Goal: Task Accomplishment & Management: Manage account settings

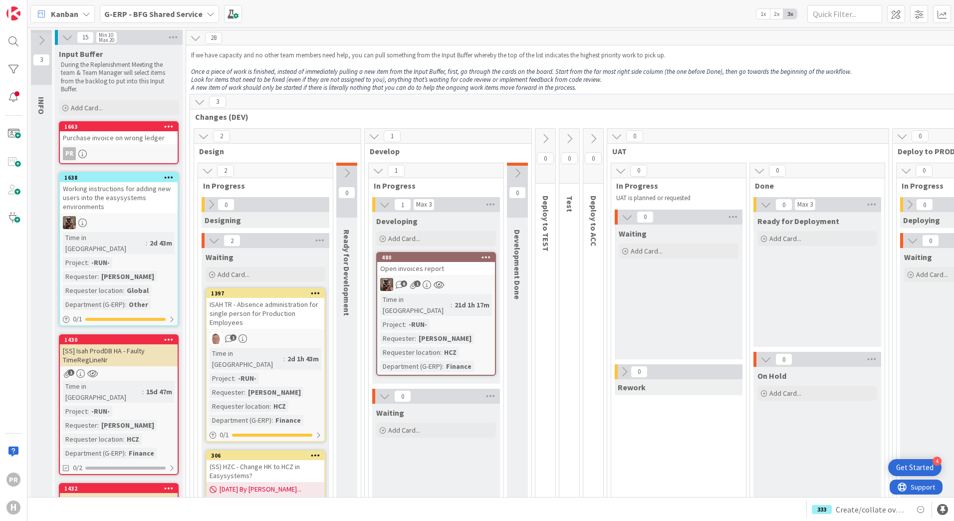
click at [156, 10] on b "G-ERP - BFG Shared Service" at bounding box center [153, 14] width 98 height 10
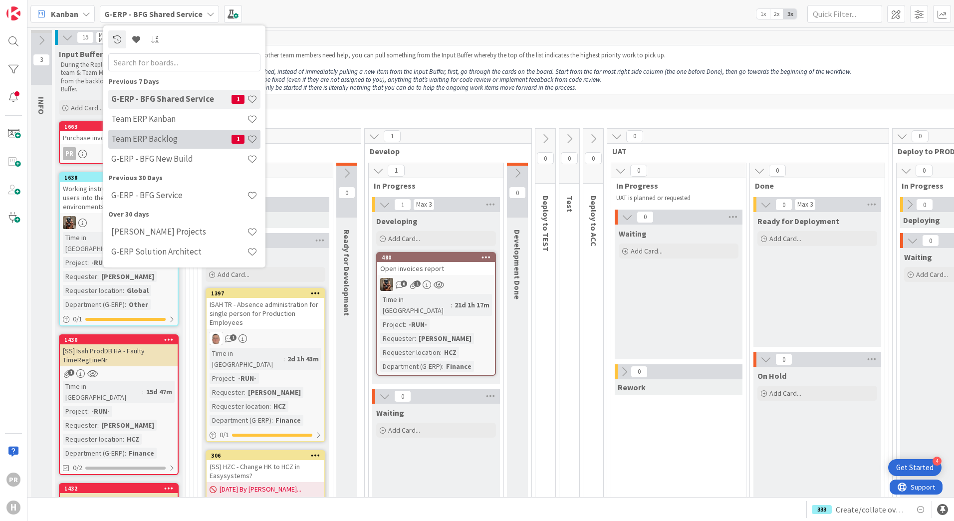
click at [168, 142] on h4 "Team ERP Backlog" at bounding box center [171, 139] width 120 height 10
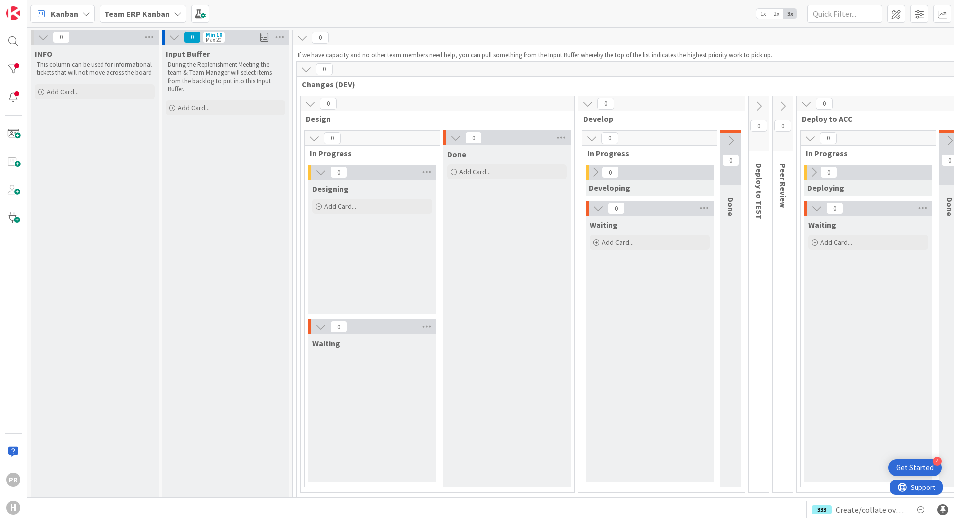
click at [144, 16] on b "Team ERP Kanban" at bounding box center [136, 14] width 65 height 10
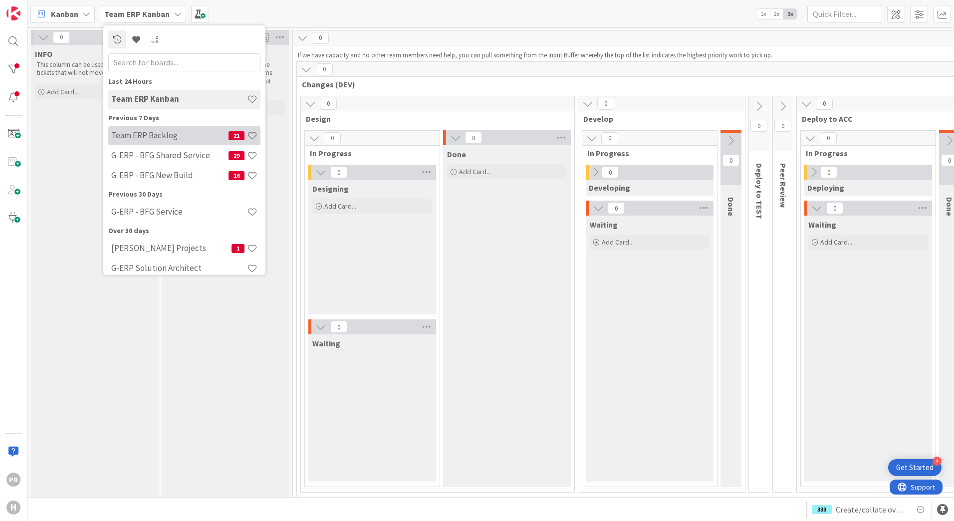
click at [177, 135] on h4 "Team ERP Backlog" at bounding box center [169, 135] width 117 height 10
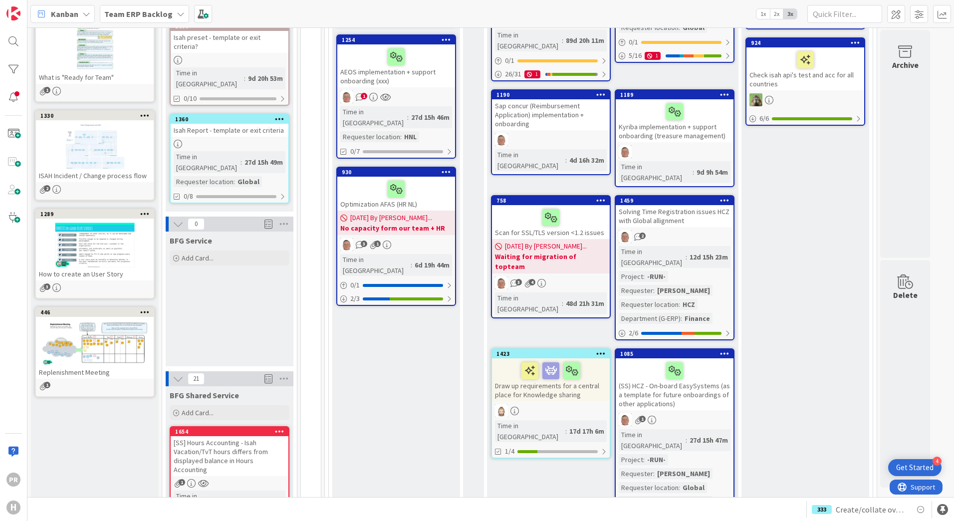
scroll to position [499, 0]
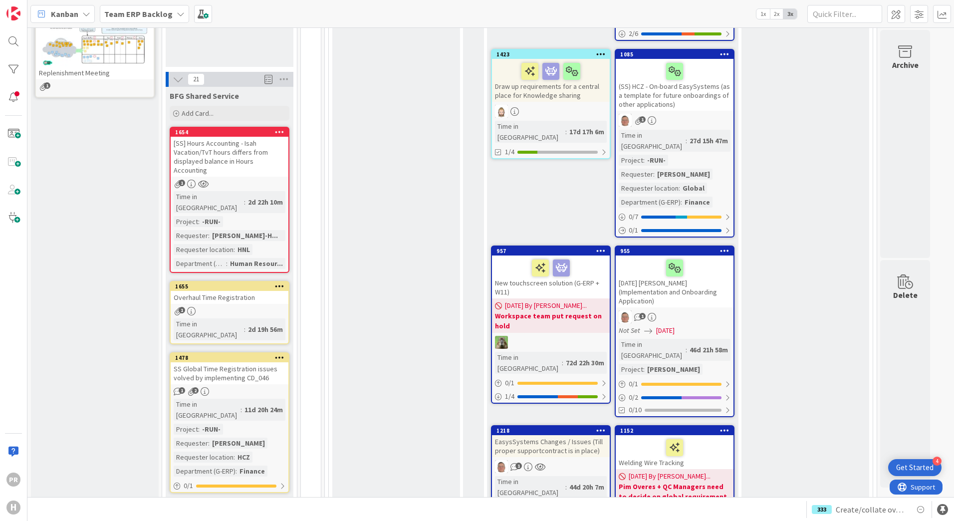
click at [239, 137] on div "[SS] Hours Accounting - Isah Vacation/TvT hours differs from displayed balance …" at bounding box center [230, 157] width 118 height 40
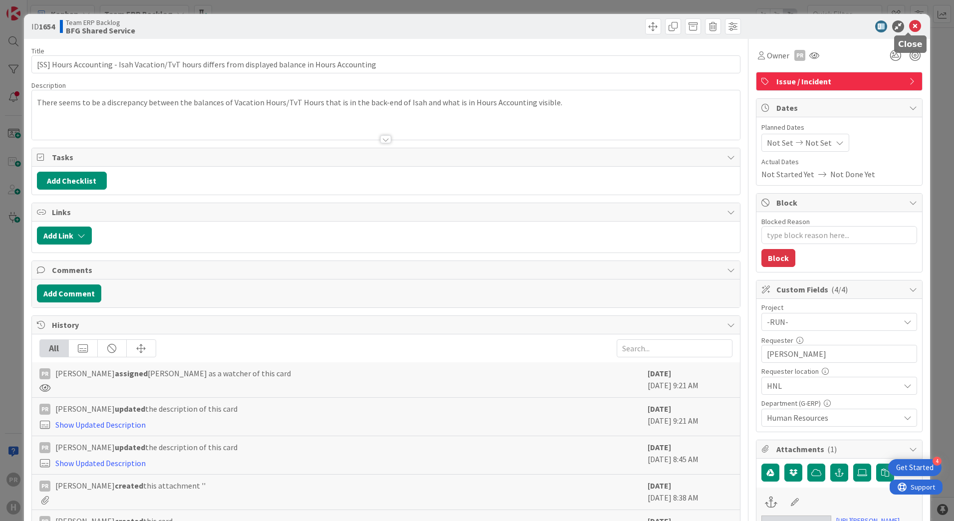
click at [911, 27] on icon at bounding box center [915, 26] width 12 height 12
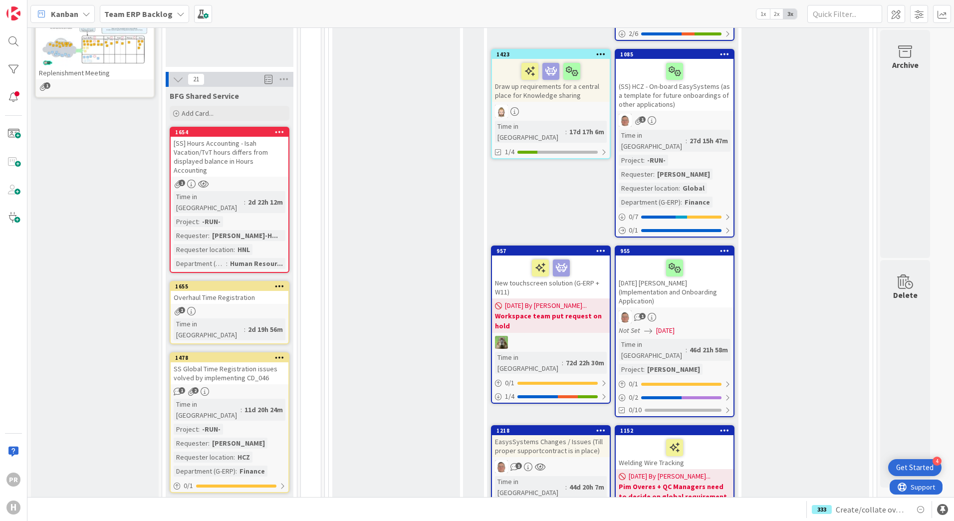
click at [225, 291] on div "Overhaul Time Registration" at bounding box center [230, 297] width 118 height 13
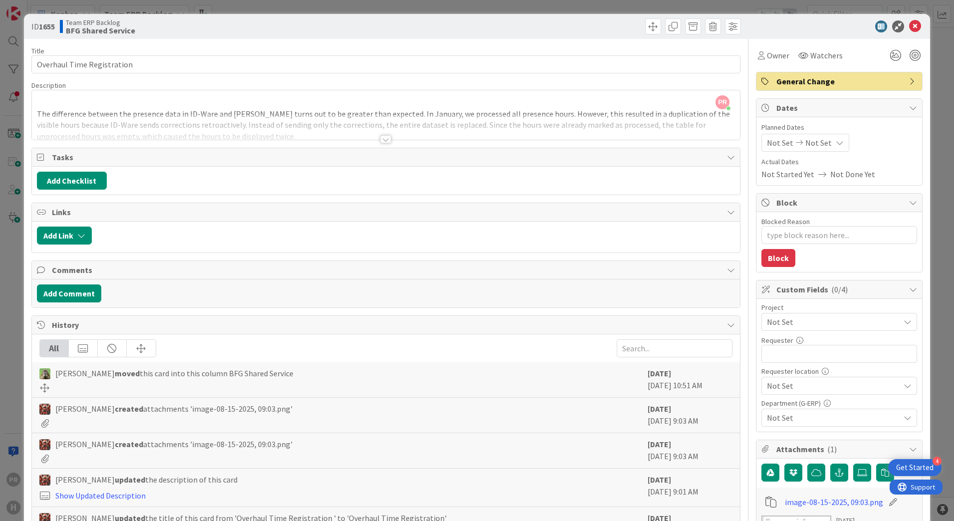
click at [388, 135] on div at bounding box center [386, 126] width 708 height 25
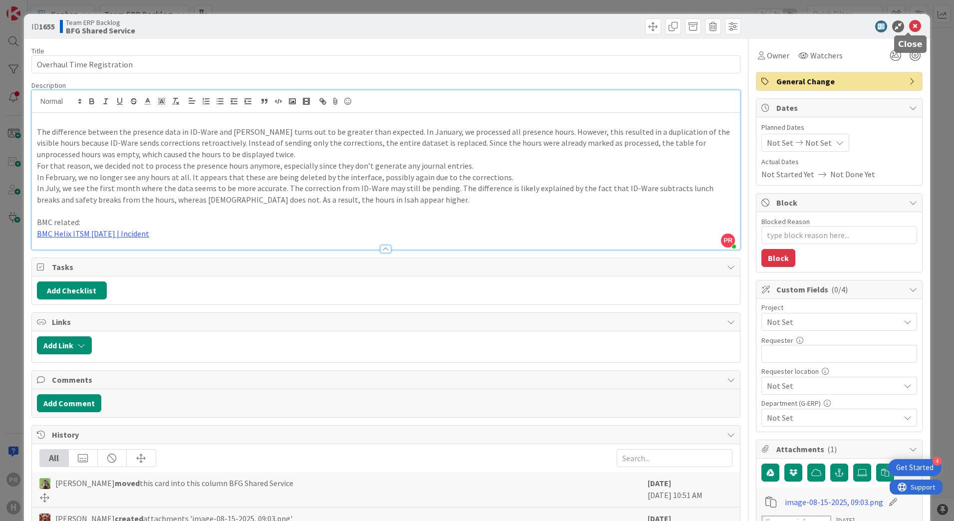
click at [909, 28] on icon at bounding box center [915, 26] width 12 height 12
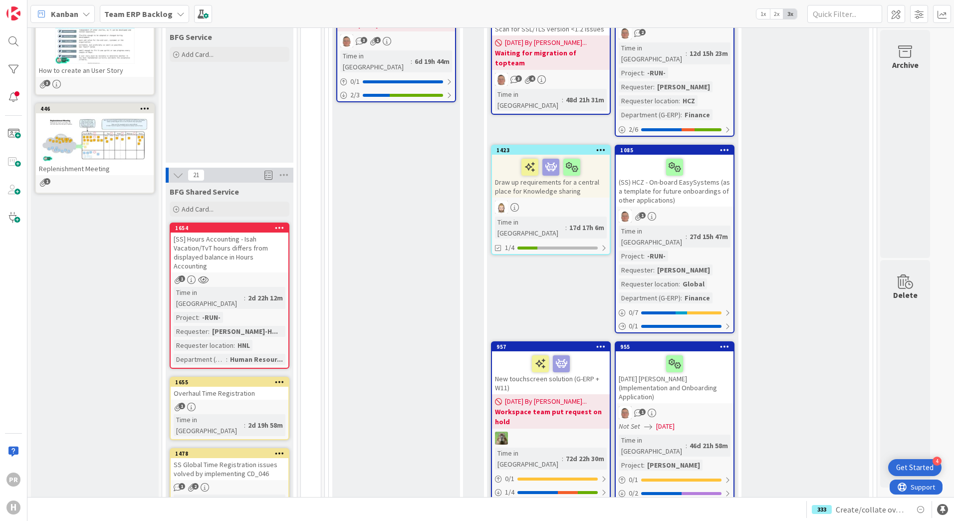
scroll to position [399, 0]
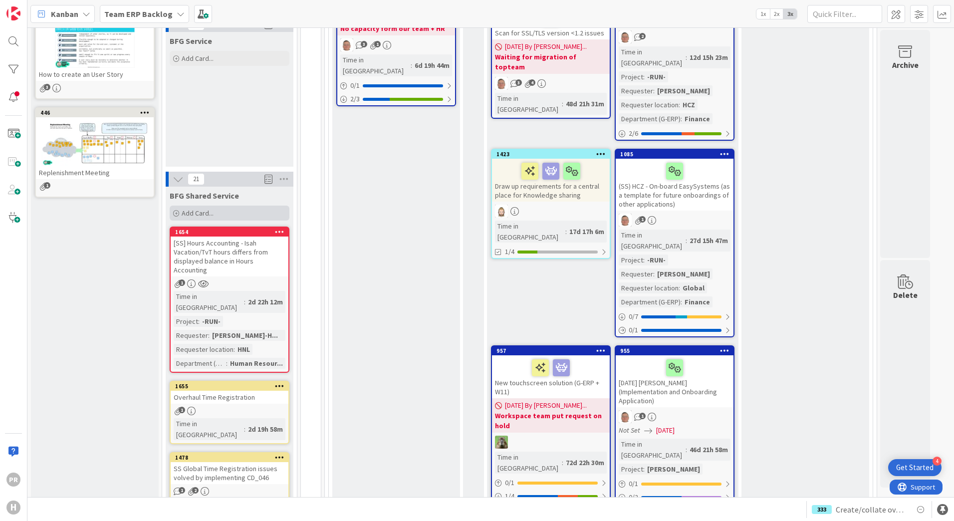
click at [191, 208] on span "Add Card..." at bounding box center [198, 212] width 32 height 9
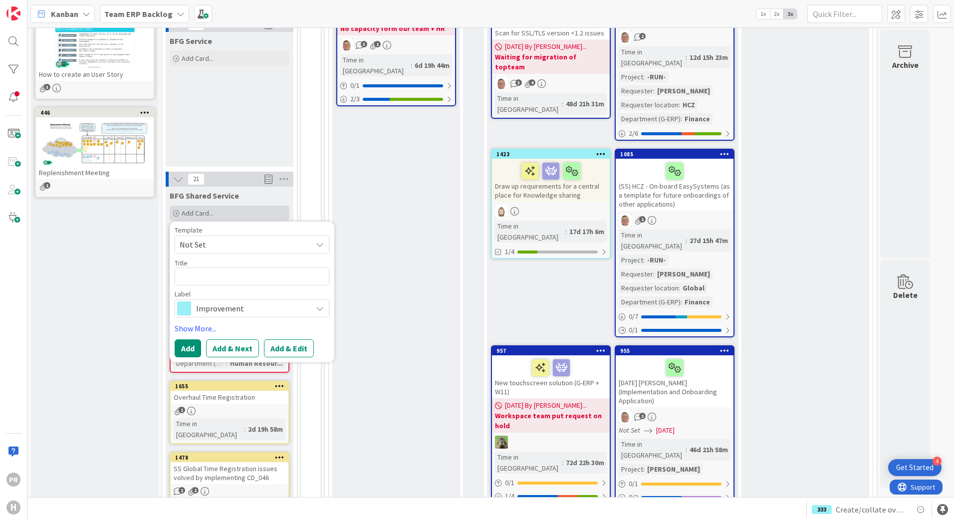
type textarea "x"
type textarea "["
type textarea "x"
type textarea "[S"
type textarea "x"
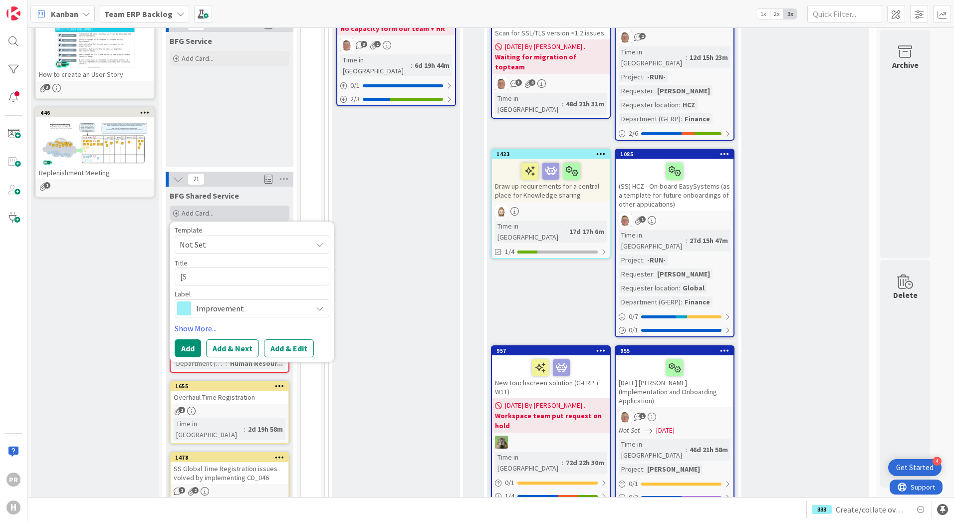
type textarea "[SS"
type textarea "x"
type textarea "[SS]"
type textarea "x"
type textarea "[SS]"
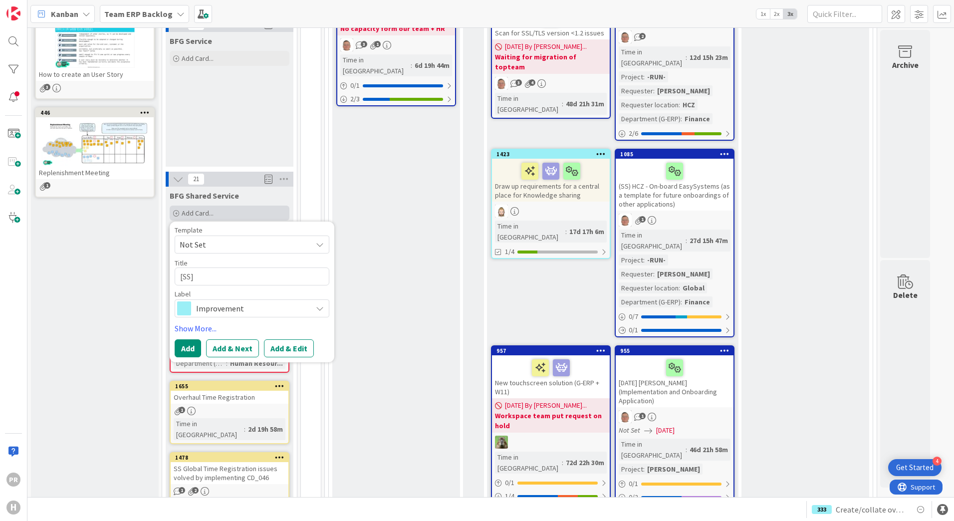
type textarea "x"
type textarea "[SS] H"
type textarea "x"
type textarea "[SS] Ho"
type textarea "x"
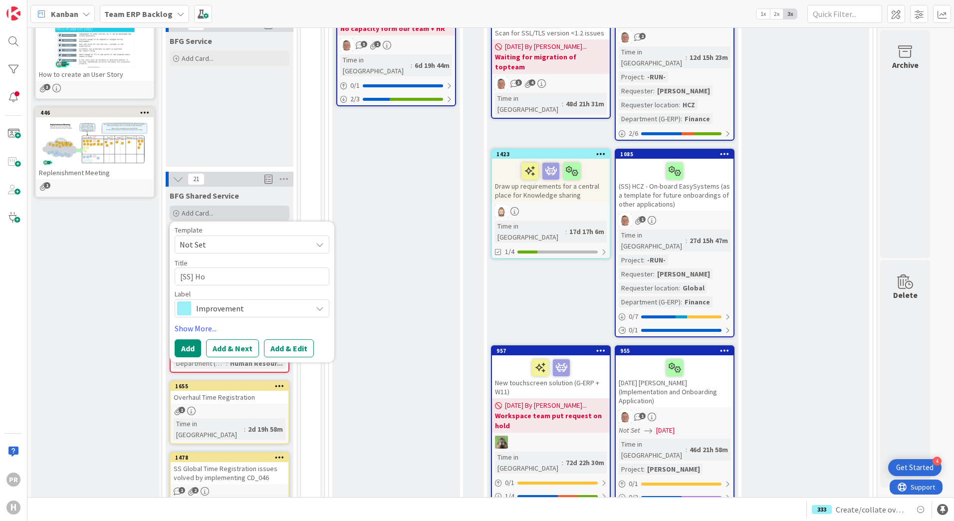
type textarea "[SS] Hou"
type textarea "x"
type textarea "[SS] Hour"
type textarea "x"
type textarea "[SS] Hour"
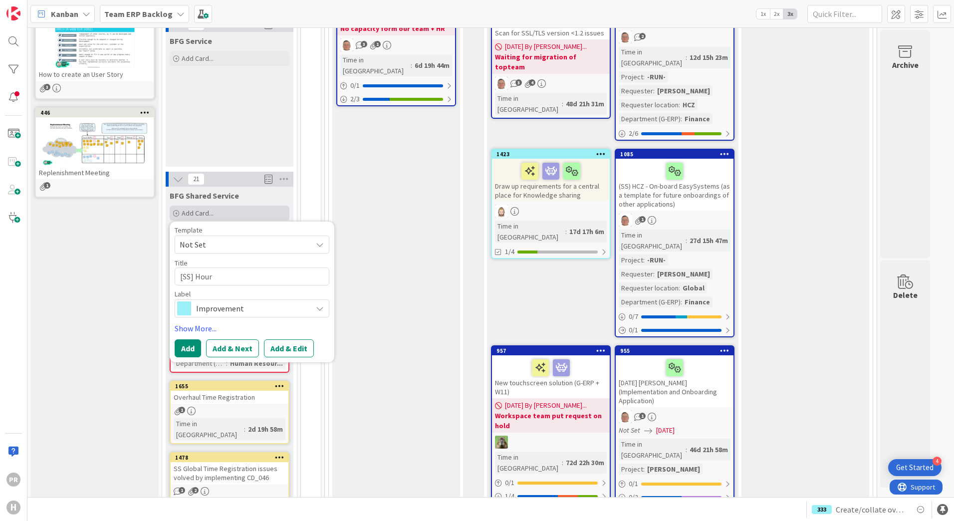
type textarea "x"
type textarea "[SS] Hours"
type textarea "x"
type textarea "[SS] Hours"
type textarea "x"
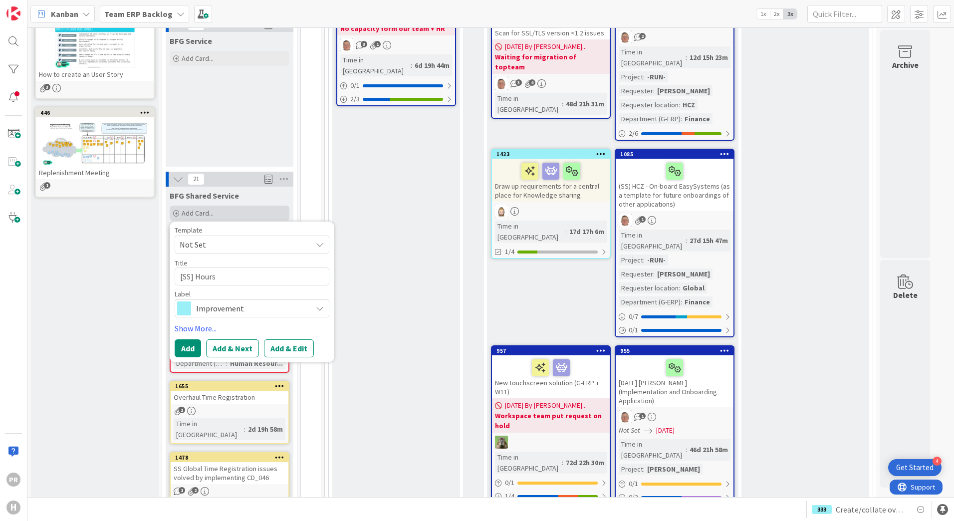
type textarea "[SS] Hours A"
type textarea "x"
type textarea "[SS] Hours Ac"
type textarea "x"
type textarea "[SS] Hours Acc"
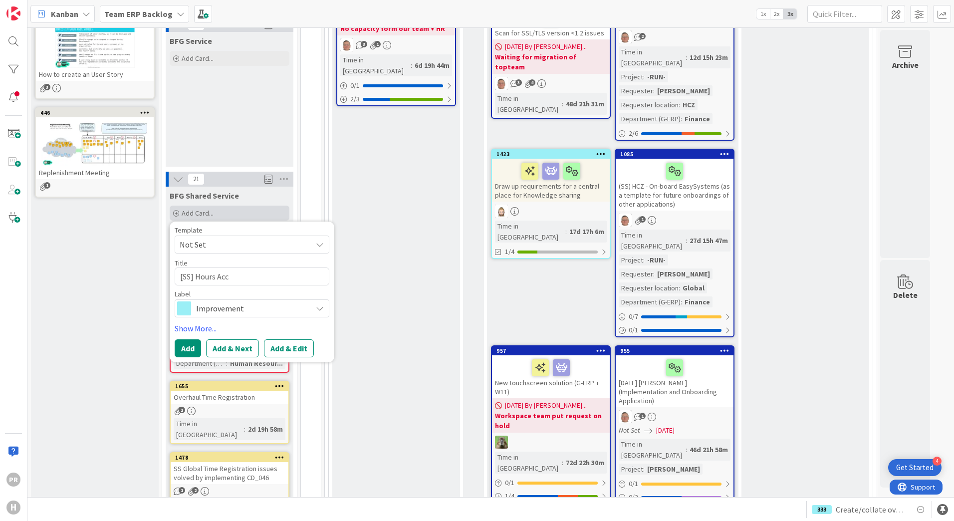
type textarea "x"
type textarea "[SS] Hours Acco"
type textarea "x"
type textarea "[SS] Hours Accou"
type textarea "x"
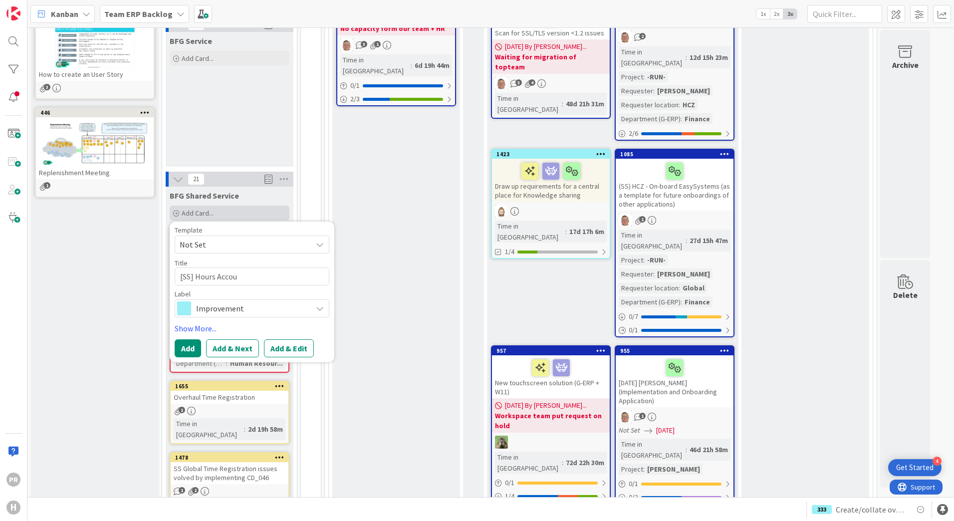
type textarea "[SS] Hours Accoun"
type textarea "x"
type textarea "[SS] Hours Account"
type textarea "x"
type textarea "[SS] Hours Accounti"
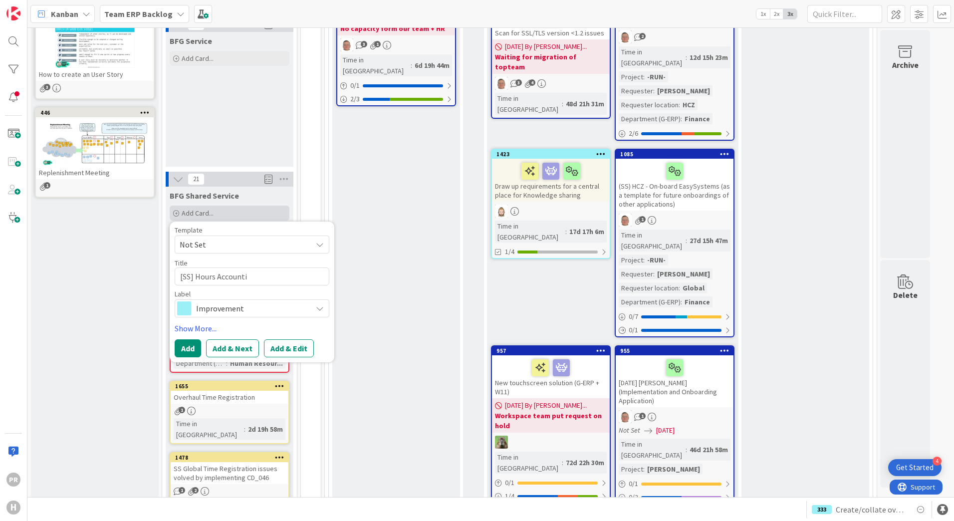
type textarea "x"
type textarea "[SS] Hours Accountin"
type textarea "x"
type textarea "[SS] Hours Accounting"
type textarea "x"
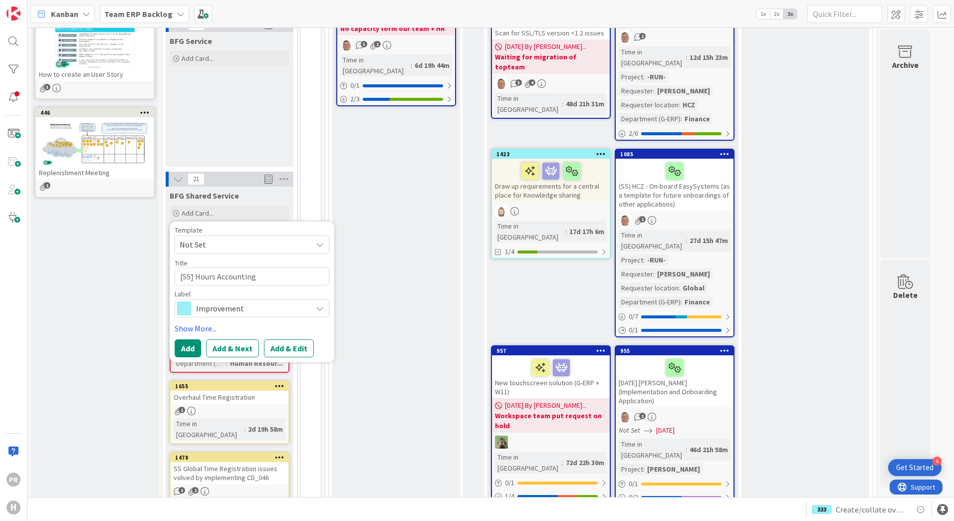
type textarea "[SS] Hours Accounting"
type textarea "x"
type textarea "[SS] Hours Accounting -"
type textarea "x"
type textarea "[SS] Hours Accounting -"
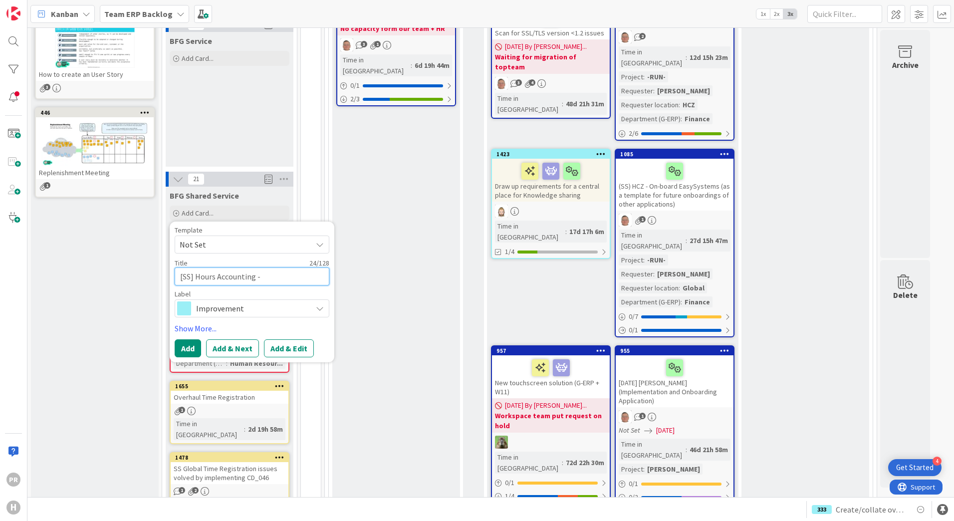
type textarea "x"
type textarea "[SS] Hours Accounting - P"
type textarea "x"
type textarea "[SS] Hours Accounting - Pr"
type textarea "x"
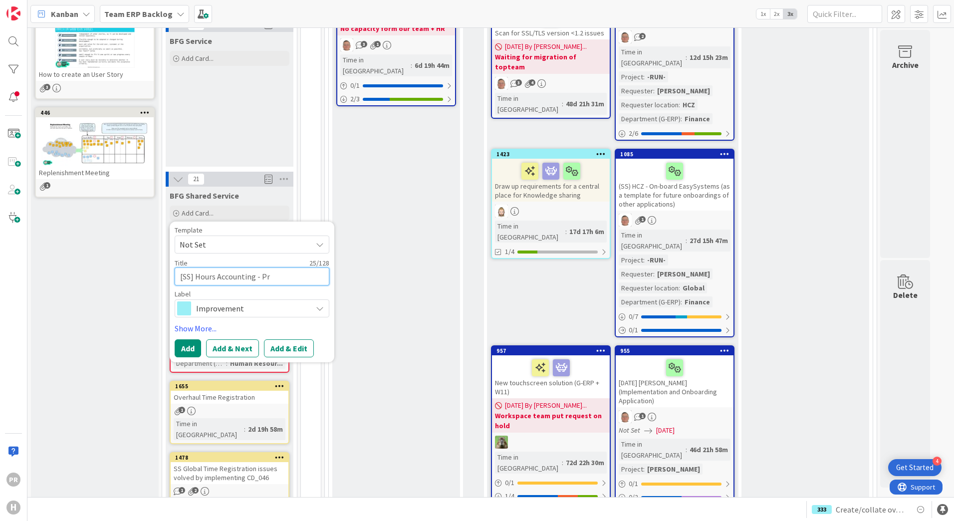
type textarea "[SS] Hours Accounting - Pri"
type textarea "x"
type textarea "[SS] Hours Accounting - Print"
type textarea "x"
type textarea "[SS] Hours Accounting - Print"
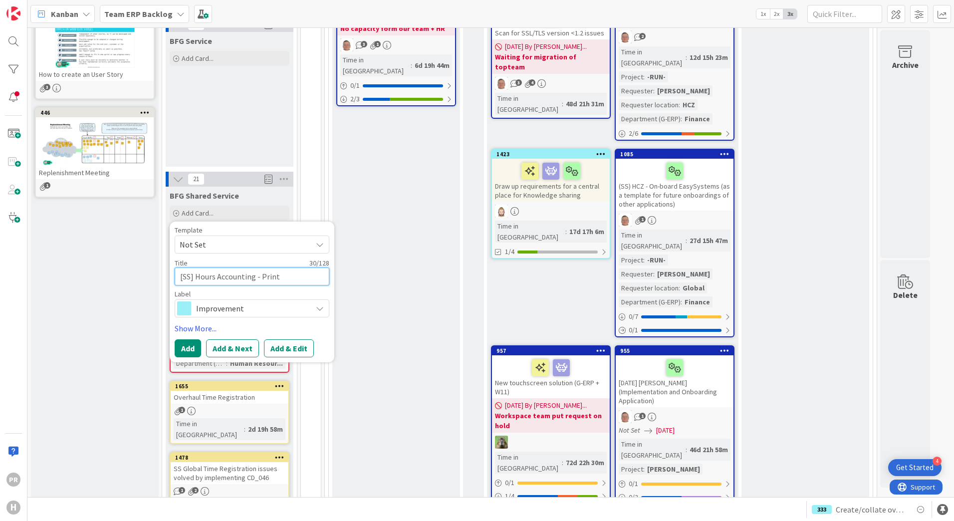
type textarea "x"
type textarea "[SS] Hours Accounting - Print R"
type textarea "x"
type textarea "[SS] Hours Accounting - Print Rep"
type textarea "x"
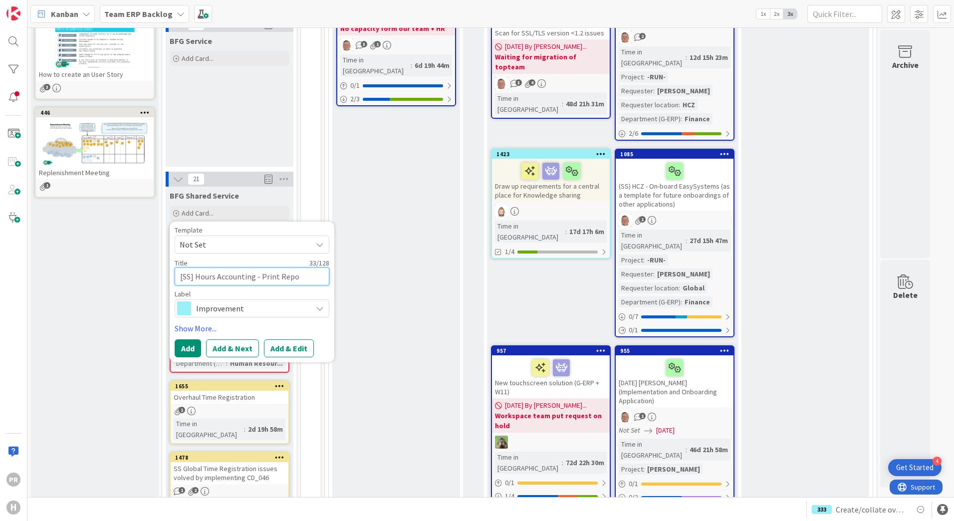
type textarea "[SS] Hours Accounting - Print Repor"
type textarea "x"
type textarea "[SS] Hours Accounting - Print Report"
type textarea "x"
type textarea "[SS] Hours Accounting - Print Report"
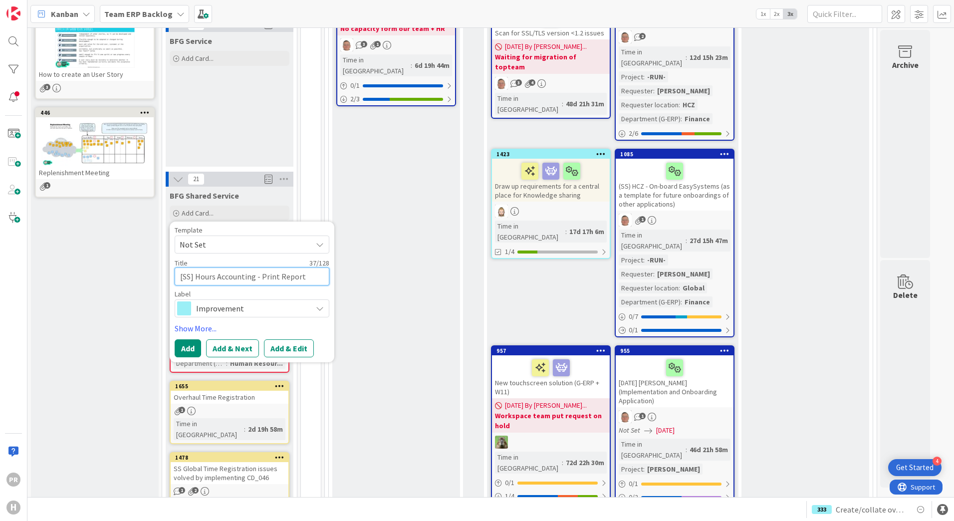
type textarea "x"
type textarea "[SS] Hours Accounting - Print Report F"
type textarea "x"
type textarea "[SS] Hours Accounting - Print Report Fu"
type textarea "x"
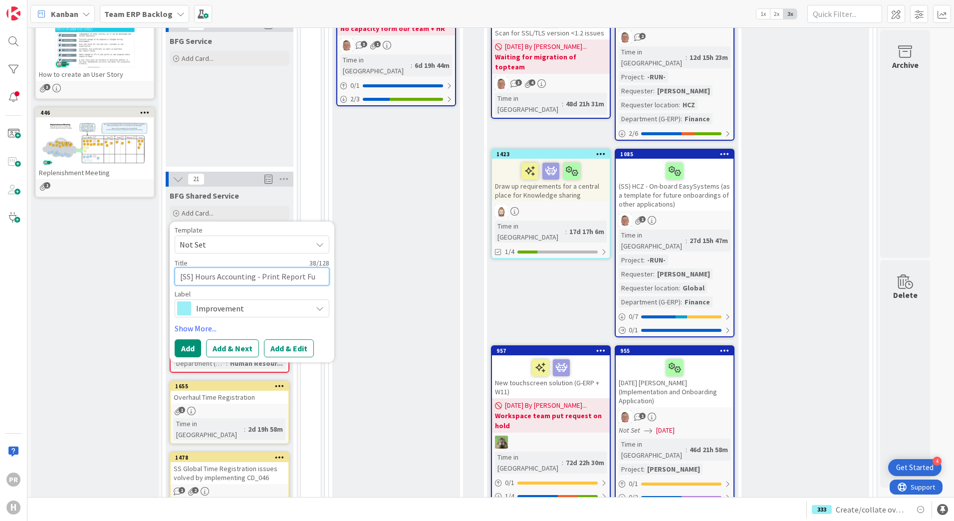
type textarea "[SS] Hours Accounting - Print Report Fun"
type textarea "x"
type textarea "[SS] Hours Accounting - Print Report Func"
type textarea "x"
type textarea "[SS] Hours Accounting - Print Report Funct"
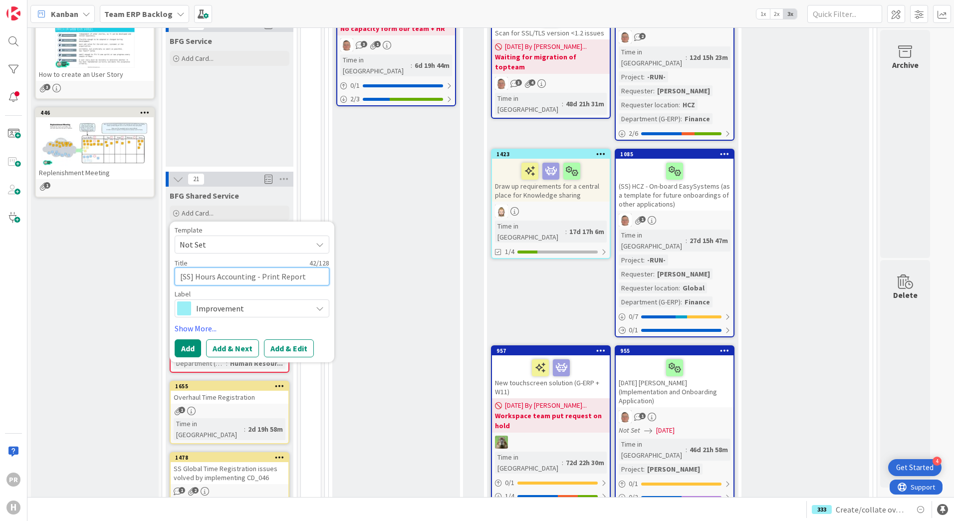
type textarea "x"
type textarea "[SS] Hours Accounting - Print Report Functi"
type textarea "x"
type textarea "[SS] Hours Accounting - Print Report Functio"
type textarea "x"
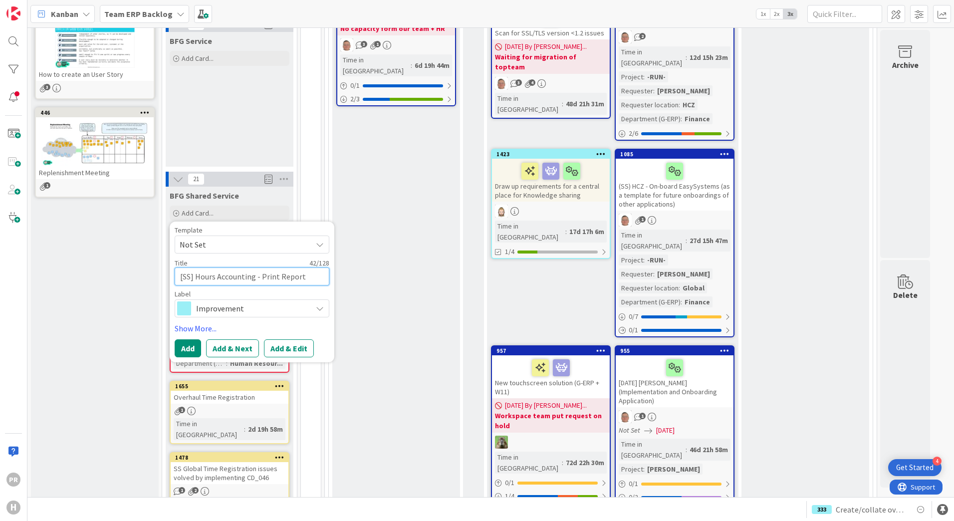
type textarea "[SS] Hours Accounting - Print Report Function"
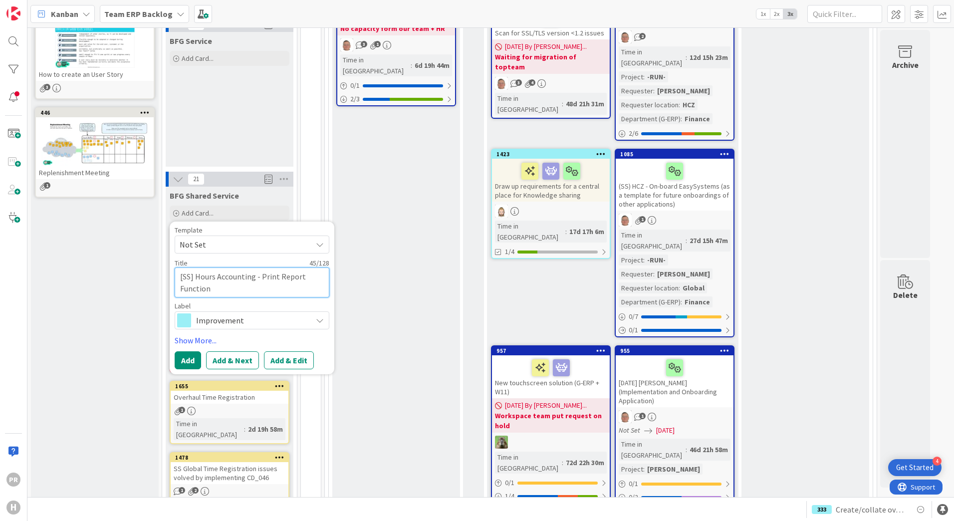
type textarea "x"
type textarea "[SS] Hours Accounting - Print Report Functiona"
type textarea "x"
type textarea "[SS] Hours Accounting - Print Report Functional"
type textarea "x"
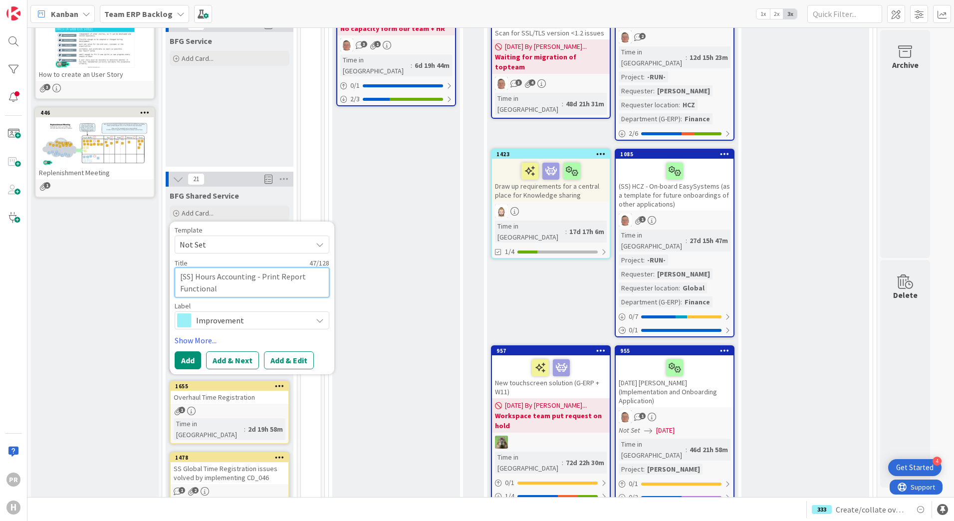
type textarea "[SS] Hours Accounting - Print Report Functionali"
type textarea "x"
type textarea "[SS] Hours Accounting - Print Report Functionalit"
type textarea "x"
type textarea "[SS] Hours Accounting - Print Report Functionality"
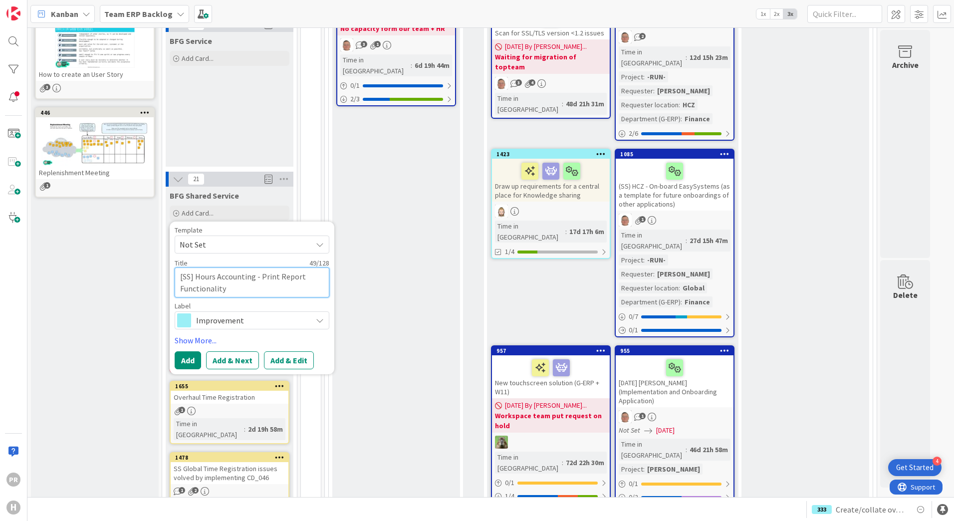
type textarea "x"
type textarea "[SS] Hours Accounting - Print Report Functionality"
type textarea "x"
type textarea "[SS] Hours Accounting - Print Report Functionality n"
type textarea "x"
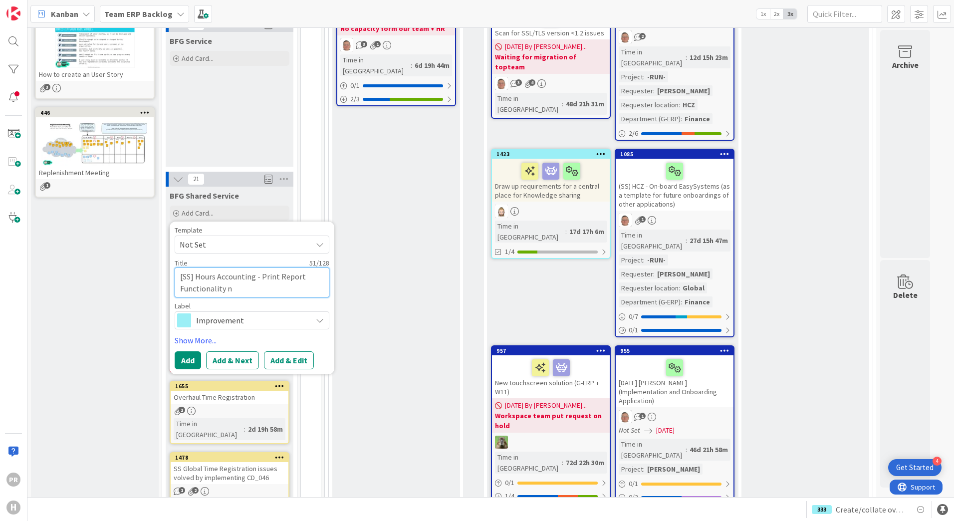
type textarea "[SS] Hours Accounting - Print Report Functionality no"
type textarea "x"
type textarea "[SS] Hours Accounting - Print Report Functionality not"
type textarea "x"
type textarea "[SS] Hours Accounting - Print Report Functionality not"
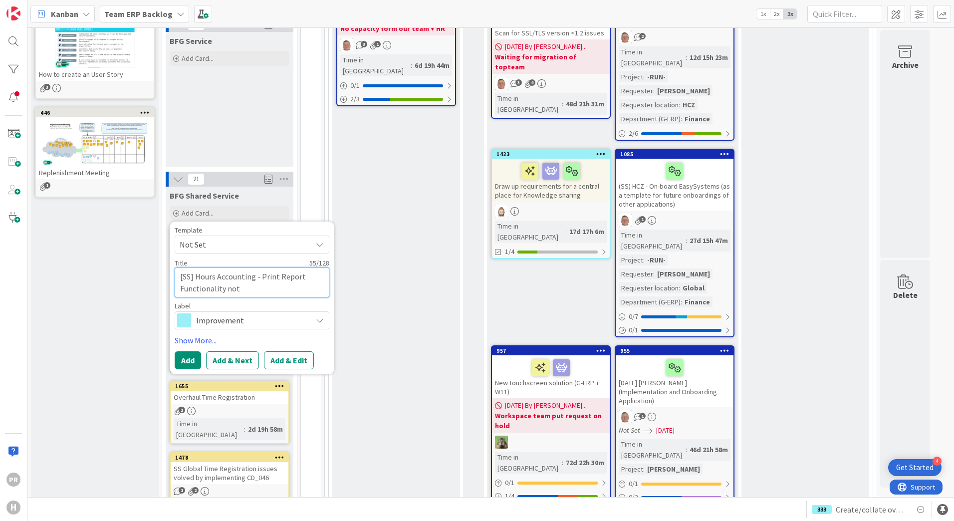
type textarea "x"
type textarea "[SS] Hours Accounting - Print Report Functionality not w"
type textarea "x"
type textarea "[SS] Hours Accounting - Print Report Functionality not wo"
type textarea "x"
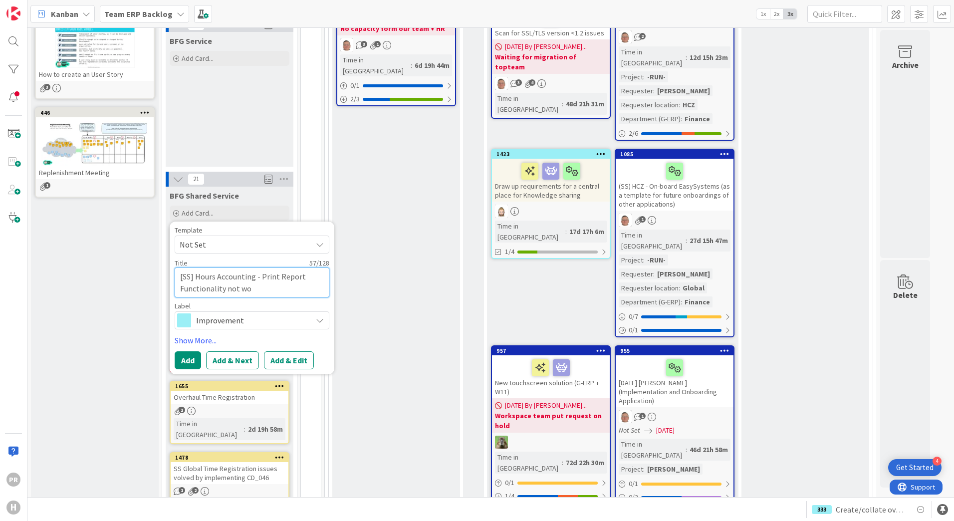
type textarea "[SS] Hours Accounting - Print Report Functionality not wor"
type textarea "x"
type textarea "[SS] Hours Accounting - Print Report Functionality not work"
type textarea "x"
type textarea "[SS] Hours Accounting - Print Report Functionality not worki"
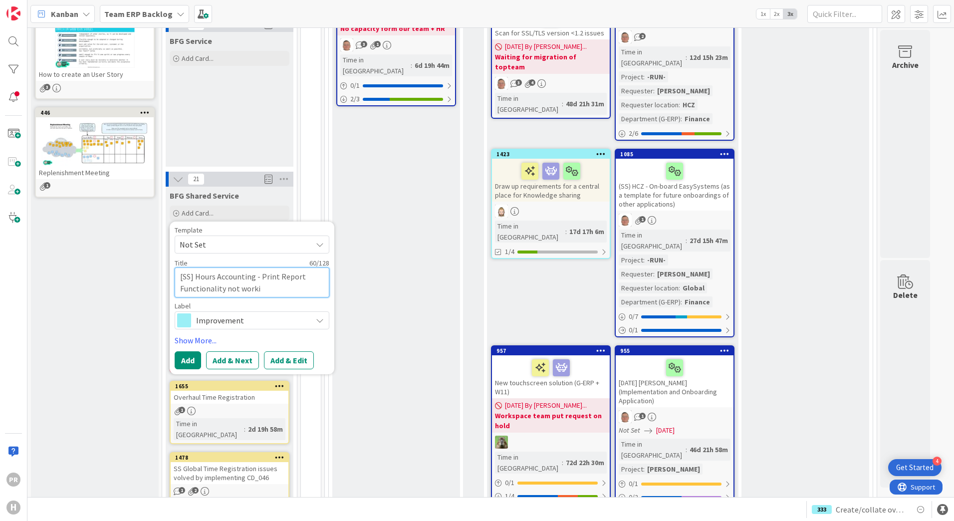
type textarea "x"
type textarea "[SS] Hours Accounting - Print Report Functionality not working"
type textarea "x"
type textarea "[SS] Hours Accounting - Print Report Functionality not working"
type textarea "x"
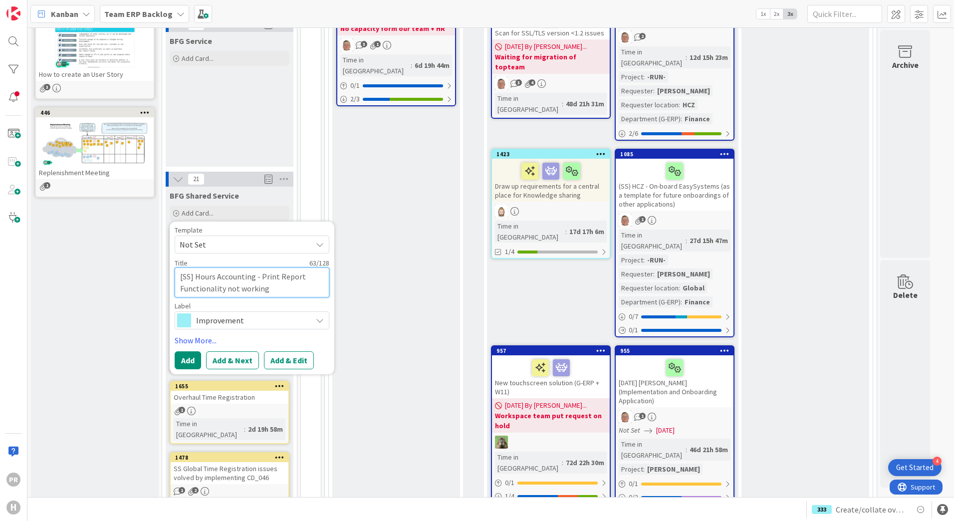
type textarea "[SS] Hours Accounting - Print Report Functionality not working f"
type textarea "x"
type textarea "[SS] Hours Accounting - Print Report Functionality not working fo"
type textarea "x"
type textarea "[SS] Hours Accounting - Print Report Functionality not working for"
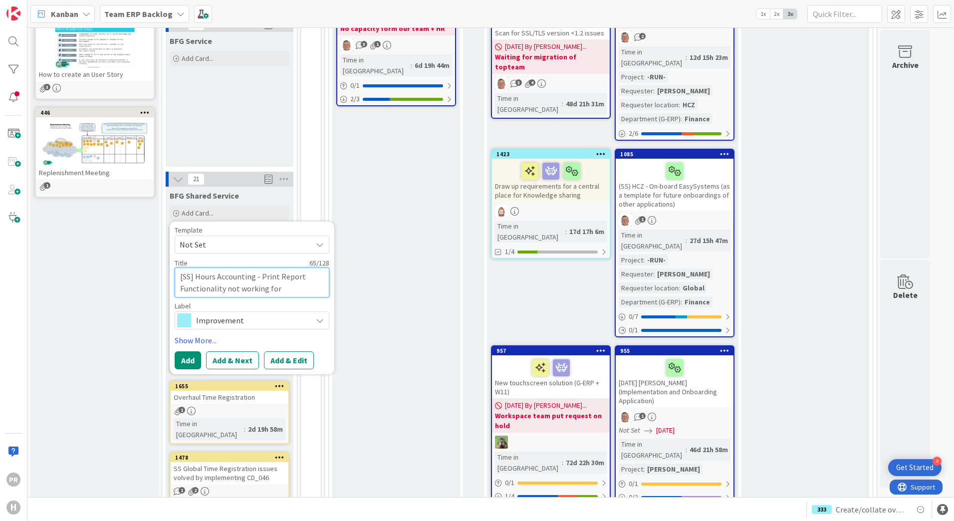
type textarea "x"
type textarea "[SS] Hours Accounting - Print Report Functionality not working for"
type textarea "x"
type textarea "[SS] Hours Accounting - Print Report Functionality not working for W"
type textarea "x"
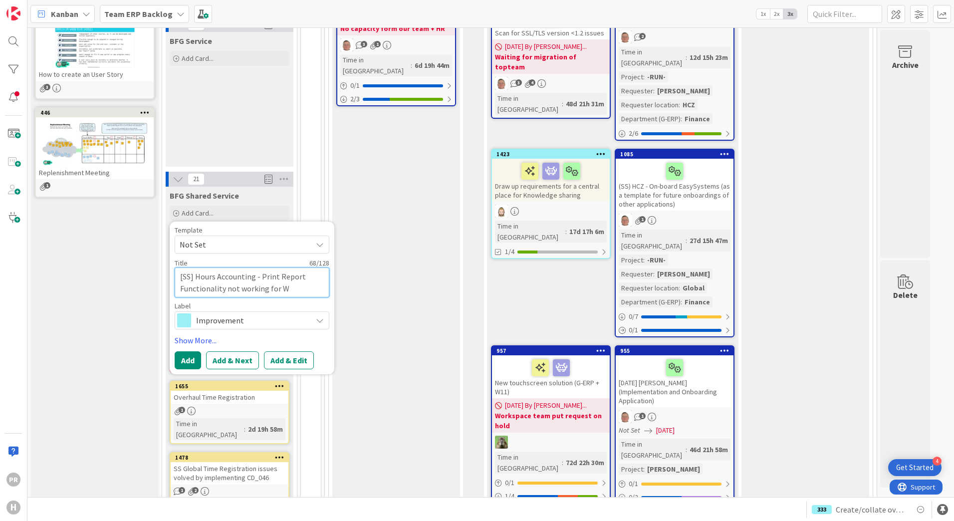
type textarea "[SS] Hours Accounting - Print Report Functionality not working for We"
type textarea "x"
type textarea "[SS] Hours Accounting - Print Report Functionality not working for Wee"
type textarea "x"
type textarea "[SS] Hours Accounting - Print Report Functionality not working for Week"
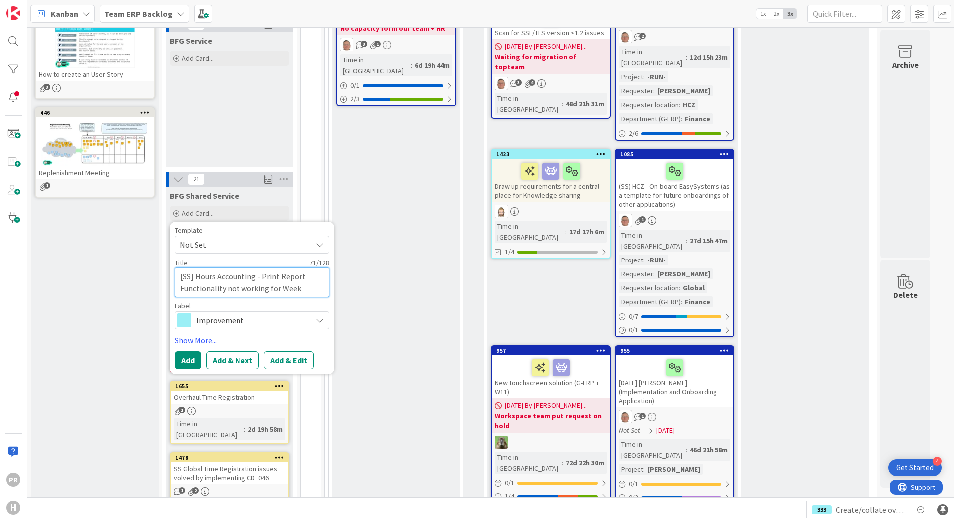
type textarea "x"
type textarea "[SS] Hours Accounting - Print Report Functionality not working for Week"
type textarea "x"
type textarea "[SS] Hours Accounting - Print Report Functionality not working for Week 1"
type textarea "x"
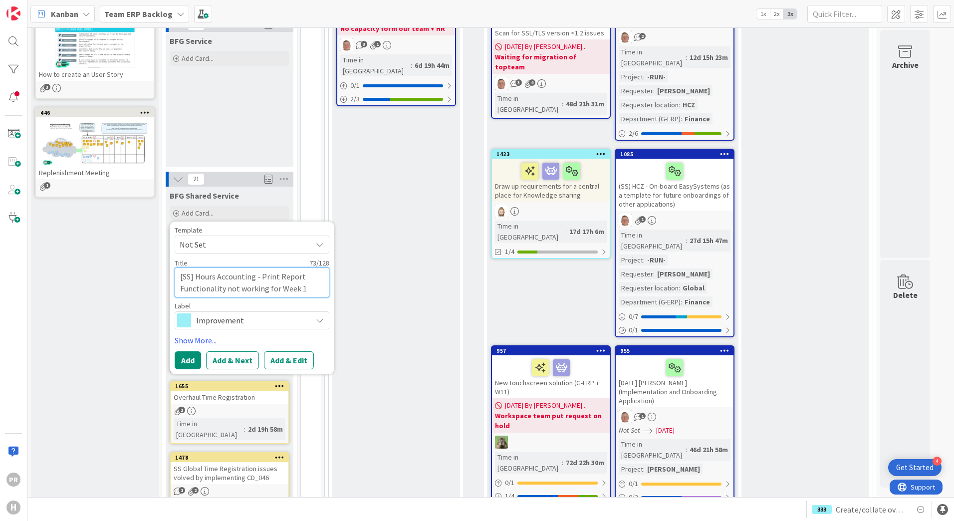
type textarea "[SS] Hours Accounting - Print Report Functionality not working for Week 1"
type textarea "x"
type textarea "[SS] Hours Accounting - Print Report Functionality not working for Week 1 o"
type textarea "x"
type textarea "[SS] Hours Accounting - Print Report Functionality not working for Week 1 of"
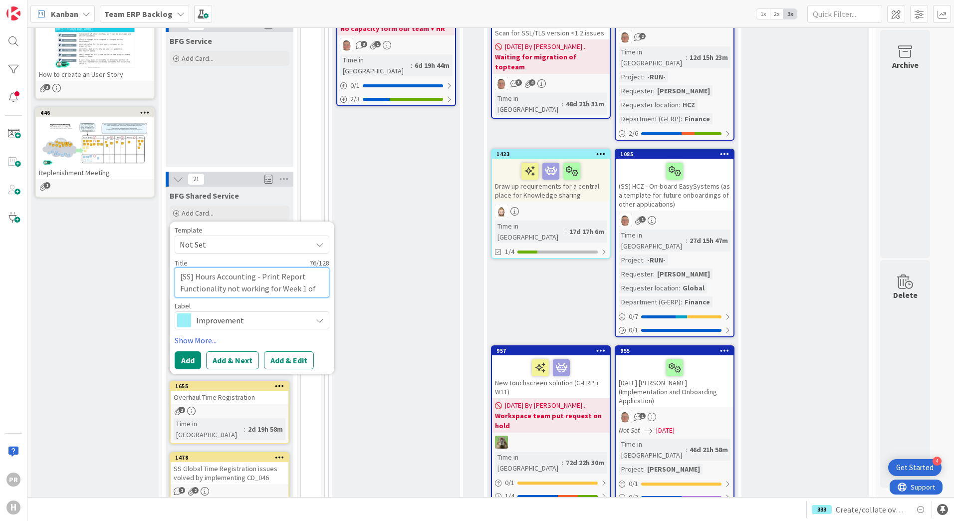
type textarea "x"
type textarea "[SS] Hours Accounting - Print Report Functionality not working for Week 1 of"
type textarea "x"
type textarea "[SS] Hours Accounting - Print Report Functionality not working for Week 1 of 2"
type textarea "x"
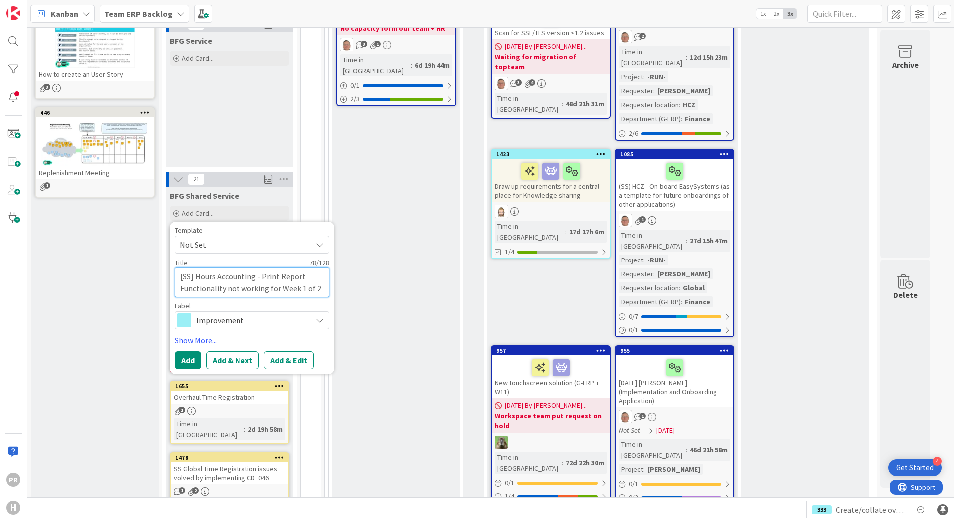
type textarea "[SS] Hours Accounting - Print Report Functionality not working for Week 1 of 20"
type textarea "x"
type textarea "[SS] Hours Accounting - Print Report Functionality not working for Week 1 of 202"
type textarea "x"
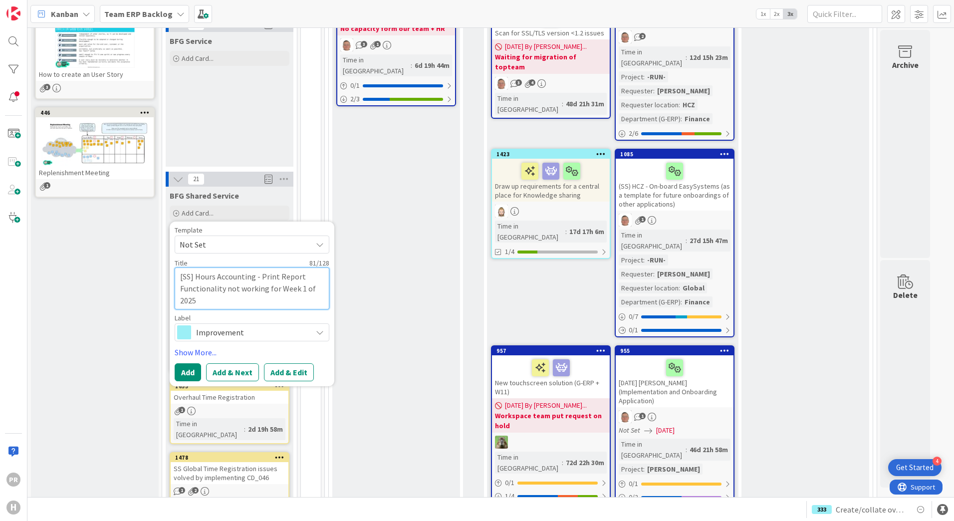
type textarea "[SS] Hours Accounting - Print Report Functionality not working for Week 1 of 20…"
click at [255, 325] on span "Improvement" at bounding box center [251, 332] width 111 height 14
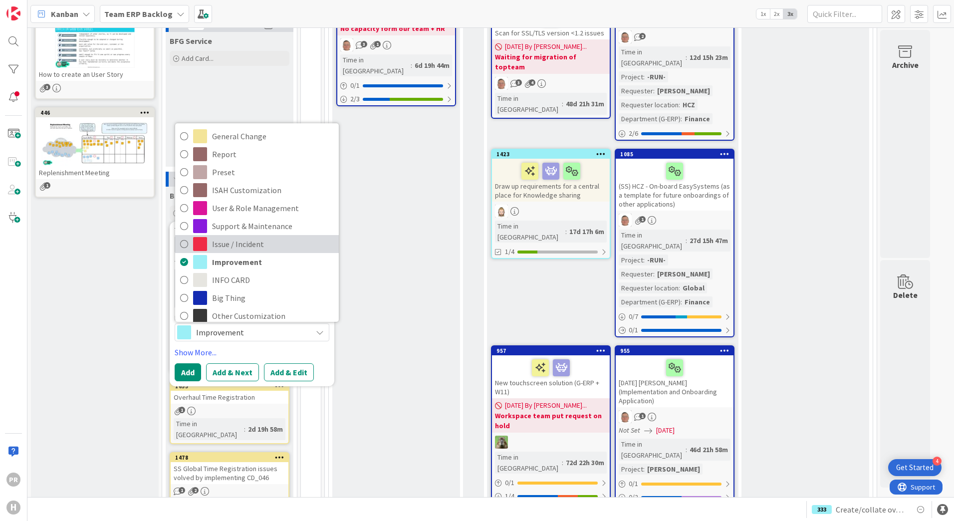
click at [246, 236] on span "Issue / Incident" at bounding box center [273, 243] width 122 height 15
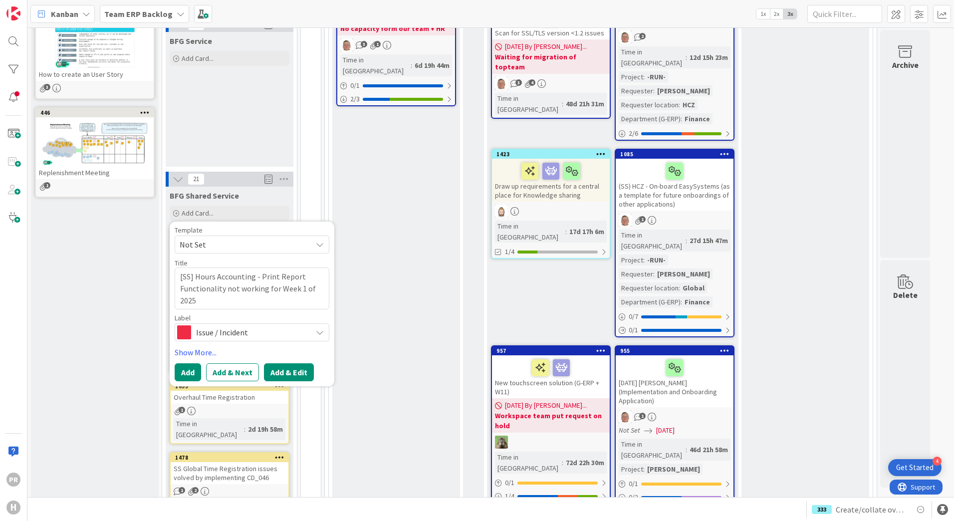
click at [278, 363] on button "Add & Edit" at bounding box center [289, 372] width 50 height 18
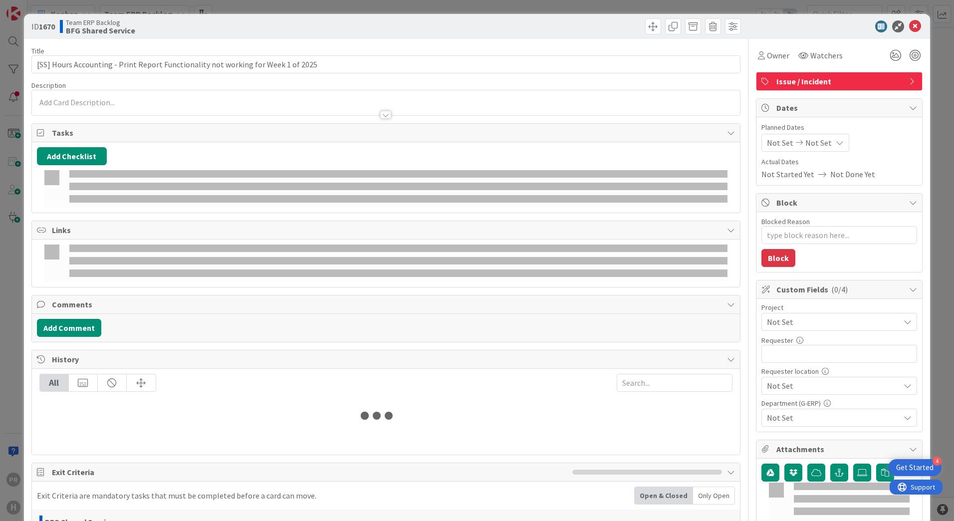
type textarea "x"
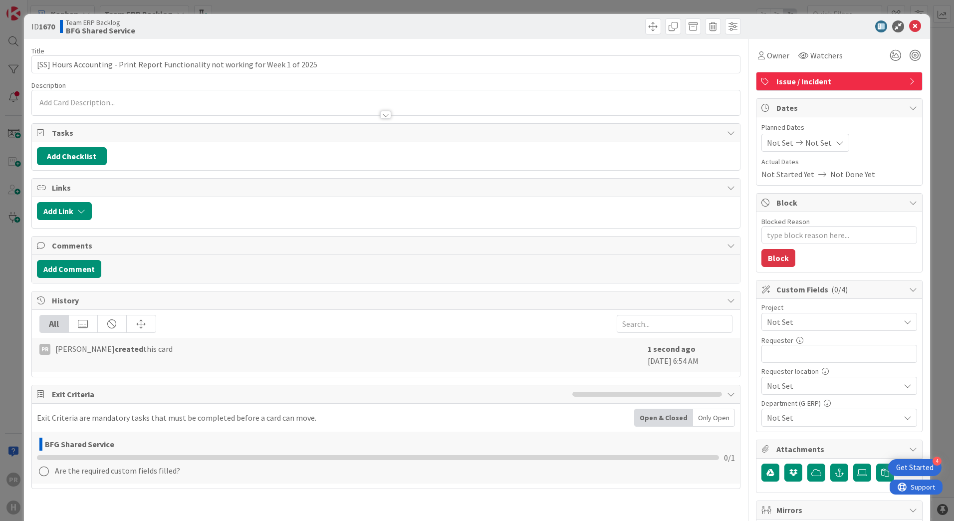
click at [241, 104] on div at bounding box center [386, 102] width 708 height 25
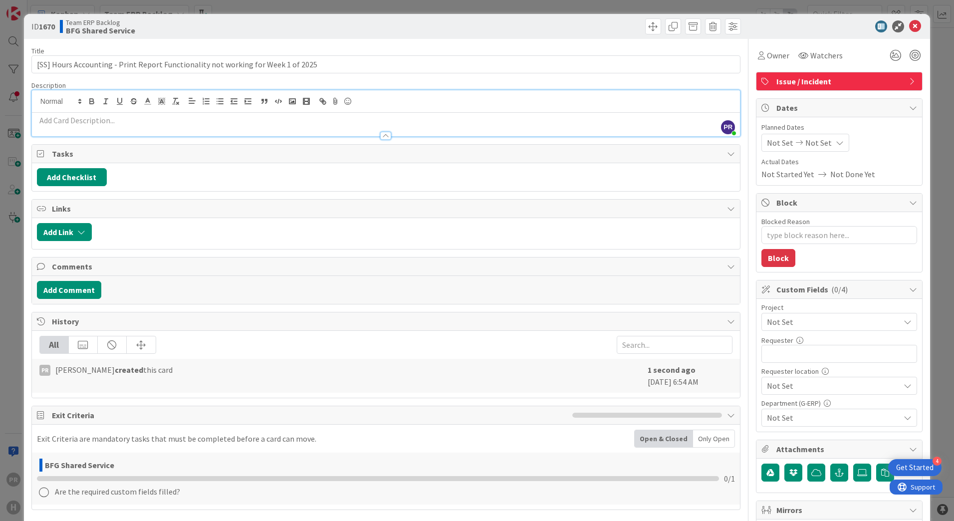
click at [232, 126] on div at bounding box center [386, 131] width 708 height 10
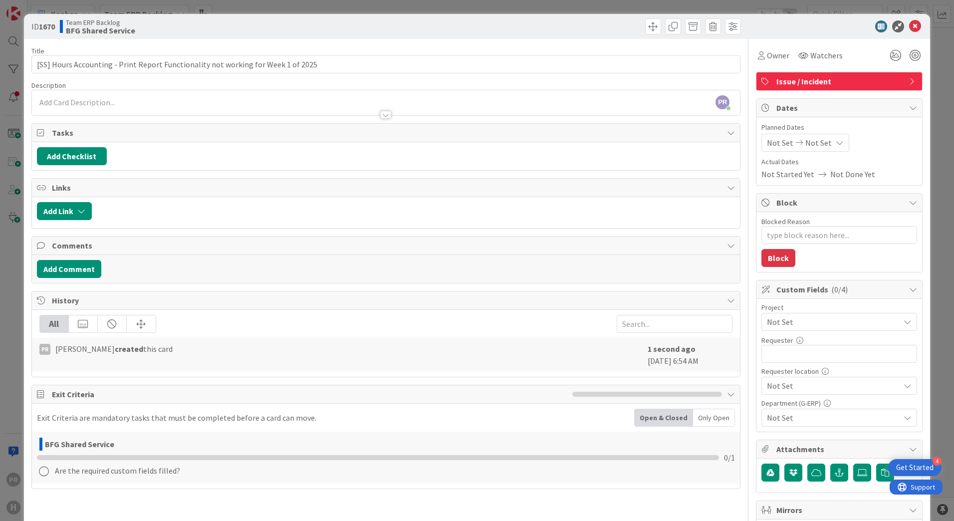
click at [224, 100] on p at bounding box center [386, 102] width 698 height 11
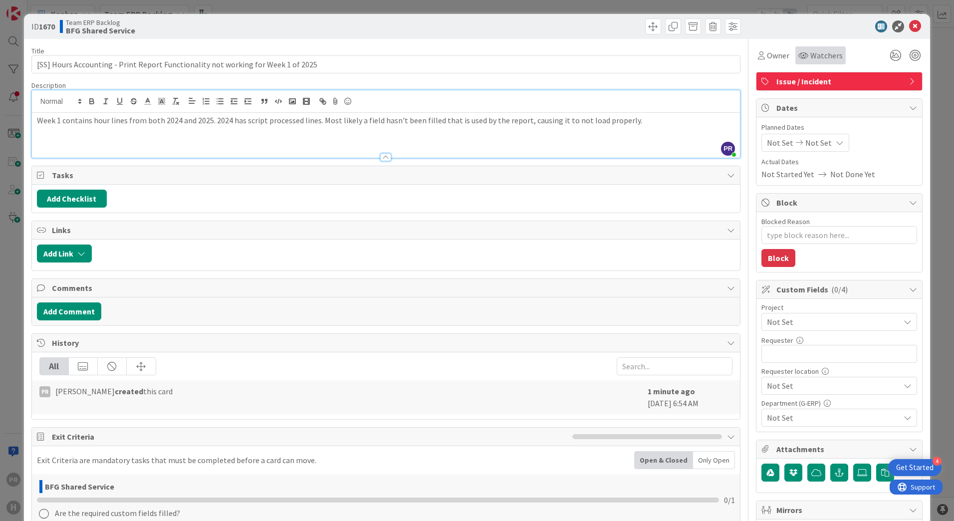
click at [827, 56] on span "Watchers" at bounding box center [826, 55] width 32 height 12
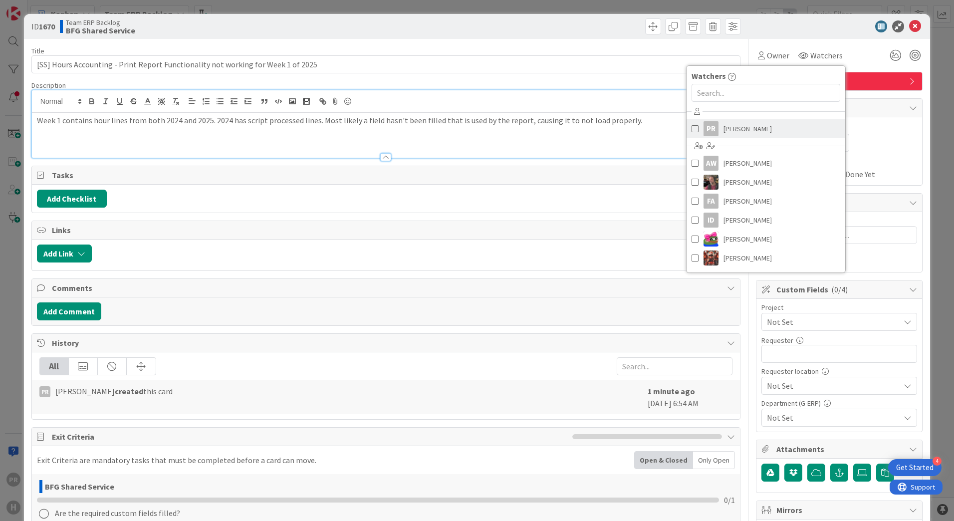
click at [734, 124] on span "[PERSON_NAME]" at bounding box center [747, 128] width 48 height 15
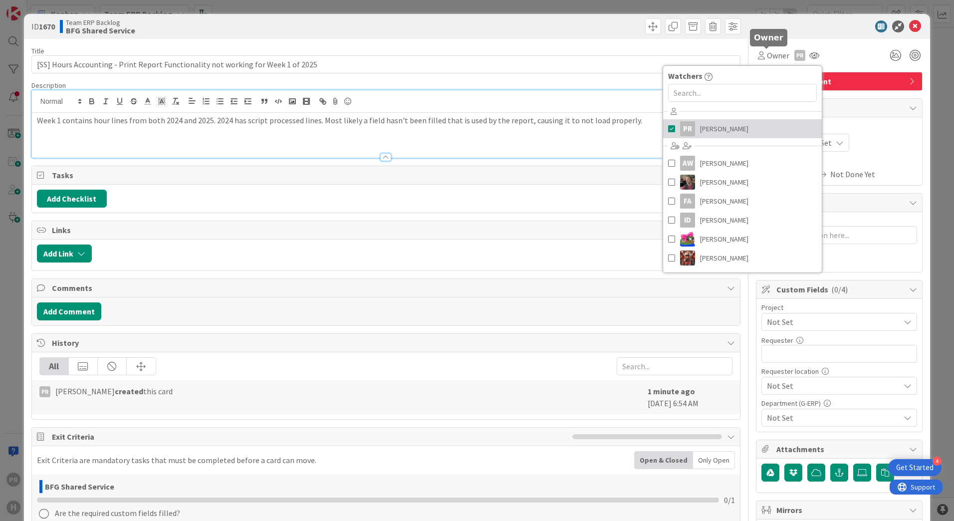
type textarea "x"
click at [897, 138] on div "Not Set Not Set" at bounding box center [839, 143] width 156 height 18
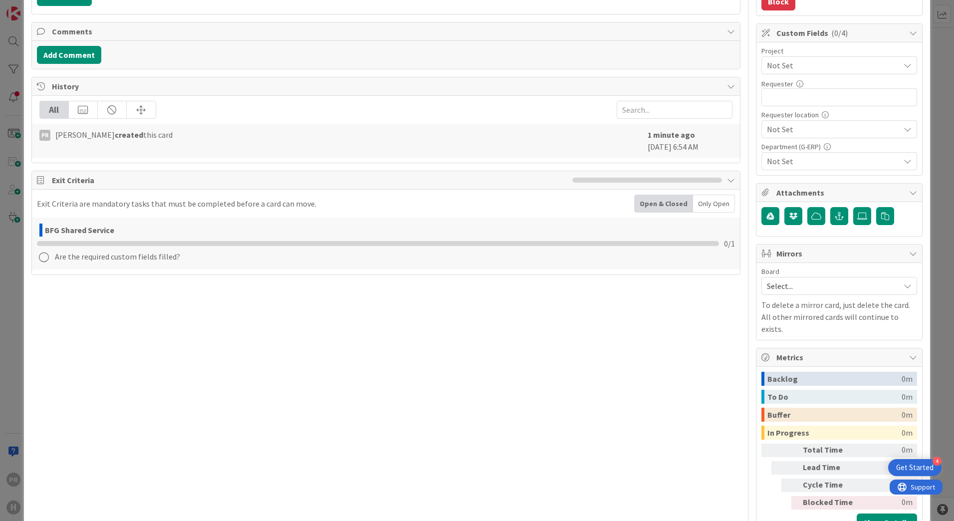
scroll to position [232, 0]
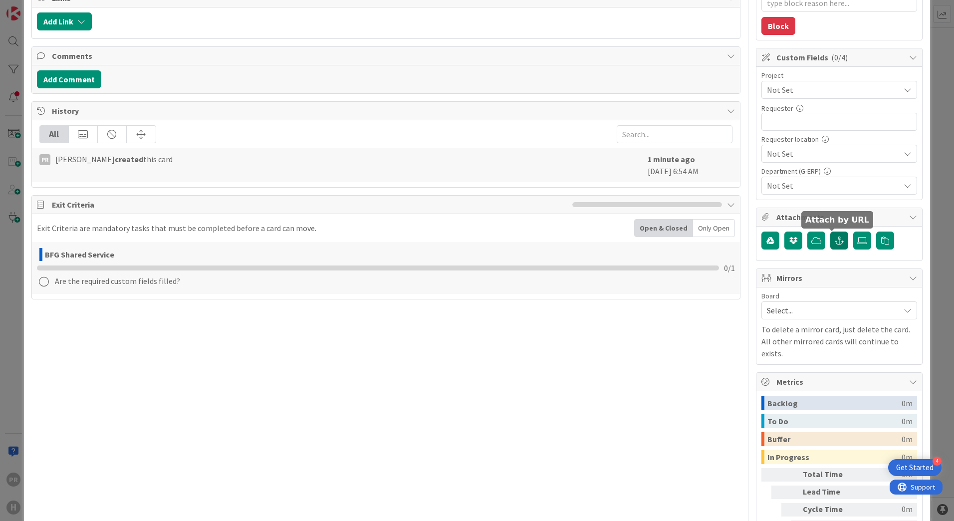
click at [835, 244] on button "button" at bounding box center [839, 240] width 18 height 18
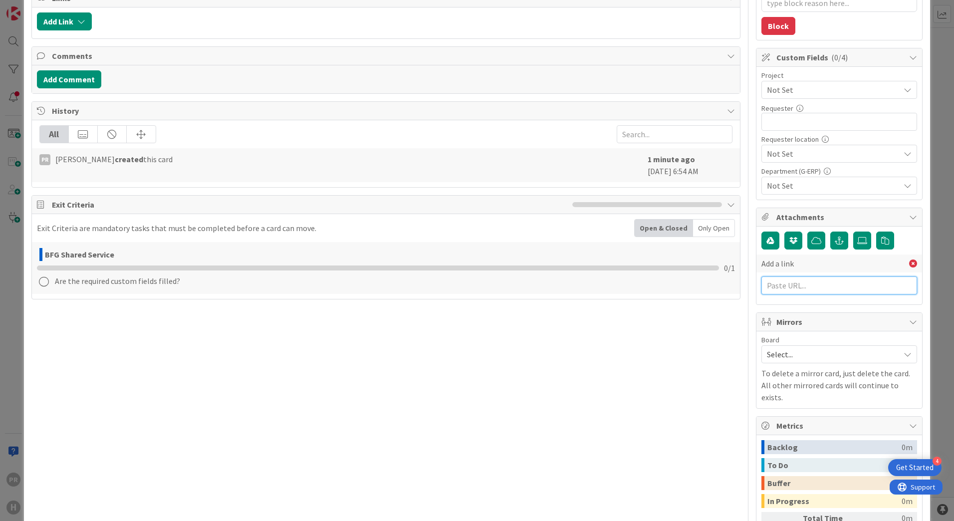
click at [778, 283] on input "text" at bounding box center [839, 285] width 156 height 18
paste input "https://huisman-smartit.onbmc.com/smartit/app/#/incident/IDGGSPRFBRQVHASTSFELST…"
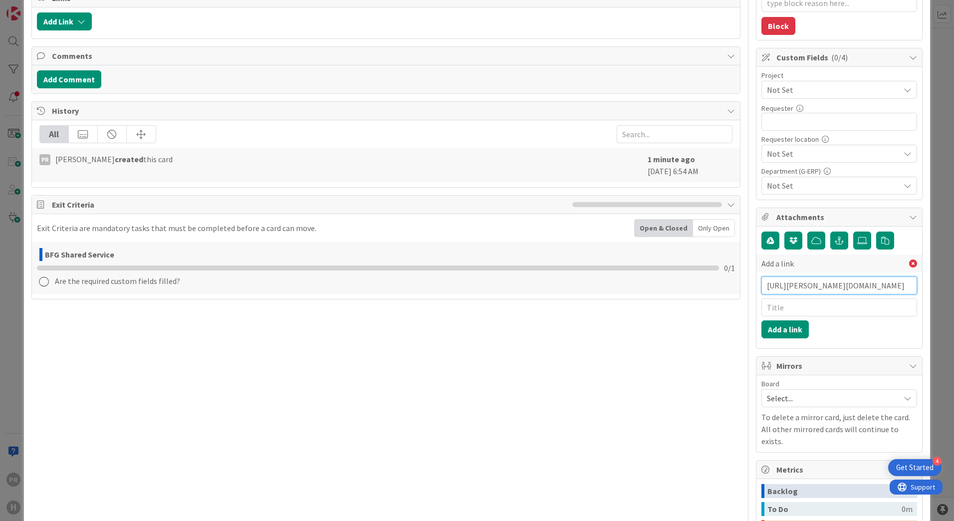
type input "https://huisman-smartit.onbmc.com/smartit/app/#/incident/IDGGSPRFBRQVHASTSFELST…"
click at [806, 307] on input "text" at bounding box center [839, 307] width 156 height 18
type input "BMC ticket"
click at [801, 327] on button "Add a link" at bounding box center [784, 329] width 47 height 18
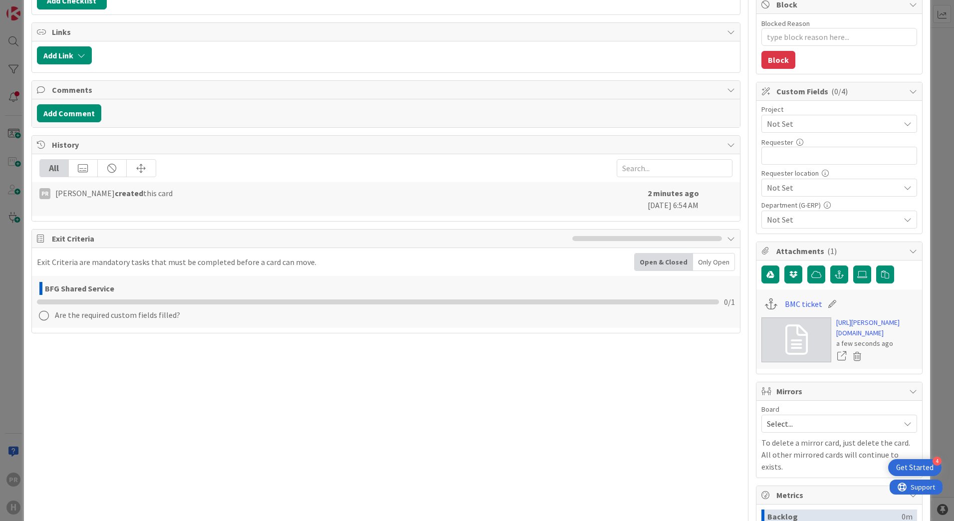
scroll to position [182, 0]
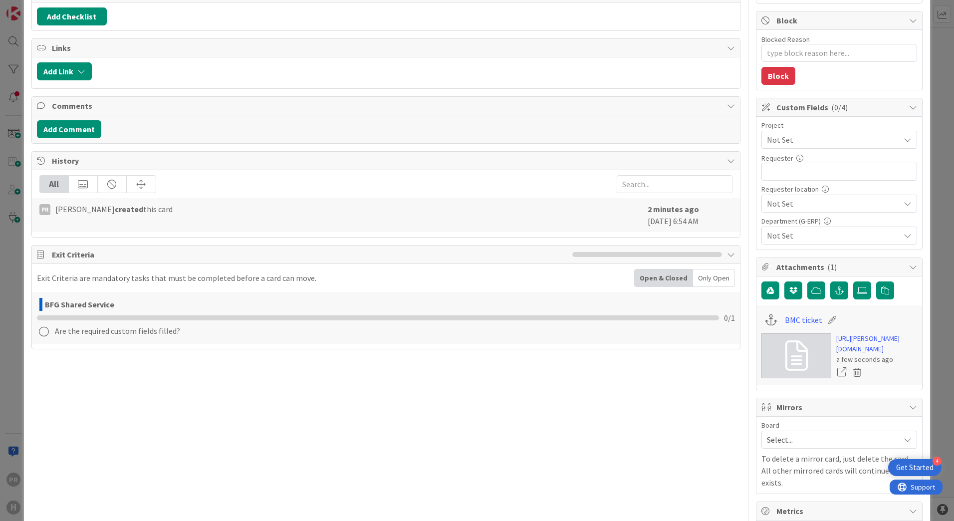
click at [787, 237] on span "Not Set" at bounding box center [833, 235] width 133 height 12
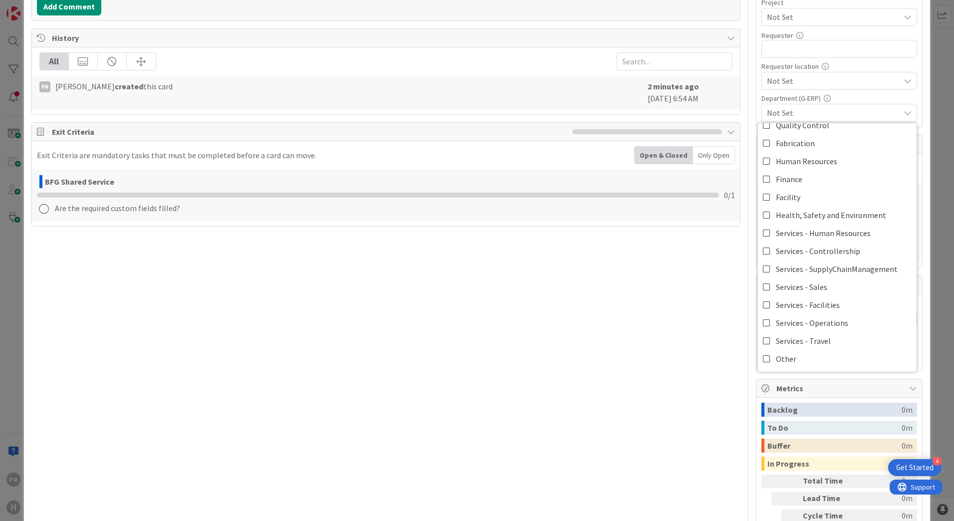
scroll to position [393, 0]
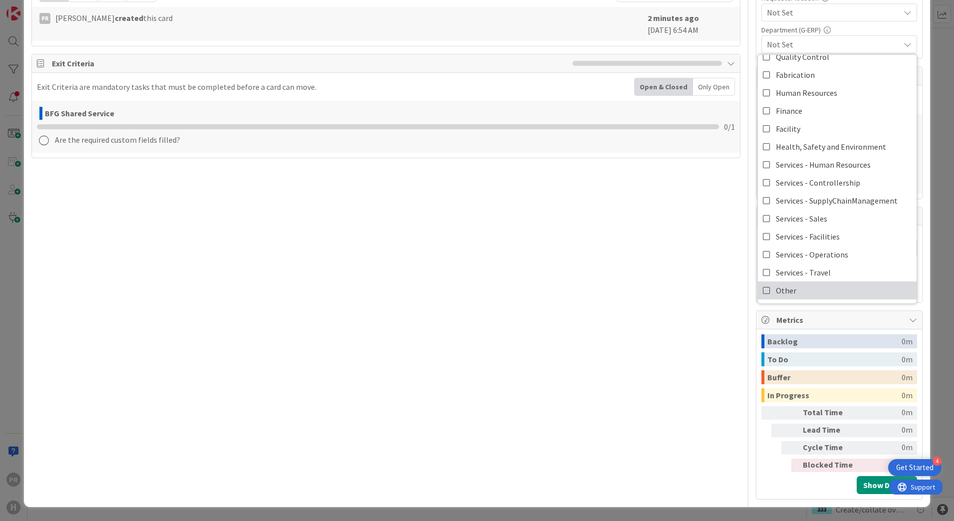
click at [789, 281] on link "Other" at bounding box center [837, 290] width 159 height 18
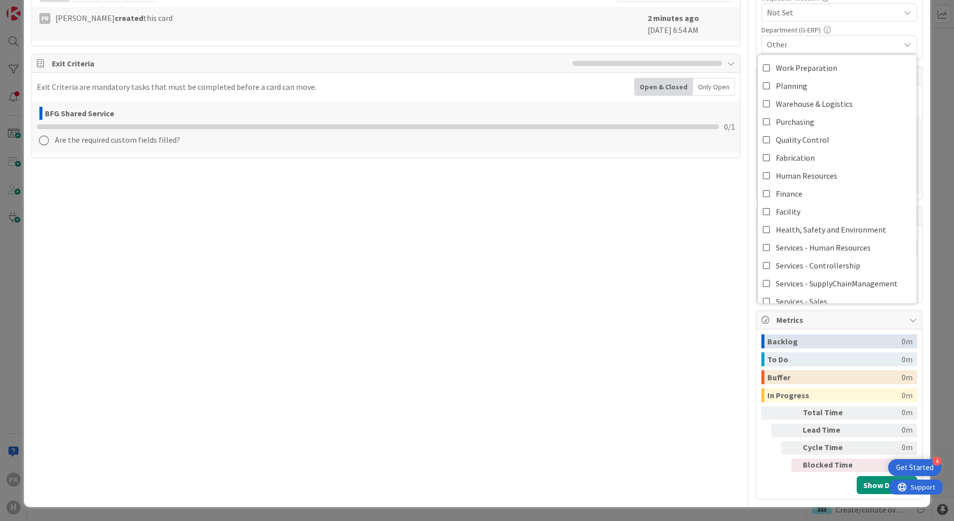
click at [678, 213] on div "Title 81 / 128 [SS] Hours Accounting - Print Report Functionality not working f…" at bounding box center [385, 82] width 709 height 833
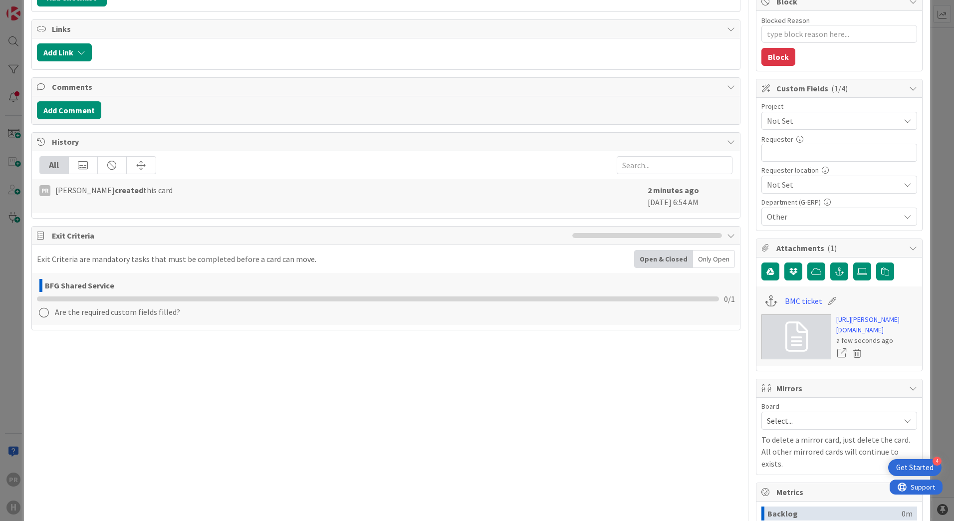
scroll to position [193, 0]
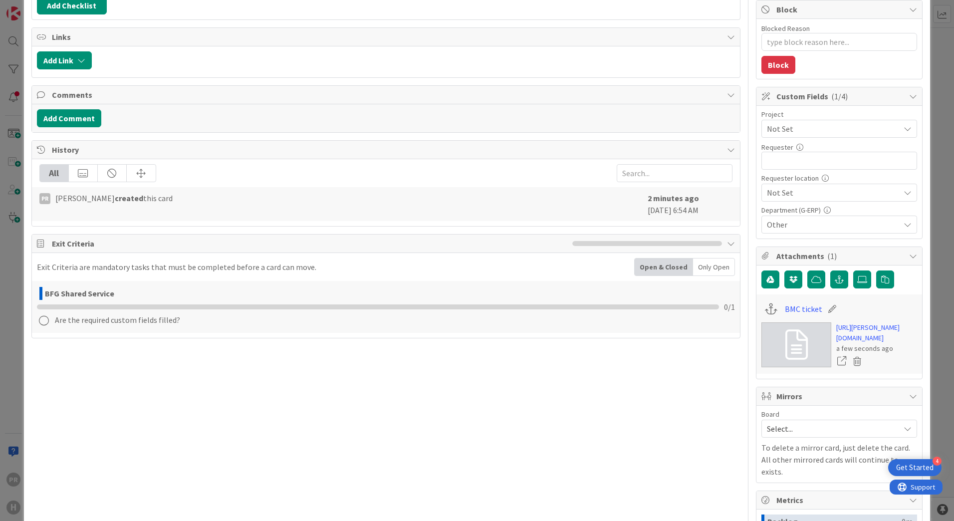
click at [799, 136] on span "Not Set" at bounding box center [831, 129] width 128 height 14
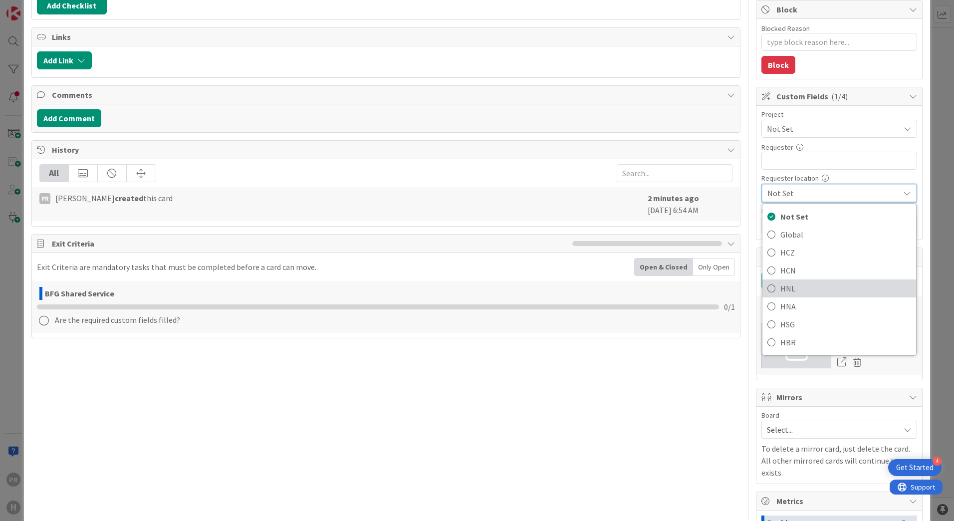
click at [792, 286] on span "HNL" at bounding box center [845, 288] width 131 height 15
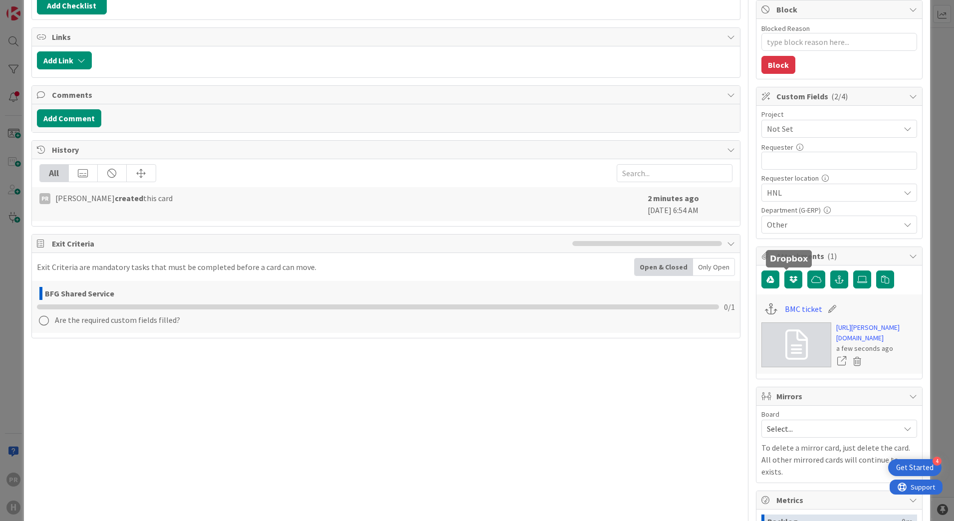
type textarea "x"
click at [804, 165] on input "text" at bounding box center [839, 161] width 156 height 18
type input "Al"
type textarea "x"
type input "Alex"
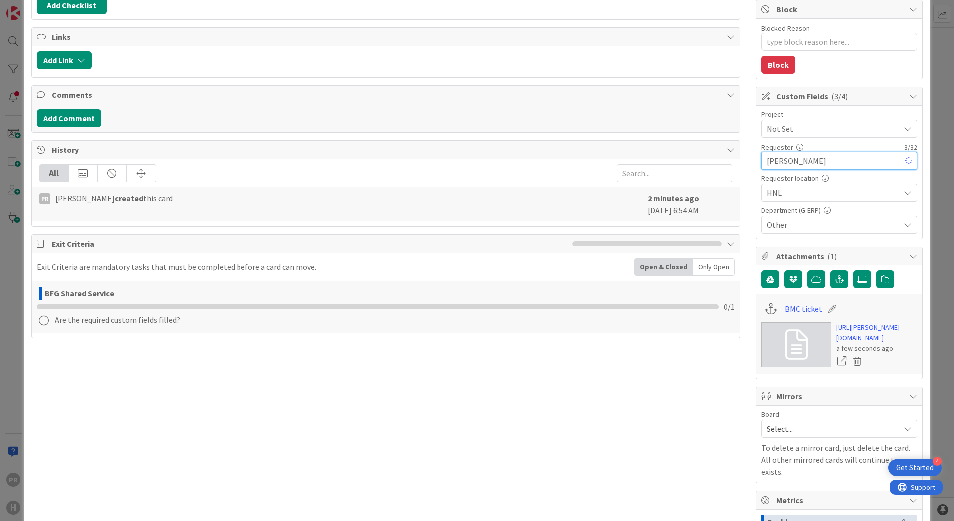
type textarea "x"
type input "Alex Repetto"
type textarea "x"
type input "Alex Repetto"
drag, startPoint x: 803, startPoint y: 126, endPoint x: 792, endPoint y: 126, distance: 10.5
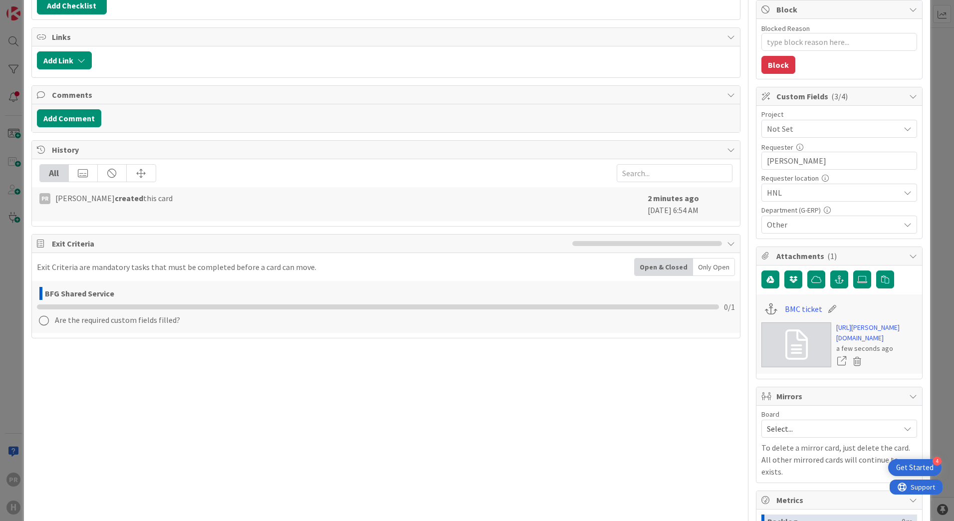
click at [792, 126] on span "Not Set" at bounding box center [831, 129] width 128 height 14
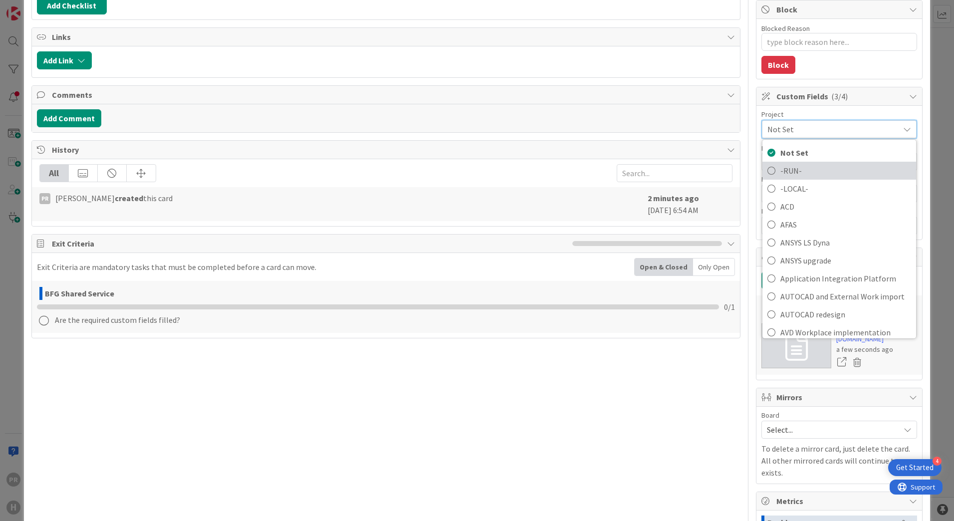
click at [788, 168] on span "-RUN-" at bounding box center [845, 170] width 131 height 15
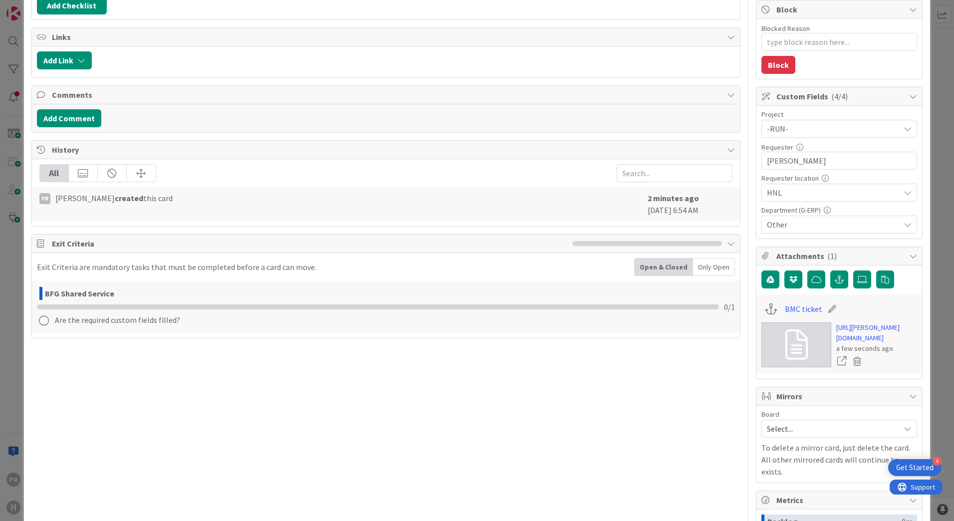
type textarea "x"
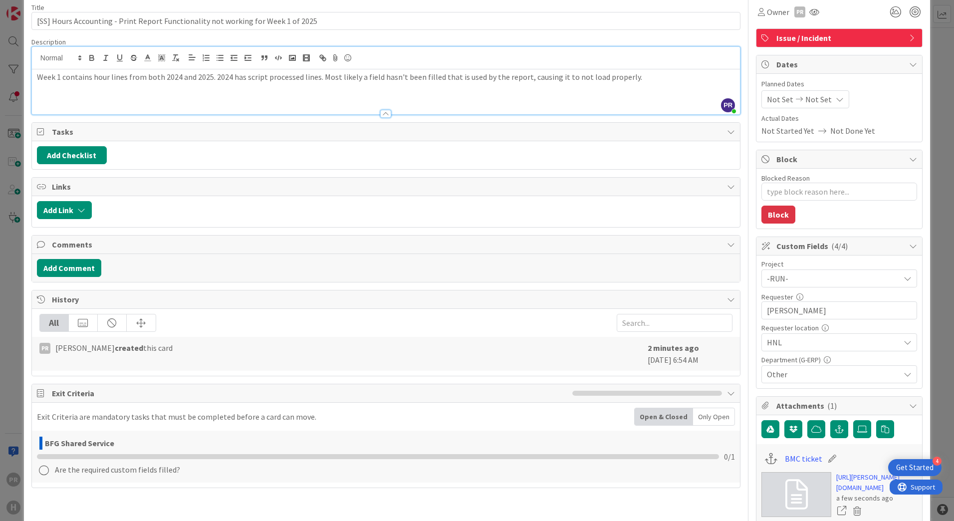
scroll to position [0, 0]
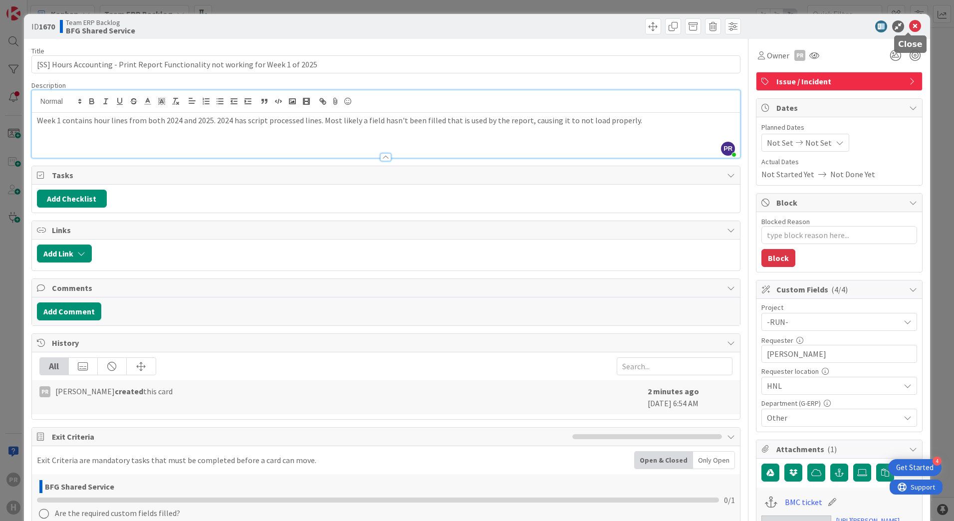
click at [910, 28] on icon at bounding box center [915, 26] width 12 height 12
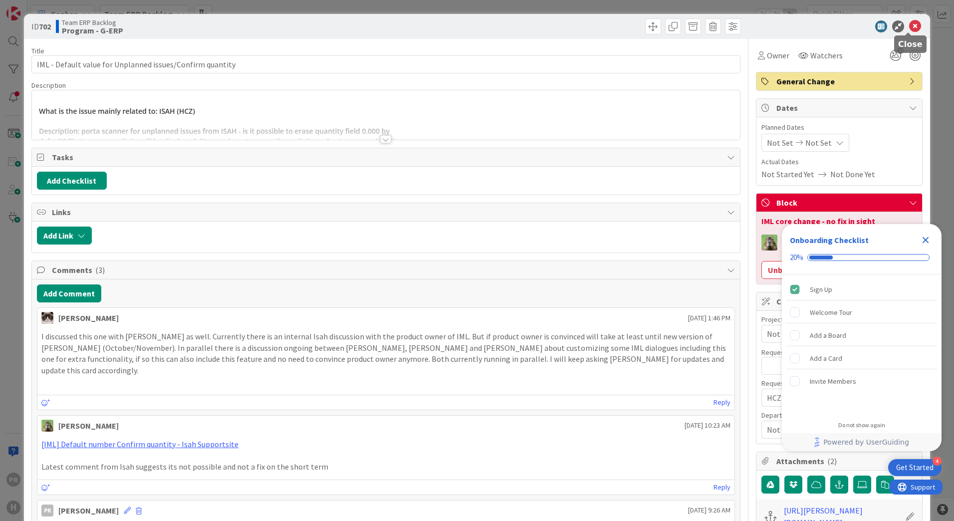
click at [911, 22] on icon at bounding box center [915, 26] width 12 height 12
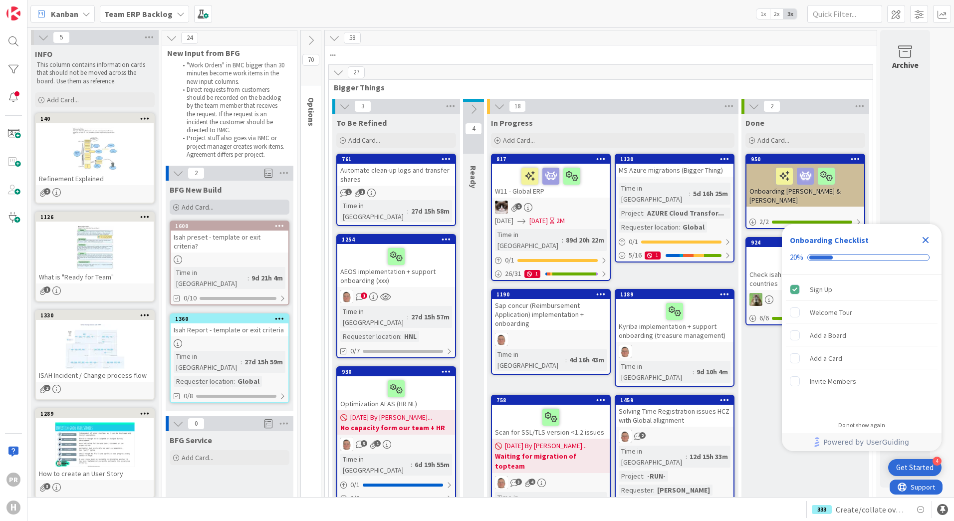
click at [237, 202] on div "Add Card..." at bounding box center [230, 206] width 120 height 15
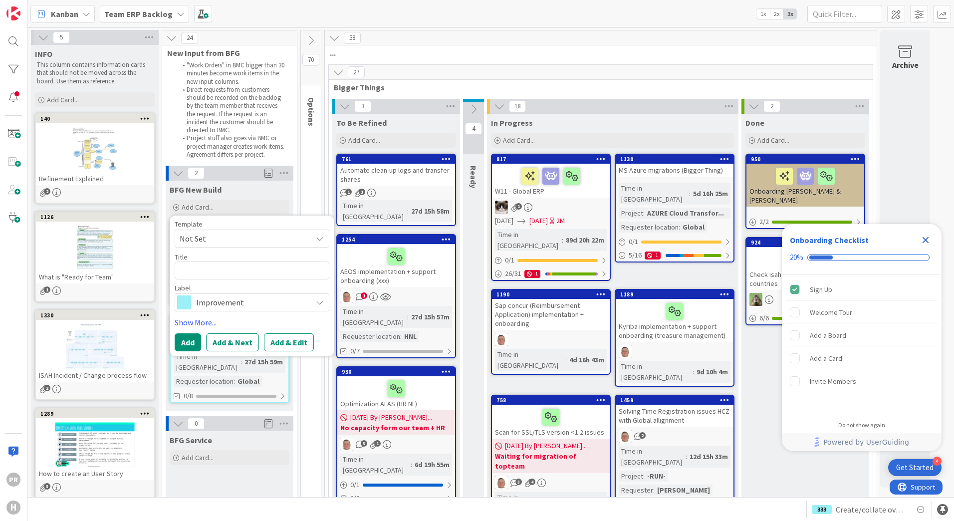
click at [238, 300] on span "Improvement" at bounding box center [251, 302] width 111 height 14
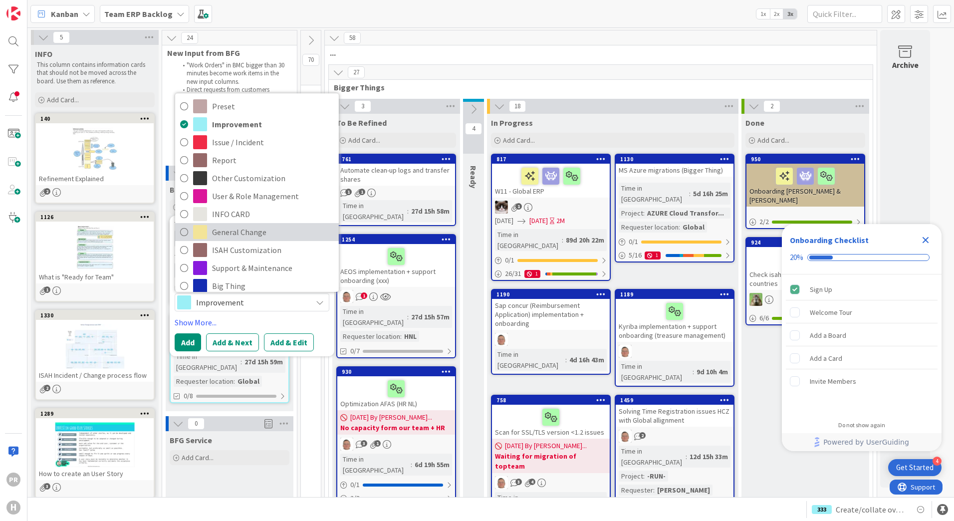
click at [244, 229] on span "General Change" at bounding box center [273, 231] width 122 height 15
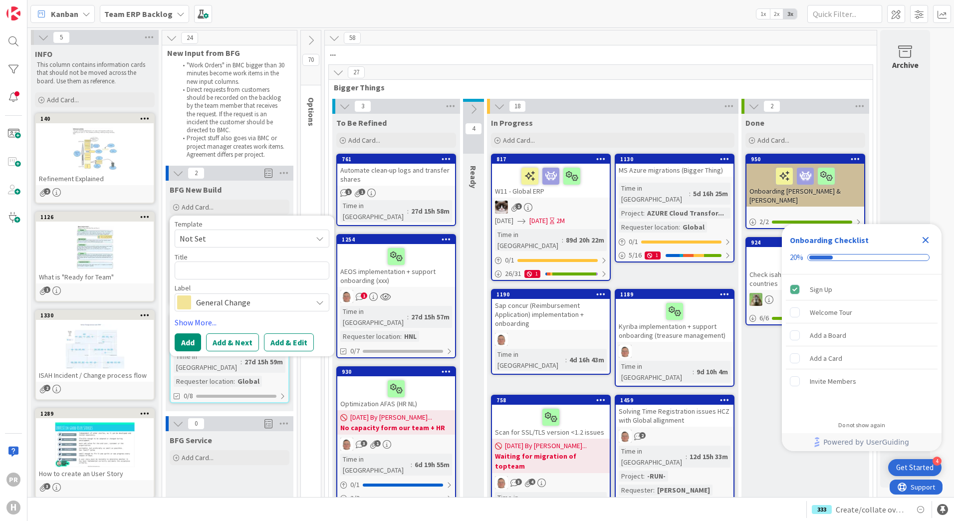
click at [217, 232] on span "Not Set" at bounding box center [242, 238] width 125 height 13
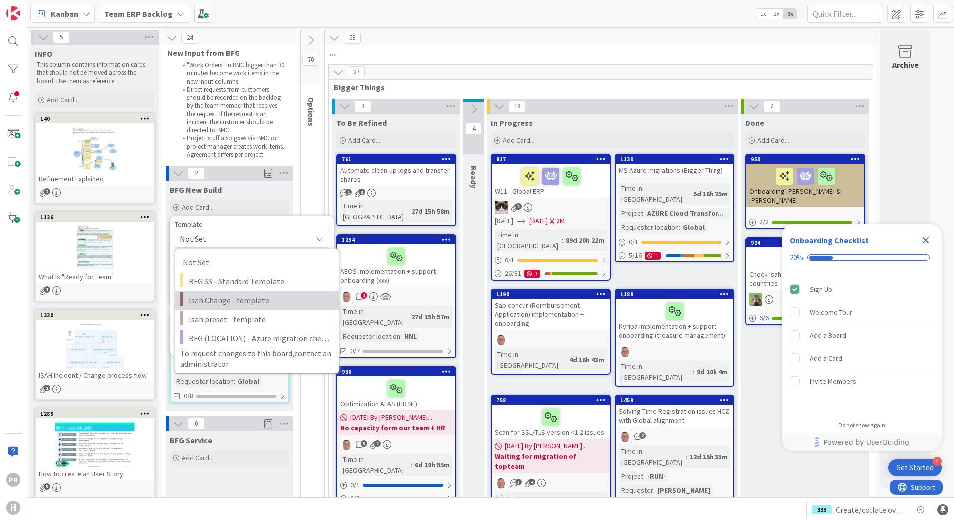
click at [222, 299] on span "Isah Change - template" at bounding box center [260, 300] width 143 height 13
type textarea "x"
type textarea "Isah Change - template"
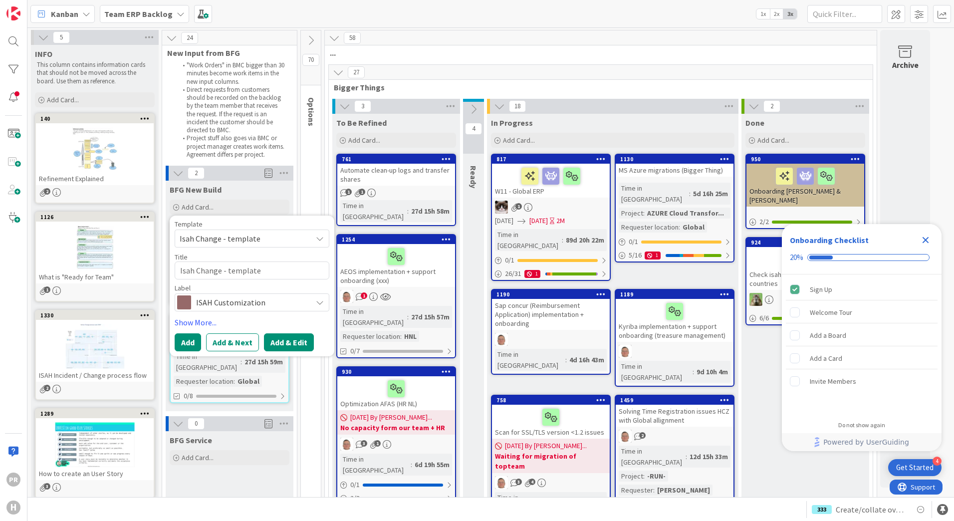
click at [280, 338] on button "Add & Edit" at bounding box center [289, 342] width 50 height 18
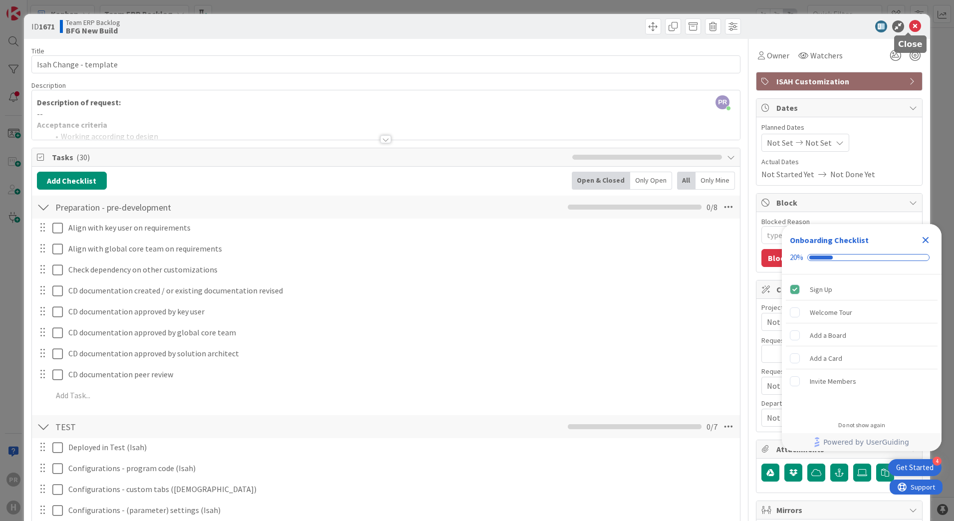
click at [910, 27] on icon at bounding box center [915, 26] width 12 height 12
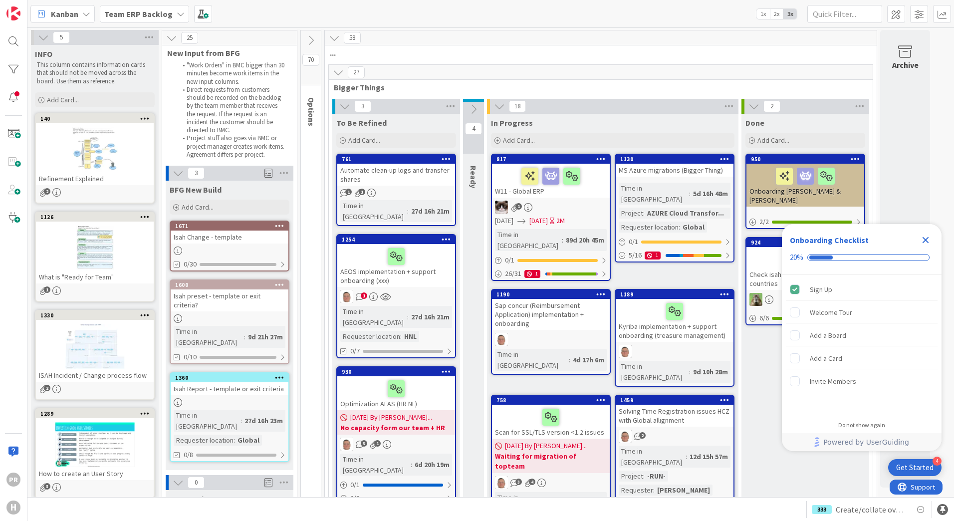
click at [253, 236] on div "Isah Change - template" at bounding box center [230, 236] width 118 height 13
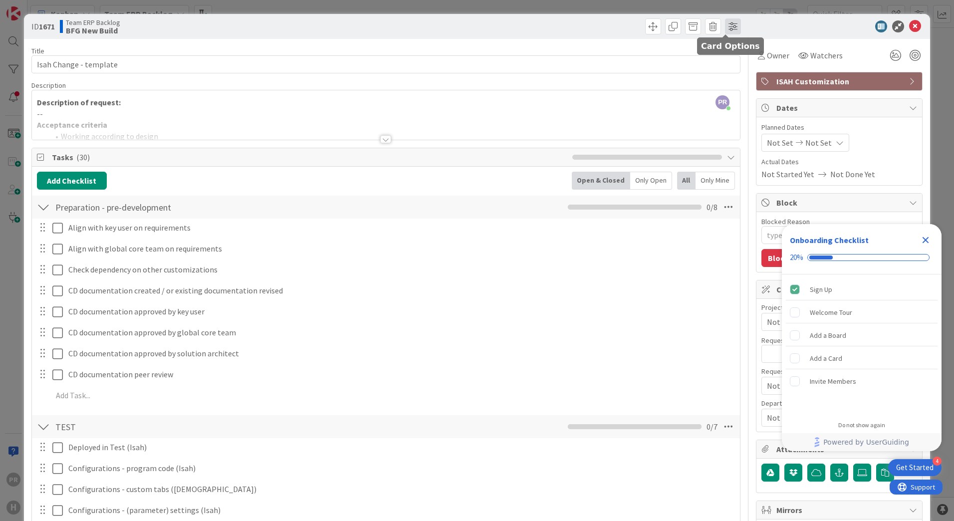
click at [727, 25] on span at bounding box center [733, 26] width 16 height 16
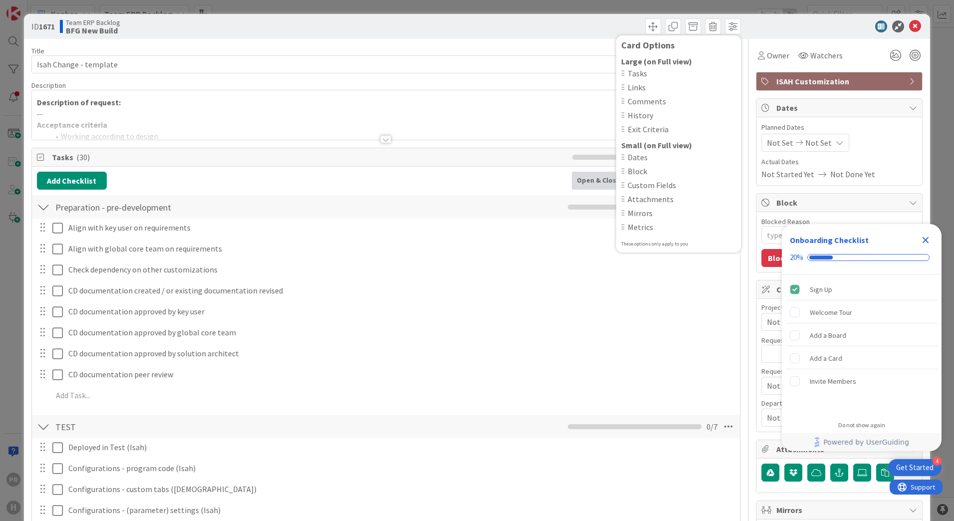
click at [767, 22] on div at bounding box center [834, 26] width 177 height 12
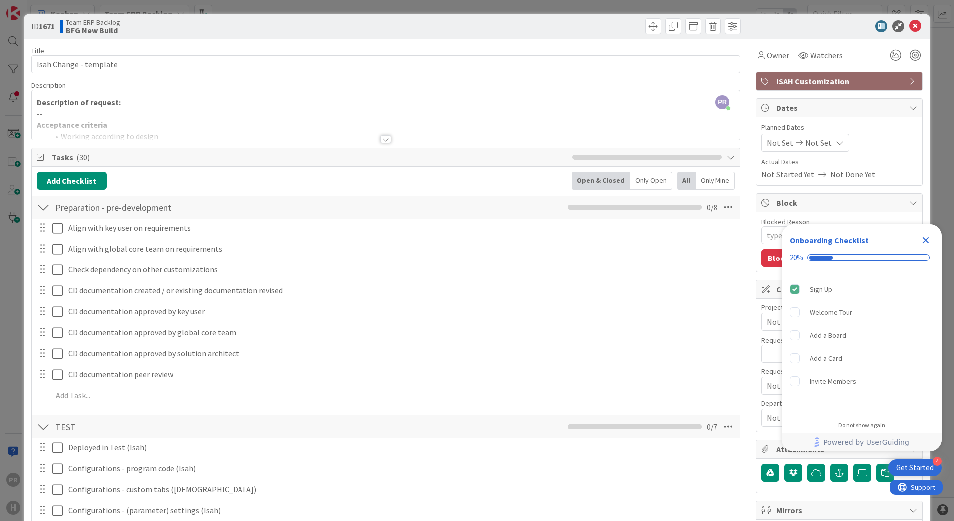
click at [786, 83] on span "ISAH Customization" at bounding box center [840, 81] width 128 height 12
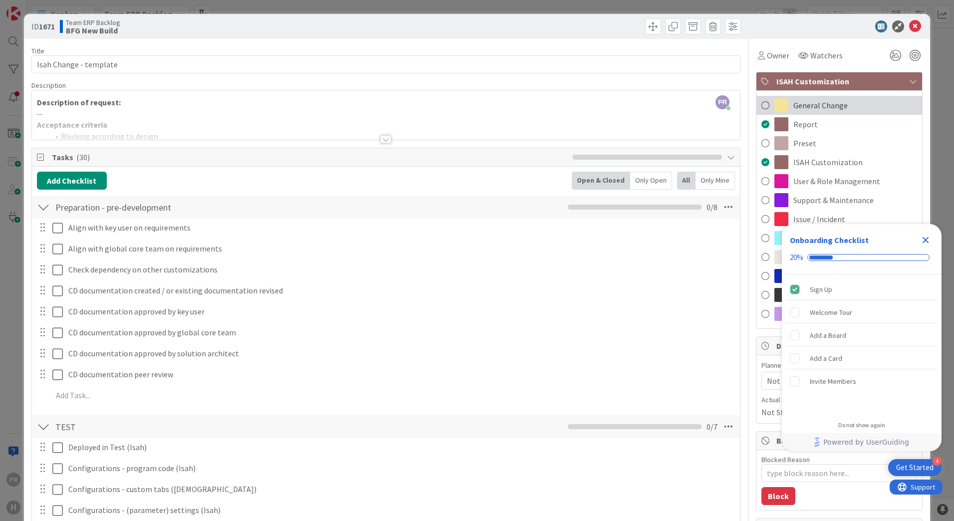
click at [793, 104] on span "General Change" at bounding box center [820, 105] width 54 height 12
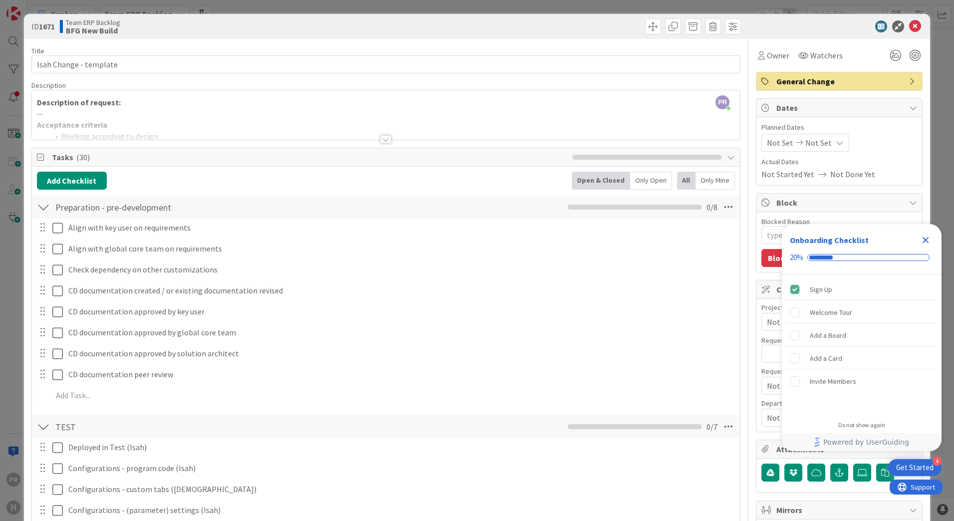
click at [791, 83] on span "General Change" at bounding box center [840, 81] width 128 height 12
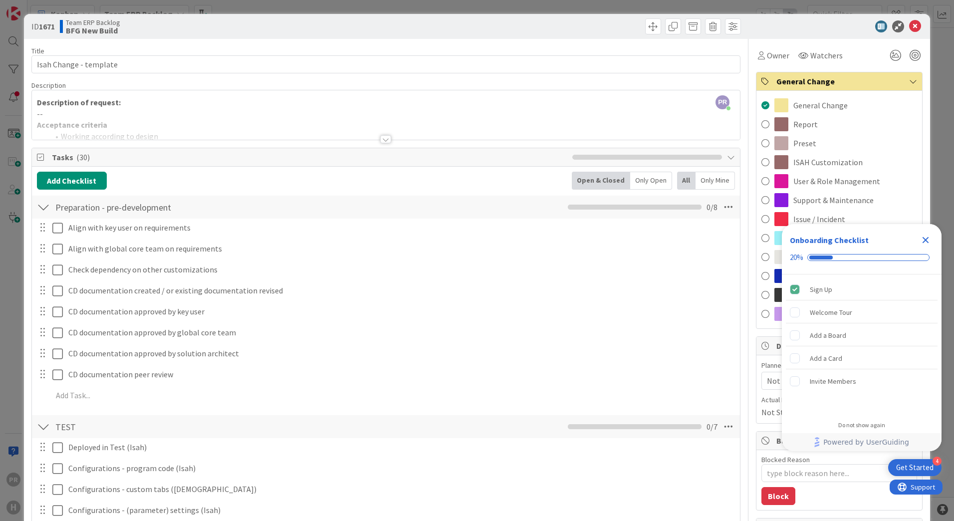
click at [627, 92] on div "PR Parveen Rana just joined Description of request: -- Acceptance criteria Work…" at bounding box center [386, 114] width 708 height 49
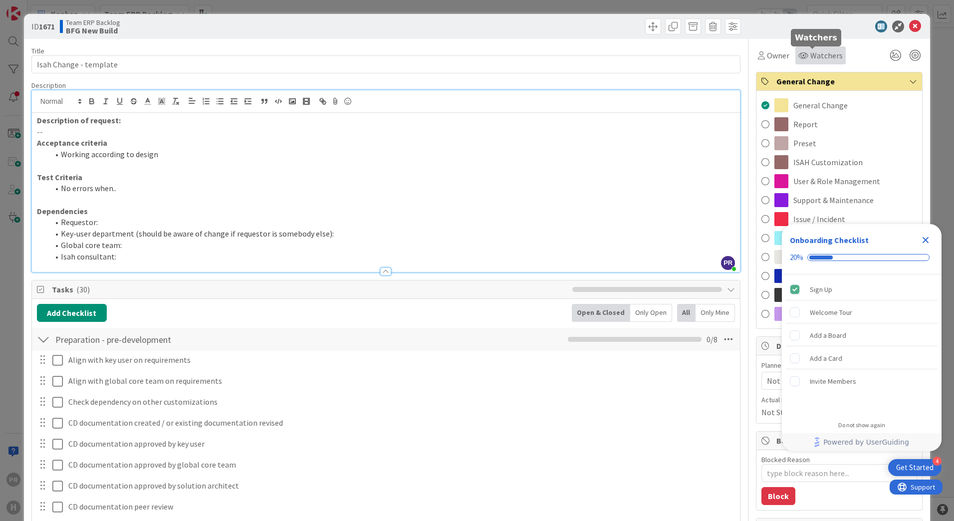
click at [813, 60] on span "Watchers" at bounding box center [826, 55] width 32 height 12
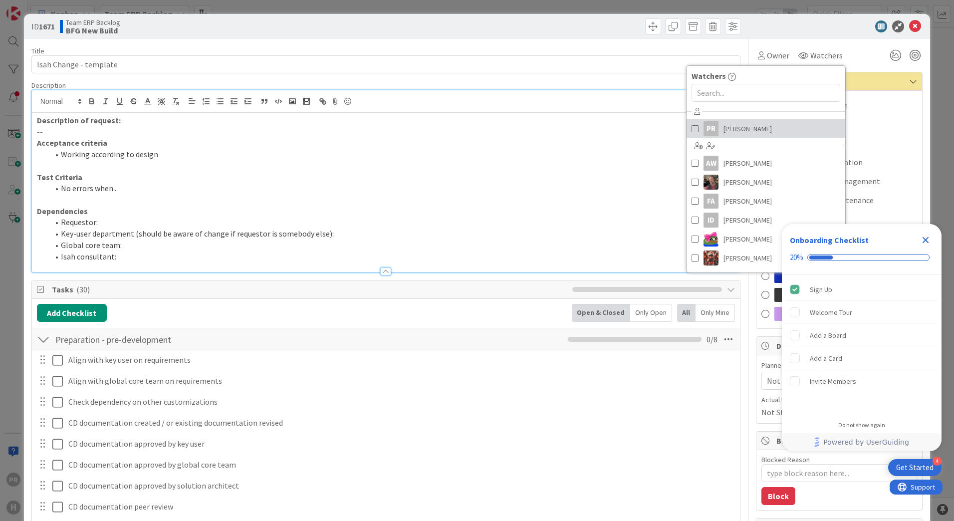
drag, startPoint x: 756, startPoint y: 126, endPoint x: 806, endPoint y: 98, distance: 57.6
click at [756, 126] on link "PR Parveen Rana" at bounding box center [765, 128] width 159 height 19
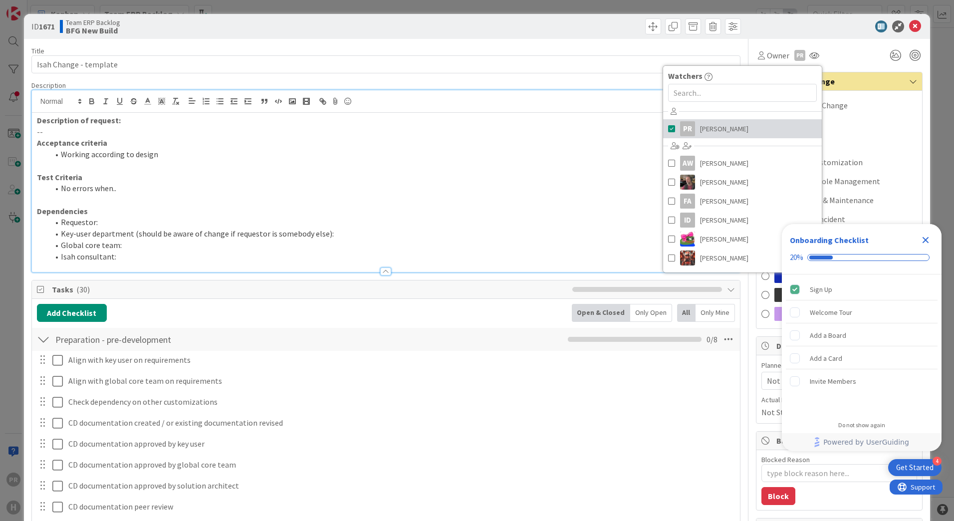
type textarea "x"
click at [596, 51] on div "Title 22 / 128" at bounding box center [385, 50] width 709 height 9
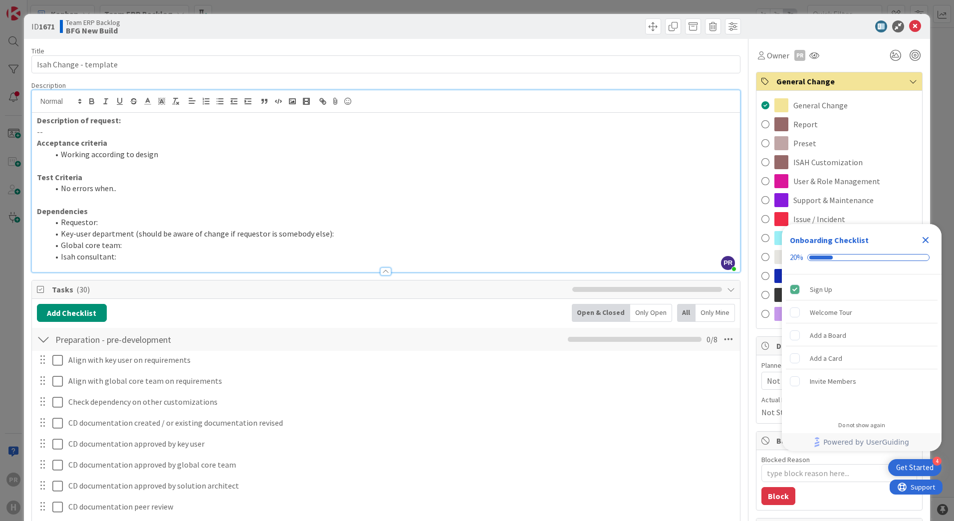
click at [925, 239] on icon "Close Checklist" at bounding box center [925, 240] width 6 height 6
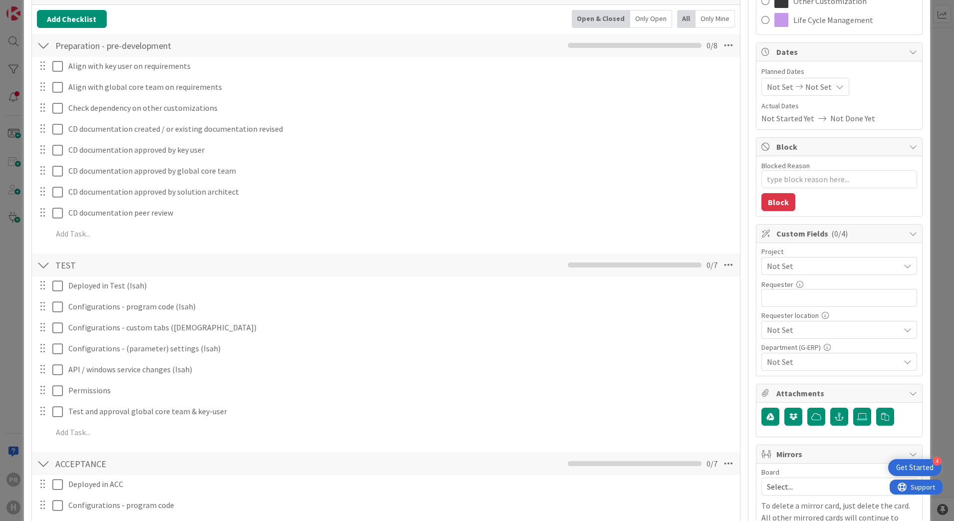
scroll to position [349, 0]
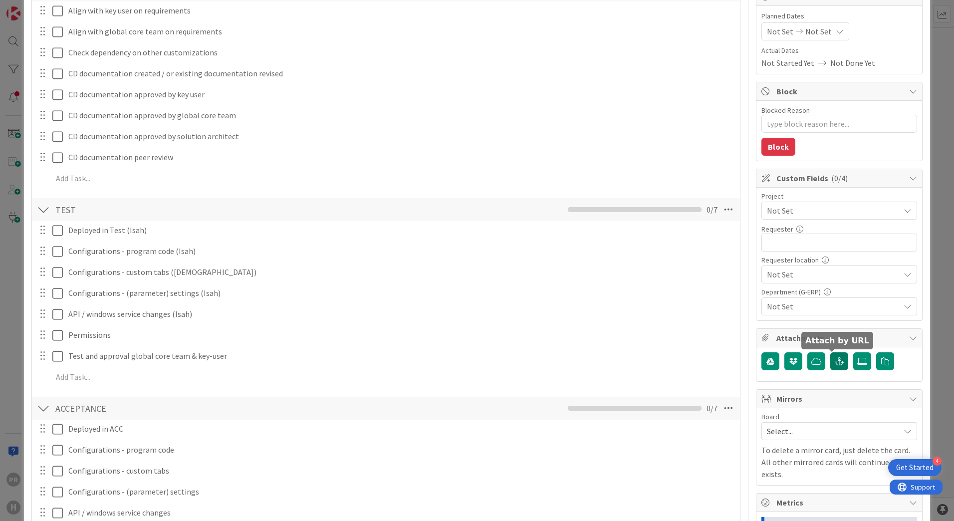
drag, startPoint x: 835, startPoint y: 363, endPoint x: 826, endPoint y: 373, distance: 13.4
click at [834, 363] on icon "button" at bounding box center [838, 361] width 9 height 8
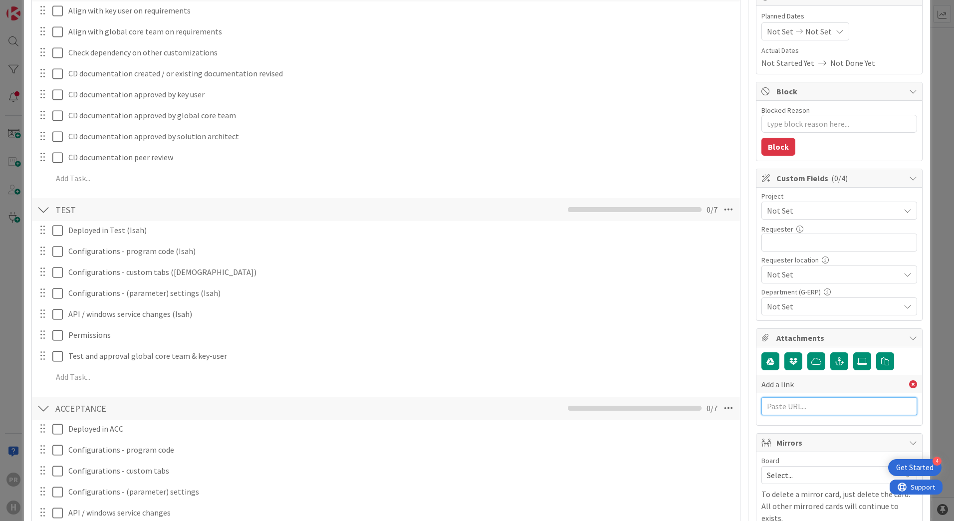
click at [796, 407] on input "text" at bounding box center [839, 406] width 156 height 18
paste input "https://huisman-smartit.onbmc.com/smartit/app/#/incident/AGGGSPRFBRQVHASWLYAPSW…"
type input "https://huisman-smartit.onbmc.com/smartit/app/#/incident/AGGGSPRFBRQVHASWLYAPSW…"
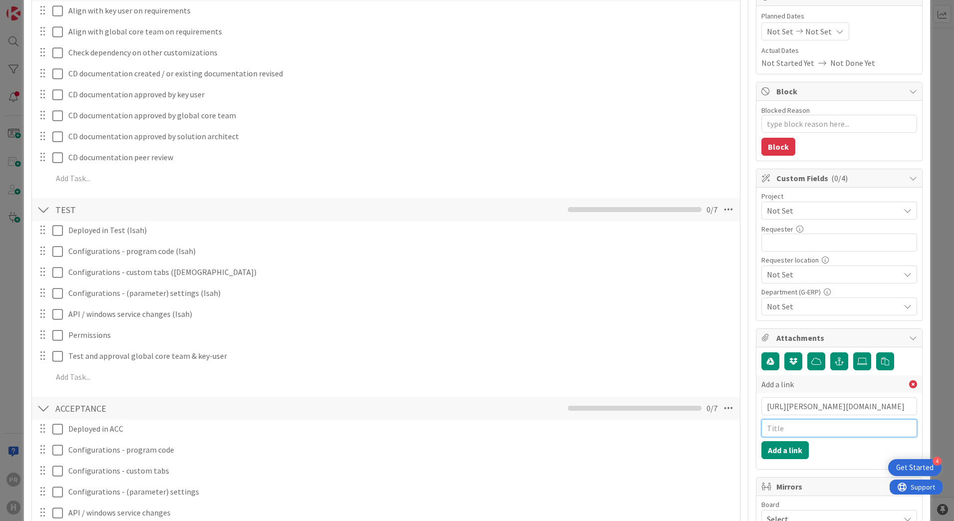
click at [802, 426] on input "text" at bounding box center [839, 428] width 156 height 18
type input "BMC ticket"
click at [766, 446] on button "Add a link" at bounding box center [784, 450] width 47 height 18
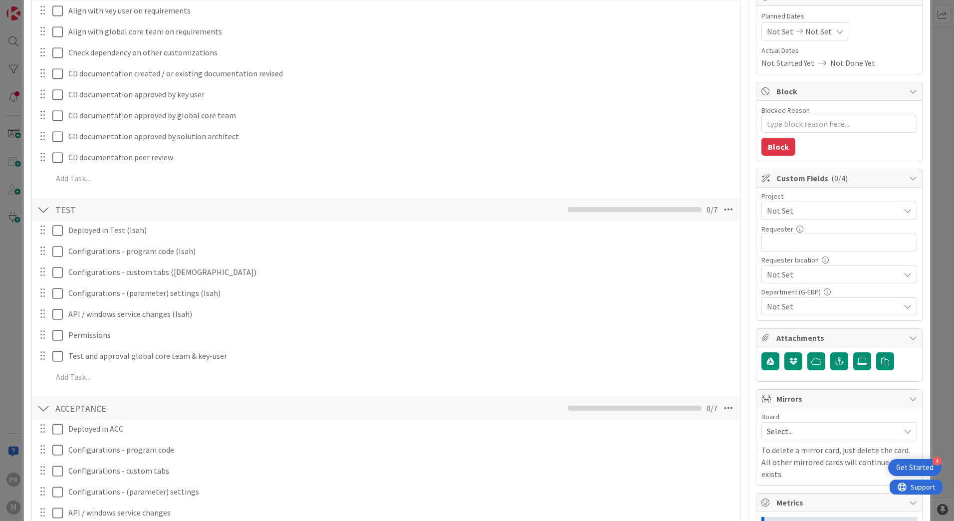
type textarea "x"
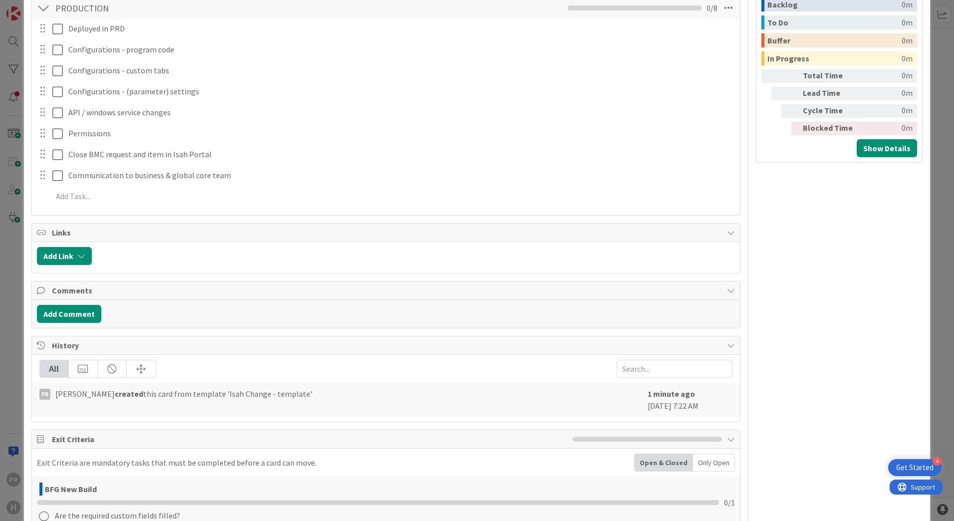
scroll to position [982, 0]
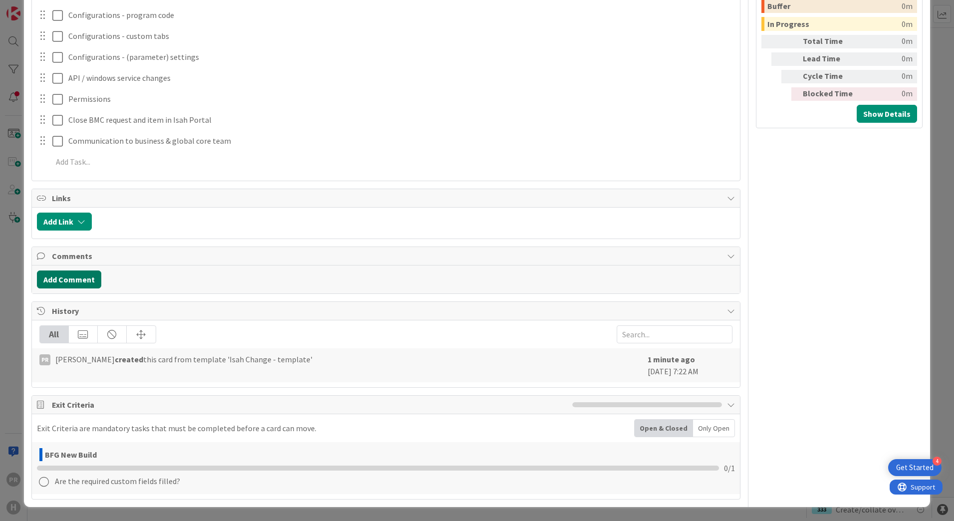
click at [81, 276] on button "Add Comment" at bounding box center [69, 279] width 64 height 18
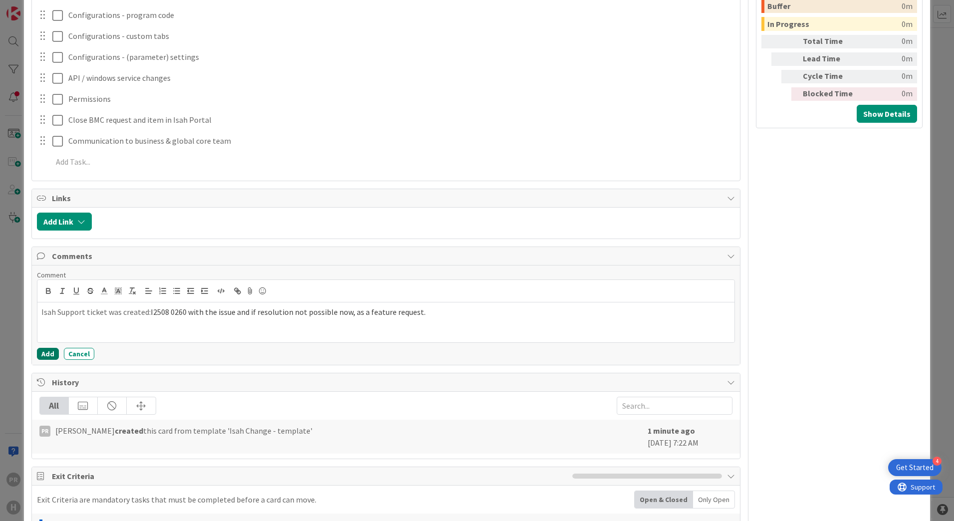
click at [50, 354] on button "Add" at bounding box center [48, 354] width 22 height 12
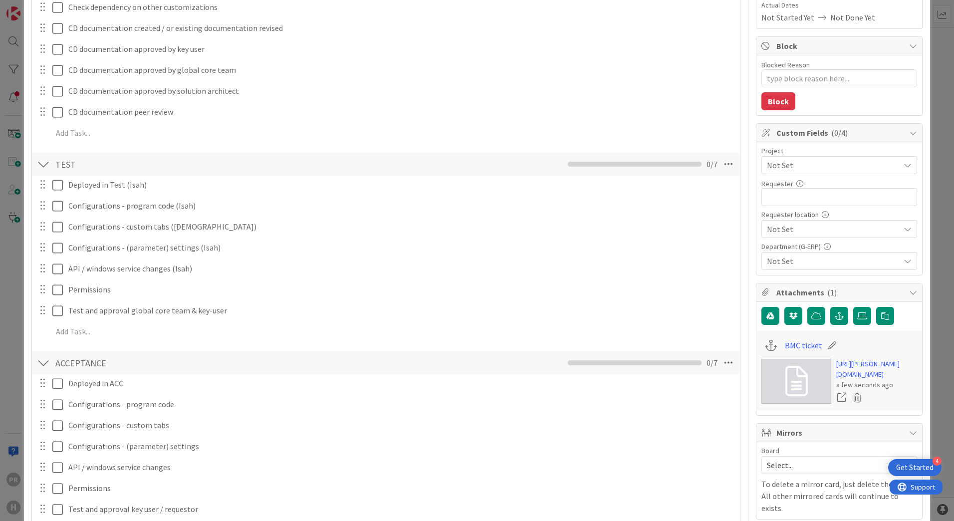
scroll to position [384, 0]
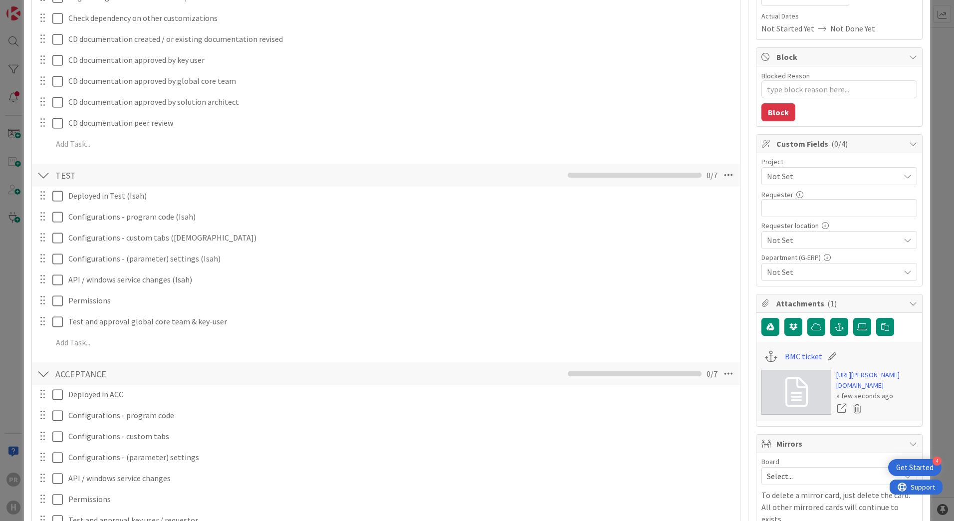
click at [774, 170] on span "Not Set" at bounding box center [831, 176] width 128 height 14
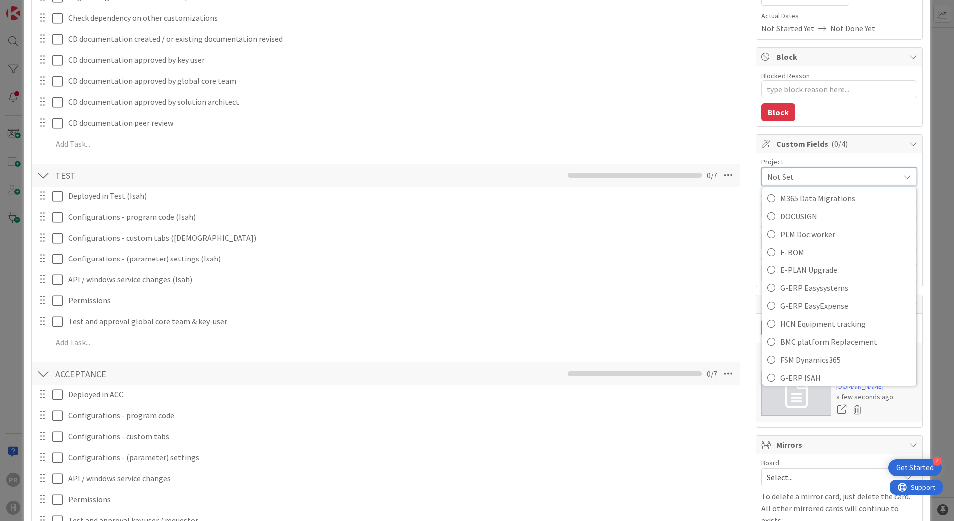
scroll to position [399, 0]
click at [795, 254] on span "G-ERP ISAH" at bounding box center [845, 249] width 131 height 15
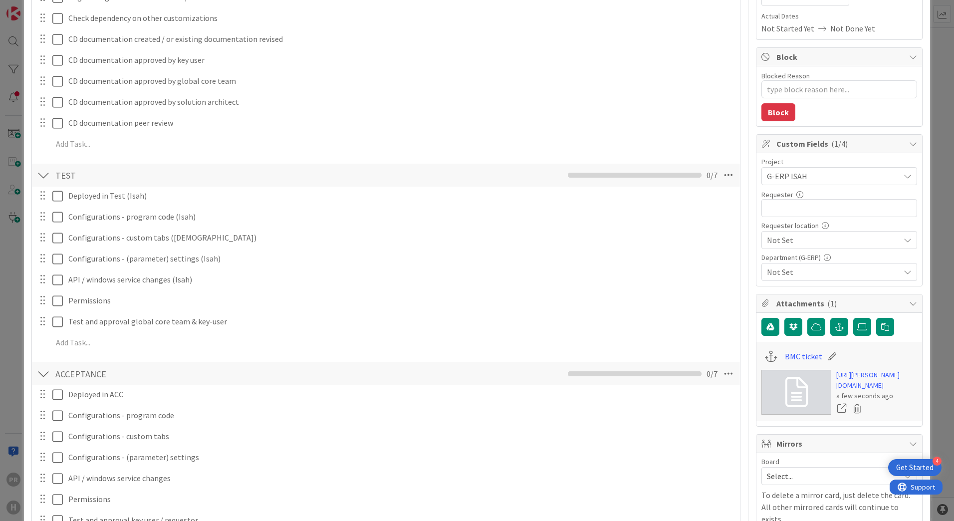
type textarea "x"
click at [804, 214] on input "text" at bounding box center [839, 208] width 156 height 18
type input "Martin Vojt"
type textarea "x"
type input "Martin Vojtek"
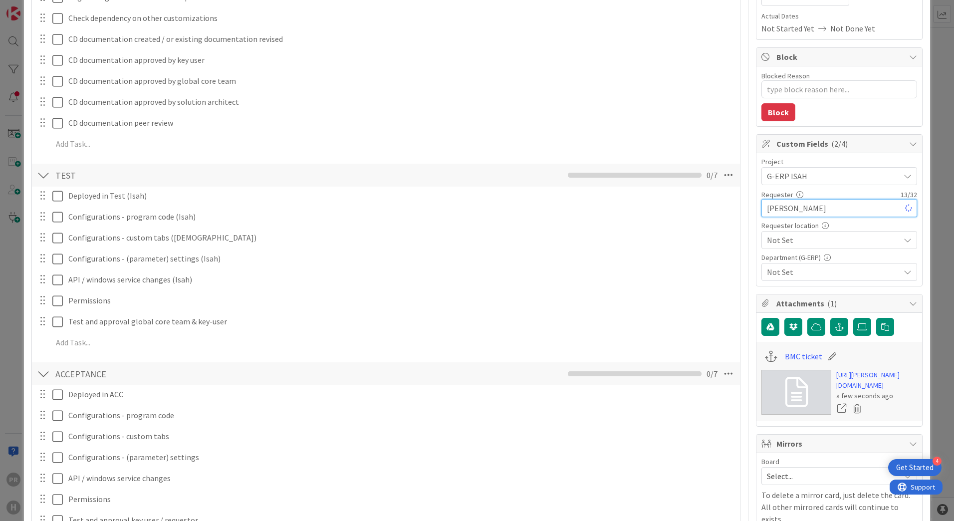
type textarea "x"
type input "Martin Vojtek"
click at [802, 183] on span "Not Set" at bounding box center [831, 176] width 128 height 14
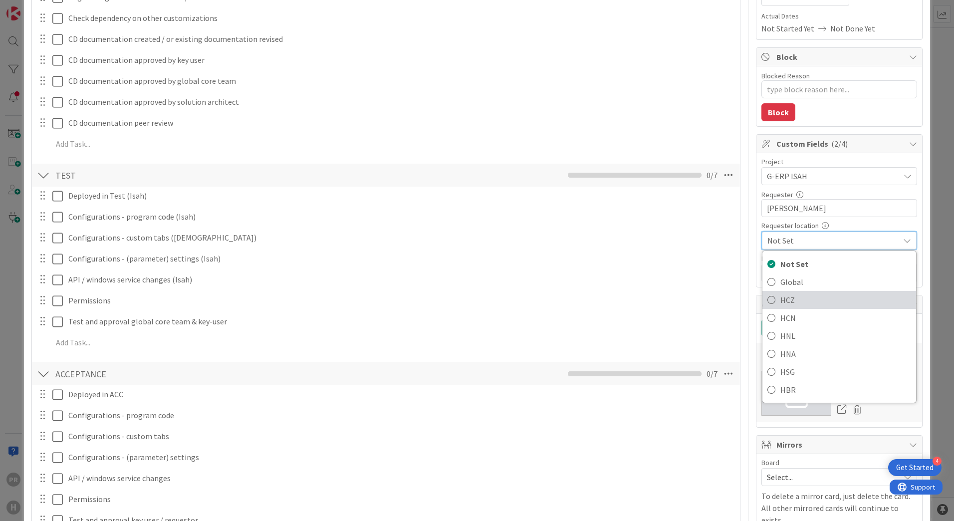
click at [790, 295] on span "HCZ" at bounding box center [845, 299] width 131 height 15
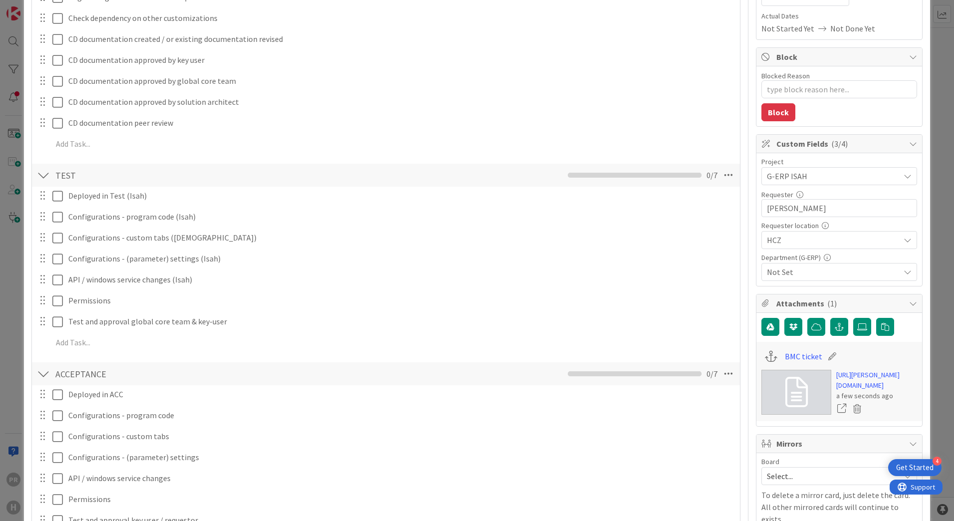
click at [801, 278] on div "Not Set" at bounding box center [839, 272] width 156 height 18
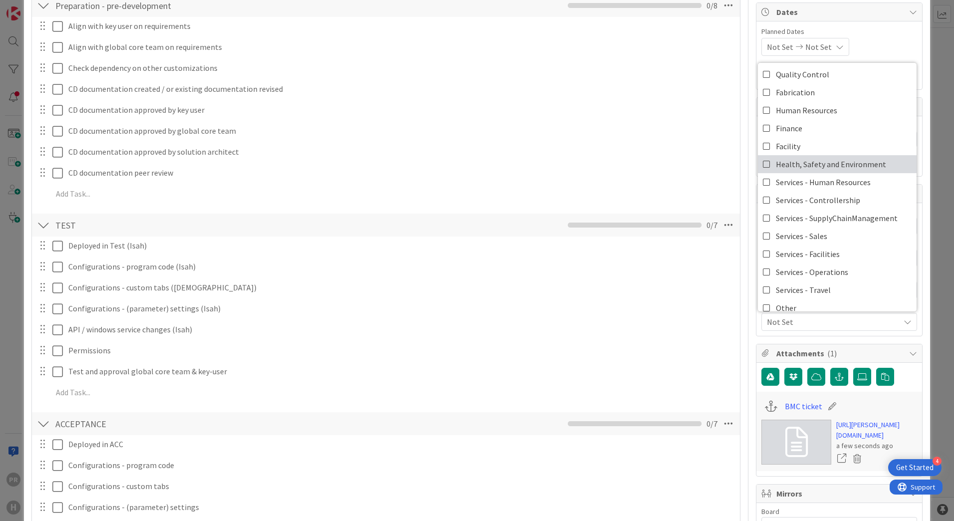
scroll to position [83, 0]
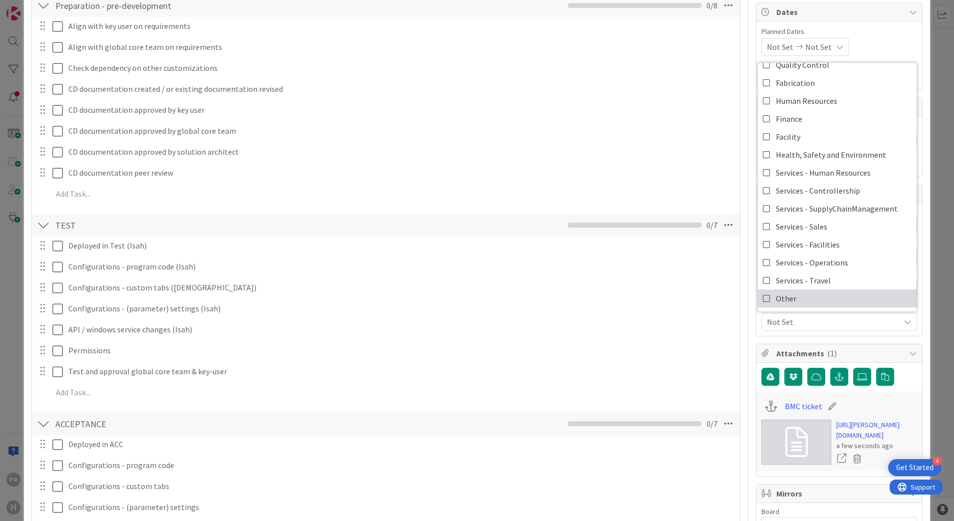
click at [809, 298] on link "Other" at bounding box center [837, 298] width 159 height 18
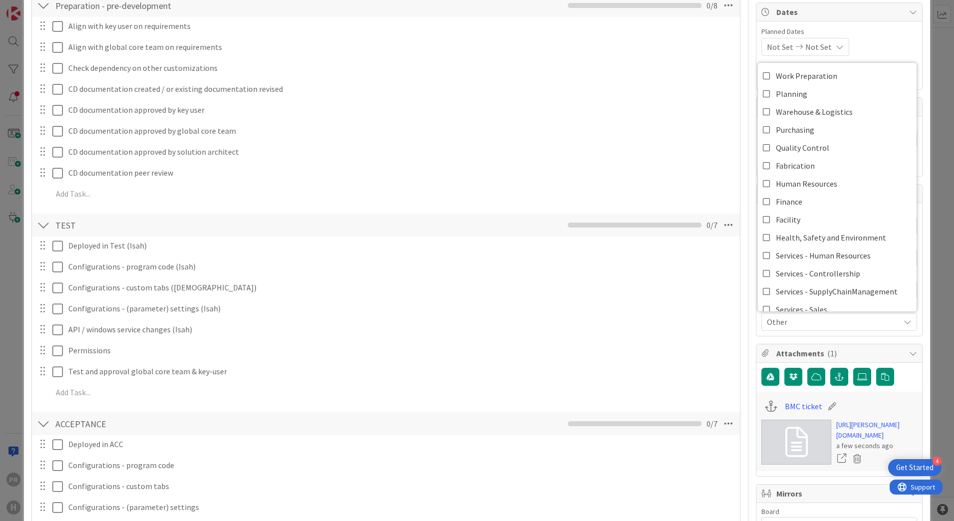
click at [927, 260] on div "ID 1671 Team ERP Backlog BFG New Build Card Options Large (on Full view) Tasks …" at bounding box center [477, 260] width 954 height 521
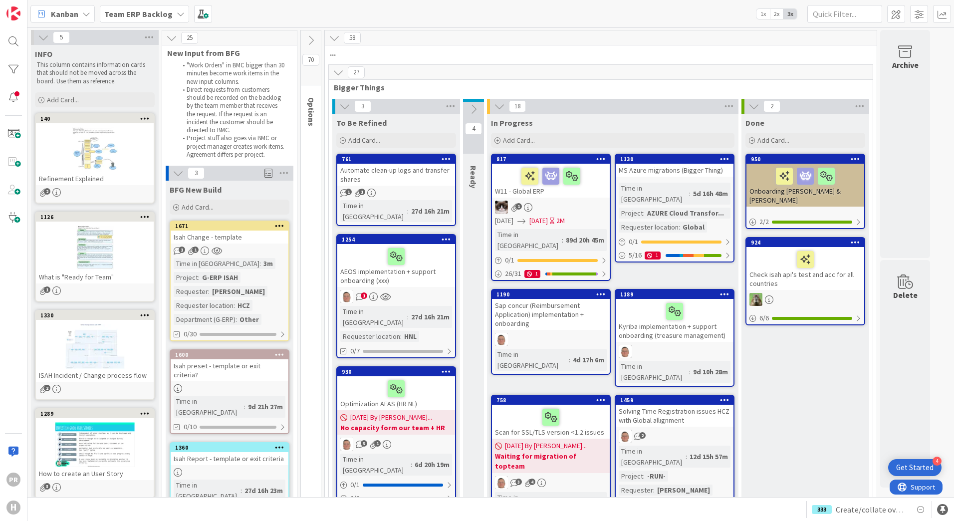
click at [243, 236] on div "Isah Change - template" at bounding box center [230, 236] width 118 height 13
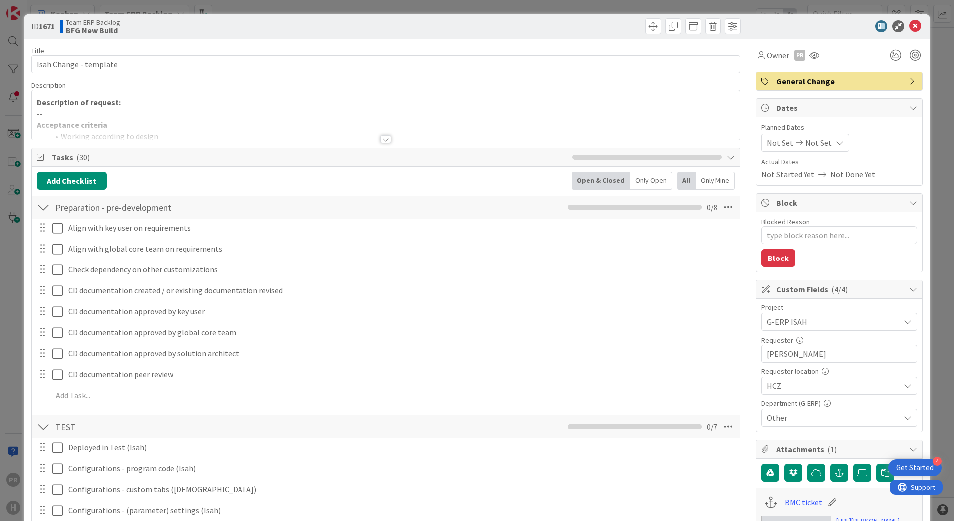
type textarea "x"
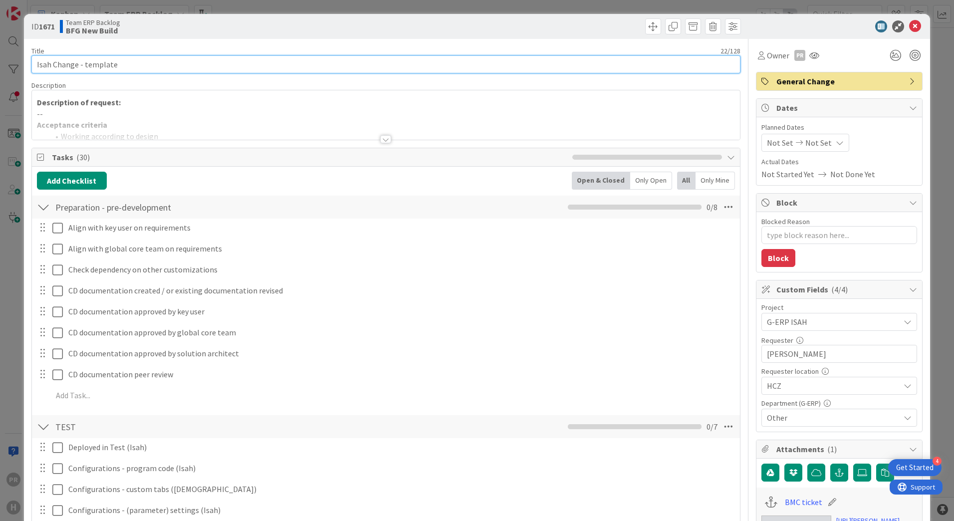
click at [406, 60] on input "Isah Change - template" at bounding box center [385, 64] width 709 height 18
type input "I"
type input "["
type textarea "x"
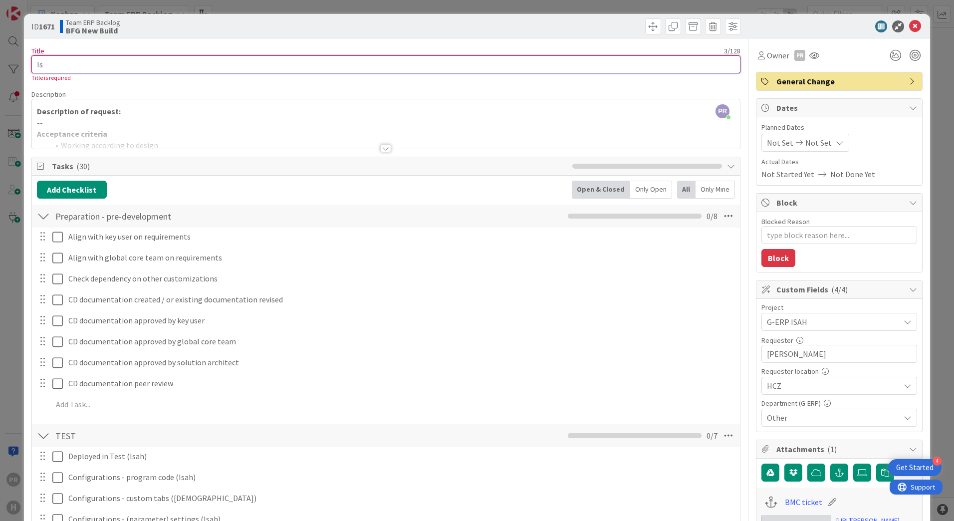
type input "I"
type input "[NB"
type textarea "x"
type input "[NB["
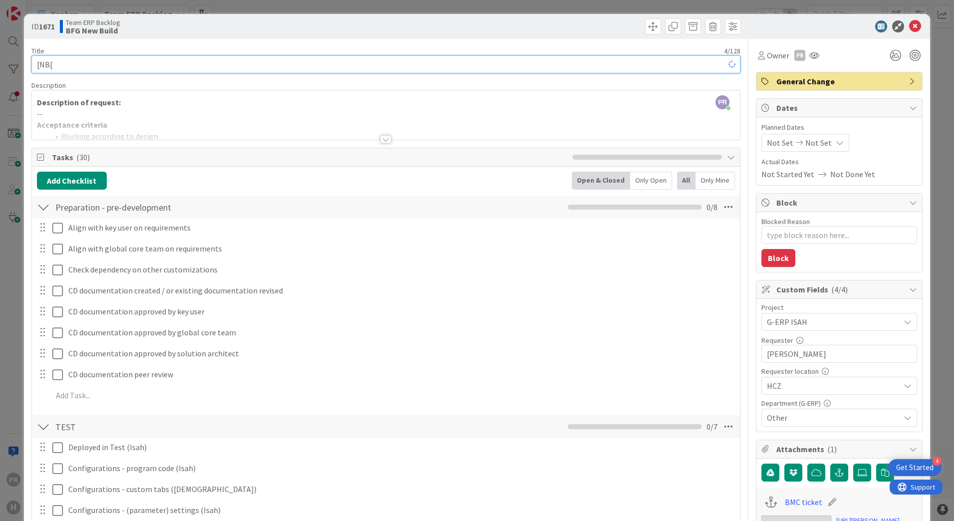
type textarea "x"
type input "[NB"
type textarea "x"
type input "[NB]"
type textarea "x"
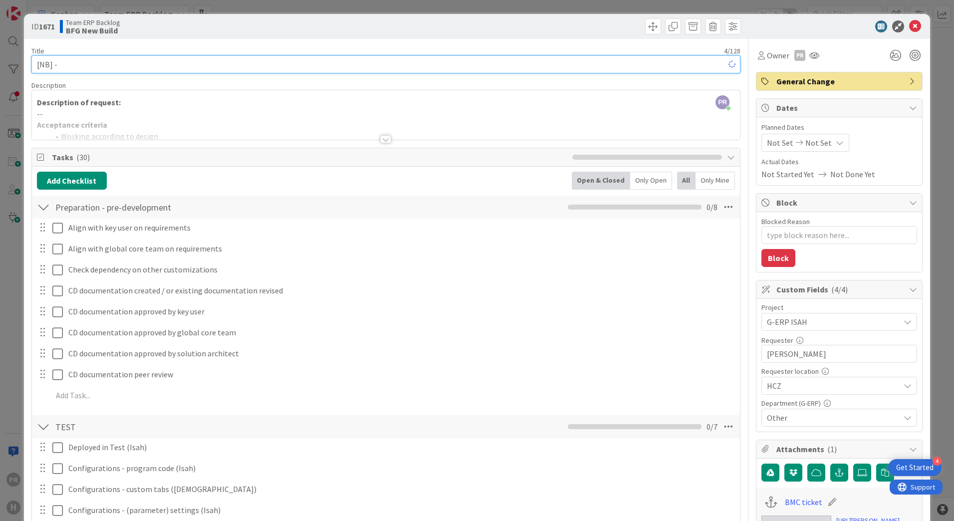
type input "[NB] -"
type textarea "x"
type input "[NB] - I"
type textarea "x"
type input "[NB] - Isah Mobile Logistics -"
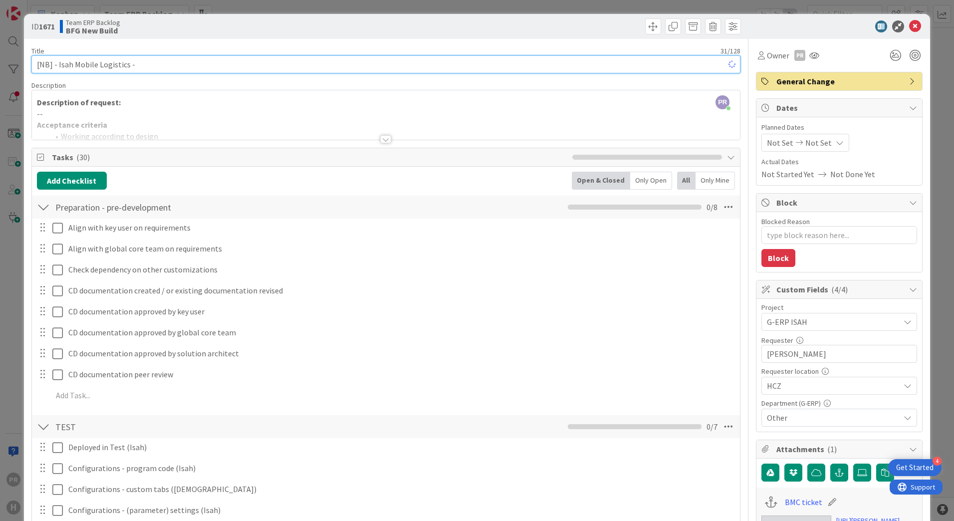
type textarea "x"
type input "[NB] - Isah Mobile Logistics - Reduc"
type textarea "x"
type input "[NB] - Isah Mobile Logistics - Reduce"
type textarea "x"
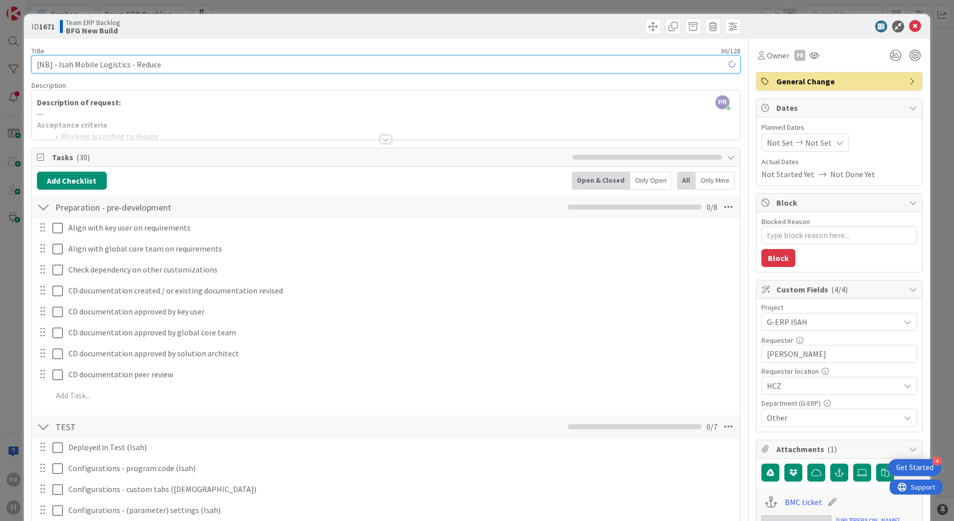
type input "[NB] - Isah Mobile Logistics - Reduc"
type textarea "x"
type input "[NB] - Isah Mobile Logistics - Red"
type textarea "x"
type input "[NB] - Isah Mobile Logistics - Re"
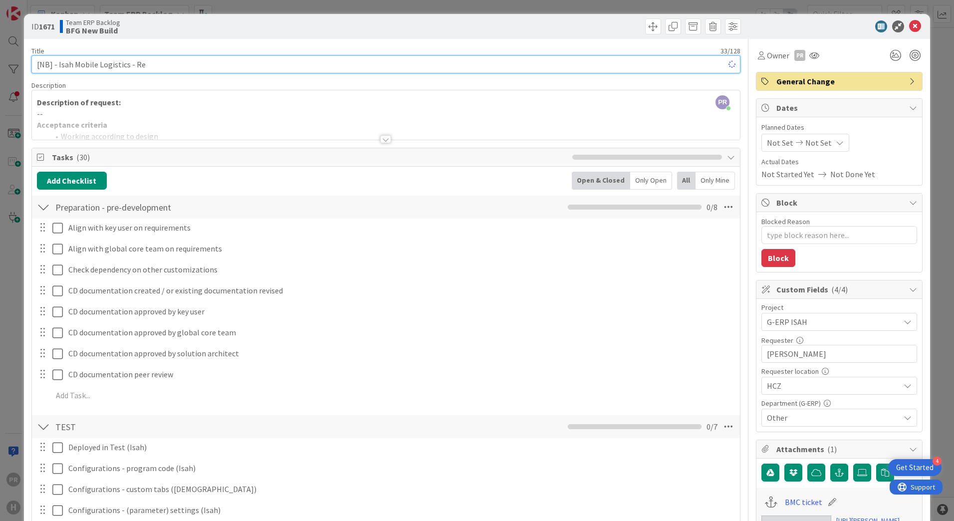
type textarea "x"
type input "[NB] - Isah Mobile Logistics -"
type textarea "x"
type input "[NB] - Isah Mobile Logistics - A"
type textarea "x"
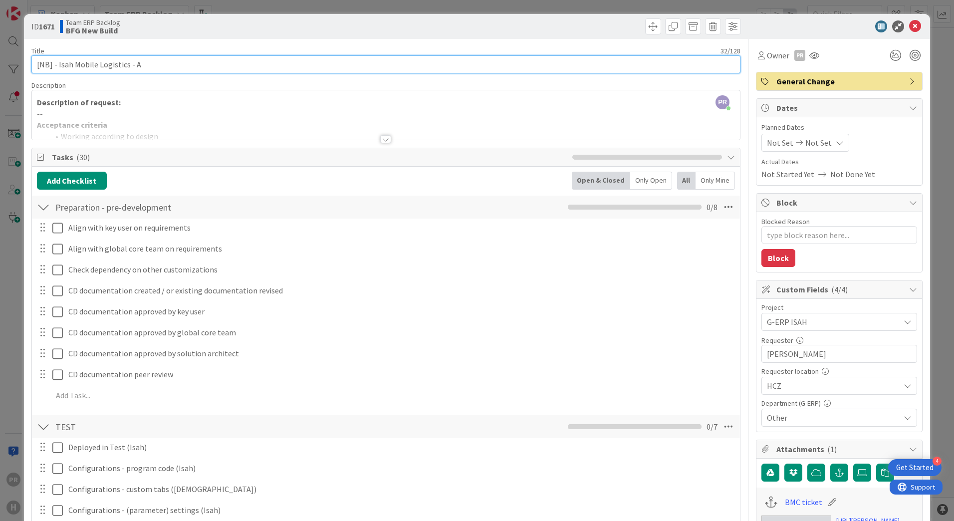
type input "[NB] - Isah Mobile Logistics - Ab"
type textarea "x"
type input "[NB] - Isah Mobile Logistics - Ability to s"
type textarea "x"
type input "[NB] - Isah Mobile Logistics - Request to scan Part"
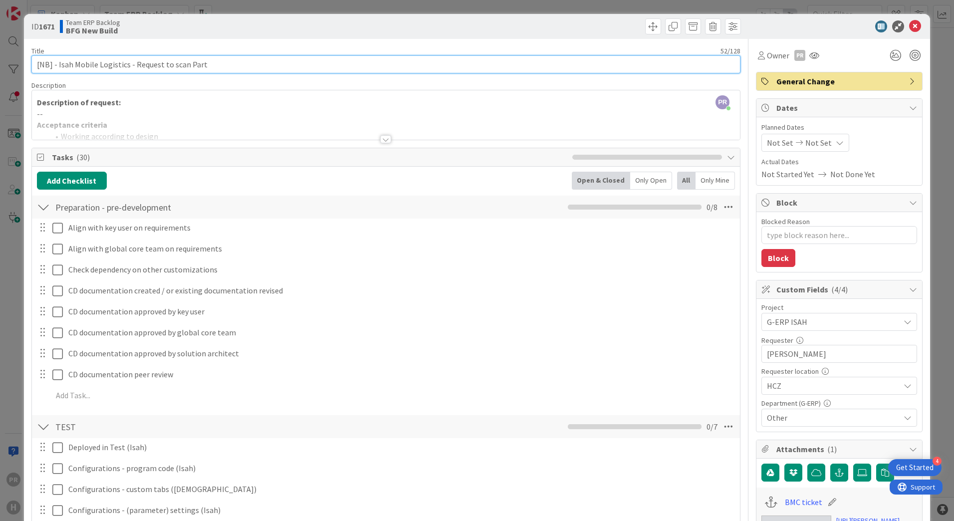
type textarea "x"
type input "[NB] - Isah Mobile Logistics - Request to scan Part it"
type textarea "x"
type input "[NB] - Isah Mobile Logistics - Request to scan Part items"
type textarea "x"
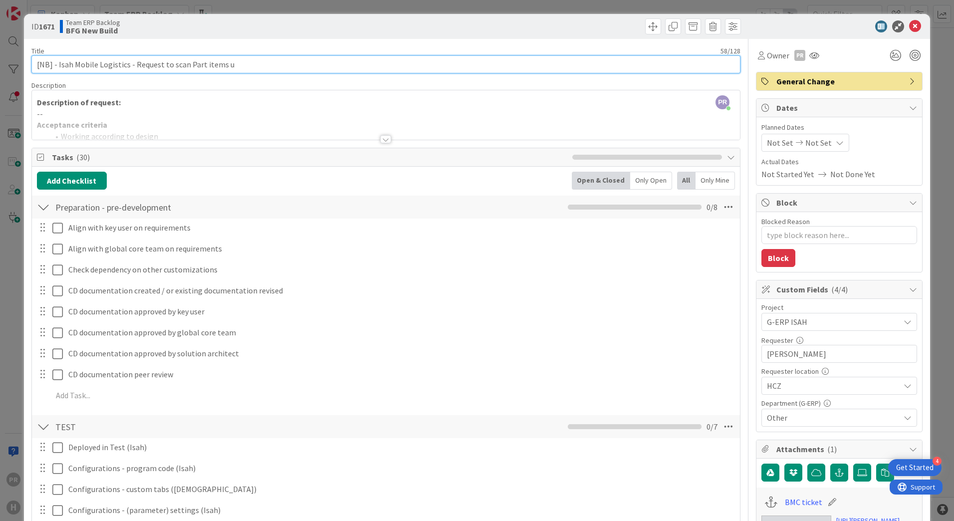
type input "[NB] - Isah Mobile Logistics - Request to scan Part items un"
type textarea "x"
type input "[NB] - Isah Mobile Logistics - Request to scan Part items under"
type textarea "x"
type input "[NB] - Isah Mobile Logistics - Request to scan Part items under one"
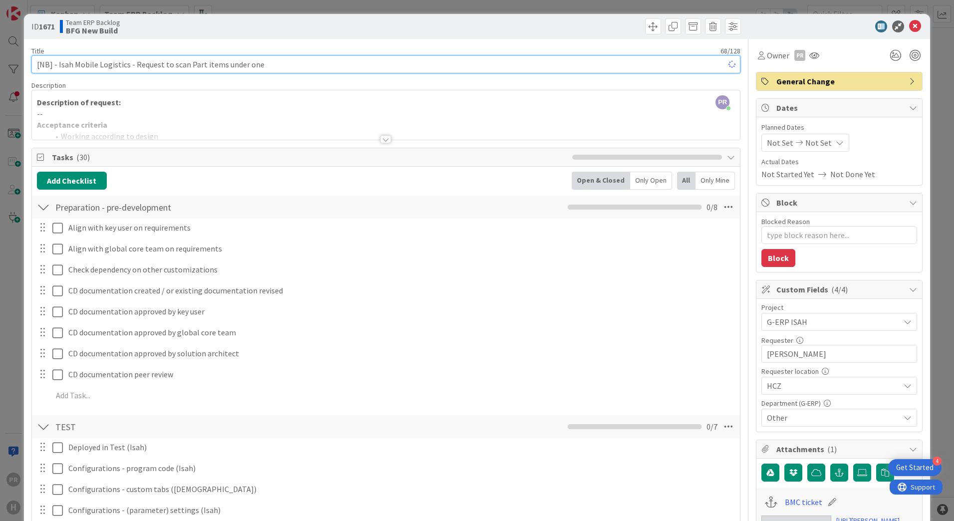
type textarea "x"
type input "[NB] - Isah Mobile Logistics - Request to scan Part items under Project without…"
type textarea "x"
type input "[NB] - Isah Mobile Logistics - Request to scan Part items under Project without…"
type textarea "x"
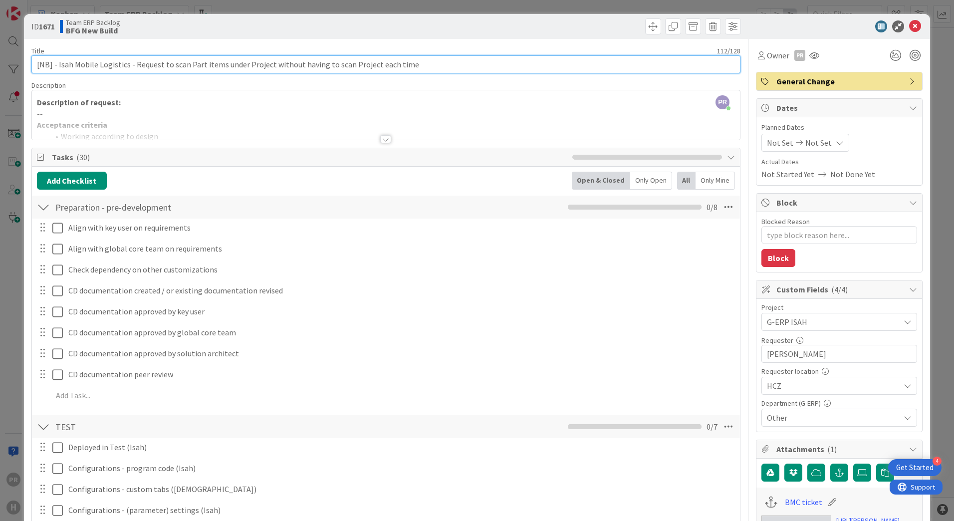
type input "[NB] - Isah Mobile Logistics - Request to scan Part items under Project without…"
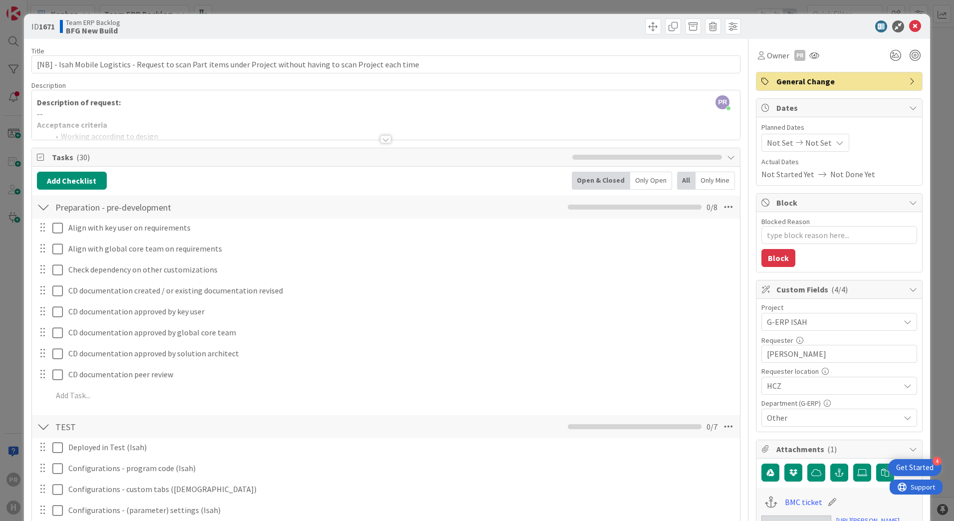
click at [388, 139] on div at bounding box center [386, 126] width 708 height 25
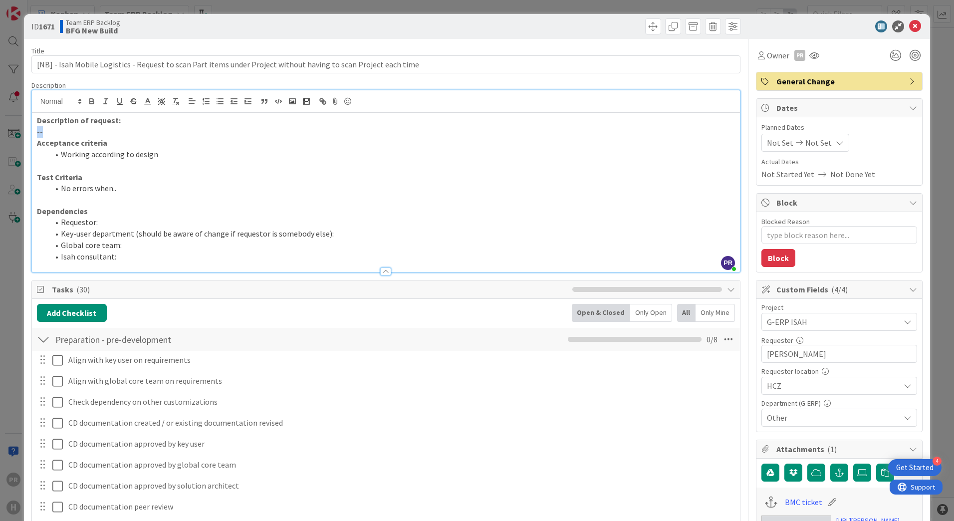
drag, startPoint x: 116, startPoint y: 135, endPoint x: 30, endPoint y: 132, distance: 85.3
click at [70, 129] on p "--" at bounding box center [386, 131] width 698 height 11
drag, startPoint x: 77, startPoint y: 130, endPoint x: 0, endPoint y: 130, distance: 76.8
click at [0, 130] on div "ID 1671 Team ERP Backlog BFG New Build Title 112 / 128 [NB] - Isah Mobile Logis…" at bounding box center [477, 260] width 954 height 521
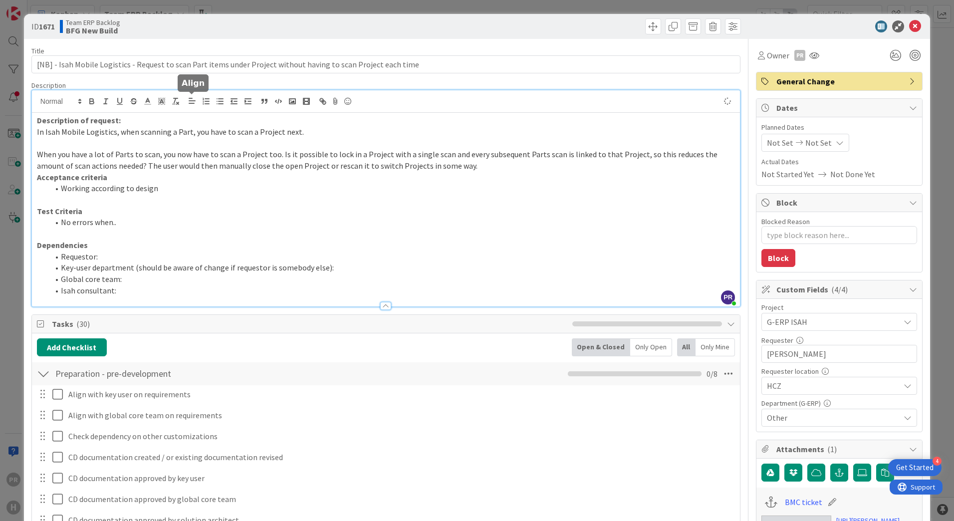
type textarea "x"
drag, startPoint x: 319, startPoint y: 152, endPoint x: 278, endPoint y: 151, distance: 40.9
click at [278, 151] on span "When you have a lot of Parts to scan, you now have to scan a Project too. Is it…" at bounding box center [378, 159] width 682 height 21
click at [608, 153] on span "When you have a lot of Parts to scan, you now have to scan a Project too. It sh…" at bounding box center [381, 159] width 689 height 21
click at [184, 164] on span "When you have a lot of Parts to scan, you now have to scan a Project too. It sh…" at bounding box center [383, 159] width 692 height 21
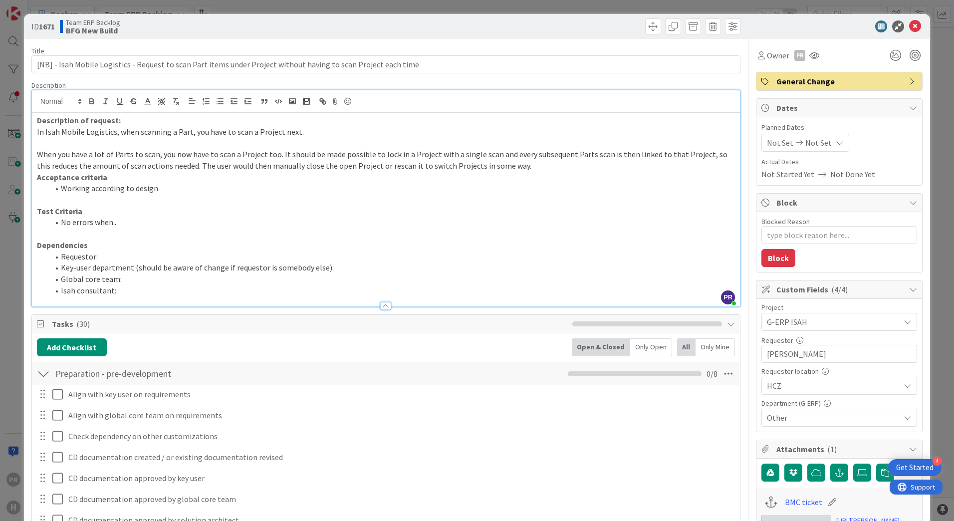
click at [554, 170] on p "When you have a lot of Parts to scan, you now have to scan a Project too. It sh…" at bounding box center [386, 160] width 698 height 22
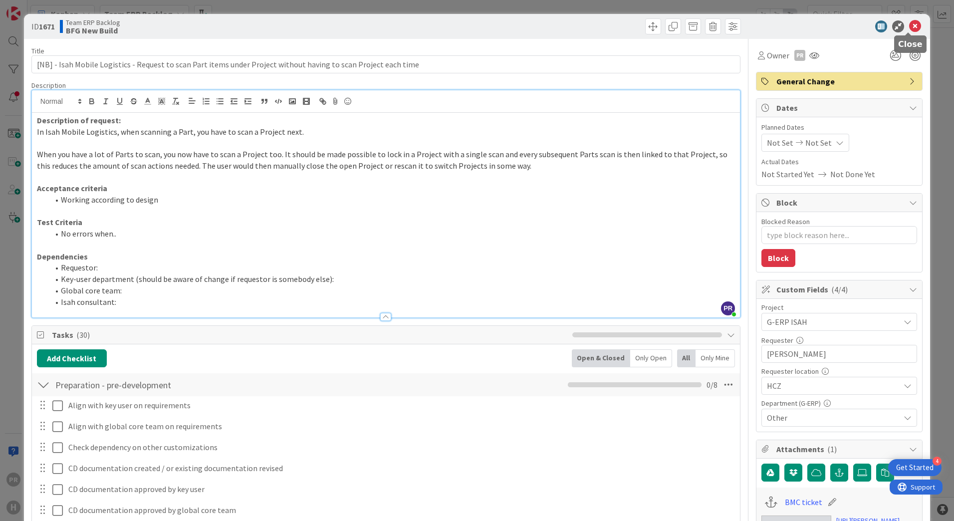
click at [911, 25] on icon at bounding box center [915, 26] width 12 height 12
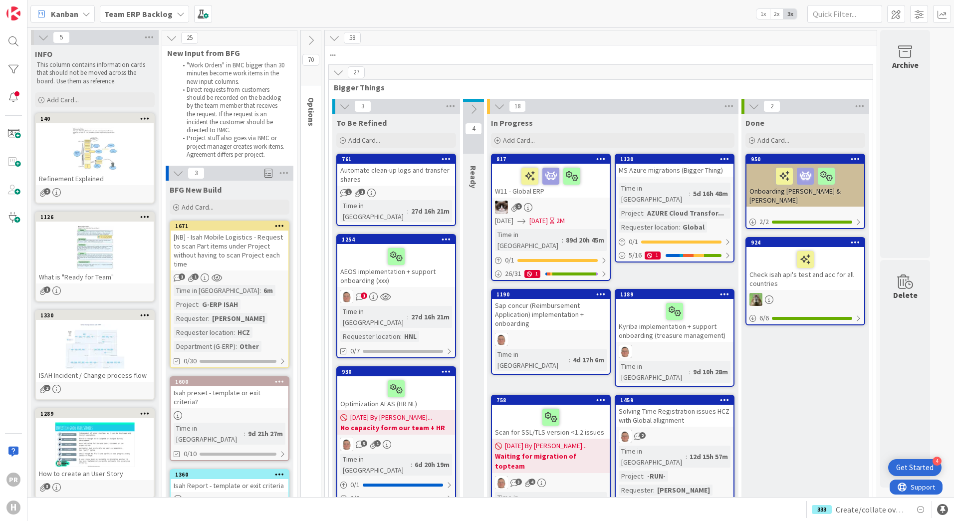
click at [241, 253] on div "[NB] - Isah Mobile Logistics - Request to scan Part items under Project without…" at bounding box center [230, 250] width 118 height 40
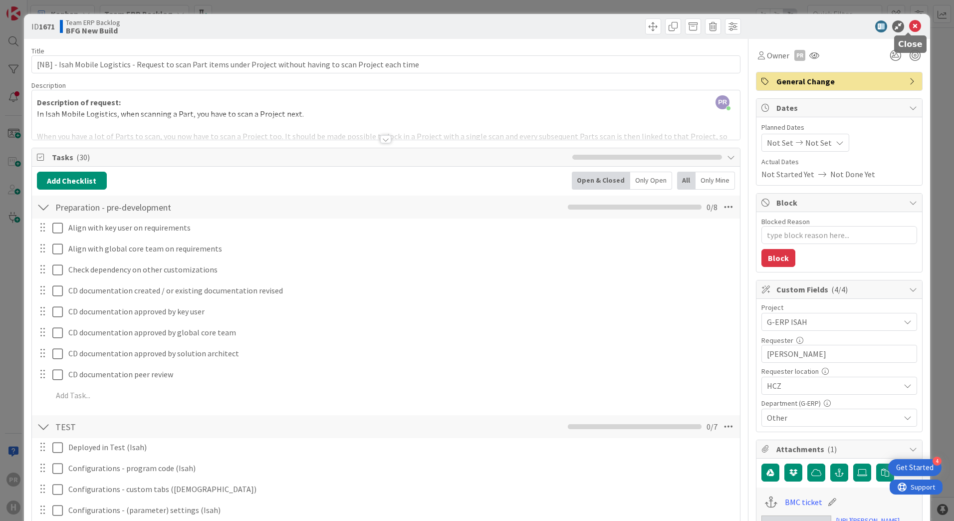
drag, startPoint x: 911, startPoint y: 27, endPoint x: 852, endPoint y: 3, distance: 63.1
click at [911, 27] on icon at bounding box center [915, 26] width 12 height 12
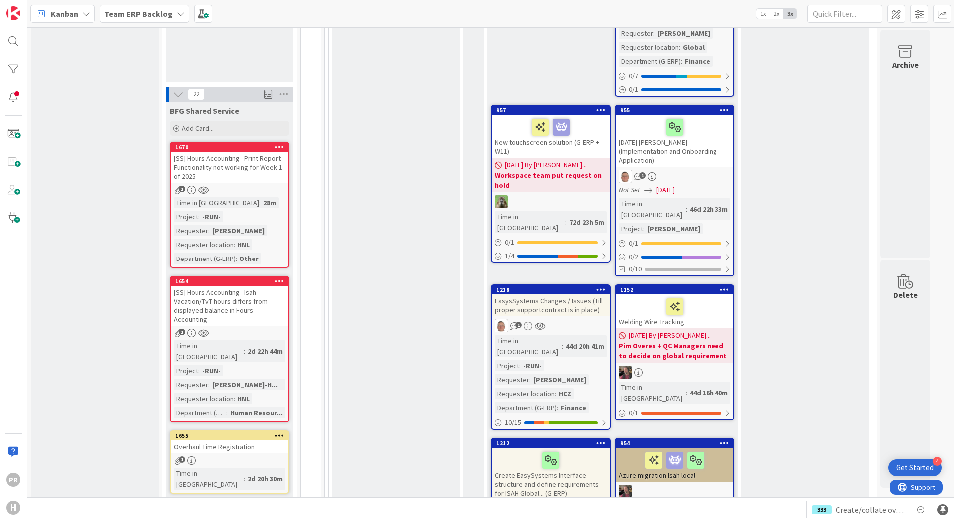
scroll to position [549, 0]
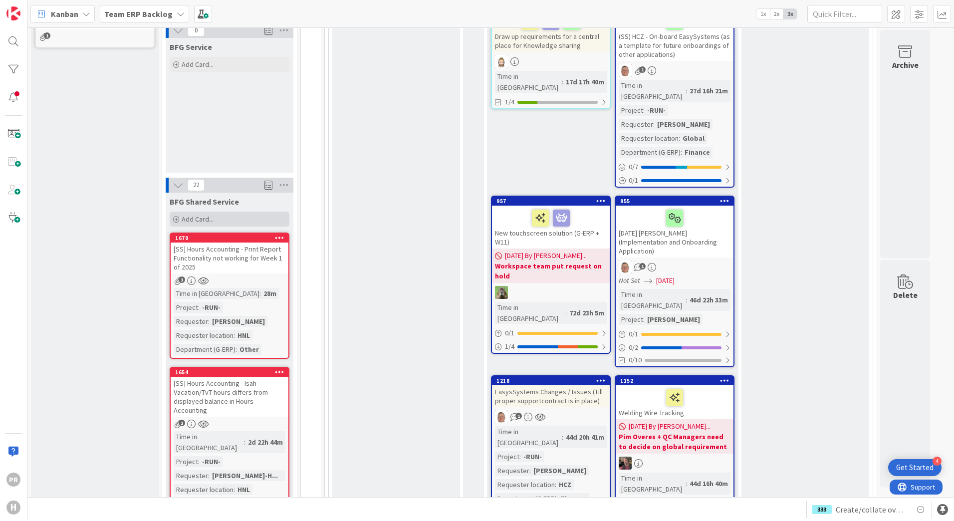
click at [198, 214] on span "Add Card..." at bounding box center [198, 218] width 32 height 9
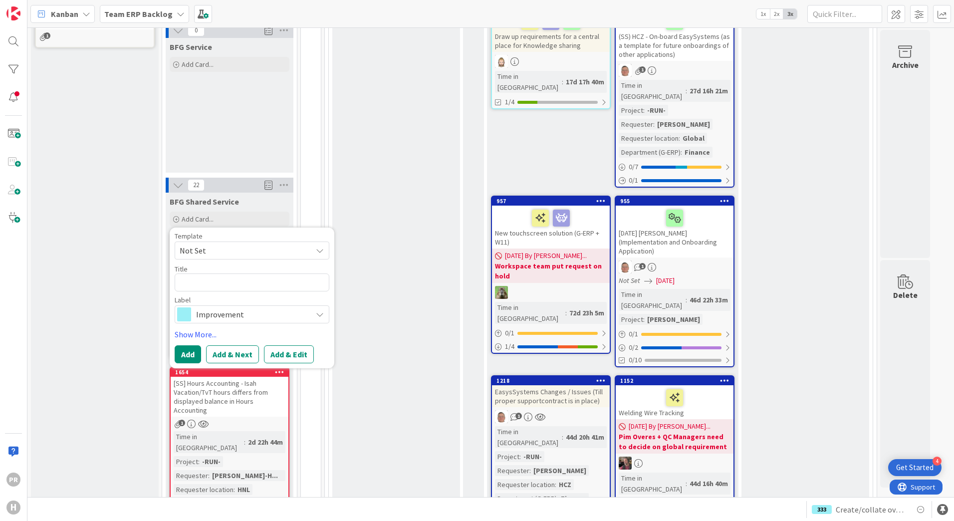
click at [249, 307] on span "Improvement" at bounding box center [251, 314] width 111 height 14
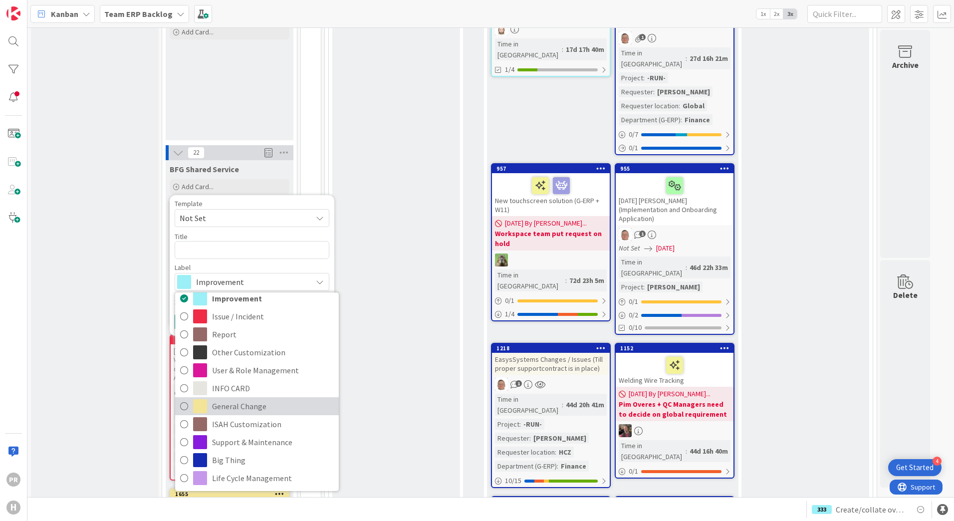
scroll to position [598, 0]
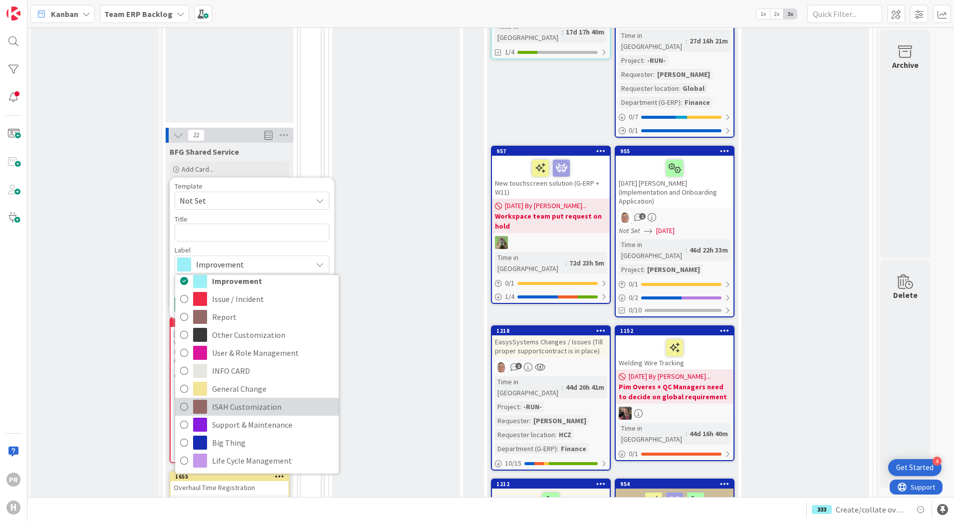
click at [285, 399] on span "ISAH Customization" at bounding box center [273, 406] width 122 height 15
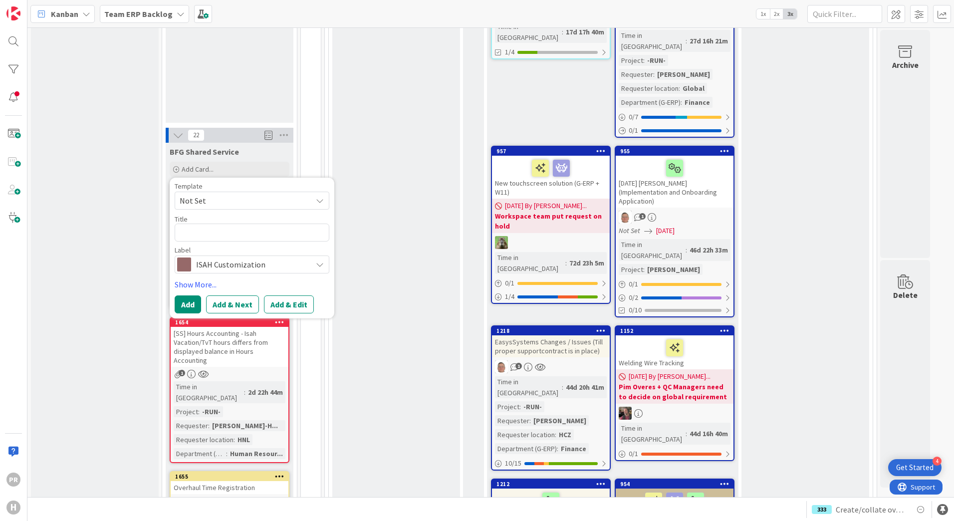
click at [293, 257] on span "ISAH Customization" at bounding box center [251, 264] width 111 height 14
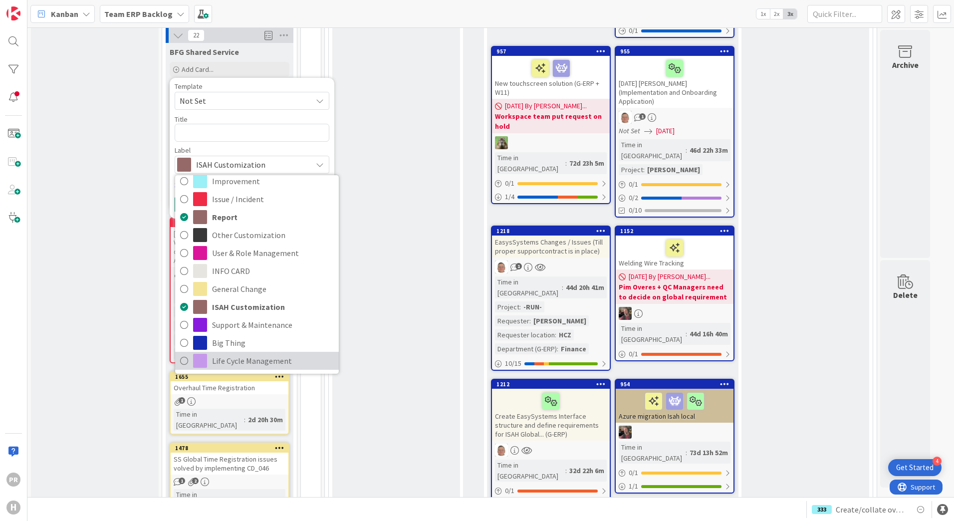
scroll to position [0, 0]
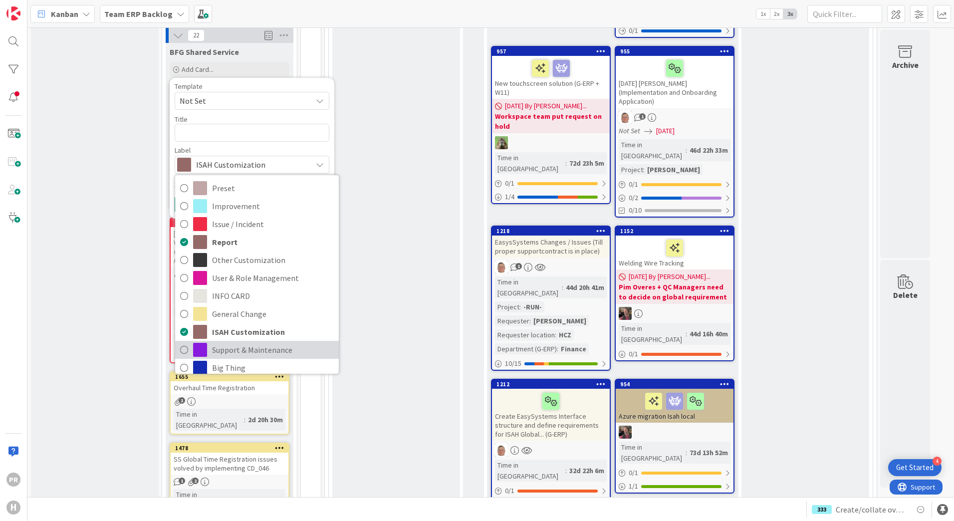
click at [264, 342] on span "Support & Maintenance" at bounding box center [273, 349] width 122 height 15
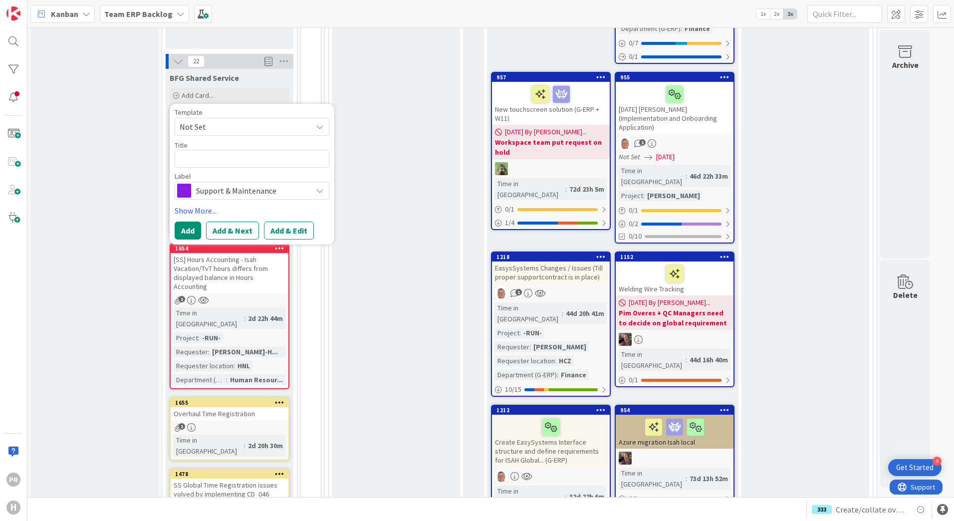
scroll to position [648, 0]
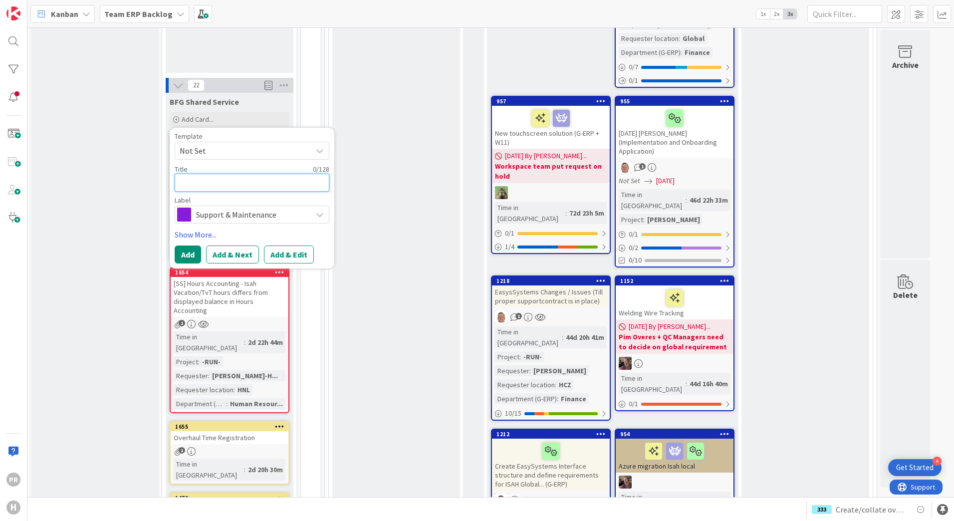
click at [281, 174] on textarea at bounding box center [252, 183] width 155 height 18
type textarea "x"
type textarea "["
type textarea "x"
type textarea "[S"
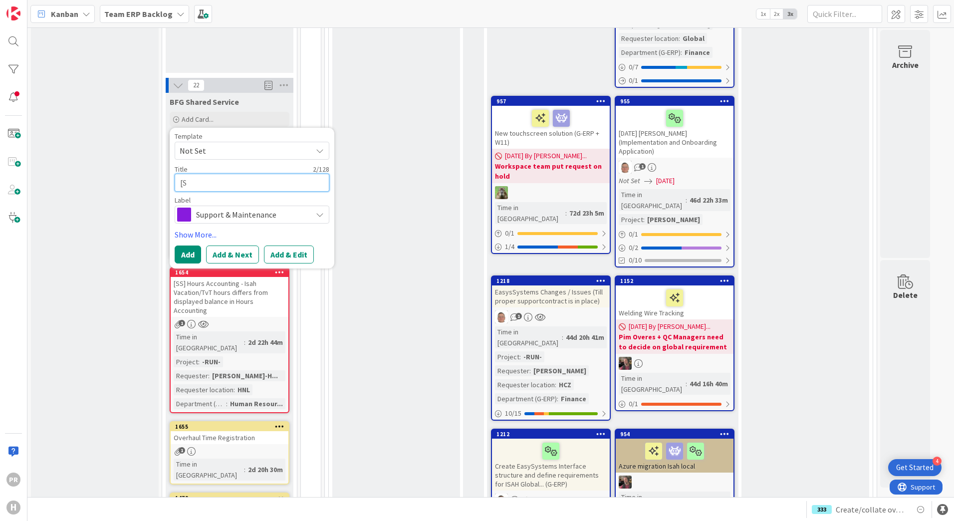
type textarea "x"
type textarea "[SS"
type textarea "x"
type textarea "[SS]"
type textarea "x"
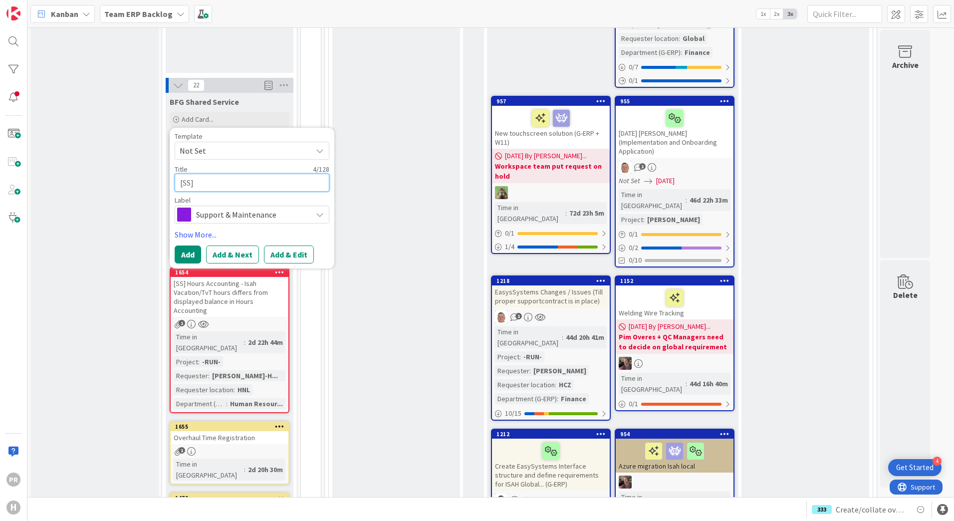
type textarea "[SS]"
type textarea "x"
type textarea "[SS]"
type textarea "x"
type textarea "[SS]"
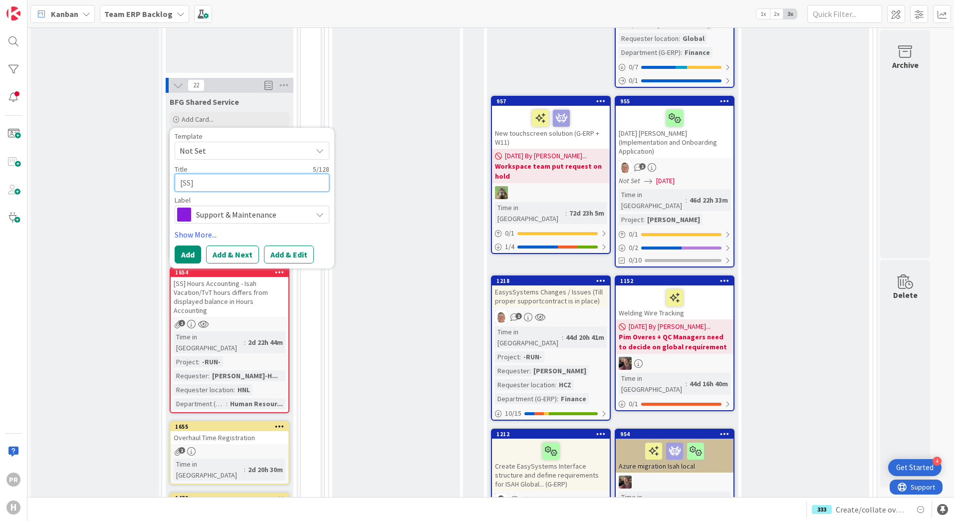
type textarea "x"
type textarea "[SS]"
type textarea "x"
type textarea "[SS]"
type textarea "x"
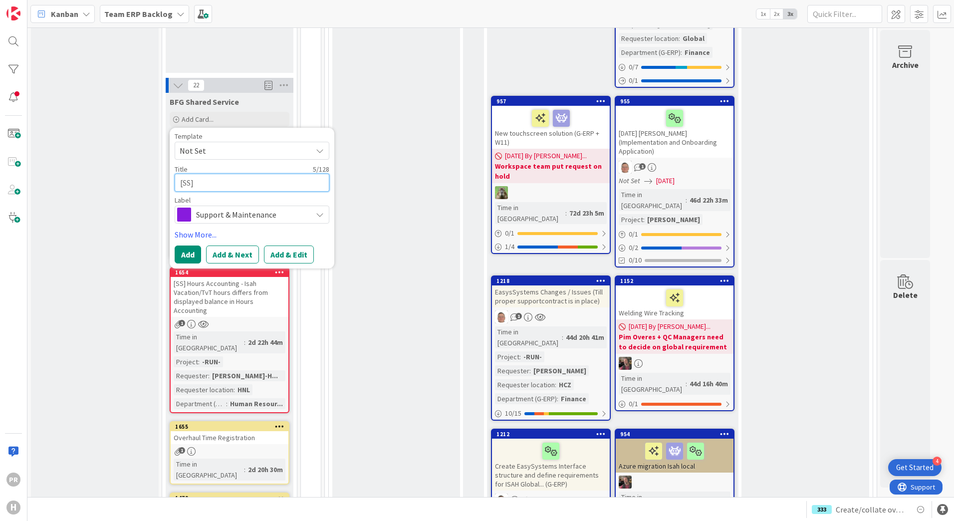
type textarea "[SS] -"
type textarea "x"
type textarea "[SS] -"
type textarea "x"
type textarea "[SS] - I"
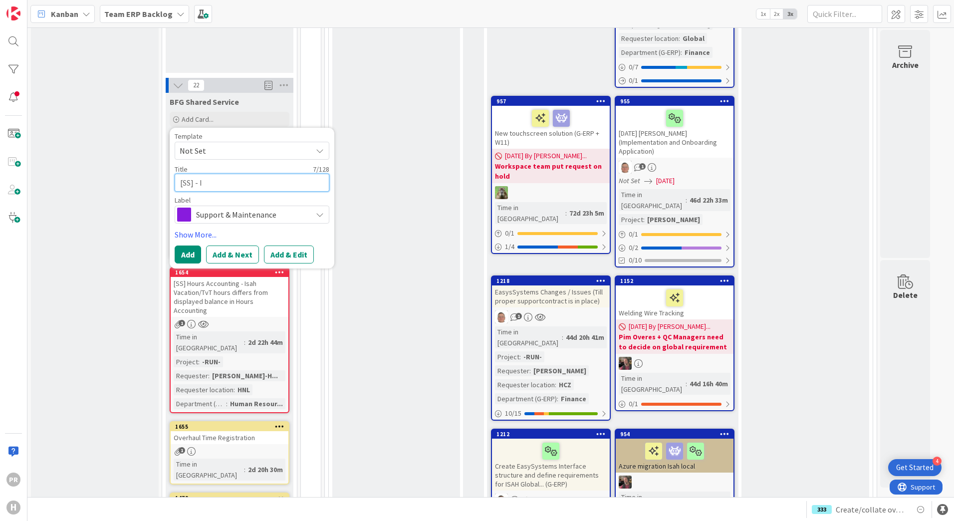
type textarea "x"
type textarea "[SS] - Is"
type textarea "x"
type textarea "[SS] - Isa"
type textarea "x"
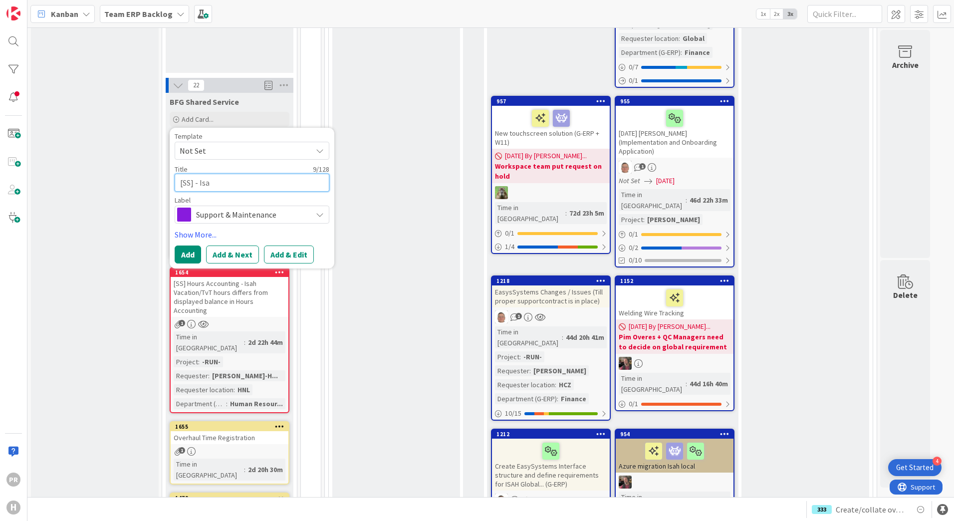
type textarea "[SS] - Isah"
type textarea "x"
type textarea "[SS] - Isah"
type textarea "x"
type textarea "[SS] - Isah T"
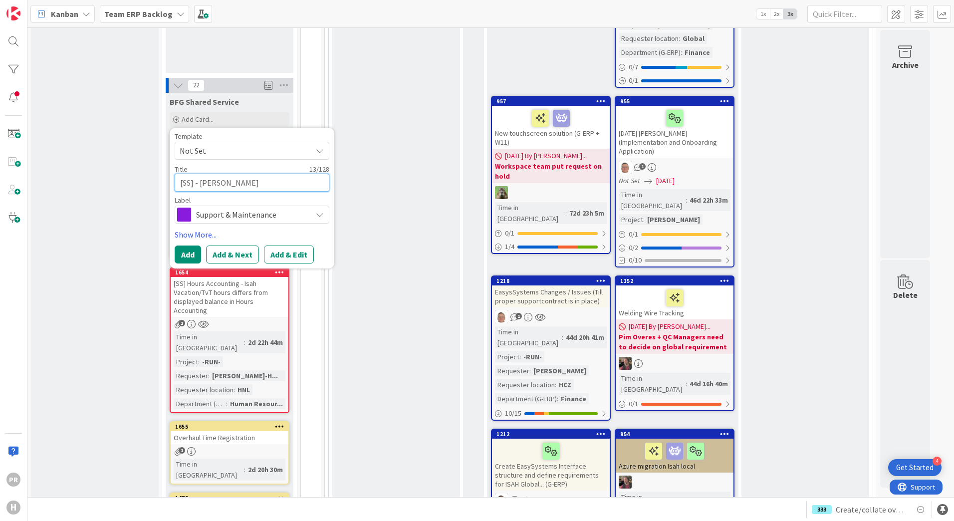
type textarea "x"
type textarea "[SS] - Isah Te"
type textarea "x"
type textarea "[SS] - Isah Tes"
type textarea "x"
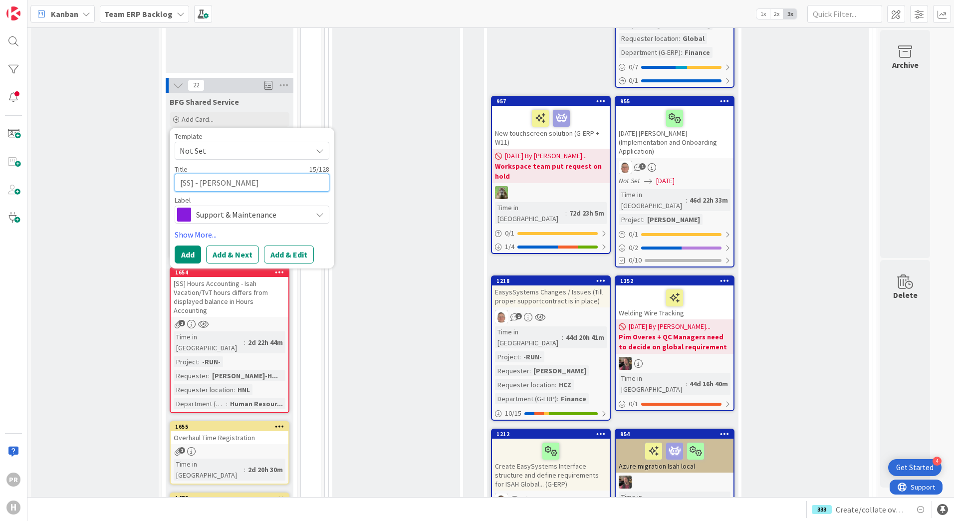
type textarea "[SS] - Isah Test"
type textarea "x"
type textarea "[SS] - Isah TestH"
type textarea "x"
type textarea "[SS] - Isah TestHC"
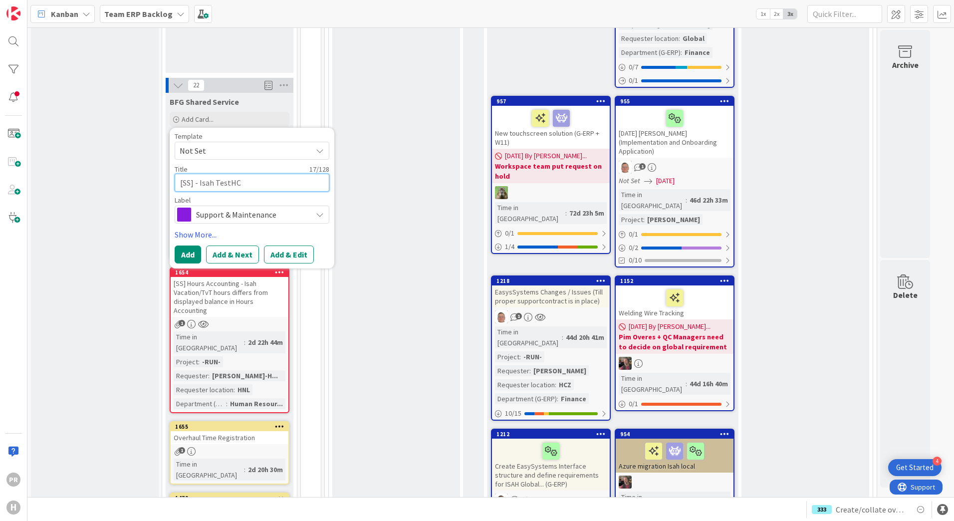
type textarea "x"
type textarea "[SS] - Isah TestHCN"
type textarea "x"
type textarea "[SS] - Isah TestHCN"
type textarea "x"
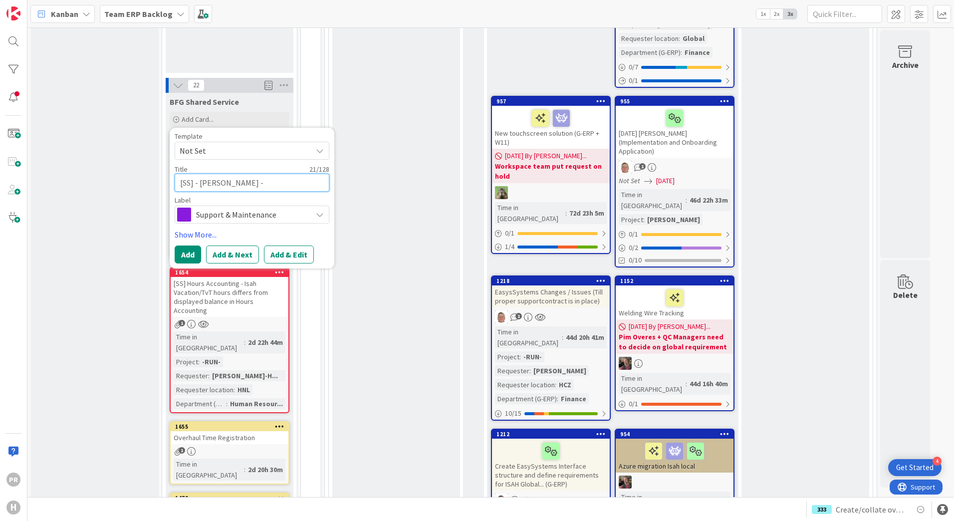
type textarea "[SS] - Isah TestHCN -"
type textarea "x"
type textarea "[SS] - Isah TestHCN -"
type textarea "x"
type textarea "[SS] - Isah TestHCN - S"
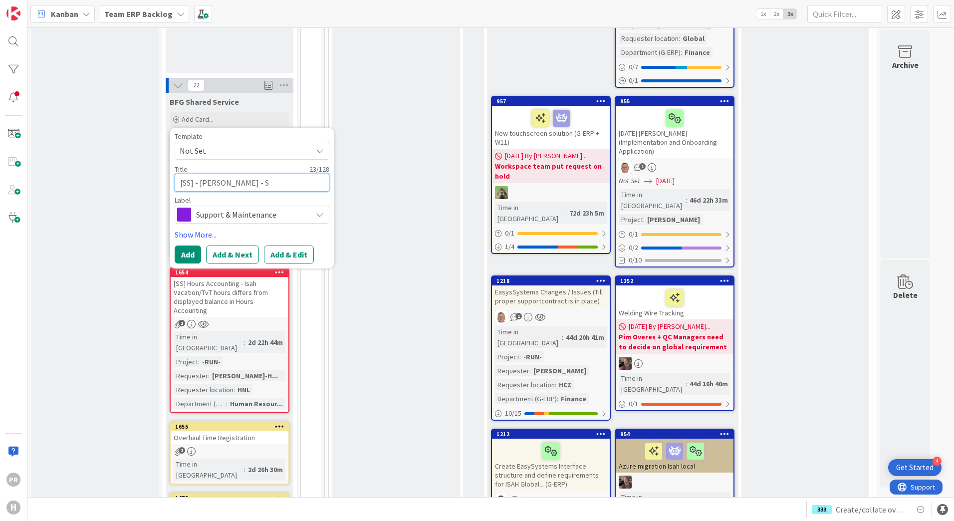
type textarea "x"
type textarea "[SS] - Isah TestHCN - Se"
type textarea "x"
type textarea "[SS] - Isah TestHCN - Set"
type textarea "x"
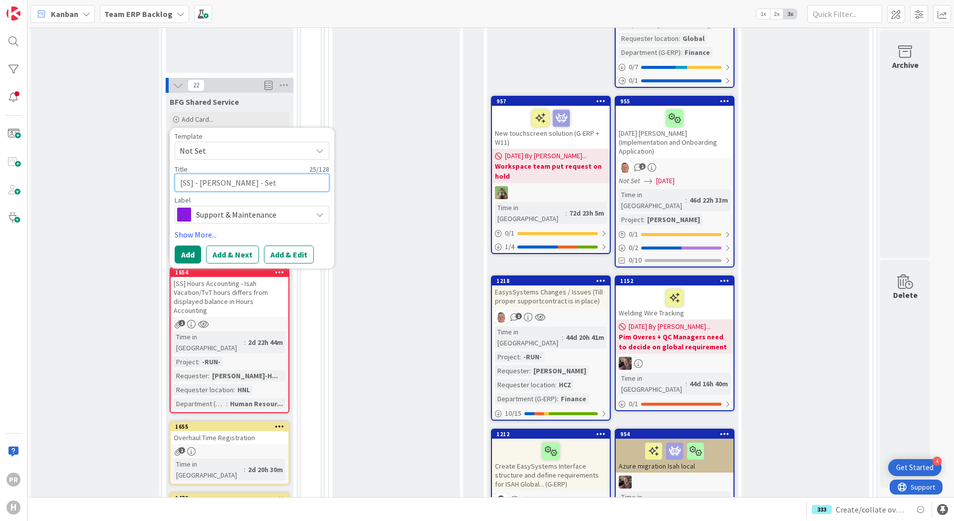
type textarea "[SS] - Isah TestHCN - Setu"
type textarea "x"
type textarea "[SS] - Isah TestHCN - Setup"
type textarea "x"
type textarea "[SS] - Isah TestHCN - Setup"
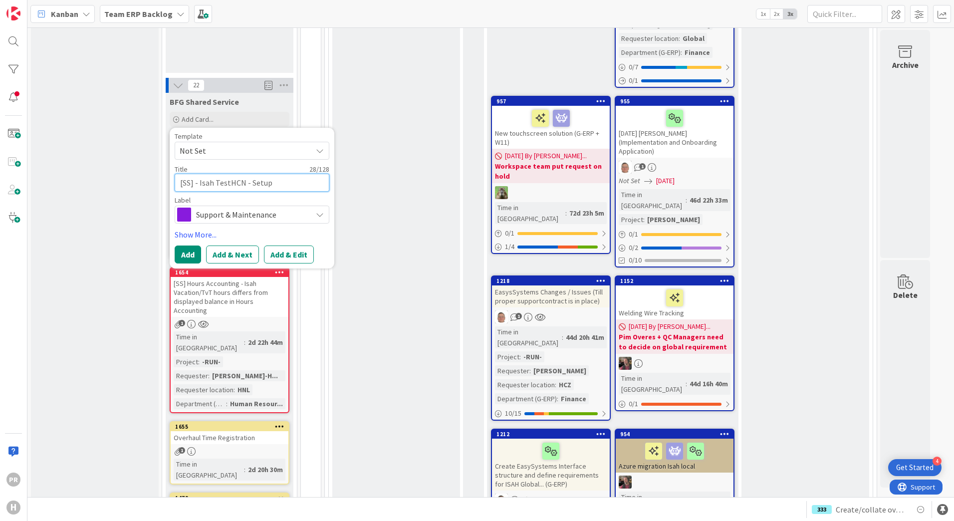
type textarea "x"
type textarea "[SS] - Isah TestHCN - Setup D"
type textarea "x"
type textarea "[SS] - Isah TestHCN - Setup Do"
type textarea "x"
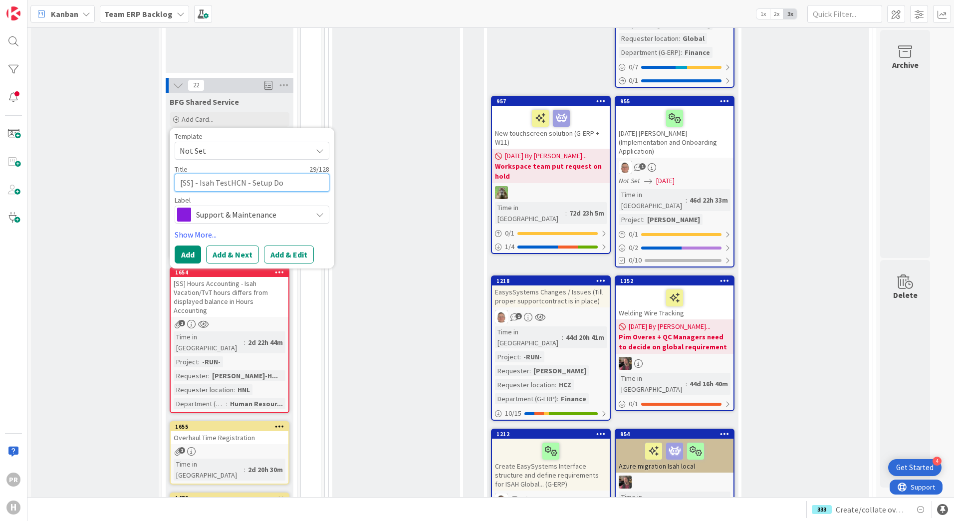
type textarea "[SS] - Isah TestHCN - Setup Doc"
type textarea "x"
type textarea "[SS] - Isah TestHCN - Setup Docu"
type textarea "x"
type textarea "[SS] - Isah TestHCN - Setup Docume"
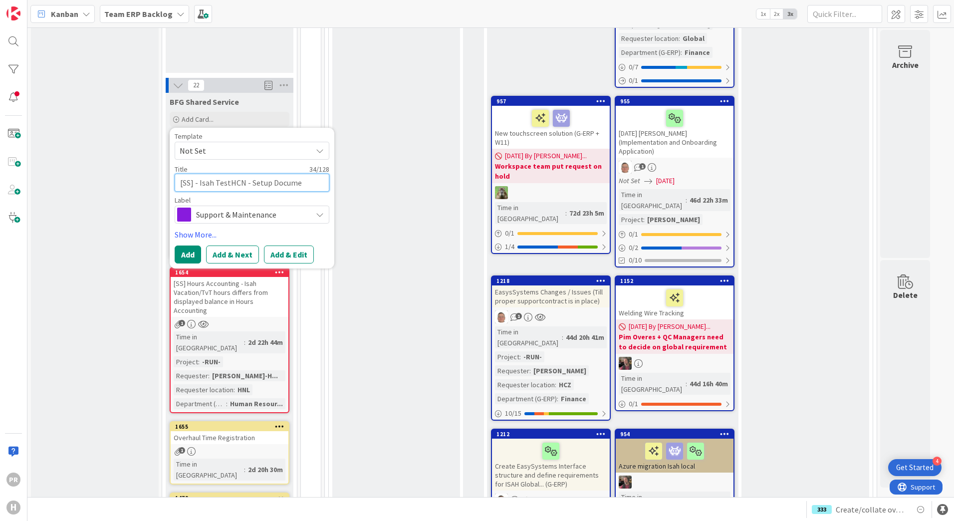
type textarea "x"
type textarea "[SS] - Isah TestHCN - Setup Document"
type textarea "x"
type textarea "[SS] - Isah TestHCN - Setup Document"
type textarea "x"
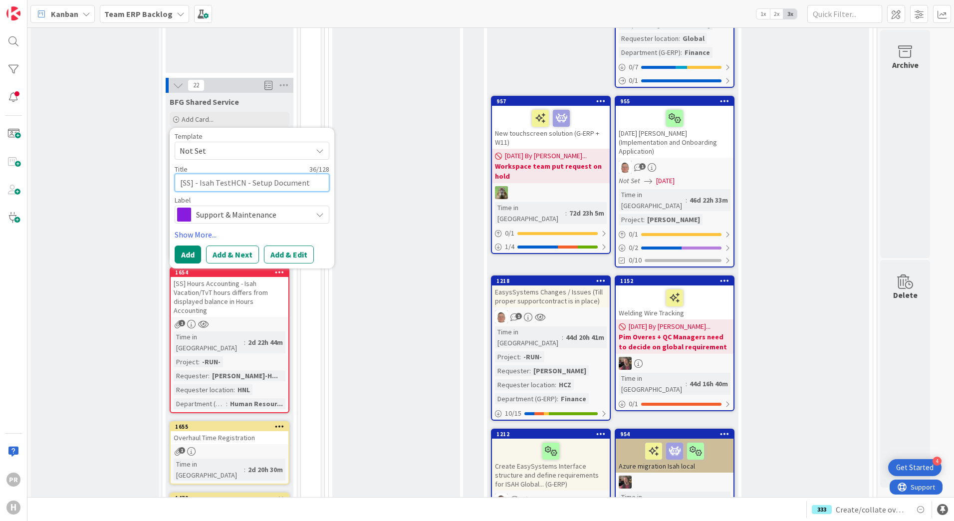
type textarea "[SS] - Isah TestHCN - Setup Document D"
type textarea "x"
type textarea "[SS] - Isah TestHCN - Setup Document De"
type textarea "x"
type textarea "[SS] - Isah TestHCN - Setup Document Del"
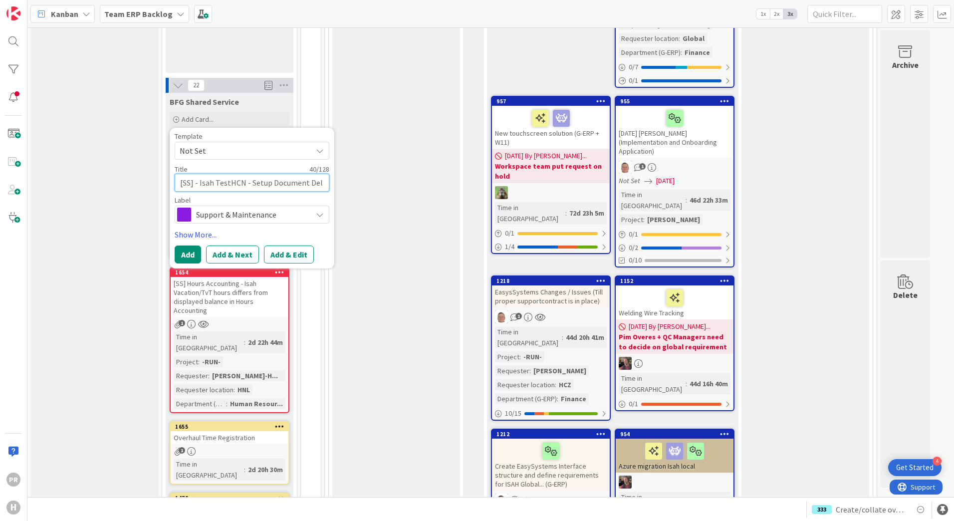
type textarea "x"
type textarea "[SS] - Isah TestHCN - Setup Document Deli"
type textarea "x"
type textarea "[SS] - Isah TestHCN - Setup Document Deliv"
type textarea "x"
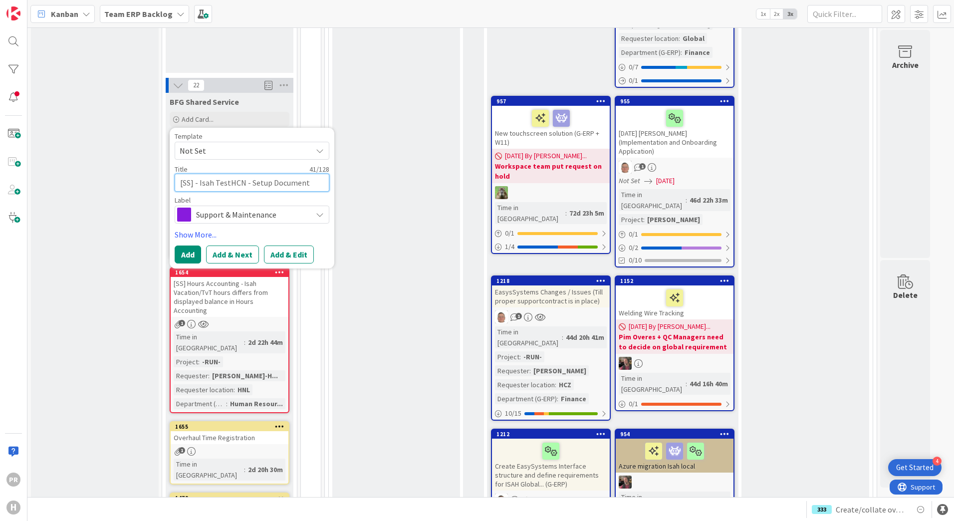
type textarea "[SS] - Isah TestHCN - Setup Document Delive"
type textarea "x"
type textarea "[SS] - Isah TestHCN - Setup Document Deliver"
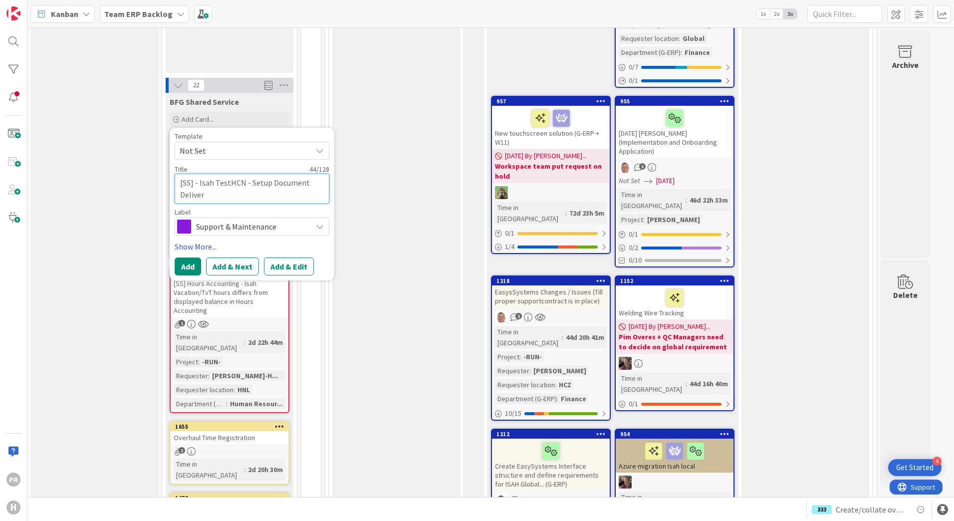
type textarea "x"
type textarea "[SS] - Isah TestHCN - Setup Document Delivery"
type textarea "x"
type textarea "[SS] - Isah TestHCN - Setup Document Delivery"
type textarea "x"
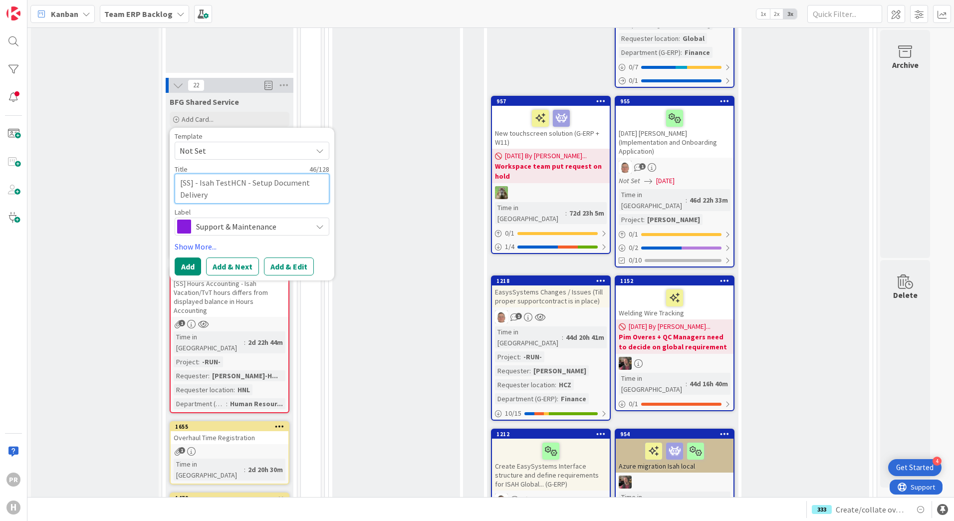
type textarea "[SS] - Isah TestHCN - Setup Document Delivery M"
type textarea "x"
type textarea "[SS] - Isah TestHCN - Setup Document Delivery Me"
type textarea "x"
type textarea "[SS] - Isah TestHCN - Setup Document Delivery Met"
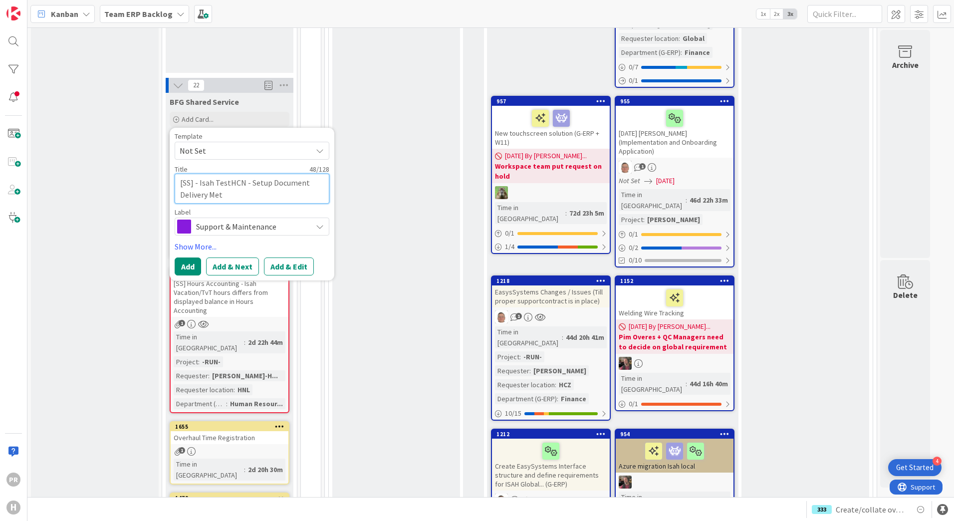
type textarea "x"
type textarea "[SS] - Isah TestHCN - Setup Document Delivery Metho"
type textarea "x"
type textarea "[SS] - Isah TestHCN - Setup Document Delivery Method"
click at [281, 257] on button "Add & Edit" at bounding box center [289, 266] width 50 height 18
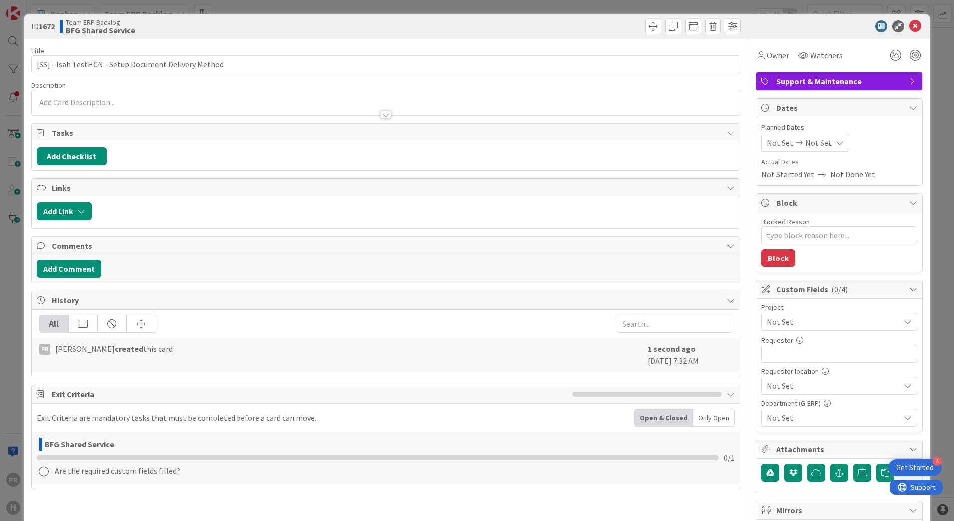
click at [798, 322] on span "Not Set" at bounding box center [831, 322] width 128 height 14
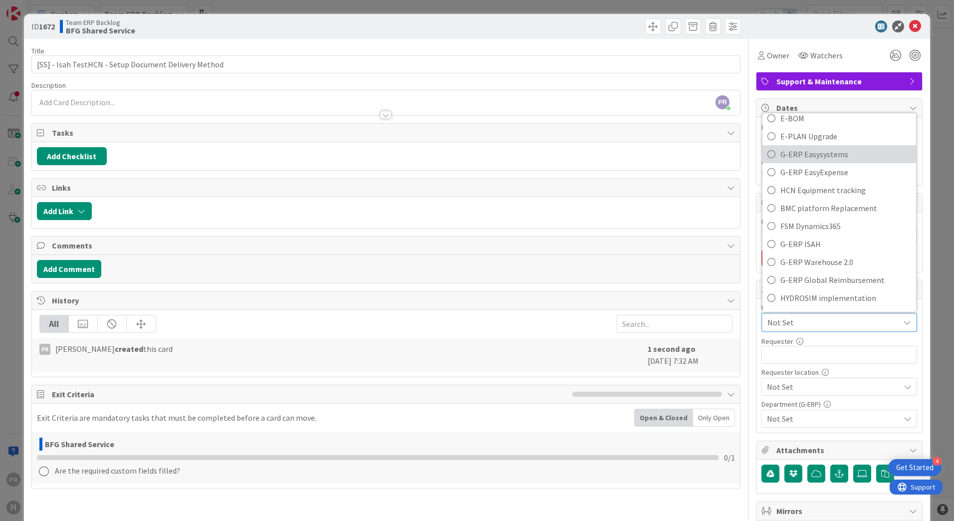
scroll to position [349, 0]
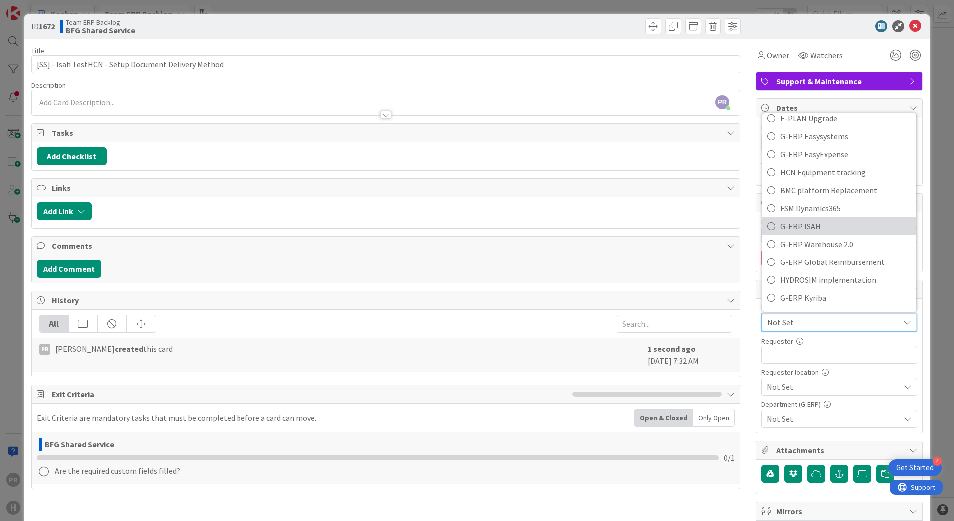
click at [816, 225] on span "G-ERP ISAH" at bounding box center [845, 225] width 131 height 15
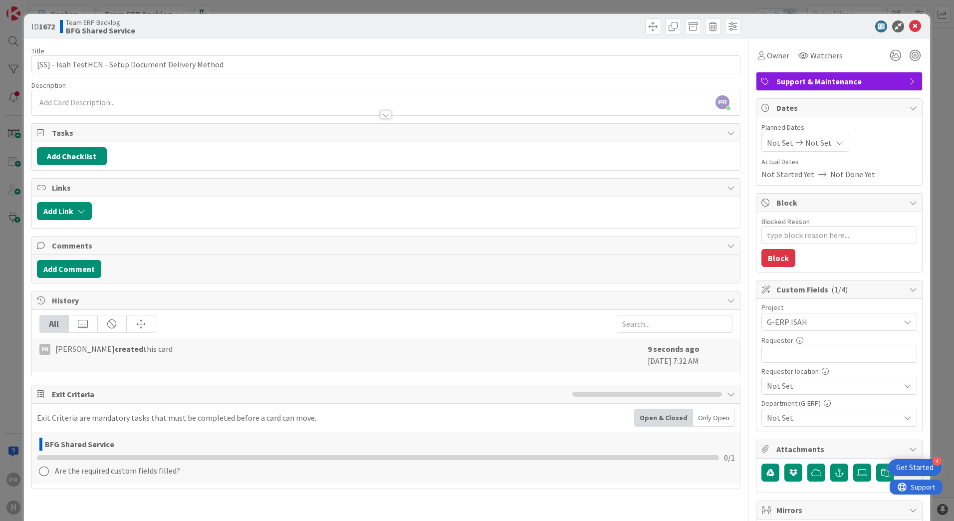
type textarea "x"
click at [797, 356] on input "text" at bounding box center [839, 354] width 156 height 18
type input "Alex"
type textarea "x"
type input "Alexandra Weteling"
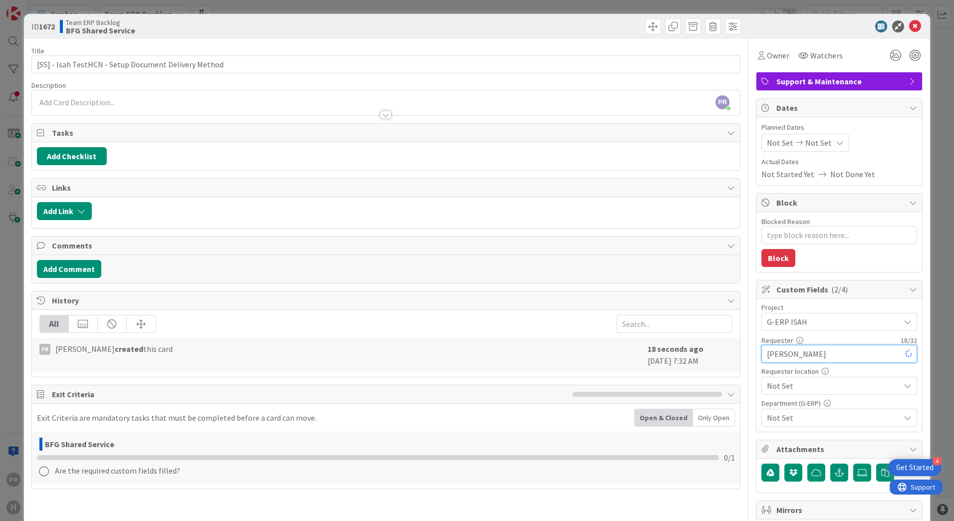
type textarea "x"
type input "Alexandra Weteling"
click at [805, 329] on span "Not Set" at bounding box center [831, 322] width 128 height 14
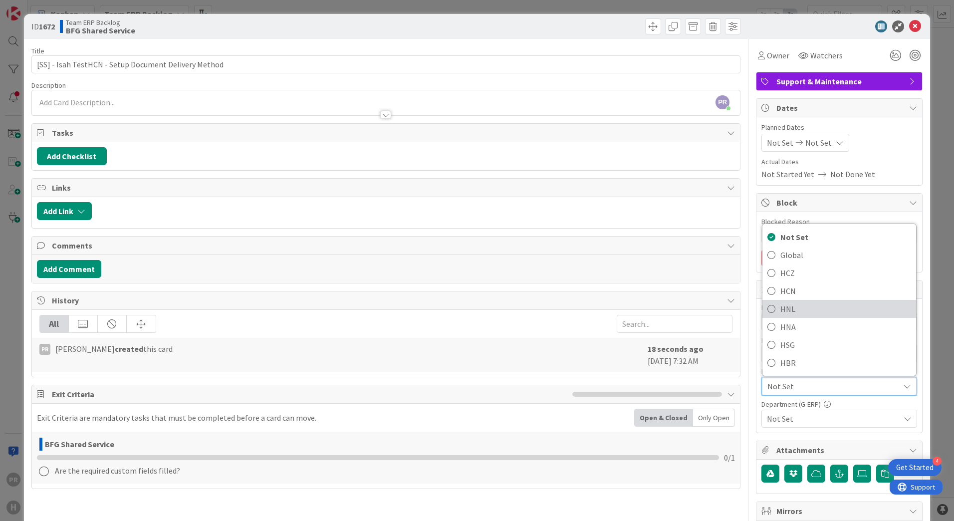
click at [795, 309] on span "HNL" at bounding box center [845, 308] width 131 height 15
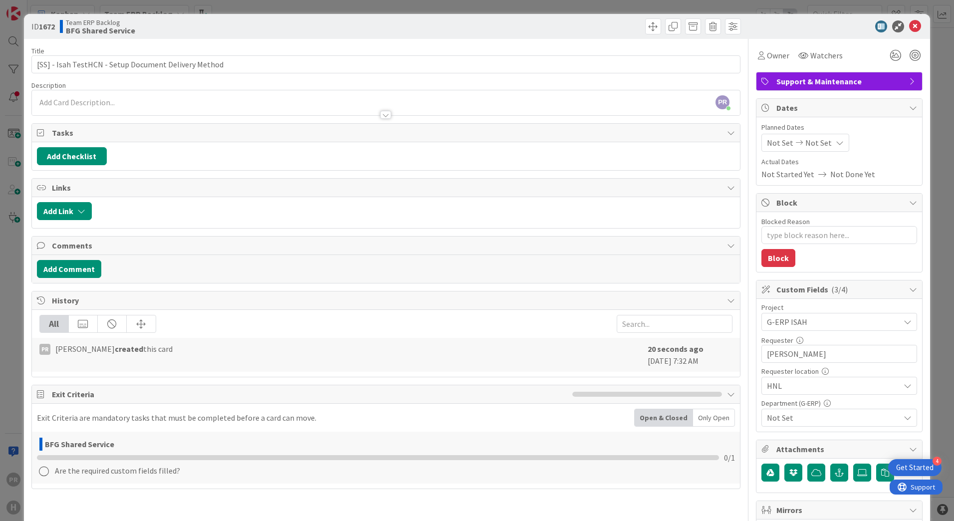
click at [789, 414] on span "Not Set" at bounding box center [833, 417] width 133 height 12
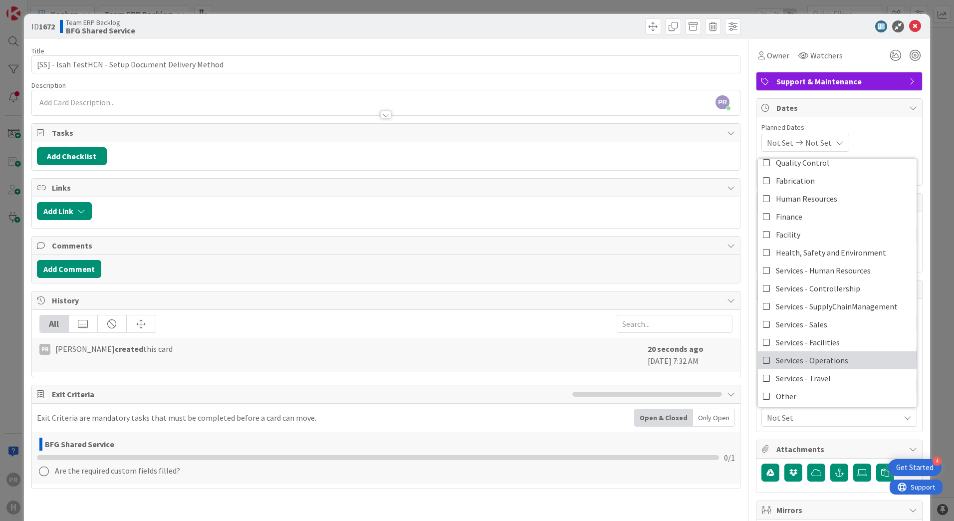
scroll to position [83, 0]
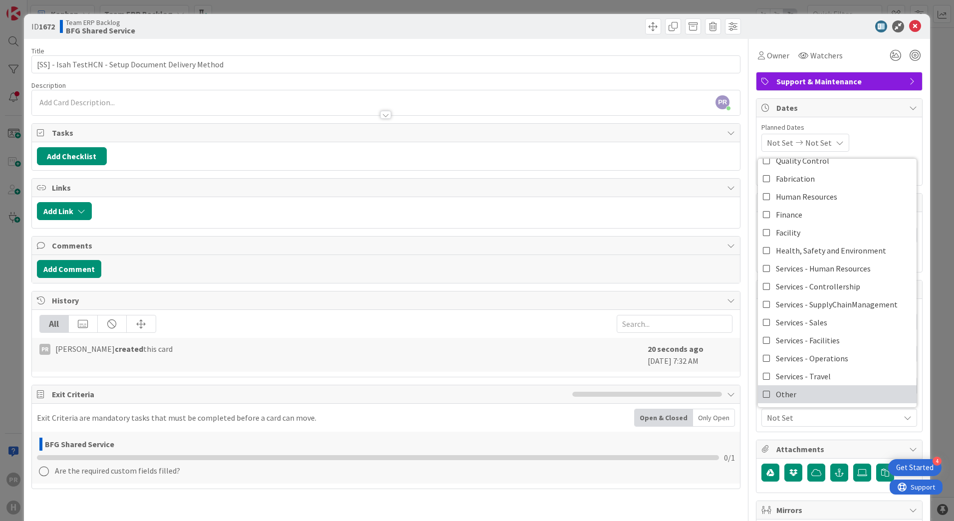
click at [792, 392] on link "Other" at bounding box center [837, 394] width 159 height 18
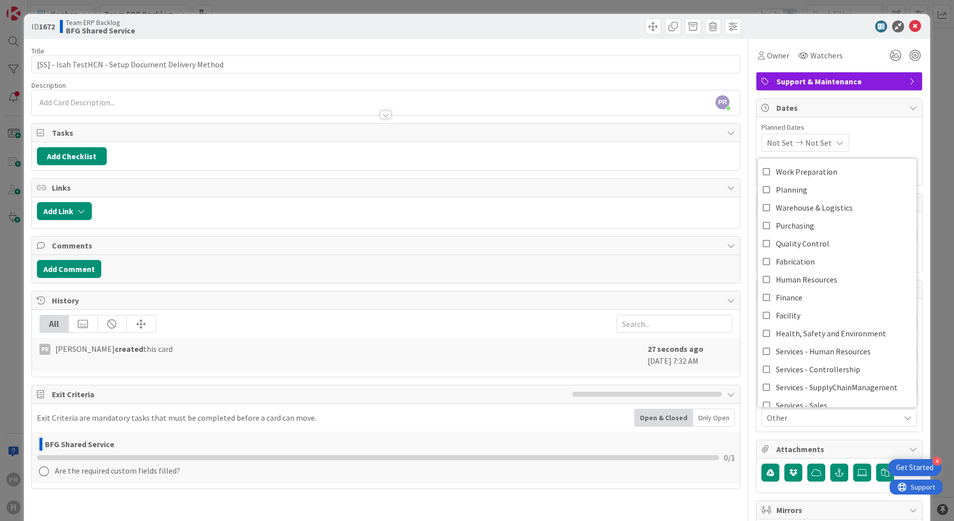
click at [924, 307] on div "ID 1672 Team ERP Backlog BFG Shared Service Title 52 / 128 [SS] - Isah TestHCN …" at bounding box center [477, 260] width 954 height 521
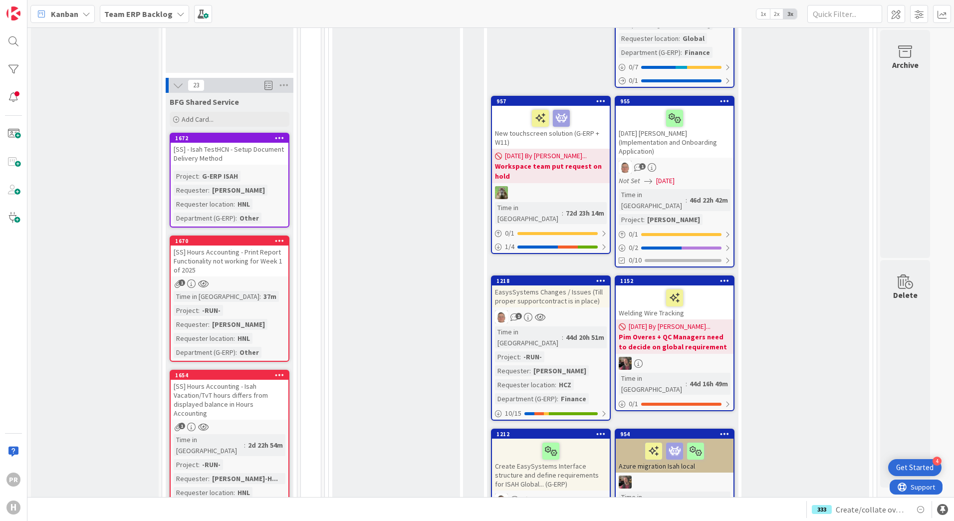
click at [247, 143] on div "[SS] - Isah TestHCN - Setup Document Delivery Method" at bounding box center [230, 154] width 118 height 22
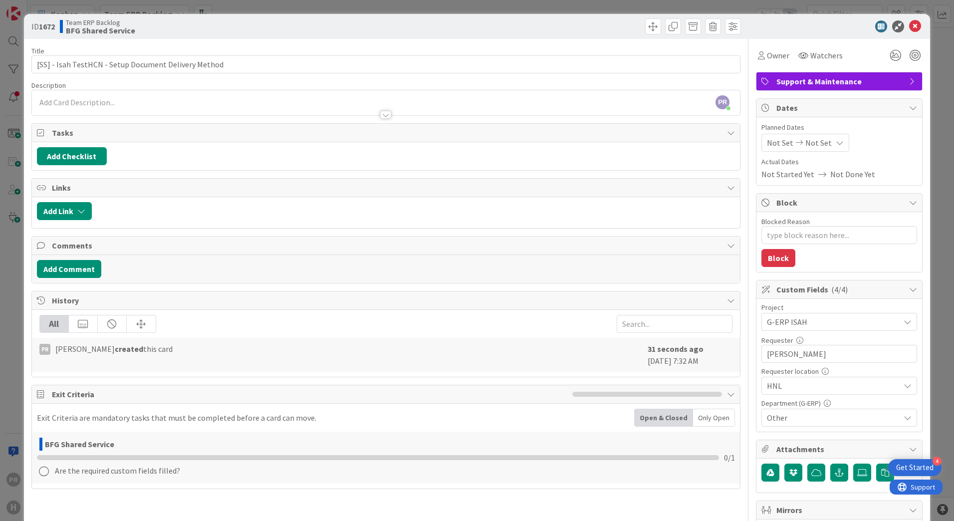
click at [284, 103] on div "PR Parveen Rana just joined" at bounding box center [386, 102] width 708 height 25
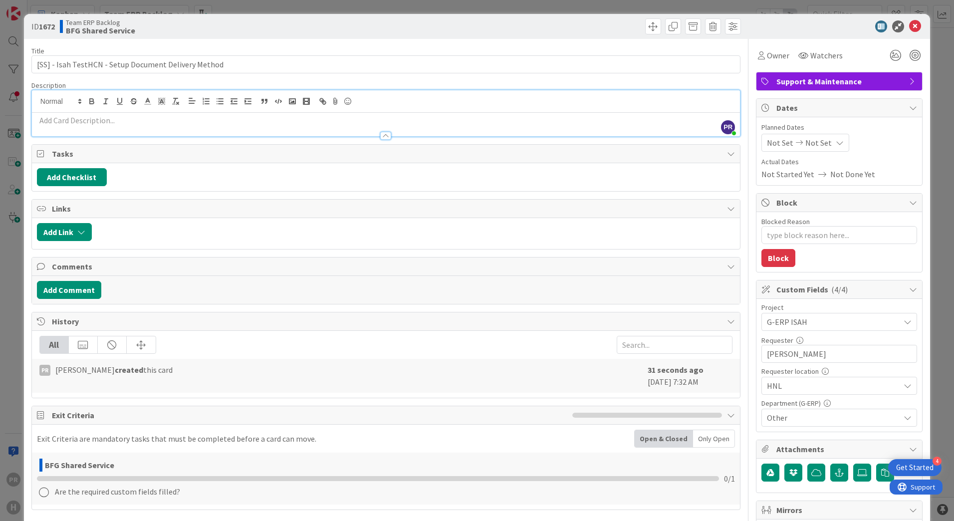
click at [182, 120] on p at bounding box center [386, 120] width 698 height 11
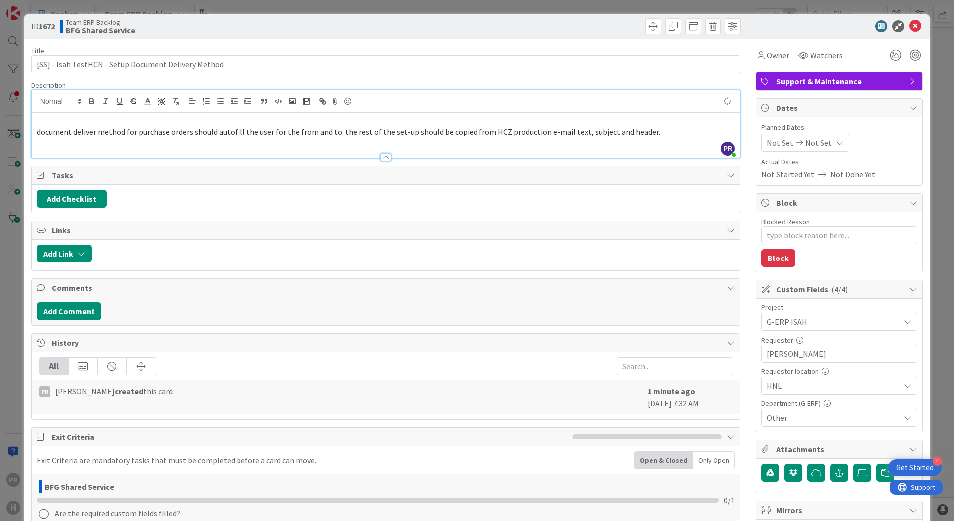
type textarea "x"
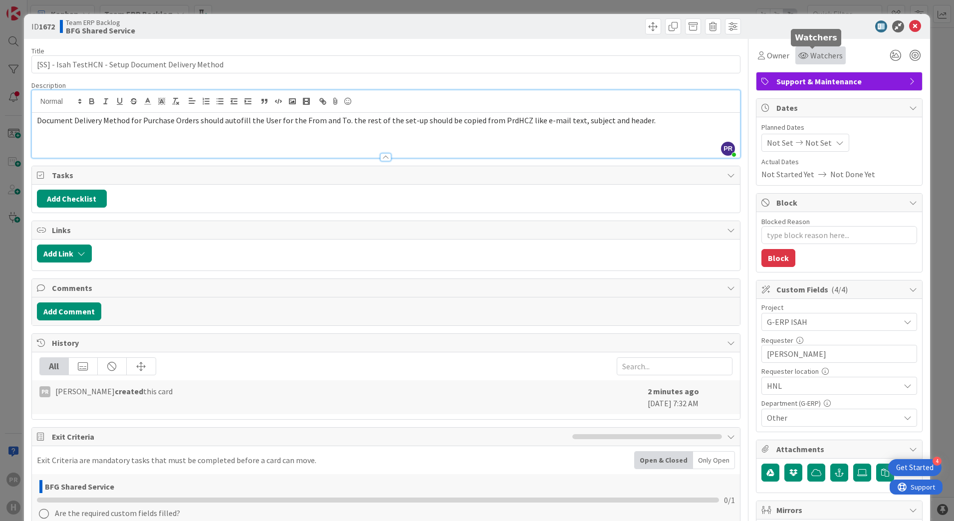
click at [816, 52] on span "Watchers" at bounding box center [826, 55] width 32 height 12
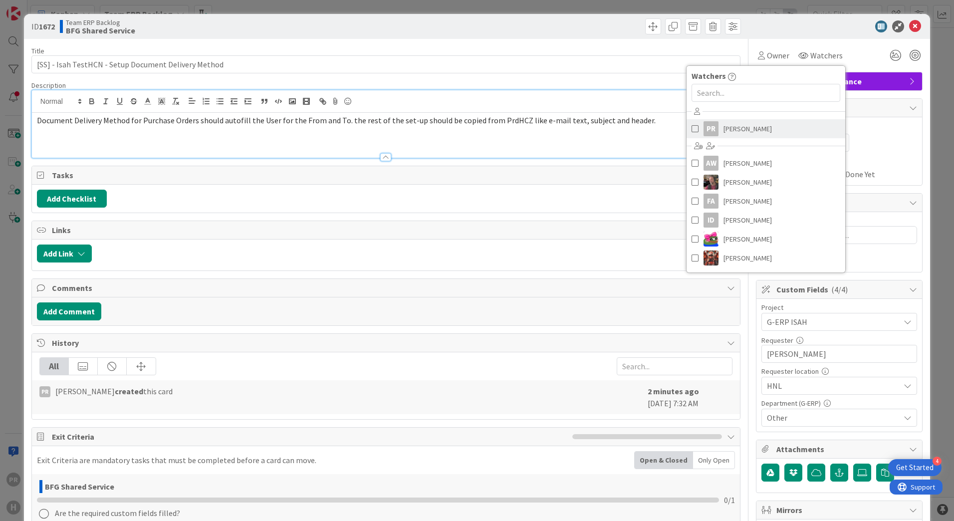
click at [766, 122] on link "PR Parveen Rana" at bounding box center [765, 128] width 159 height 19
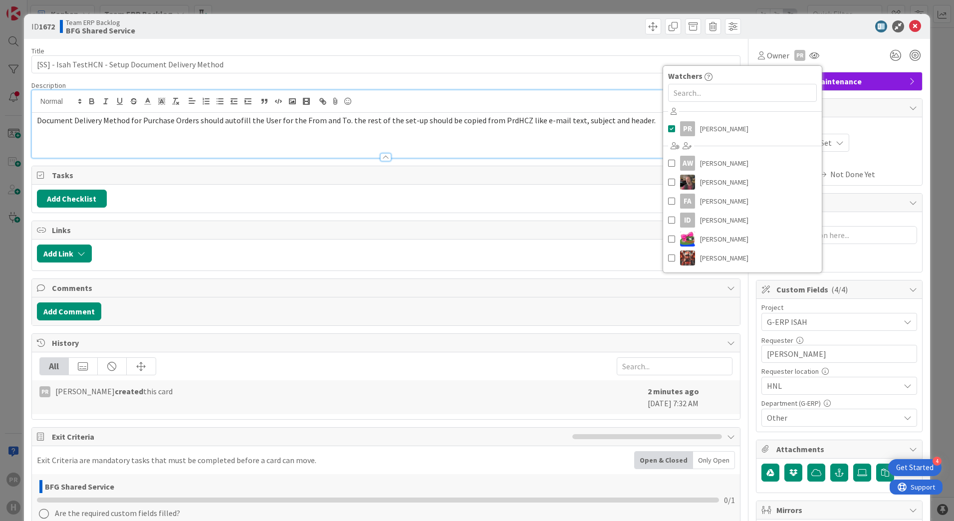
click at [770, 26] on div at bounding box center [834, 26] width 177 height 12
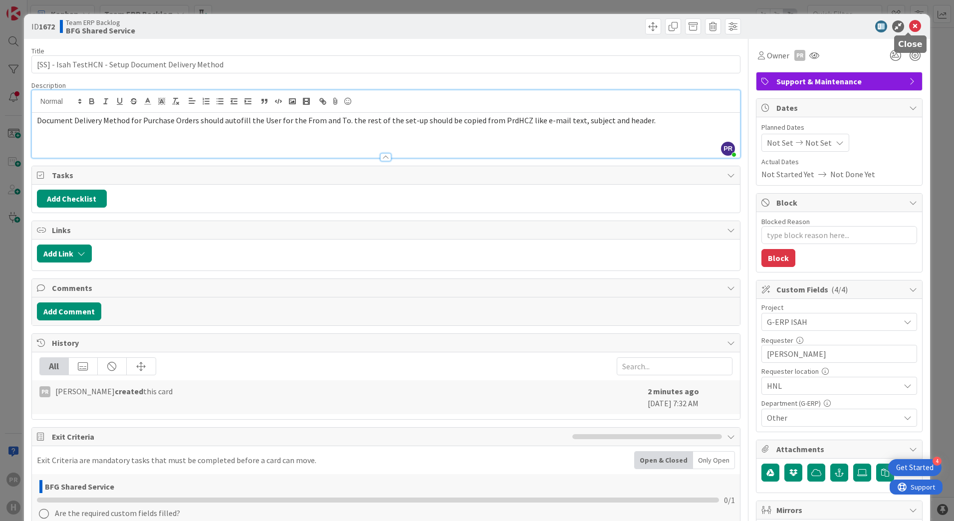
click at [909, 25] on icon at bounding box center [915, 26] width 12 height 12
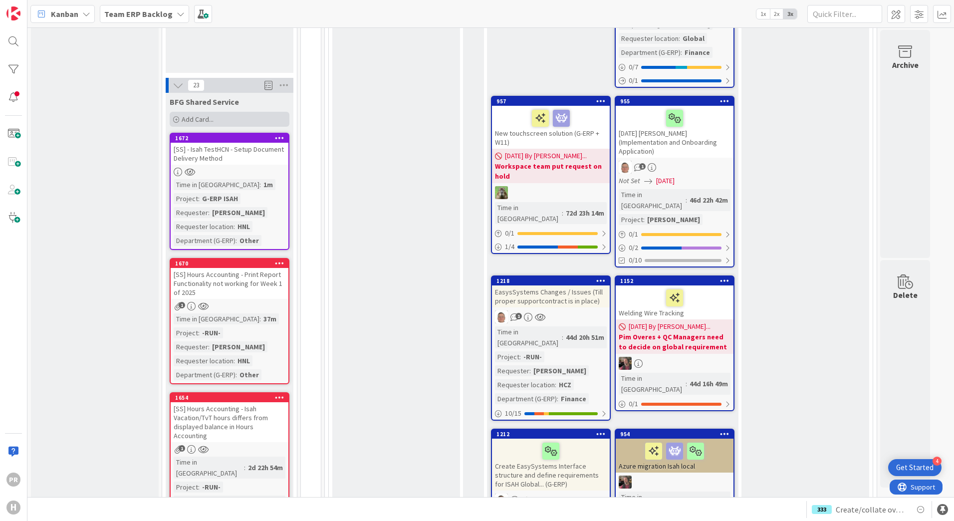
click at [250, 112] on div "Add Card..." at bounding box center [230, 119] width 120 height 15
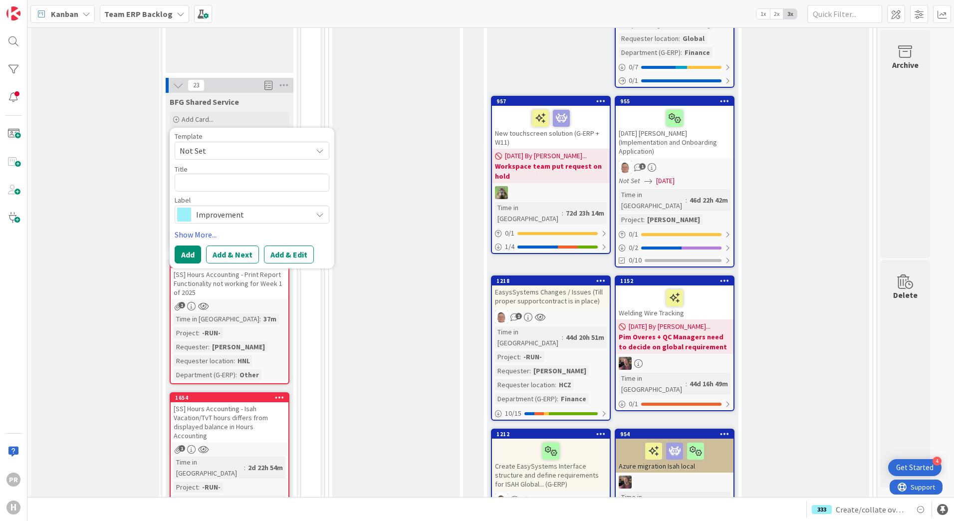
click at [241, 205] on div "Improvement" at bounding box center [252, 214] width 155 height 18
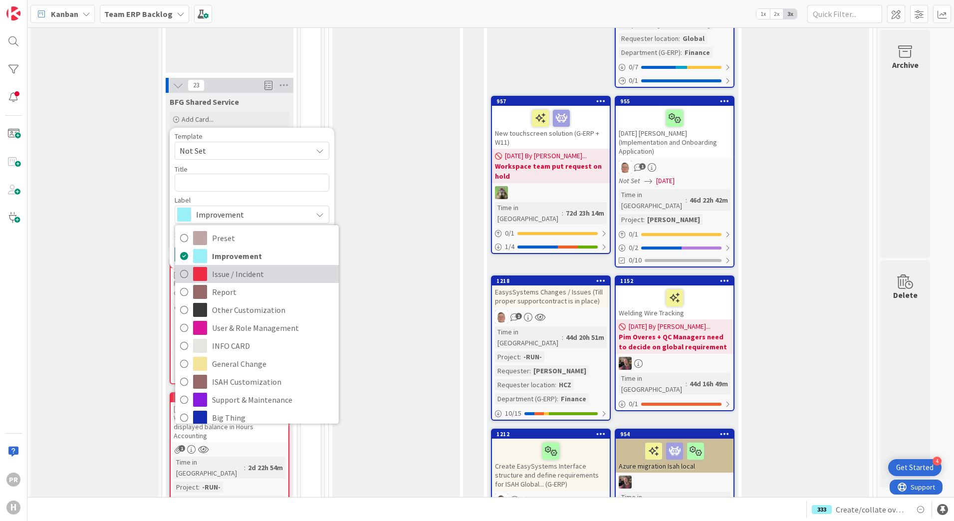
click at [228, 266] on span "Issue / Incident" at bounding box center [273, 273] width 122 height 15
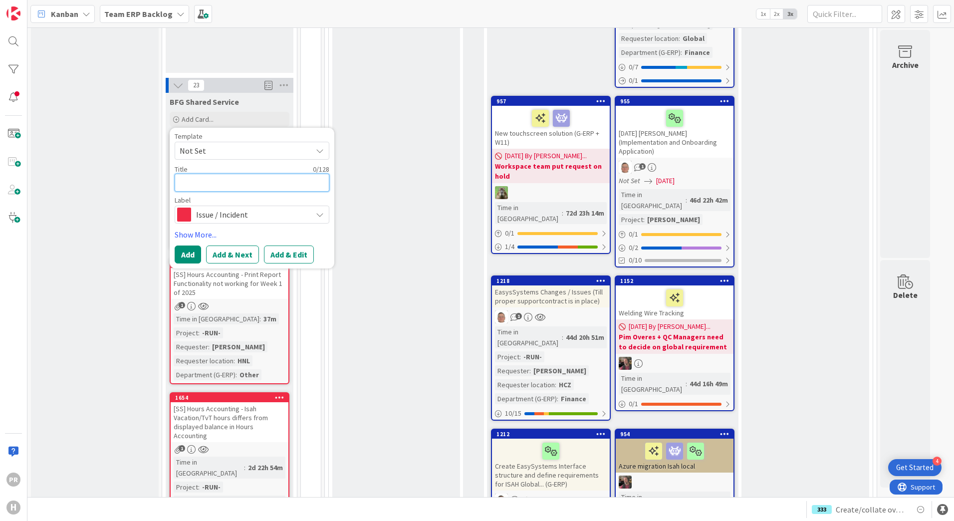
click at [216, 174] on textarea at bounding box center [252, 183] width 155 height 18
type textarea "x"
type textarea "["
type textarea "x"
type textarea "[S"
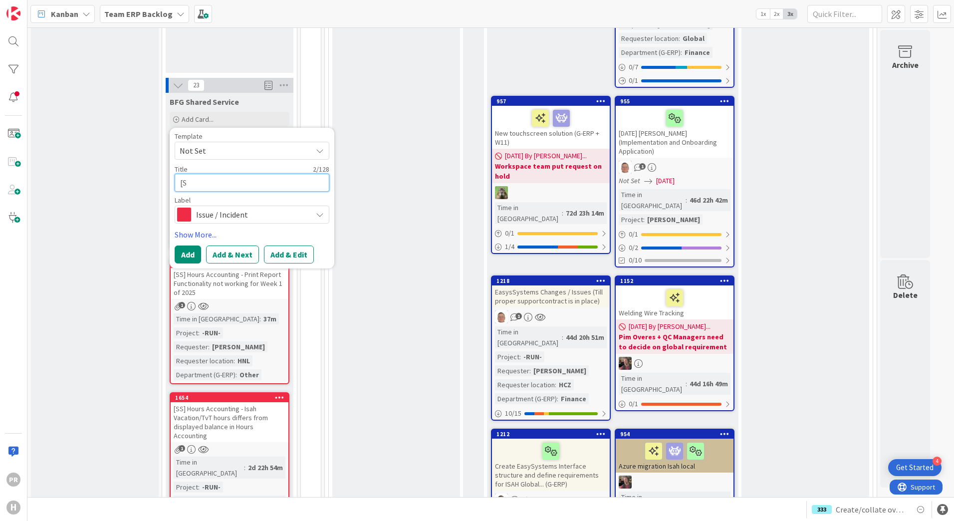
type textarea "x"
type textarea "[SS"
type textarea "x"
type textarea "[SS]"
type textarea "x"
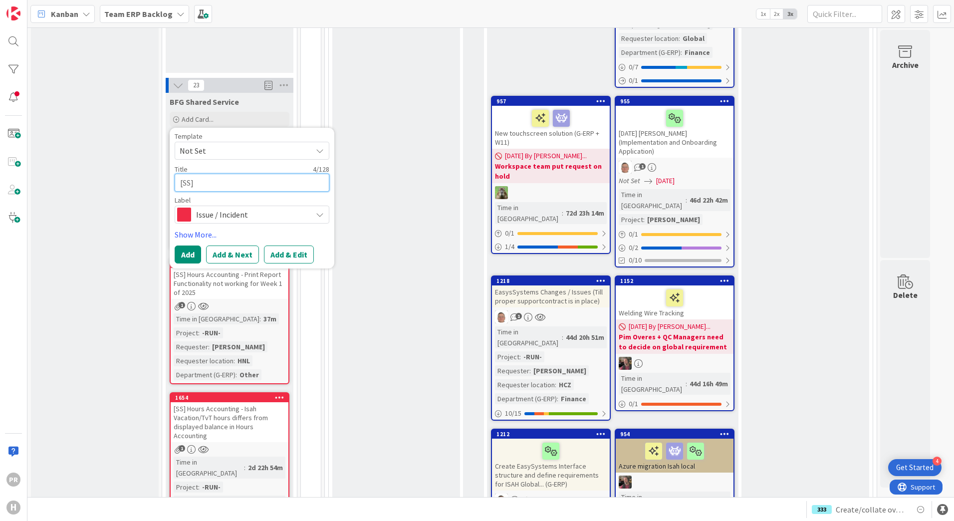
type textarea "[SS]"
type textarea "x"
type textarea "[SS] -"
type textarea "x"
type textarea "[SS] - I"
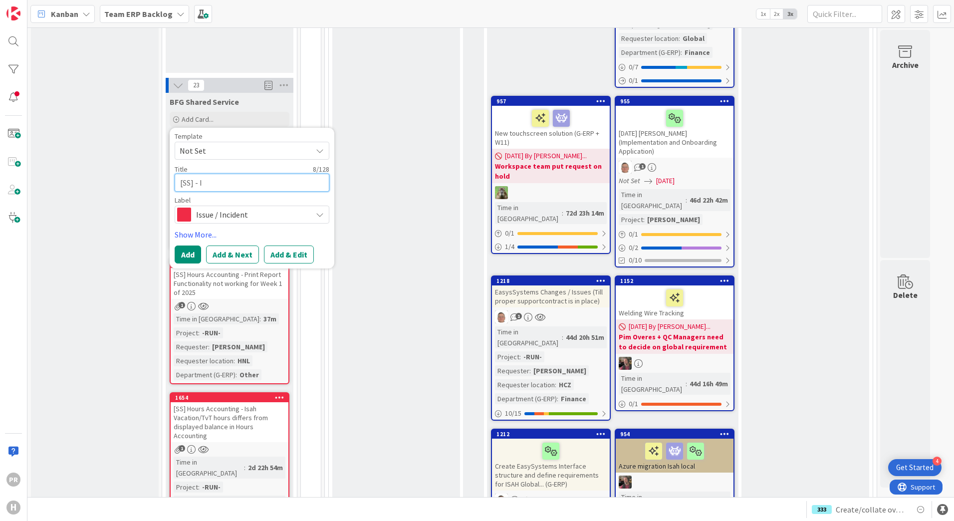
type textarea "x"
type textarea "[SS] - Is"
type textarea "x"
click at [289, 245] on button "Add & Edit" at bounding box center [289, 254] width 50 height 18
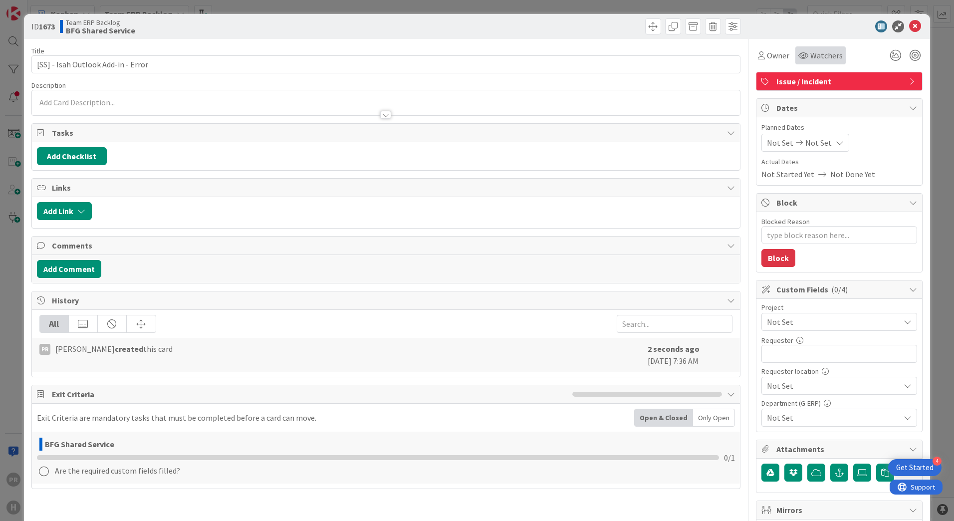
click at [798, 53] on icon at bounding box center [803, 55] width 10 height 8
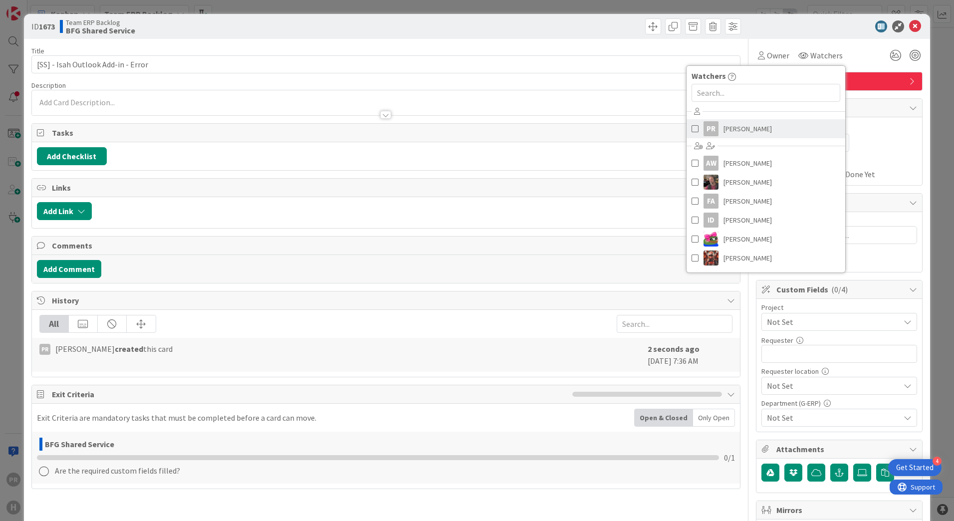
click at [745, 123] on span "[PERSON_NAME]" at bounding box center [747, 128] width 48 height 15
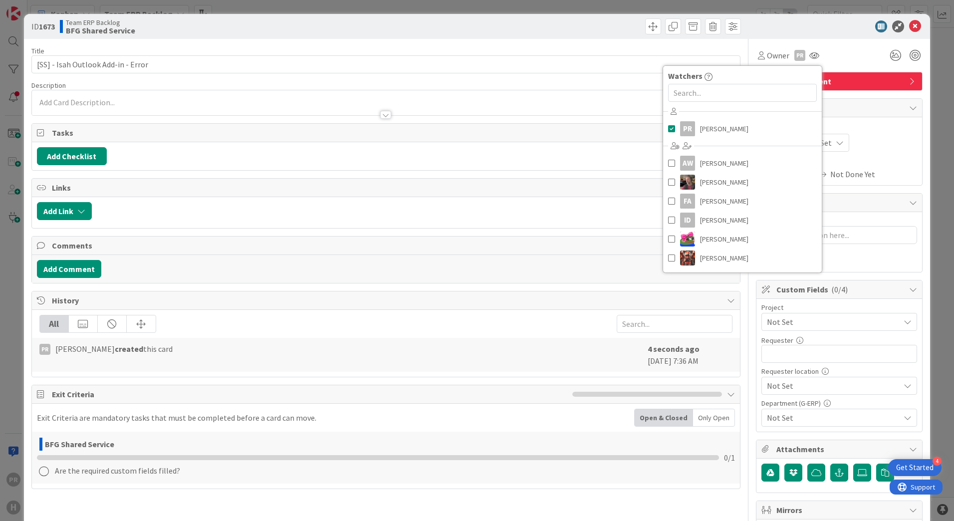
click at [788, 320] on span "Not Set" at bounding box center [831, 322] width 128 height 14
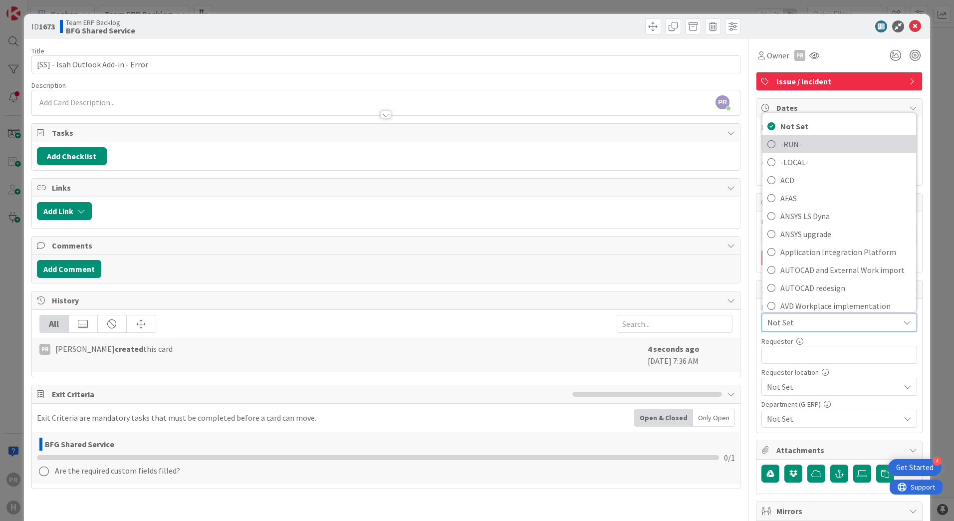
click at [786, 149] on span "-RUN-" at bounding box center [845, 144] width 131 height 15
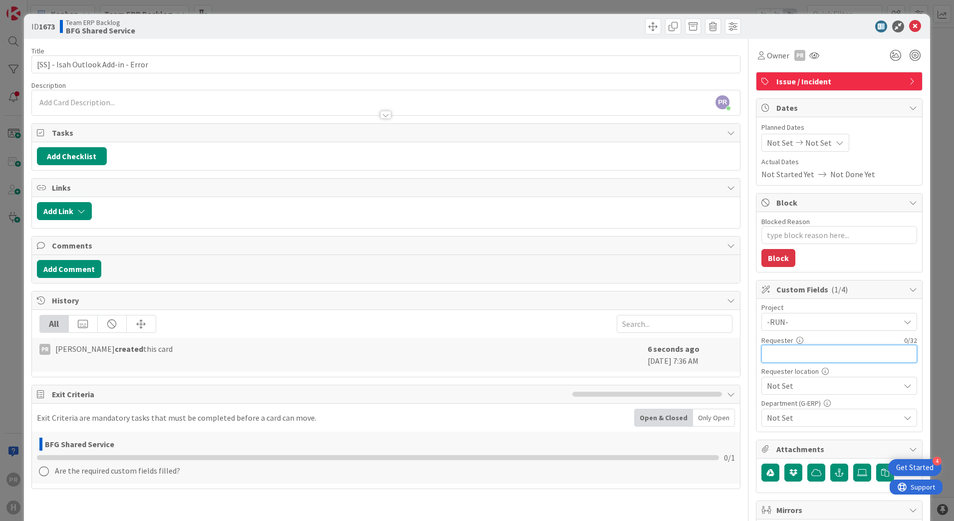
click at [813, 353] on input "text" at bounding box center [839, 354] width 156 height 18
click at [809, 329] on span "Not Set" at bounding box center [831, 322] width 128 height 14
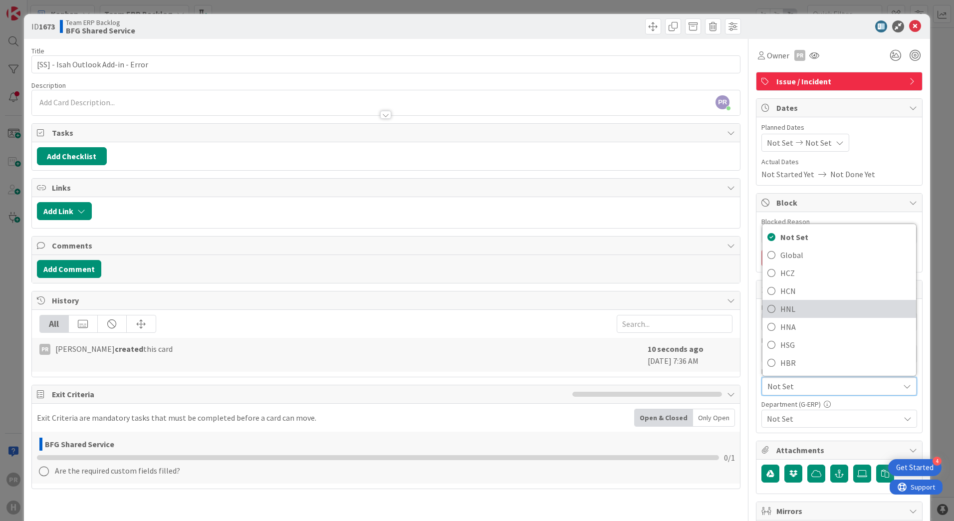
click at [792, 308] on span "HNL" at bounding box center [845, 308] width 131 height 15
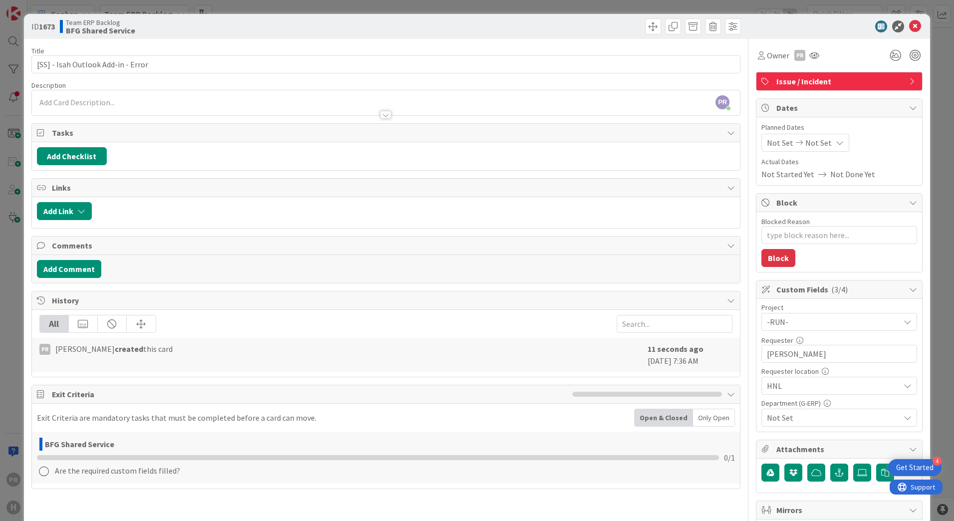
click at [797, 415] on span "Not Set" at bounding box center [833, 417] width 133 height 12
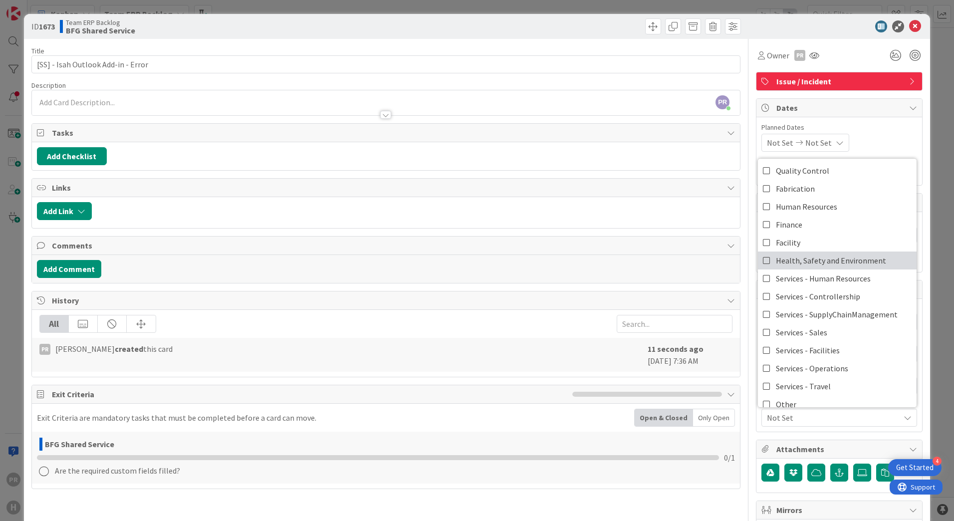
scroll to position [83, 0]
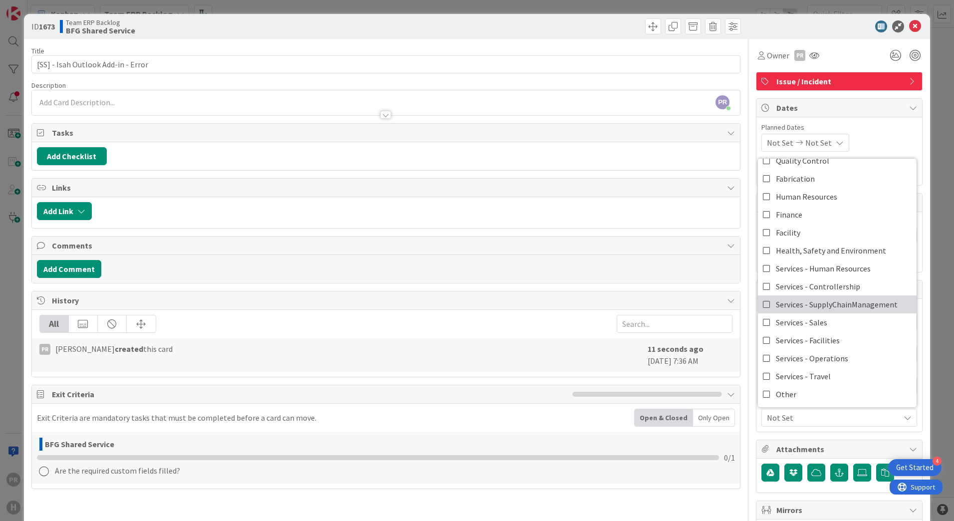
click at [843, 308] on span "Services - SupplyChainManagement" at bounding box center [837, 304] width 122 height 15
click at [494, 98] on div "PR Parveen Rana just joined" at bounding box center [386, 102] width 708 height 25
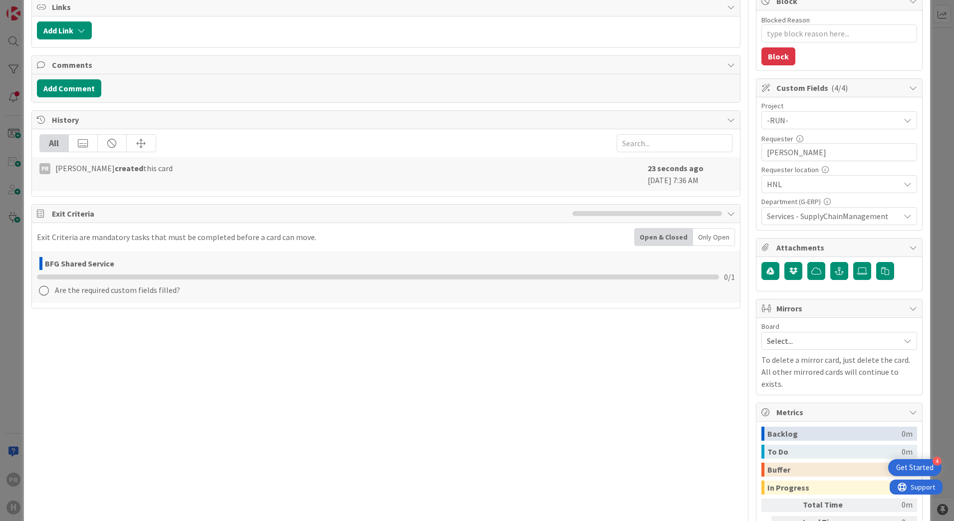
scroll to position [249, 0]
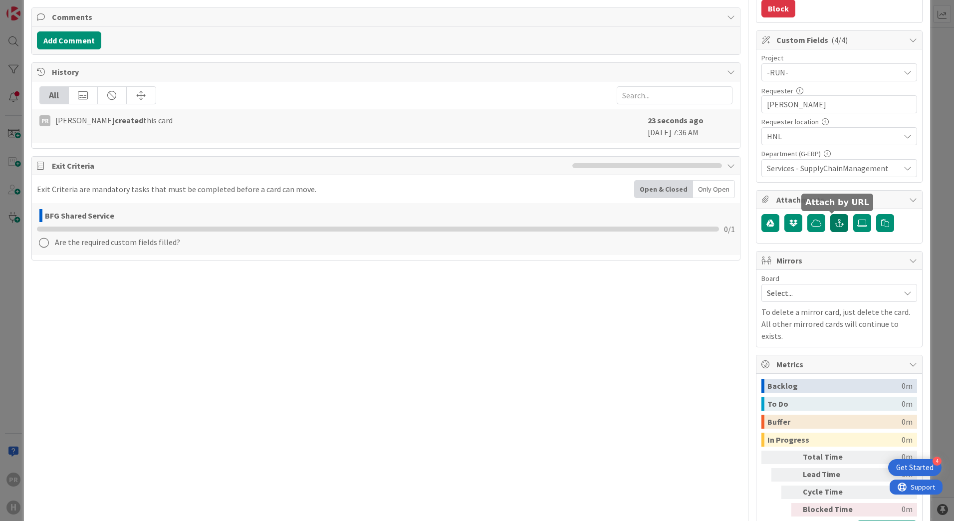
click at [834, 223] on icon "button" at bounding box center [838, 223] width 9 height 8
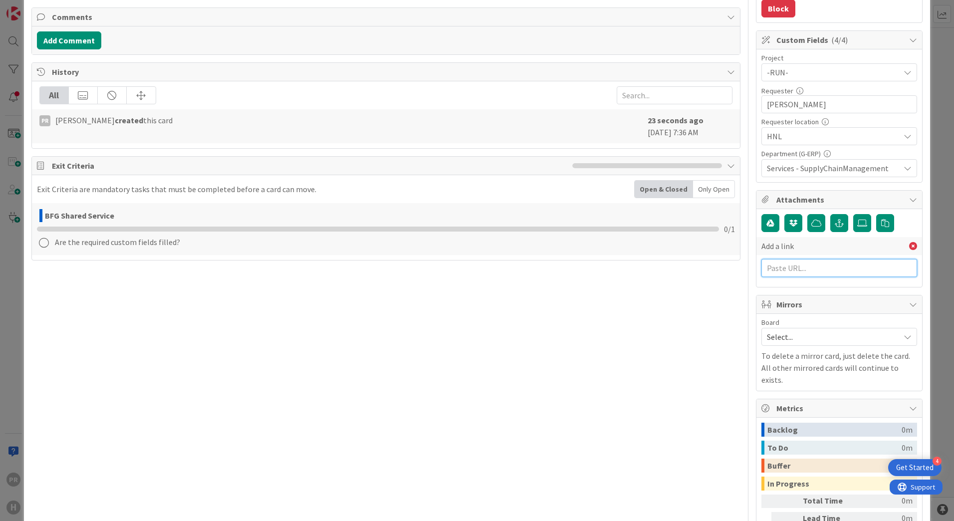
click at [813, 263] on input "text" at bounding box center [839, 268] width 156 height 18
paste input "https://huisman-smartit.onbmc.com/smartit/app/#/incident/IDGGSPRFBRQVHASZ6AUQSZ…"
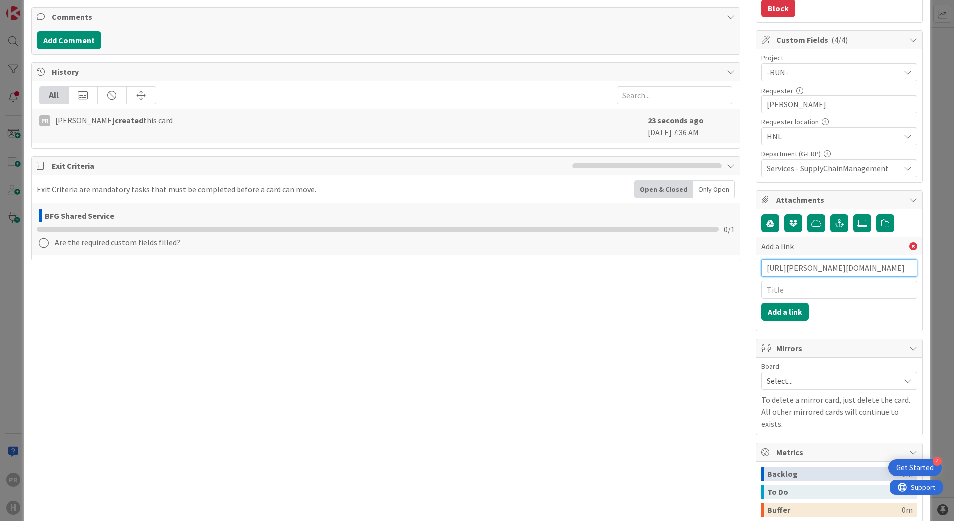
scroll to position [0, 194]
click at [810, 293] on input "text" at bounding box center [839, 290] width 156 height 18
click at [786, 319] on button "Add a link" at bounding box center [784, 312] width 47 height 18
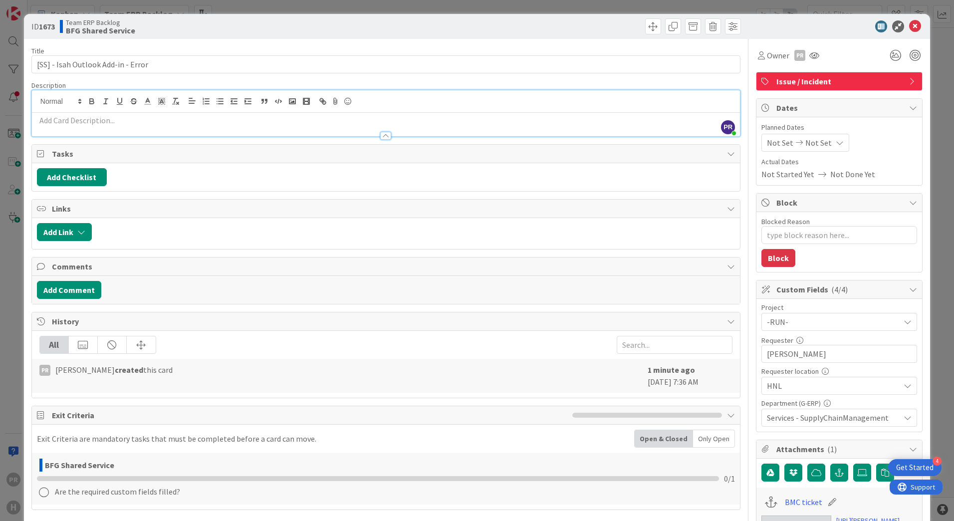
click at [294, 123] on p at bounding box center [386, 120] width 698 height 11
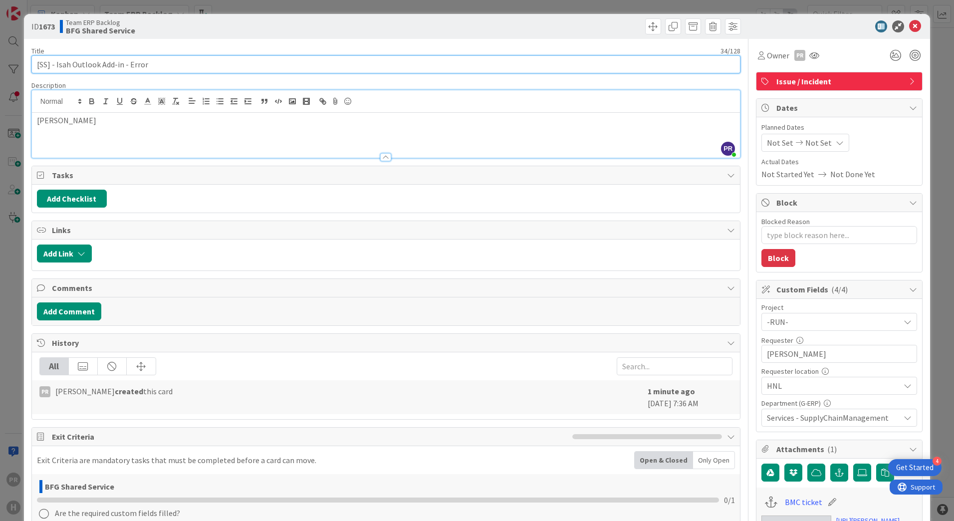
click at [70, 66] on input "[SS] - Isah Outlook Add-in - Error" at bounding box center [385, 64] width 709 height 18
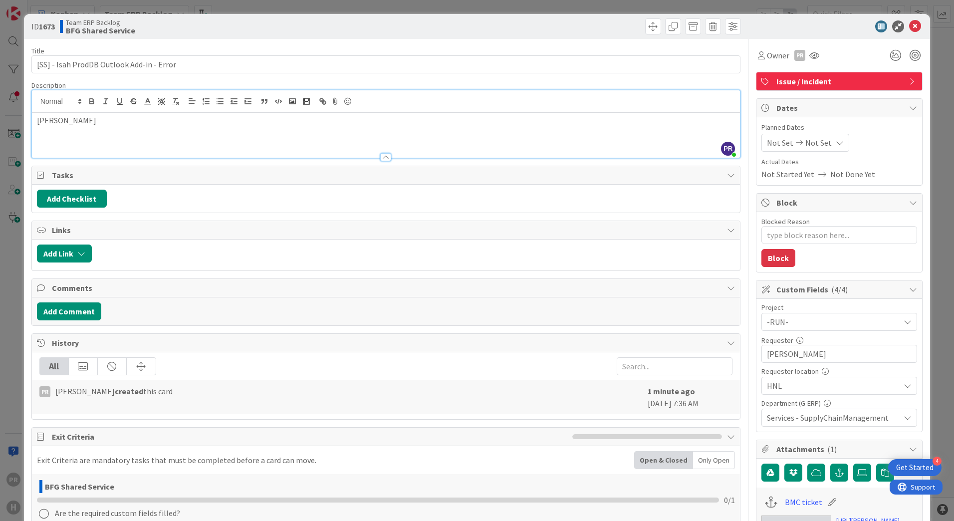
click at [92, 124] on p "Isah O" at bounding box center [386, 120] width 698 height 11
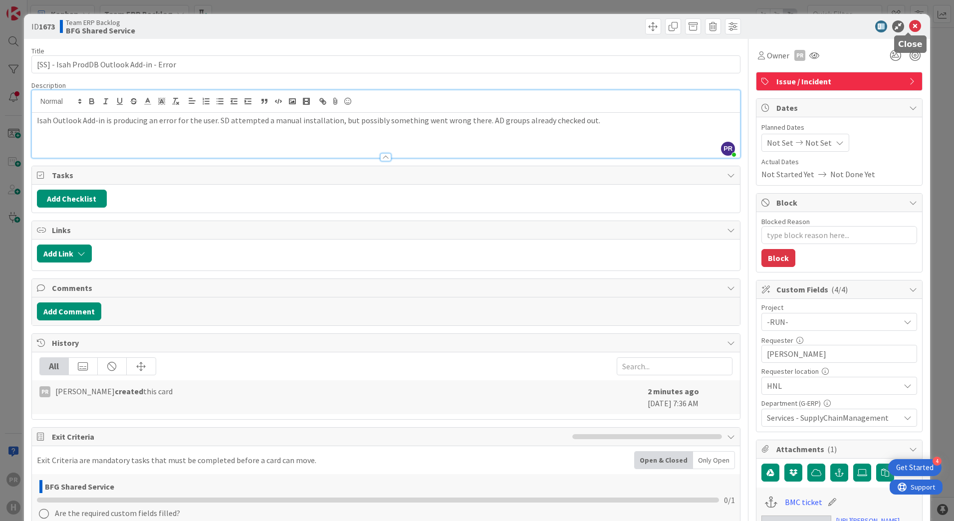
click at [909, 25] on icon at bounding box center [915, 26] width 12 height 12
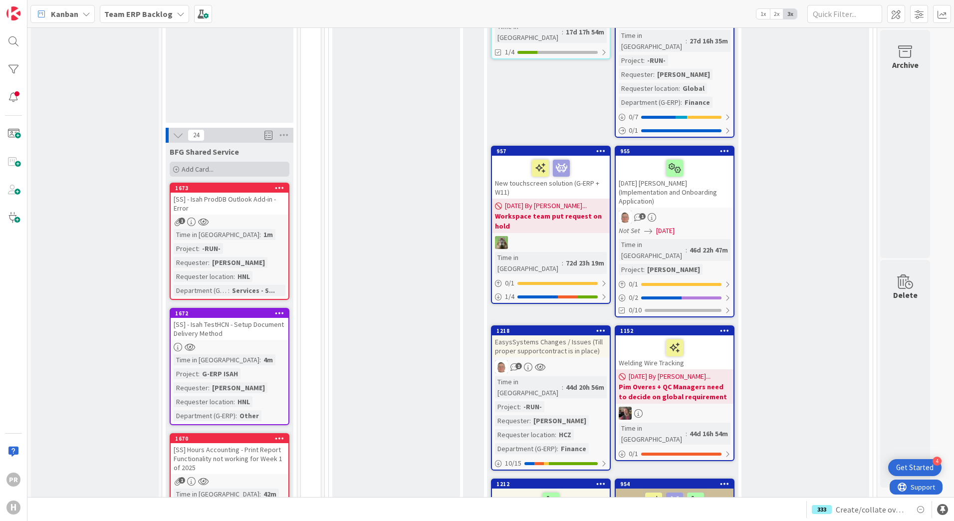
click at [216, 162] on div "Add Card..." at bounding box center [230, 169] width 120 height 15
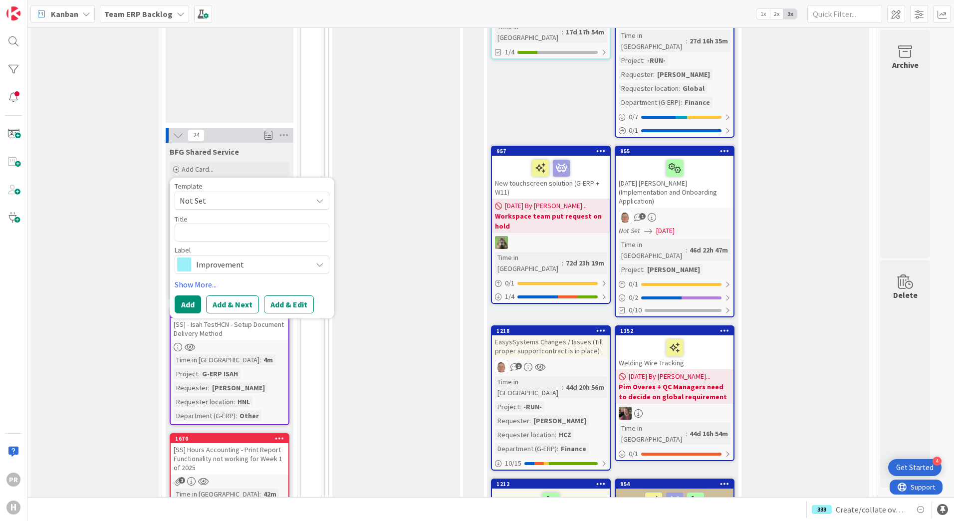
click at [227, 257] on span "Improvement" at bounding box center [251, 264] width 111 height 14
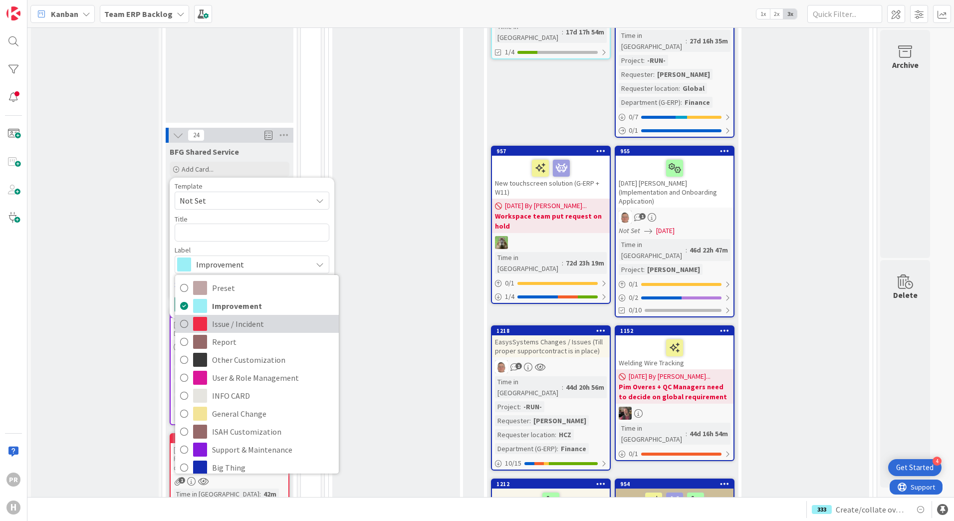
click at [236, 316] on span "Issue / Incident" at bounding box center [273, 323] width 122 height 15
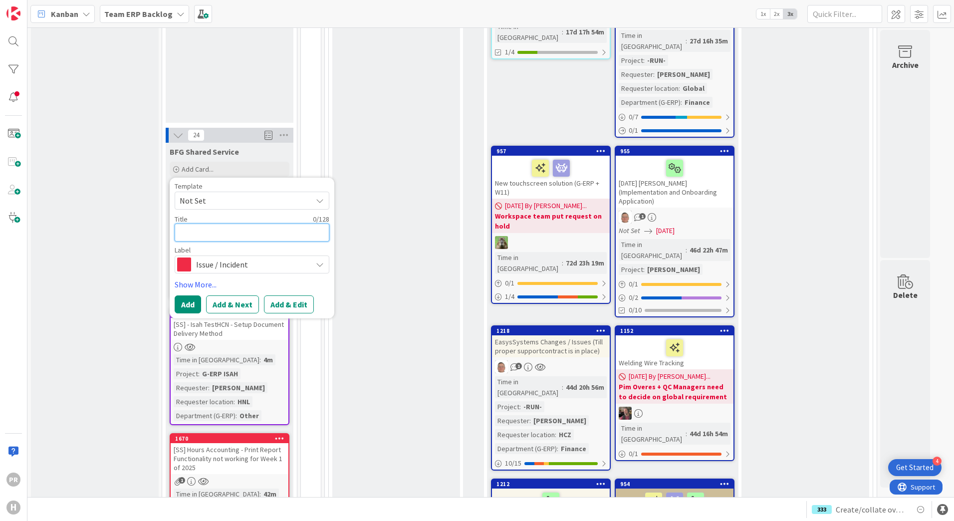
click at [238, 223] on textarea at bounding box center [252, 232] width 155 height 18
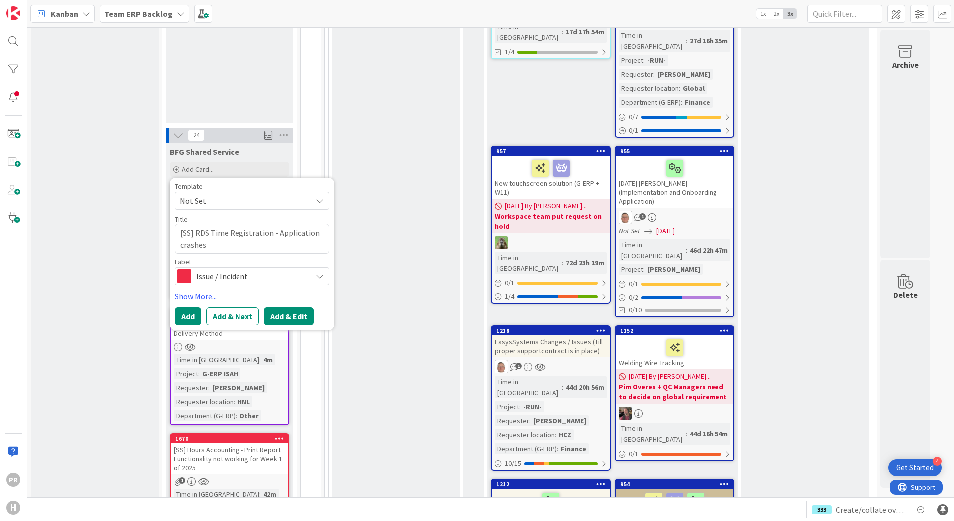
click at [278, 307] on button "Add & Edit" at bounding box center [289, 316] width 50 height 18
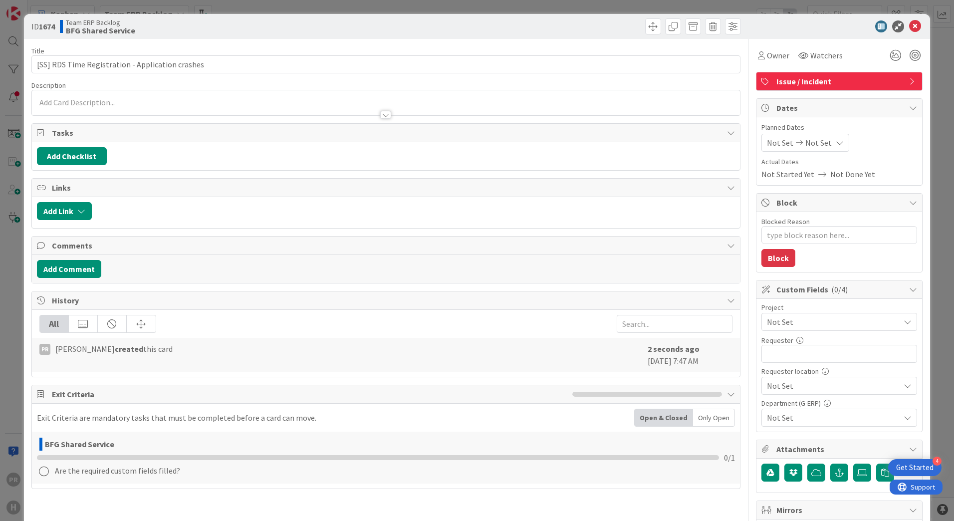
click at [807, 319] on span "Not Set" at bounding box center [831, 322] width 128 height 14
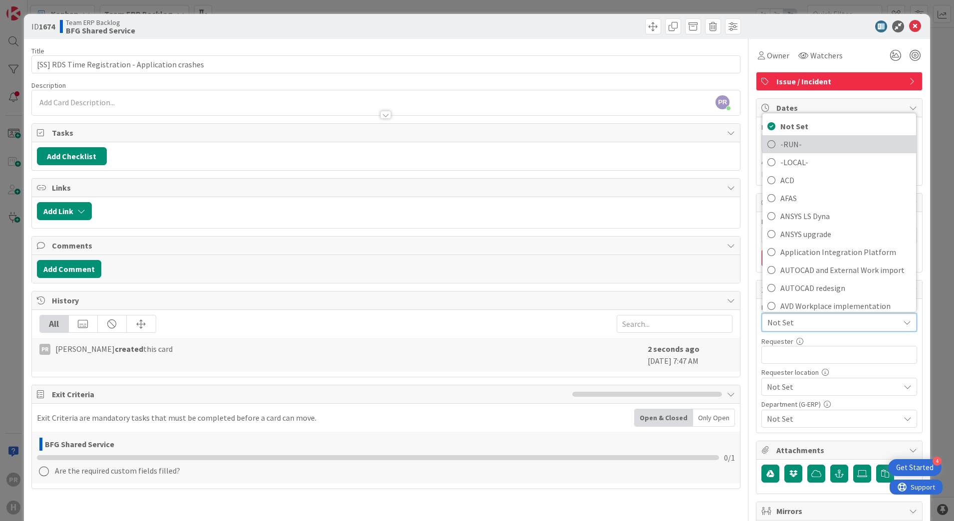
click at [799, 141] on span "-RUN-" at bounding box center [845, 144] width 131 height 15
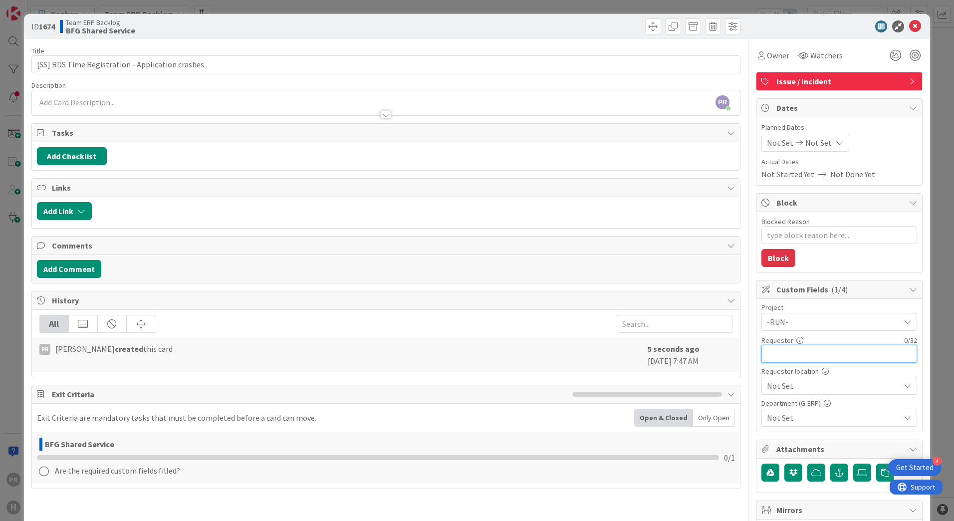
click at [807, 354] on input "text" at bounding box center [839, 354] width 156 height 18
click at [806, 351] on input "Fons Smeet" at bounding box center [839, 354] width 156 height 18
click at [808, 329] on span "Not Set" at bounding box center [831, 322] width 128 height 14
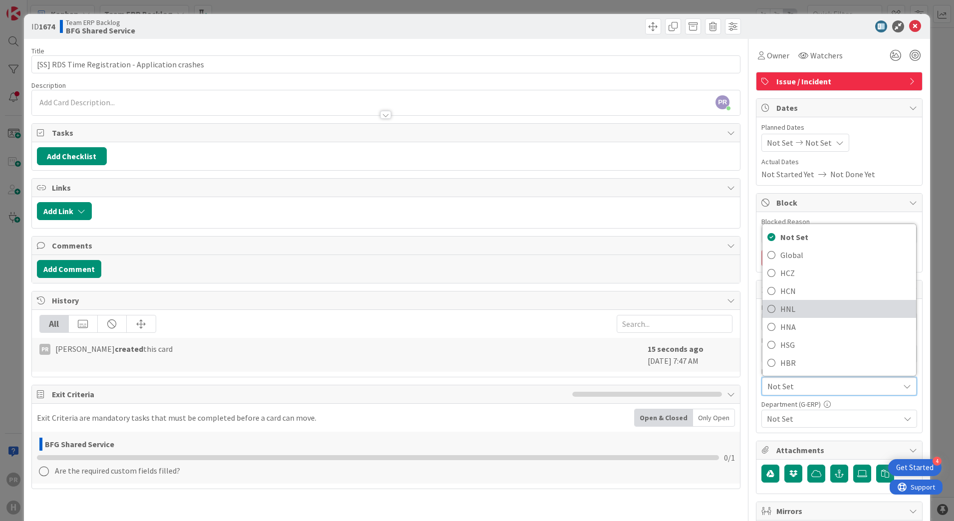
click at [792, 311] on span "HNL" at bounding box center [845, 308] width 131 height 15
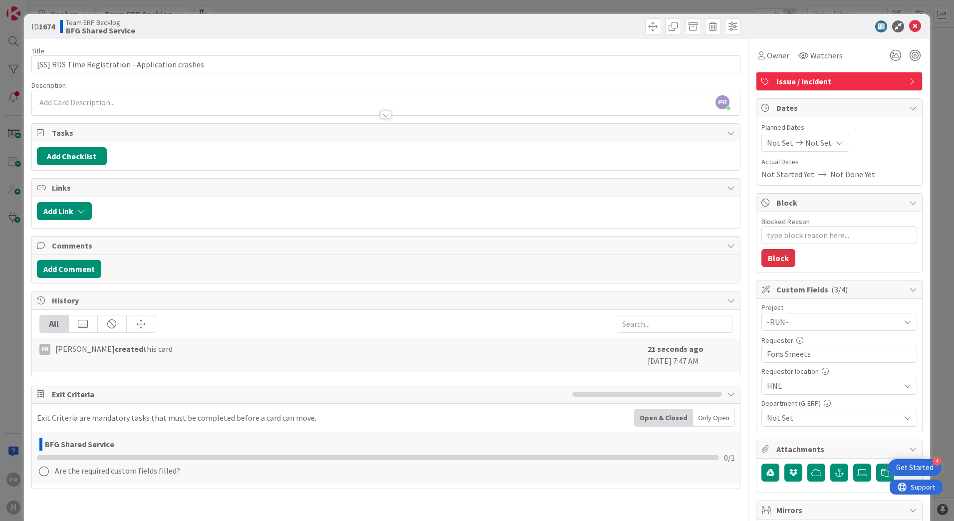
click at [794, 419] on span "Not Set" at bounding box center [833, 417] width 133 height 12
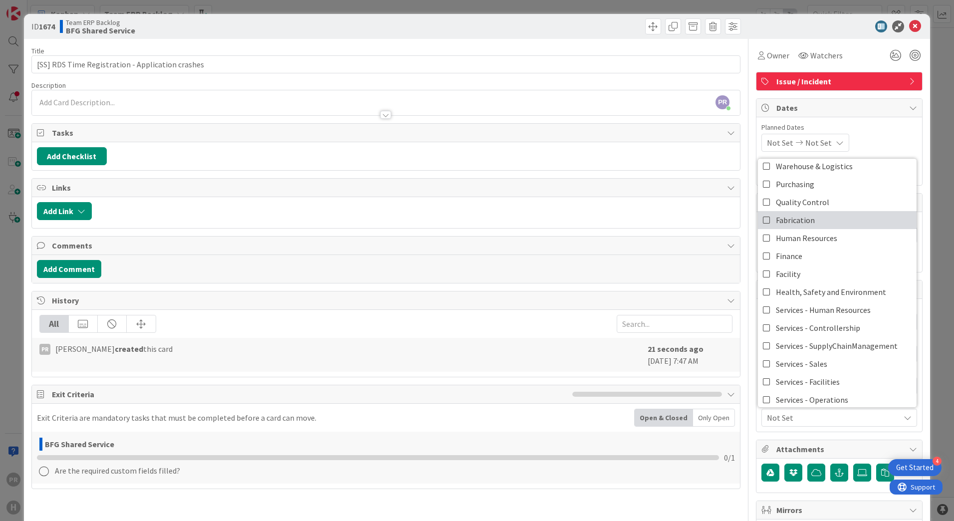
scroll to position [83, 0]
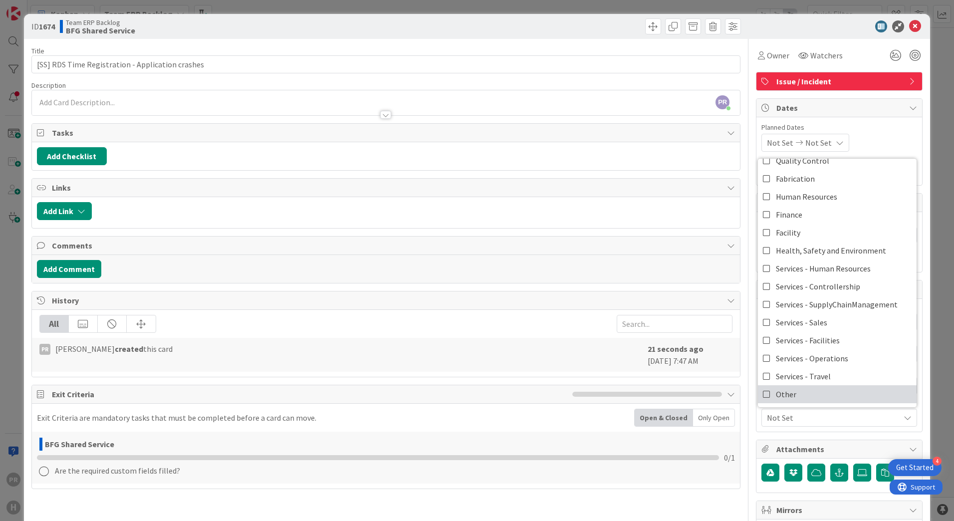
click at [790, 392] on link "Other" at bounding box center [837, 394] width 159 height 18
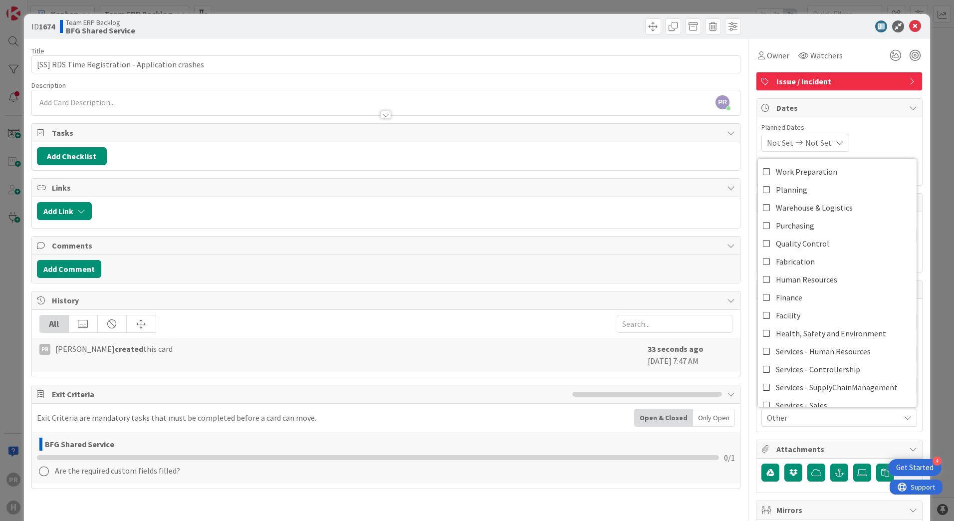
click at [925, 250] on div "ID 1674 Team ERP Backlog BFG Shared Service Title 48 / 128 [SS] RDS Time Regist…" at bounding box center [477, 260] width 954 height 521
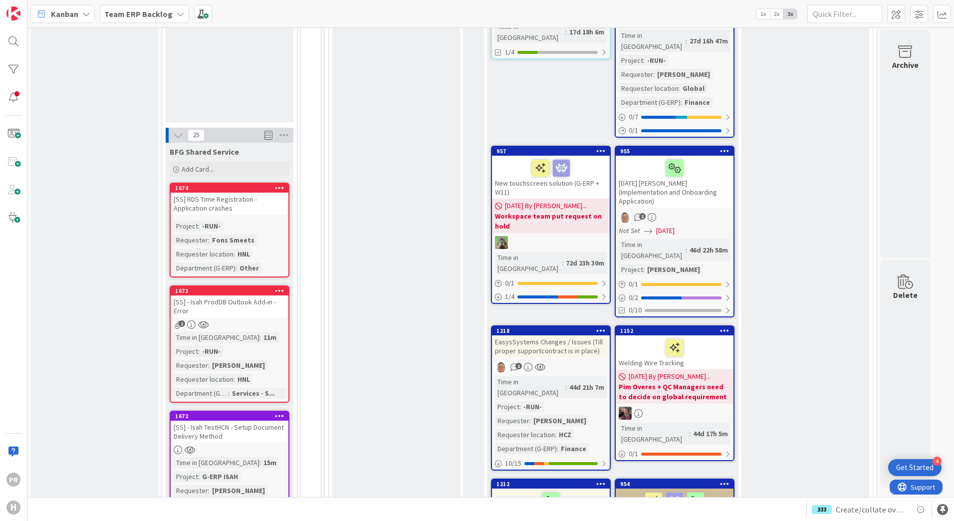
click at [232, 193] on div "[SS] RDS Time Registration - Application crashes" at bounding box center [230, 204] width 118 height 22
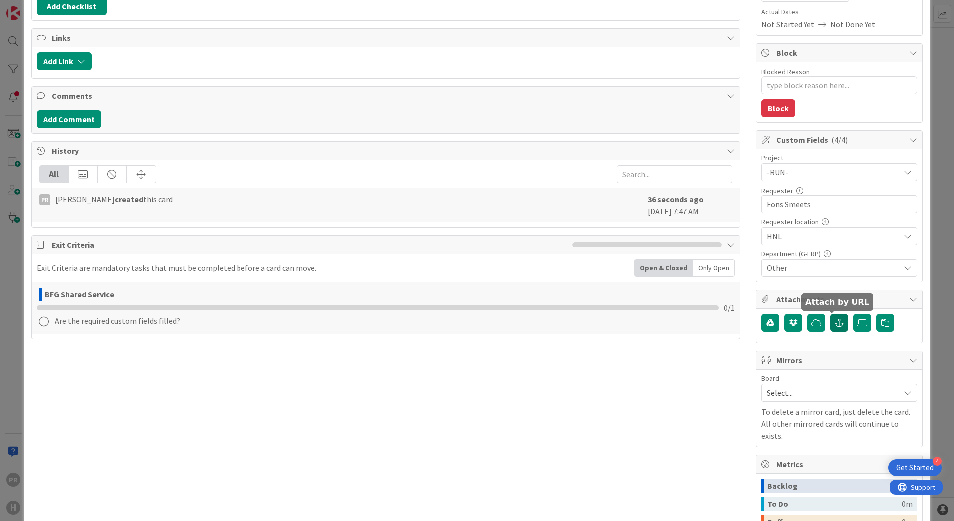
click at [836, 327] on button "button" at bounding box center [839, 323] width 18 height 18
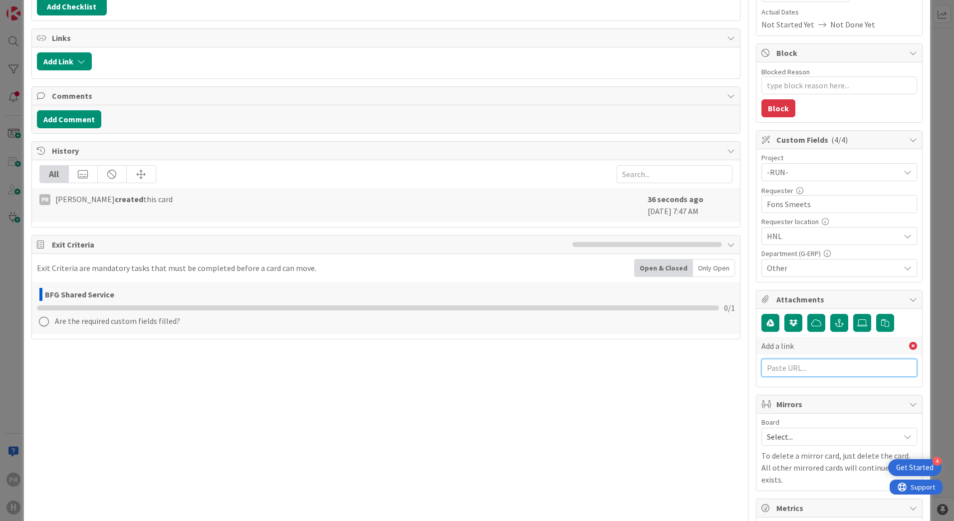
click at [796, 363] on input "text" at bounding box center [839, 368] width 156 height 18
paste input "https://huisman-smartit.onbmc.com/smartit/app/#/incident/AGGF4KX6HRENQATAFY6QTA…"
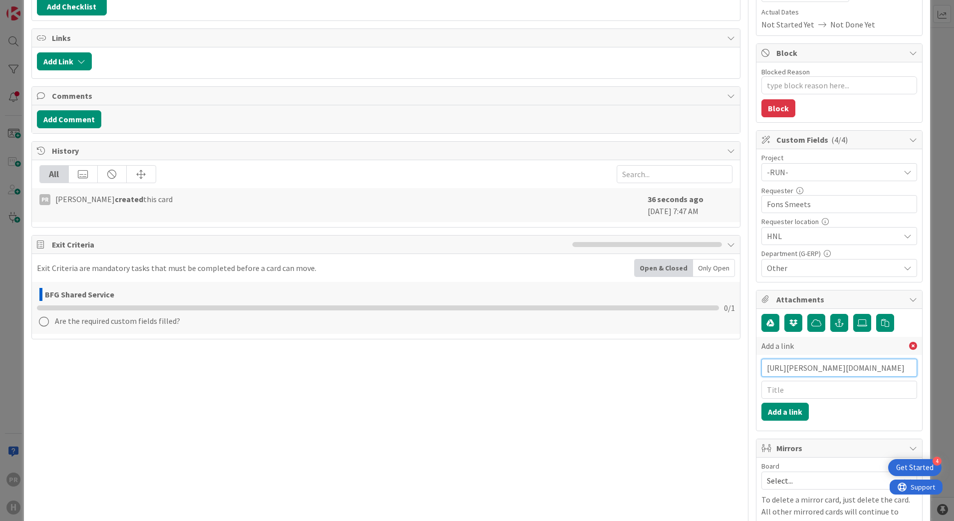
scroll to position [0, 191]
click at [795, 389] on input "text" at bounding box center [839, 390] width 156 height 18
click at [791, 409] on button "Add a link" at bounding box center [784, 411] width 47 height 18
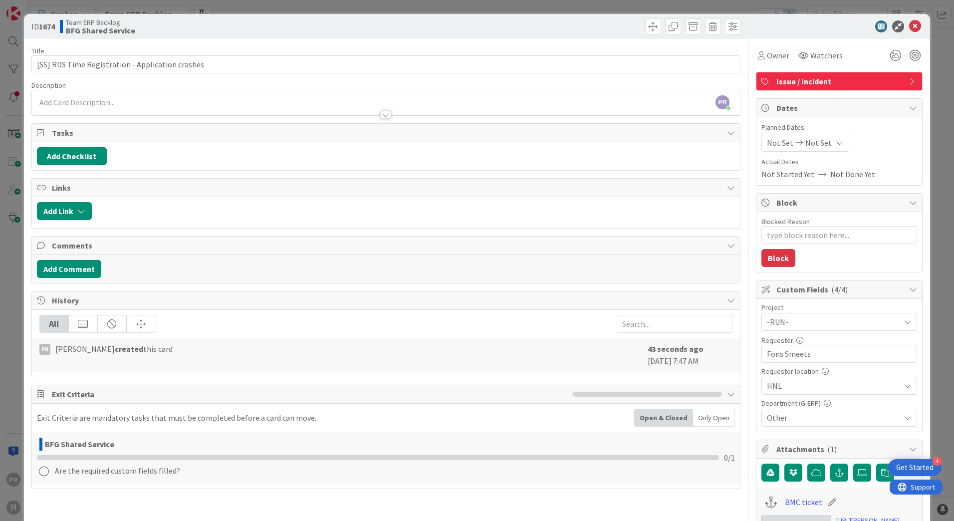
click at [173, 102] on div "PR Parveen Rana just joined" at bounding box center [386, 102] width 708 height 25
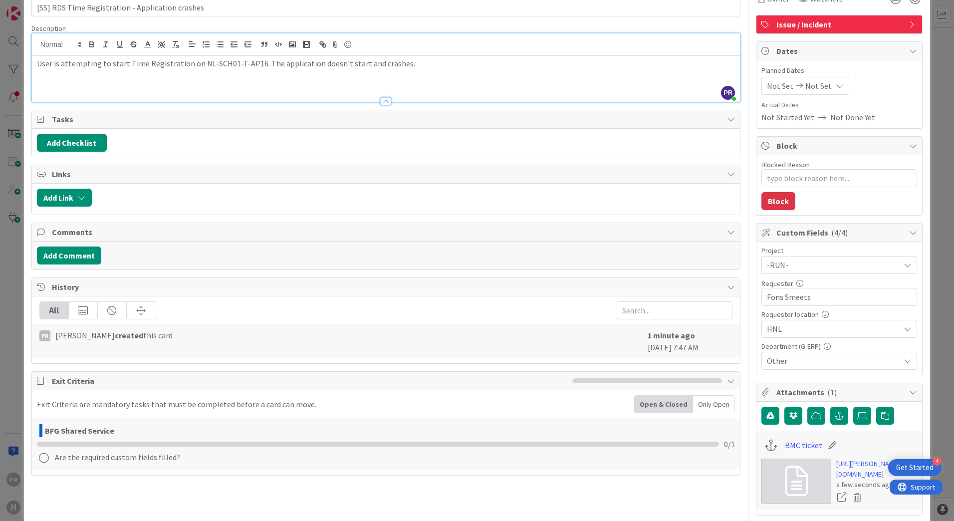
scroll to position [150, 0]
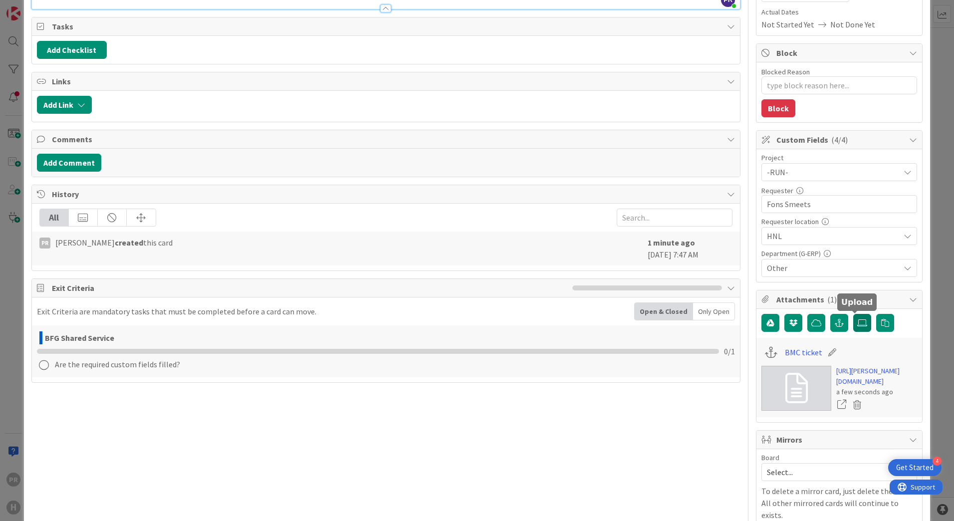
click at [853, 327] on label at bounding box center [862, 323] width 18 height 18
click at [853, 314] on input "file" at bounding box center [853, 314] width 0 height 0
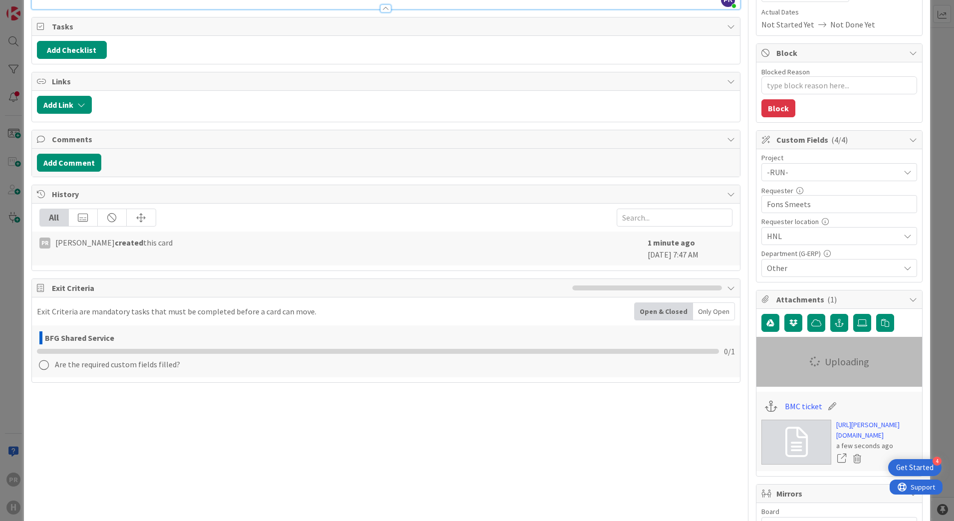
scroll to position [0, 0]
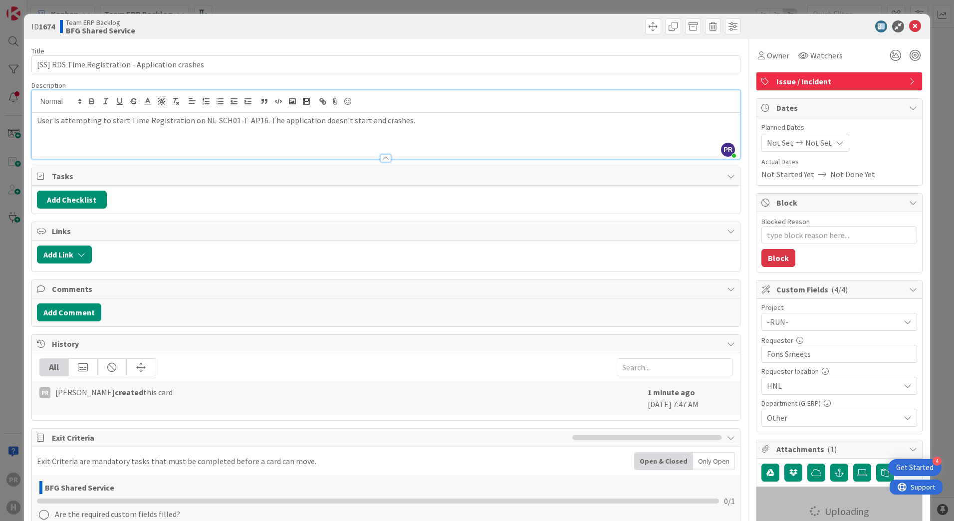
click at [412, 127] on p at bounding box center [386, 131] width 698 height 11
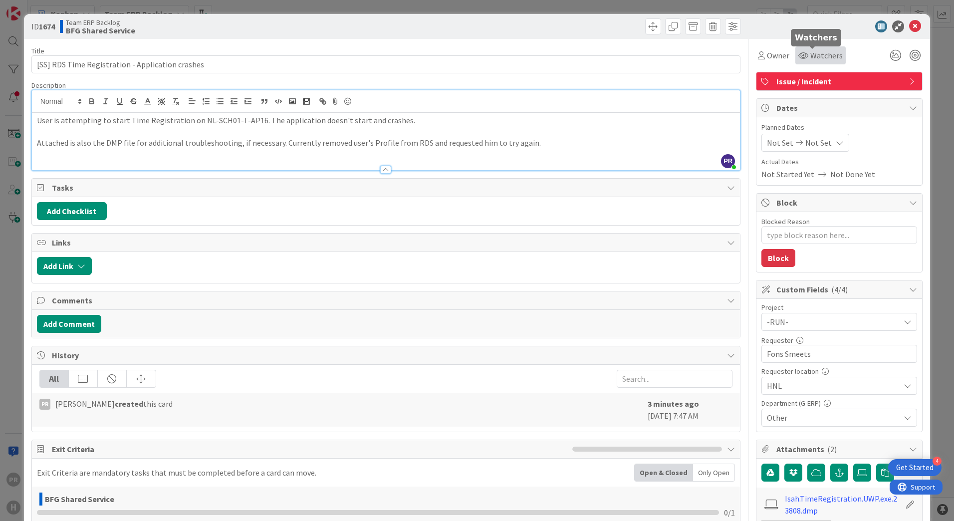
click at [798, 53] on icon at bounding box center [803, 55] width 10 height 8
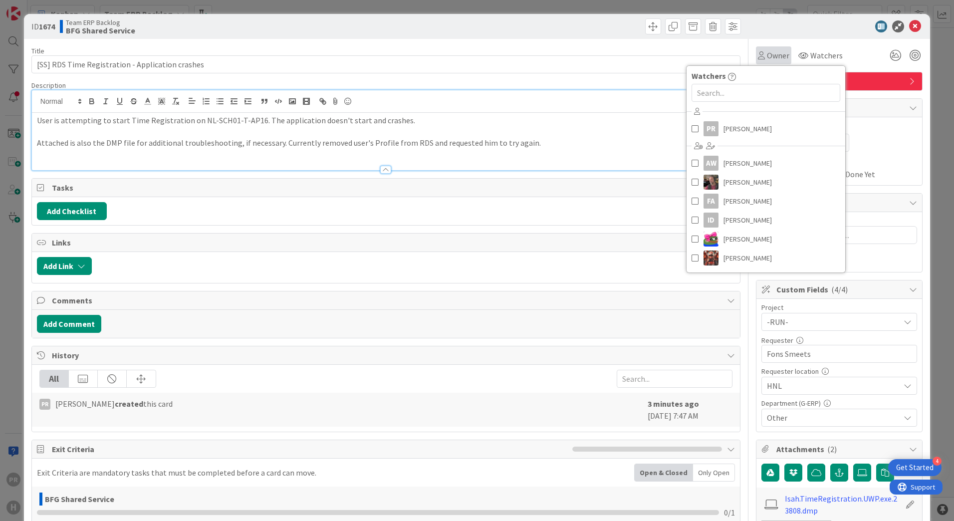
click at [777, 60] on span "Owner" at bounding box center [778, 55] width 22 height 12
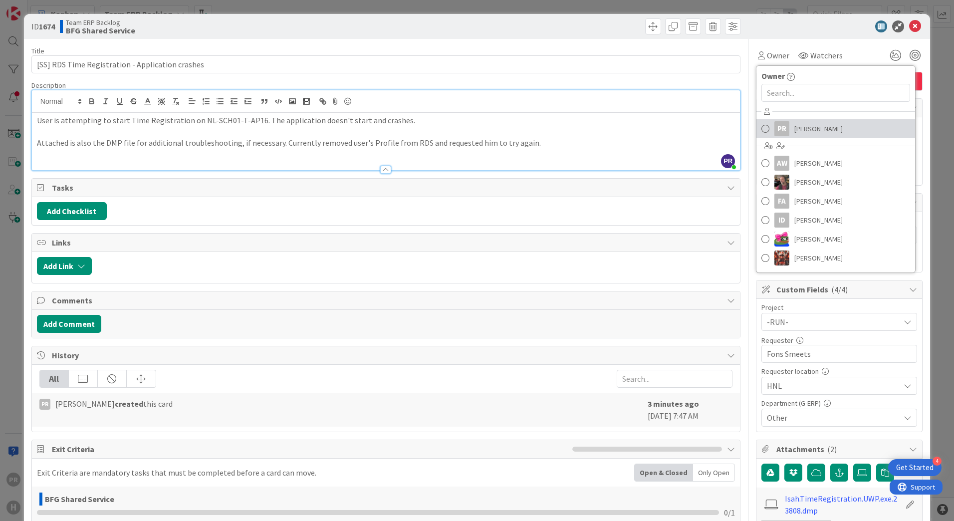
click at [783, 127] on link "PR Parveen Rana" at bounding box center [835, 128] width 159 height 19
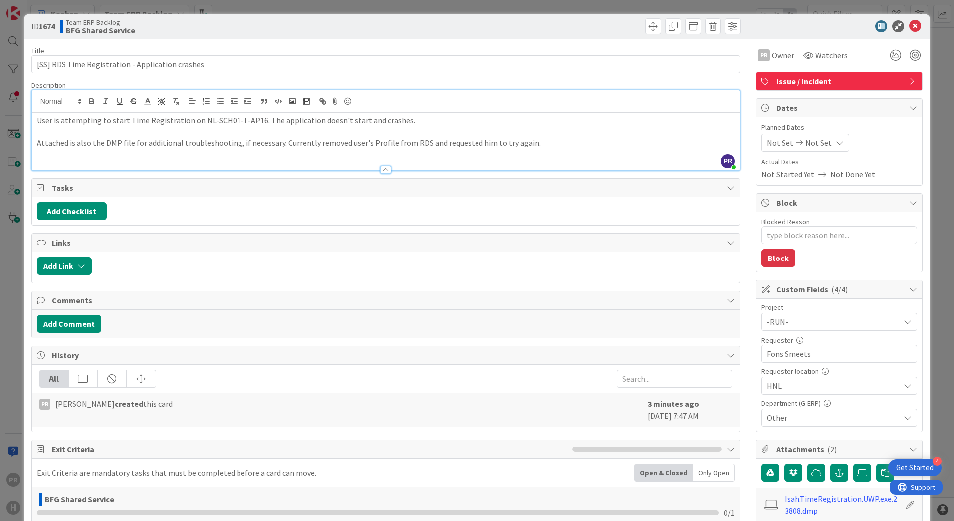
click at [821, 29] on div at bounding box center [834, 26] width 177 height 12
click at [909, 28] on icon at bounding box center [915, 26] width 12 height 12
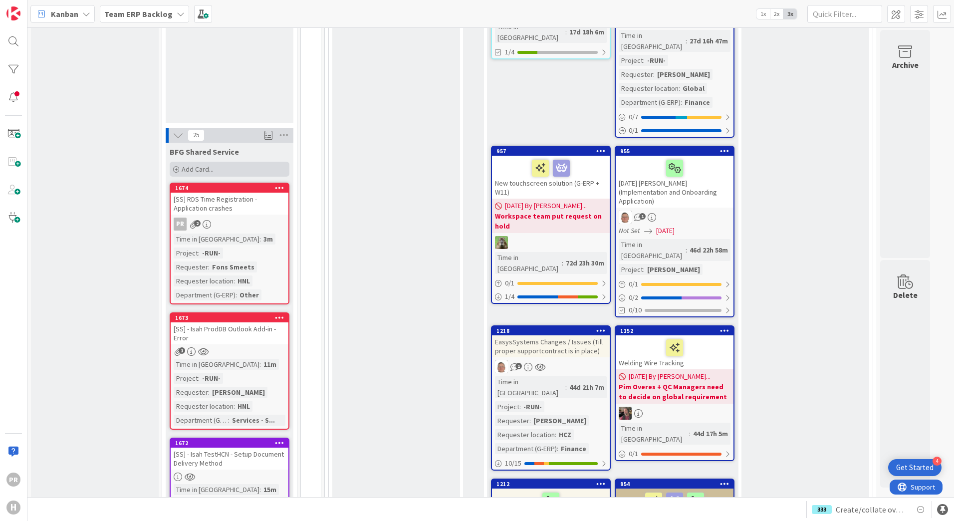
click at [212, 165] on span "Add Card..." at bounding box center [198, 169] width 32 height 9
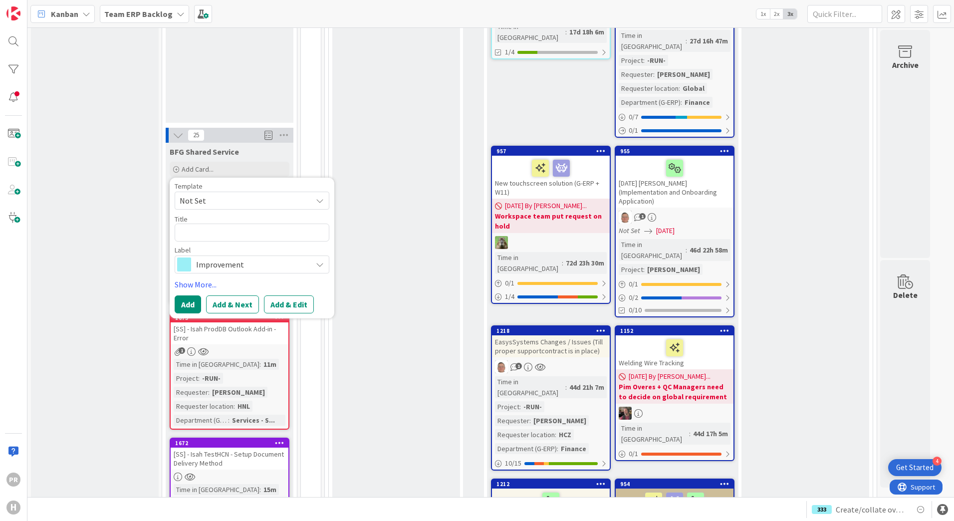
click at [257, 257] on span "Improvement" at bounding box center [251, 264] width 111 height 14
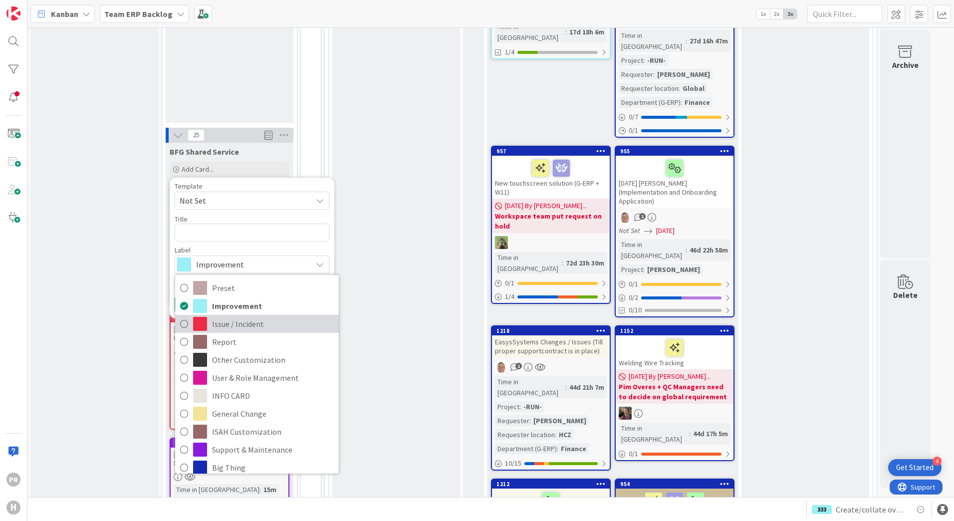
click at [255, 316] on span "Issue / Incident" at bounding box center [273, 323] width 122 height 15
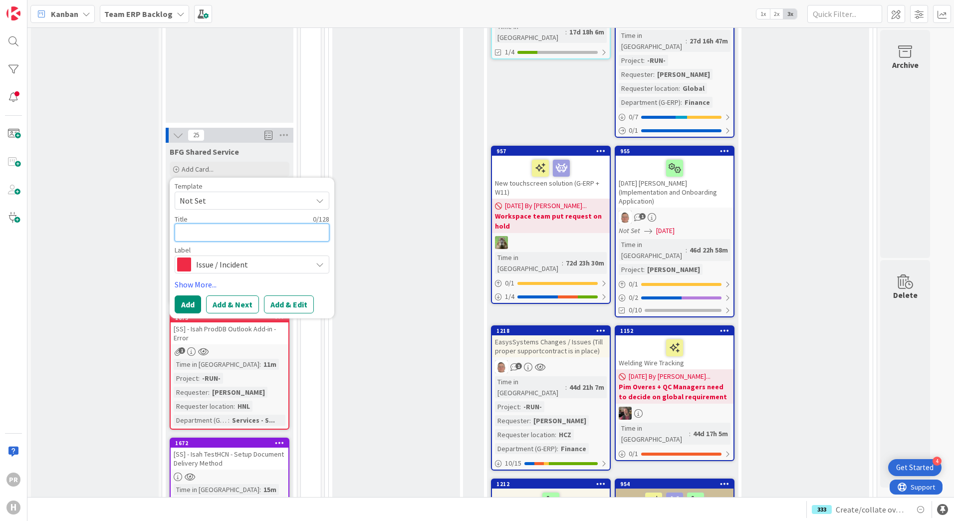
click at [283, 223] on textarea at bounding box center [252, 232] width 155 height 18
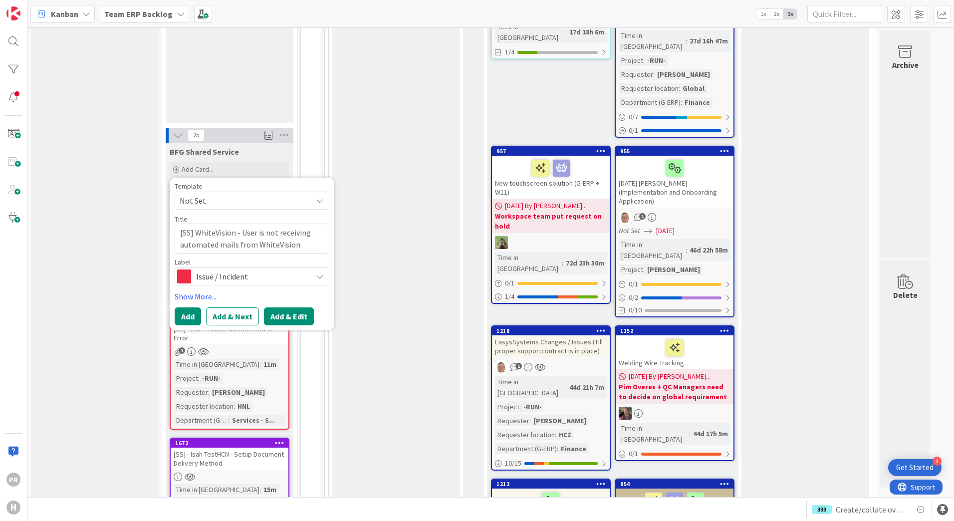
click at [284, 307] on button "Add & Edit" at bounding box center [289, 316] width 50 height 18
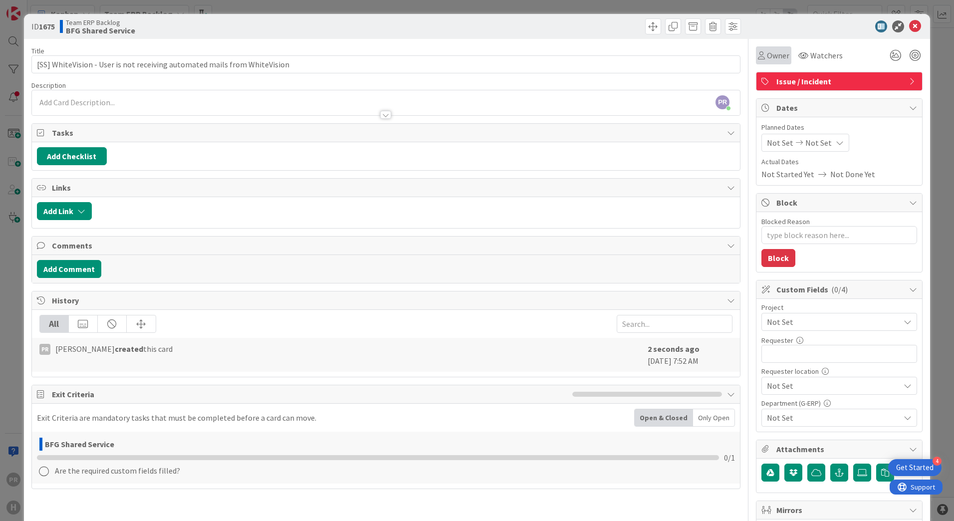
click at [782, 57] on div "Owner" at bounding box center [773, 55] width 35 height 18
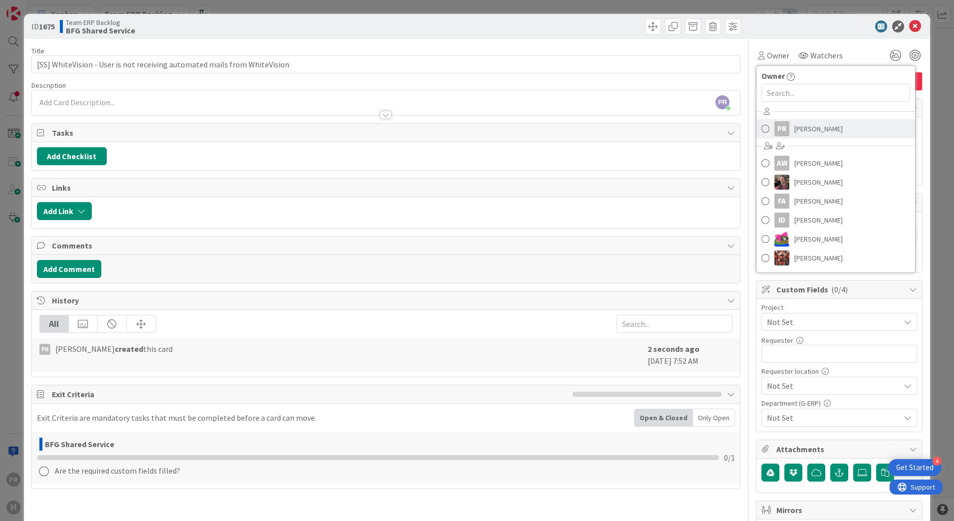
click at [778, 124] on div "PR" at bounding box center [781, 128] width 15 height 15
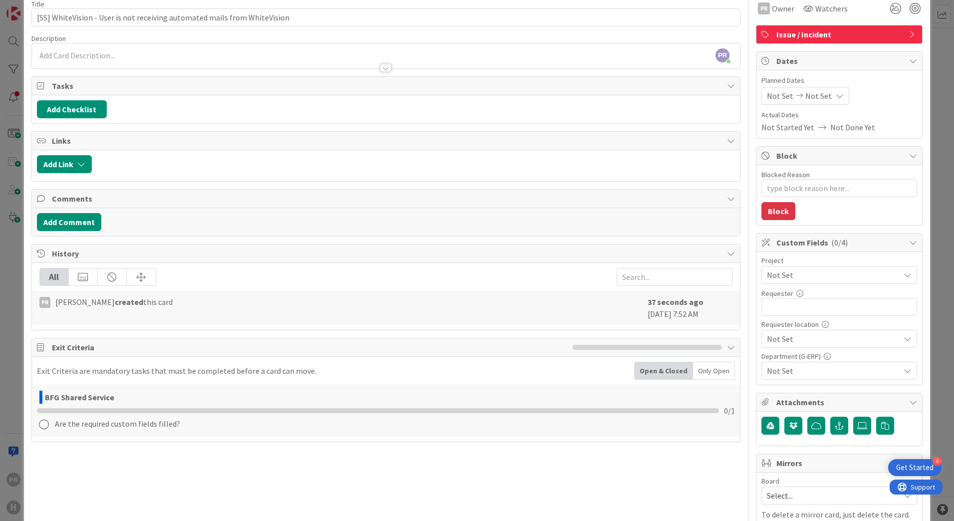
scroll to position [100, 0]
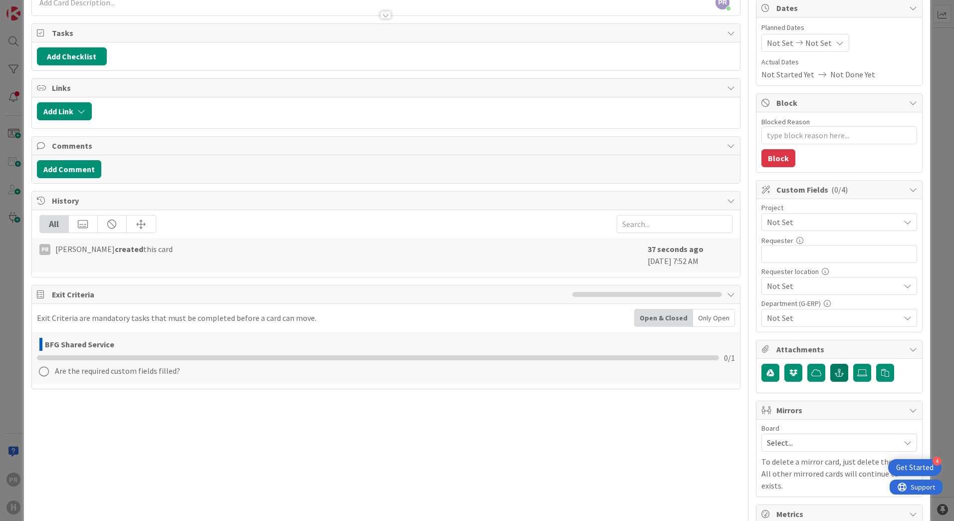
click at [834, 372] on icon "button" at bounding box center [838, 373] width 9 height 8
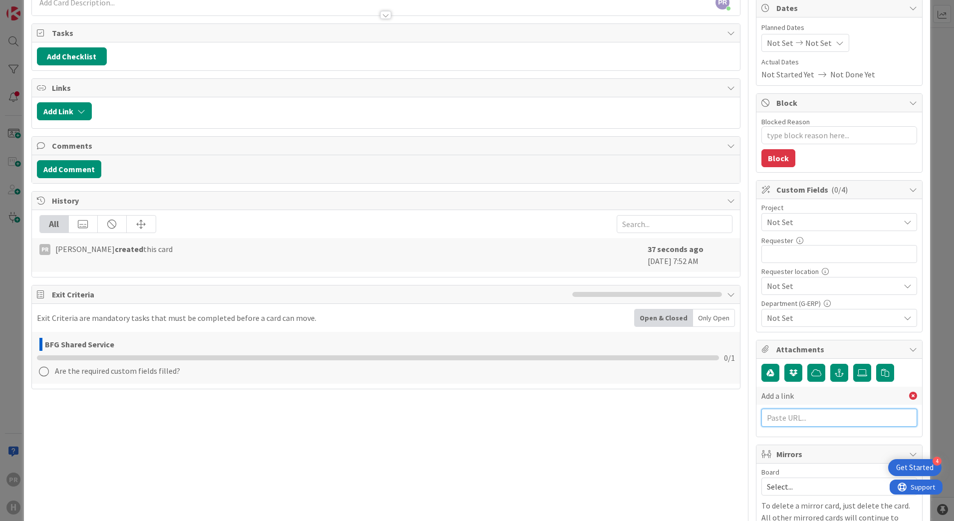
click at [792, 416] on input "text" at bounding box center [839, 417] width 156 height 18
paste input "https://huisman-smartit.onbmc.com/smartit/app/#/incident/AGGF4KX6HRENQATA889TTA…"
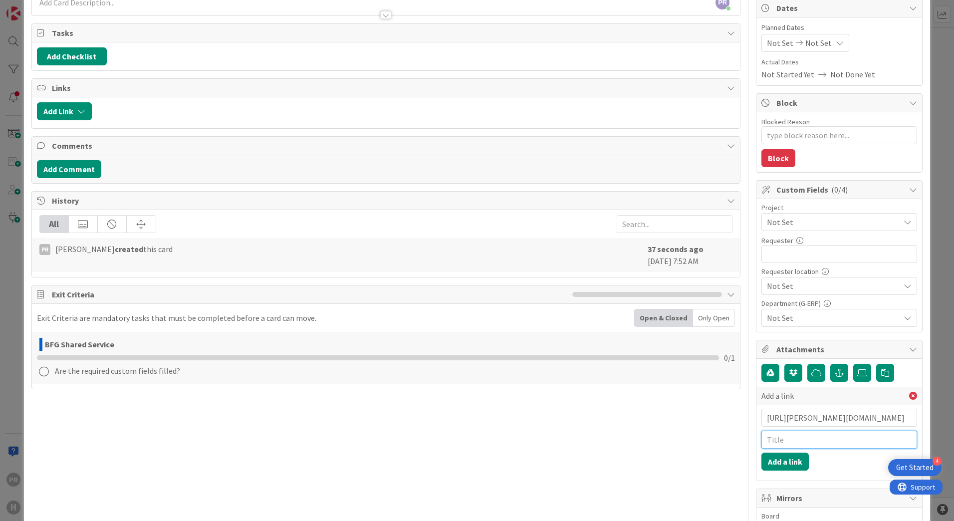
click at [786, 441] on input "text" at bounding box center [839, 439] width 156 height 18
click at [790, 464] on button "Add a link" at bounding box center [784, 461] width 47 height 18
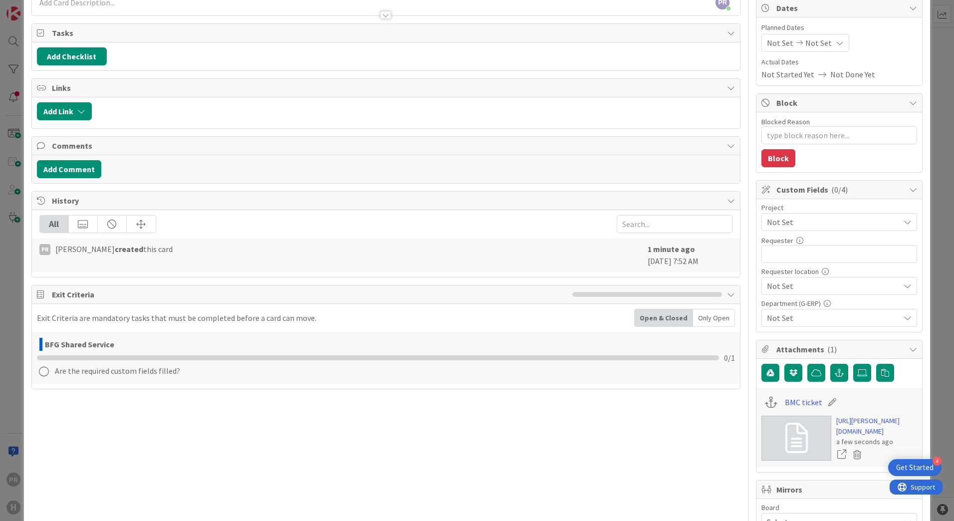
click at [810, 212] on div "Project Not Set" at bounding box center [839, 217] width 156 height 27
click at [807, 224] on span "Not Set" at bounding box center [831, 222] width 128 height 14
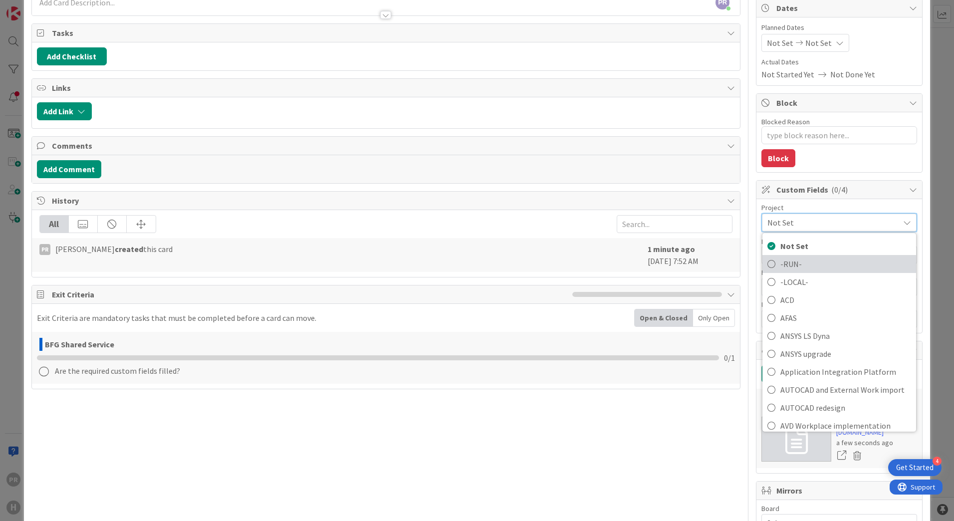
click at [796, 257] on span "-RUN-" at bounding box center [845, 263] width 131 height 15
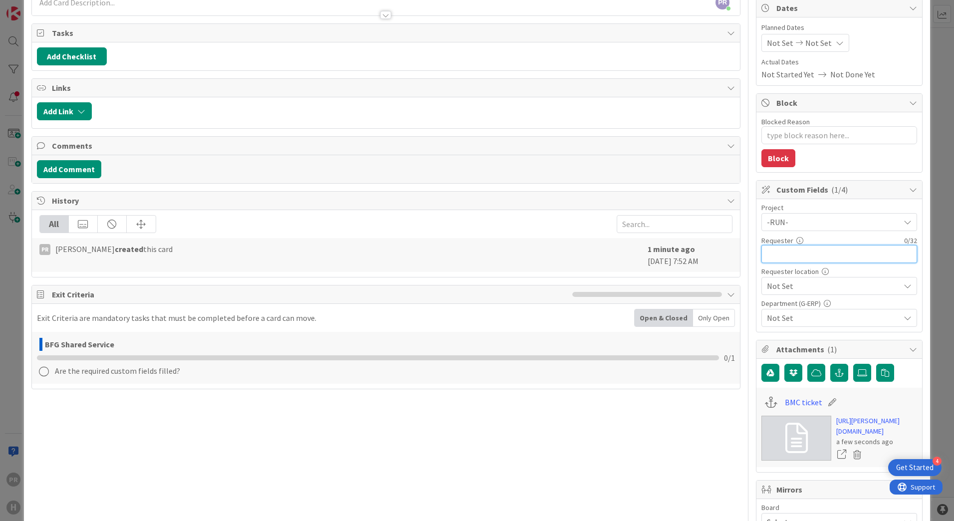
click at [793, 260] on input "text" at bounding box center [839, 254] width 156 height 18
click at [788, 229] on span "Not Set" at bounding box center [831, 222] width 128 height 14
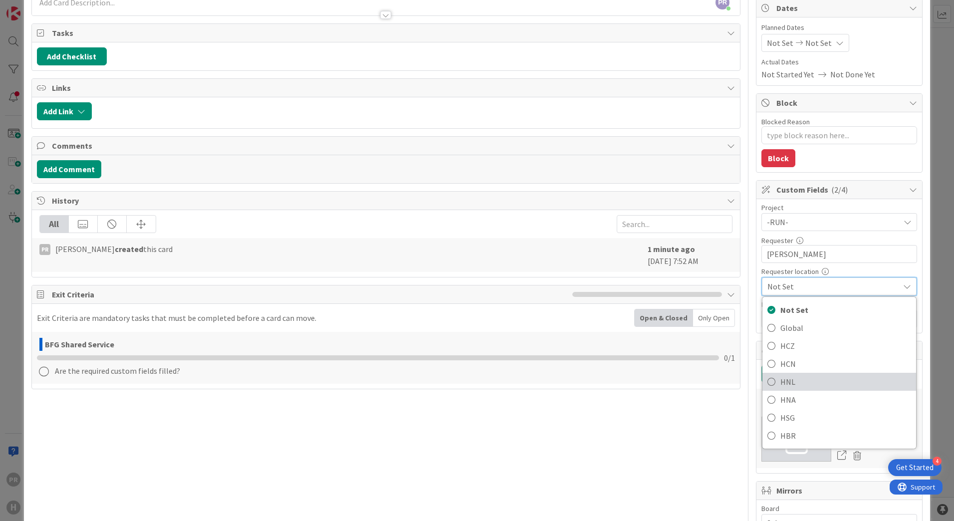
click at [787, 378] on span "HNL" at bounding box center [845, 381] width 131 height 15
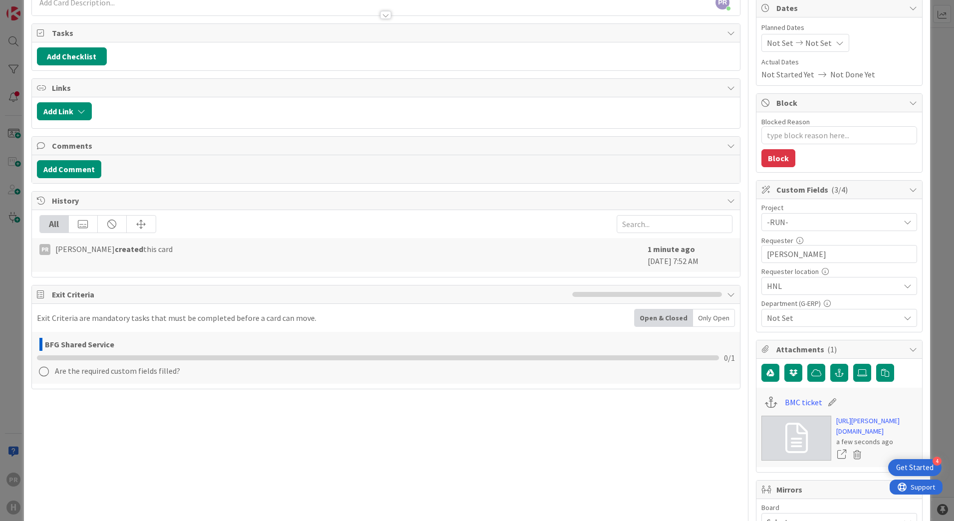
click at [794, 321] on span "Not Set" at bounding box center [833, 318] width 133 height 12
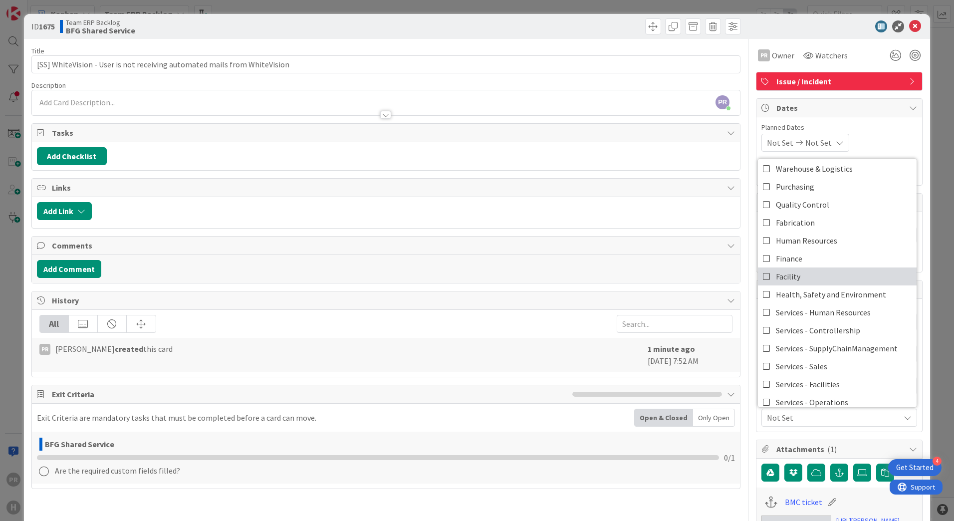
scroll to position [83, 0]
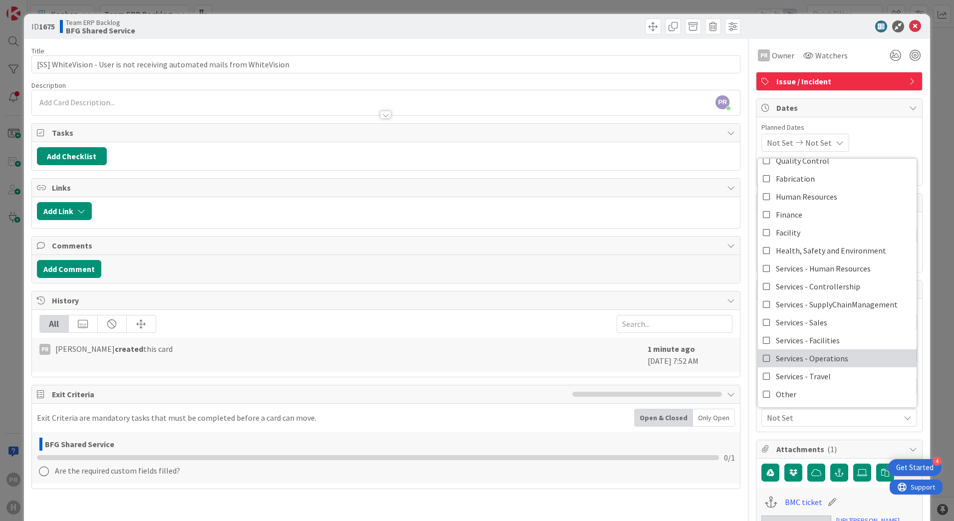
click at [850, 354] on link "Services - Operations" at bounding box center [837, 358] width 159 height 18
click at [806, 26] on div at bounding box center [834, 26] width 177 height 12
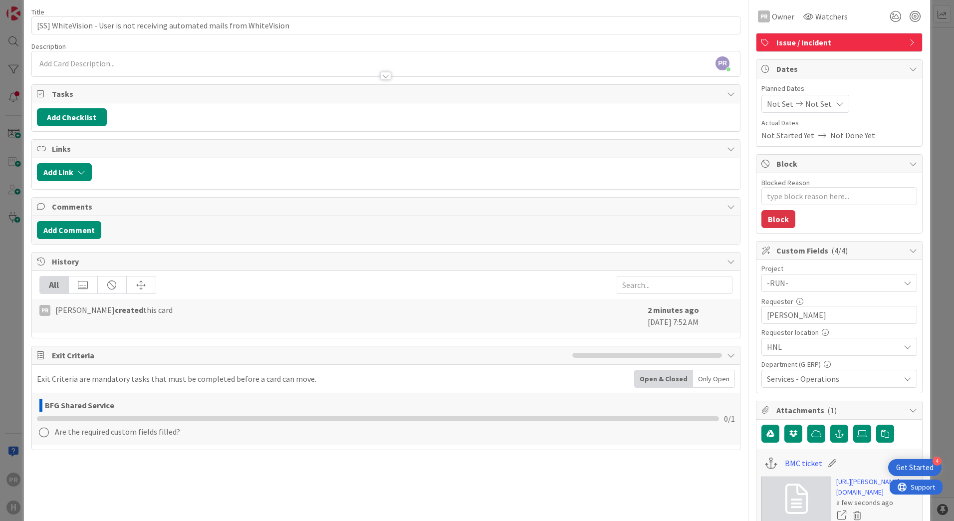
scroll to position [0, 0]
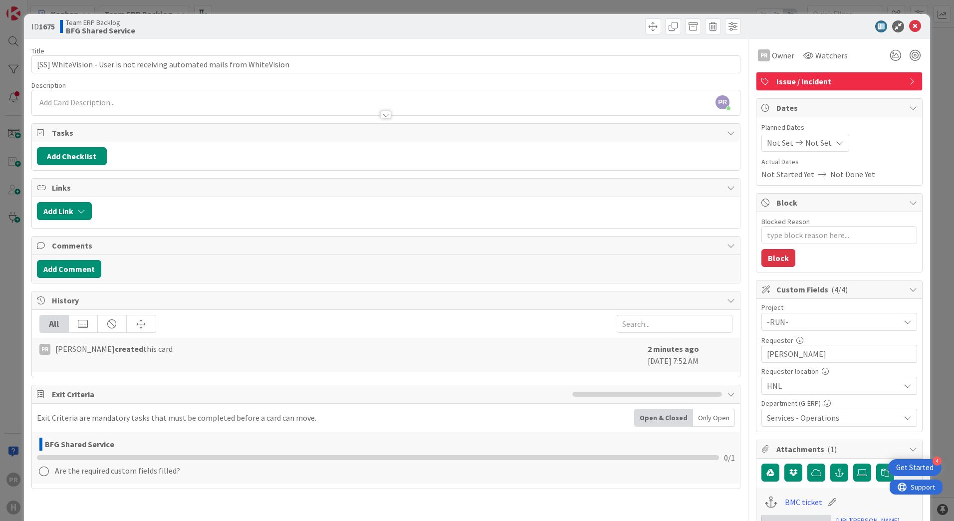
click at [326, 102] on div "PR Parveen Rana just joined" at bounding box center [386, 102] width 708 height 25
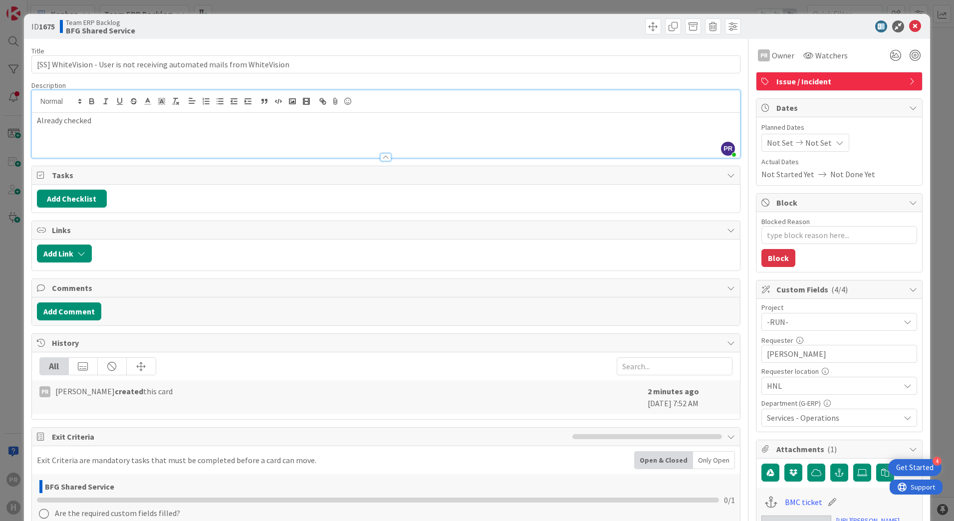
click at [162, 138] on div "Already checked" at bounding box center [386, 135] width 708 height 45
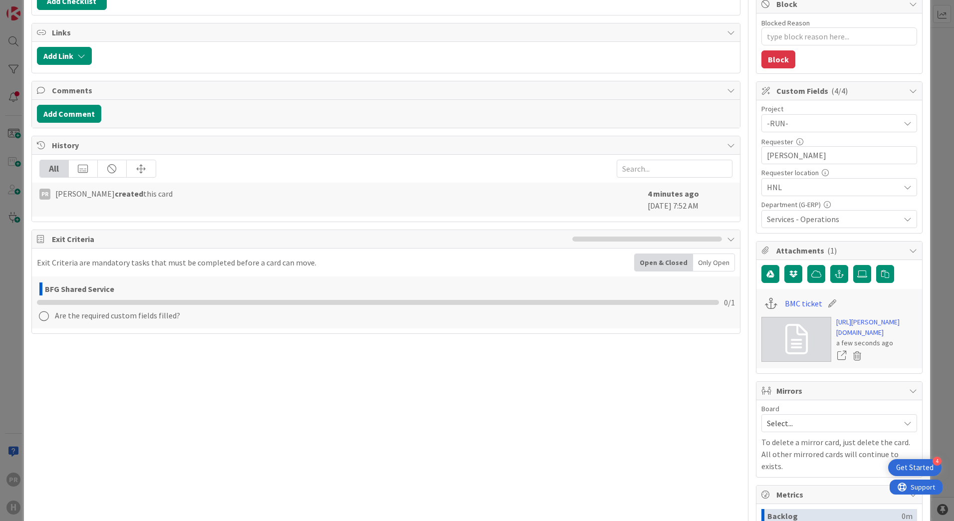
scroll to position [199, 0]
click at [81, 111] on button "Add Comment" at bounding box center [69, 113] width 64 height 18
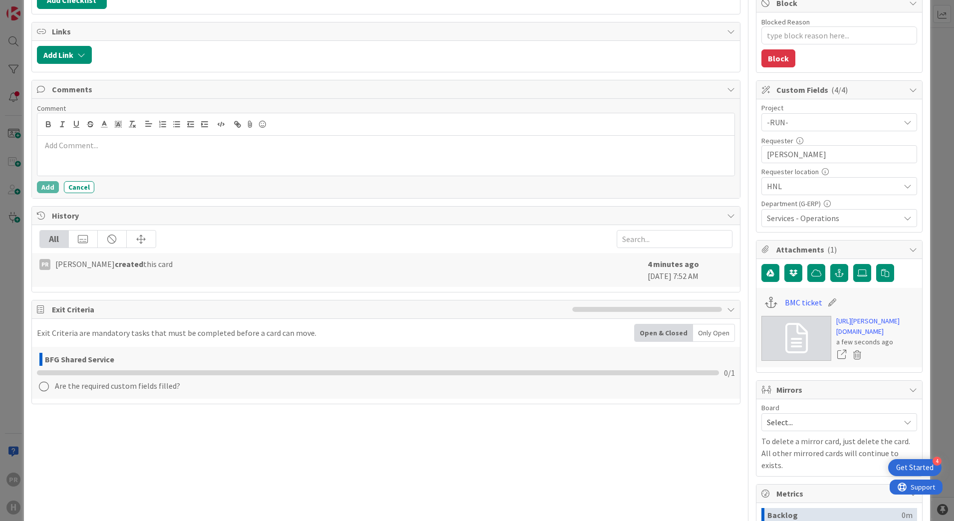
click at [86, 153] on div at bounding box center [385, 156] width 697 height 40
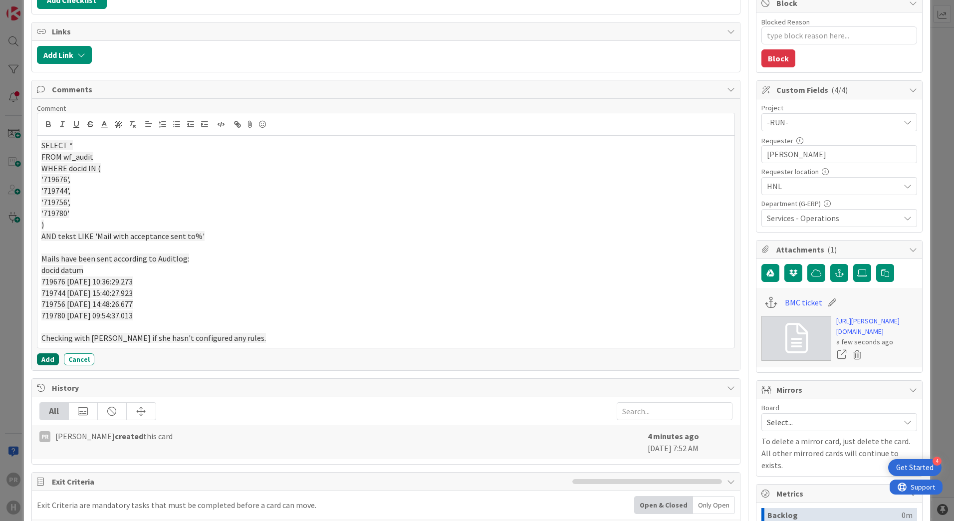
click at [43, 358] on button "Add" at bounding box center [48, 359] width 22 height 12
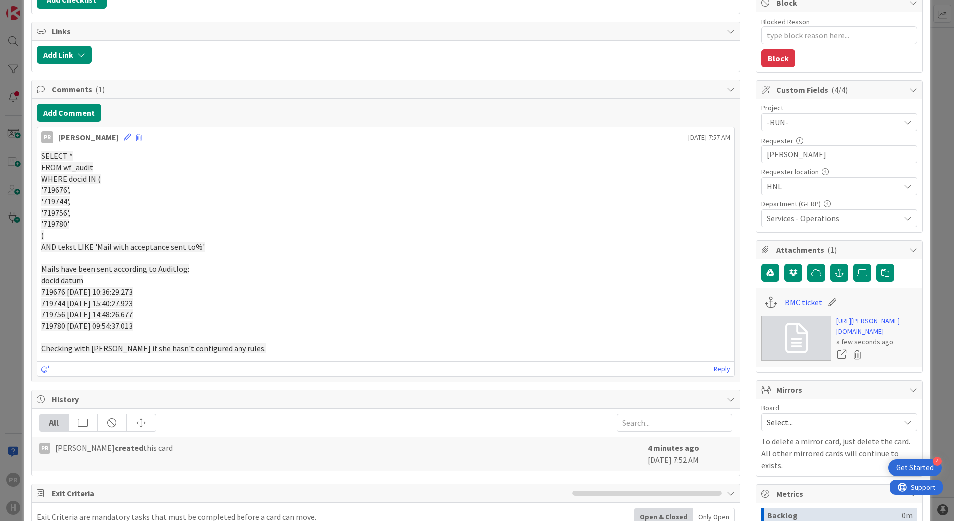
scroll to position [0, 0]
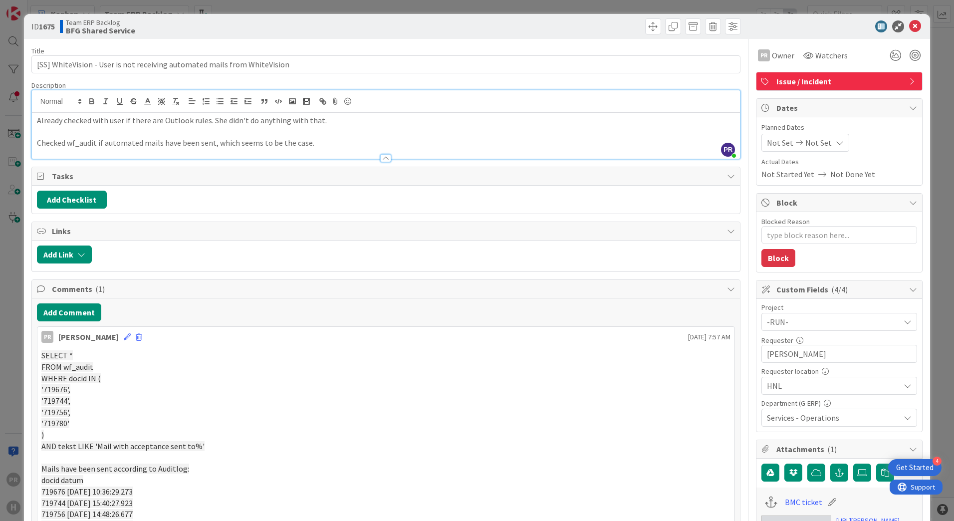
click at [327, 142] on p "Checked wf_audit if automated mails have been sent, which seems to be the case." at bounding box center [386, 142] width 698 height 11
click at [909, 23] on icon at bounding box center [915, 26] width 12 height 12
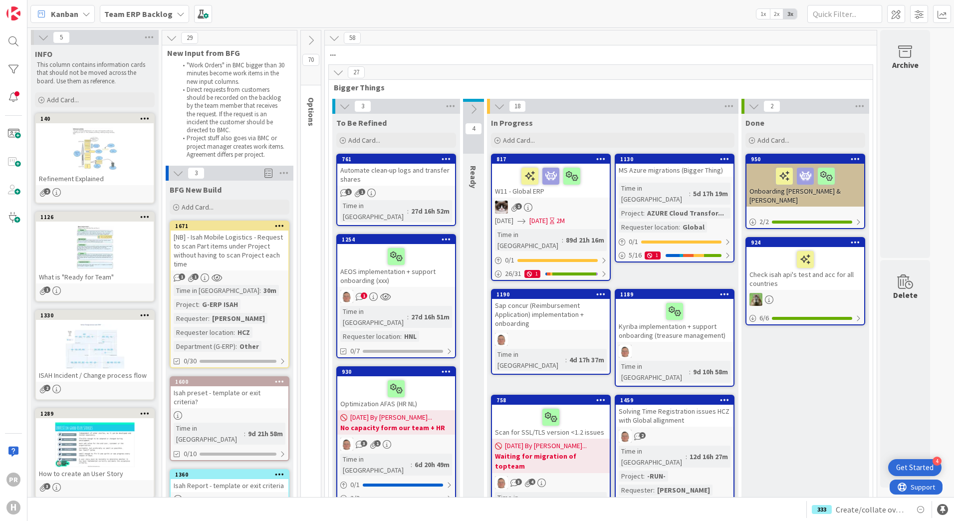
click at [222, 242] on div "[NB] - Isah Mobile Logistics - Request to scan Part items under Project without…" at bounding box center [230, 250] width 118 height 40
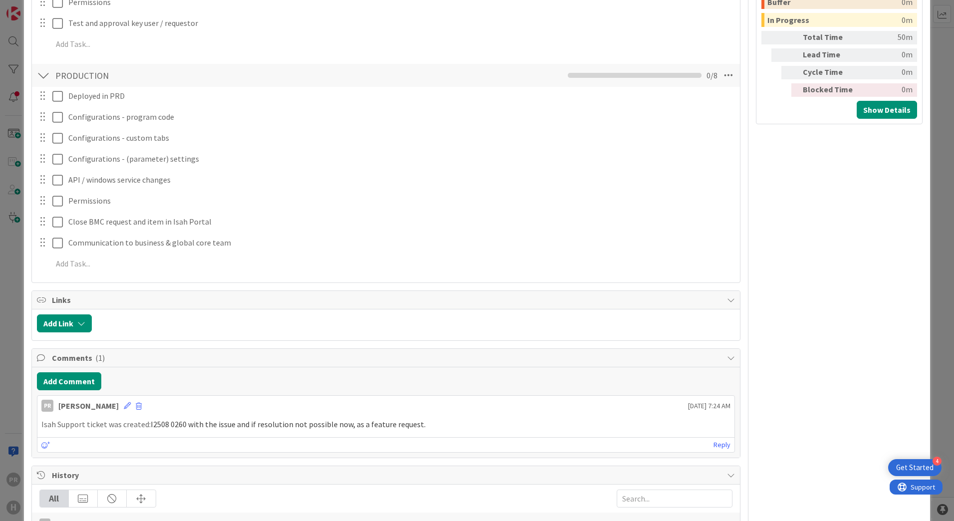
scroll to position [898, 0]
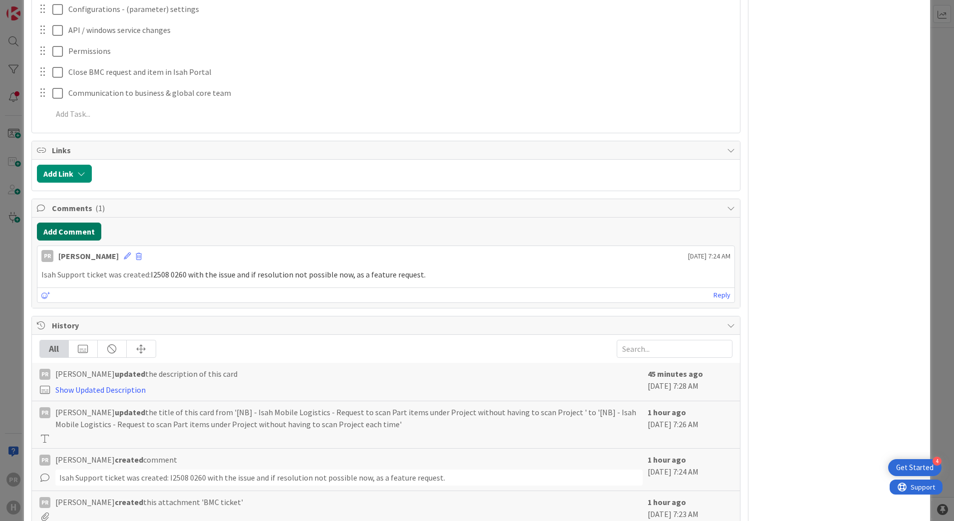
click at [80, 228] on button "Add Comment" at bounding box center [69, 231] width 64 height 18
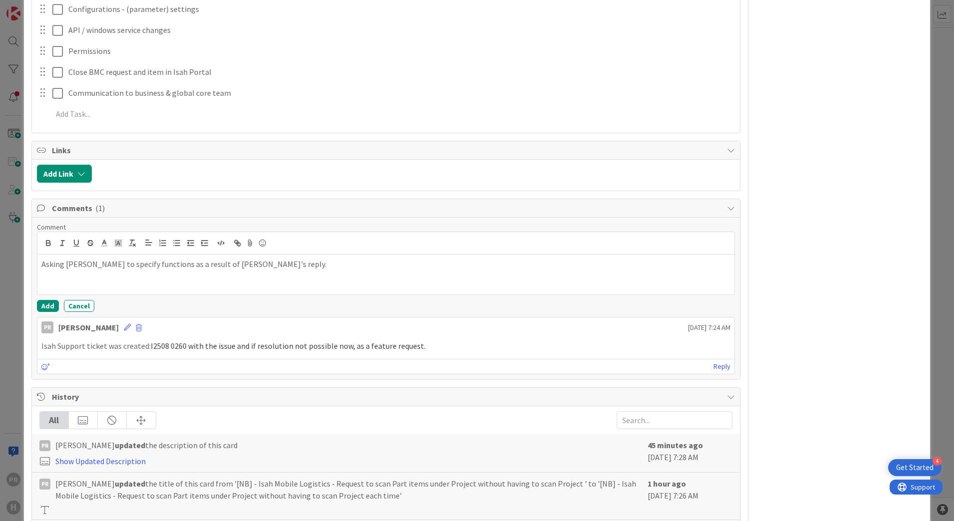
click at [154, 268] on p "Asking Martin to specify functions as a result of Isah's reply." at bounding box center [385, 263] width 689 height 11
click at [50, 300] on button "Add" at bounding box center [48, 306] width 22 height 12
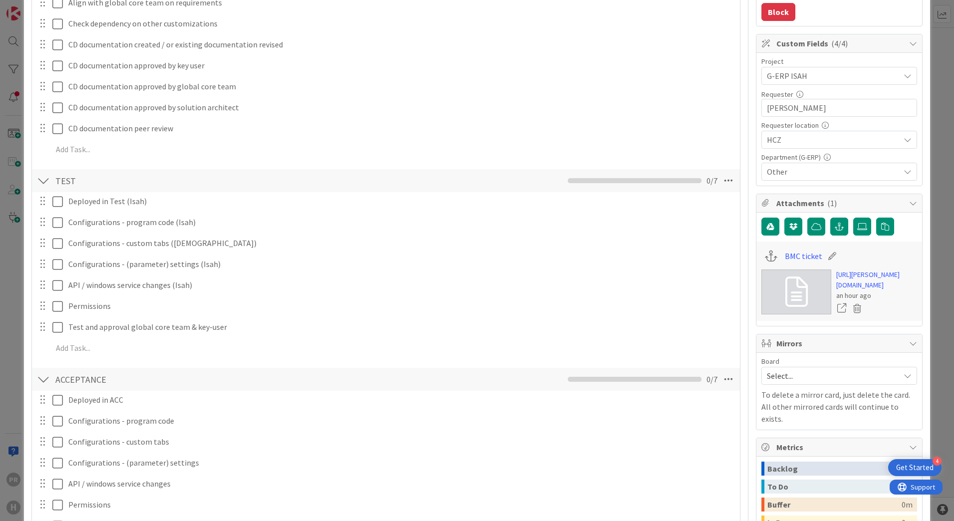
scroll to position [0, 0]
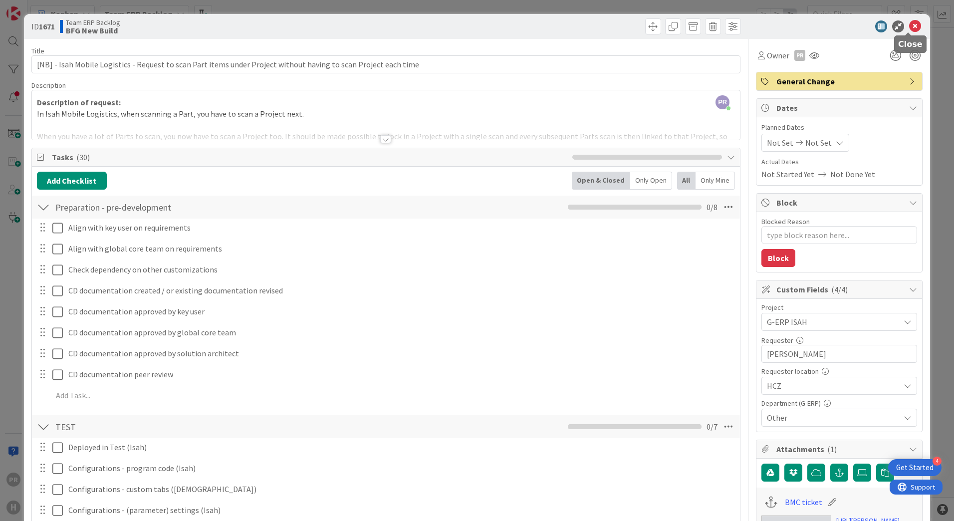
click at [909, 23] on icon at bounding box center [915, 26] width 12 height 12
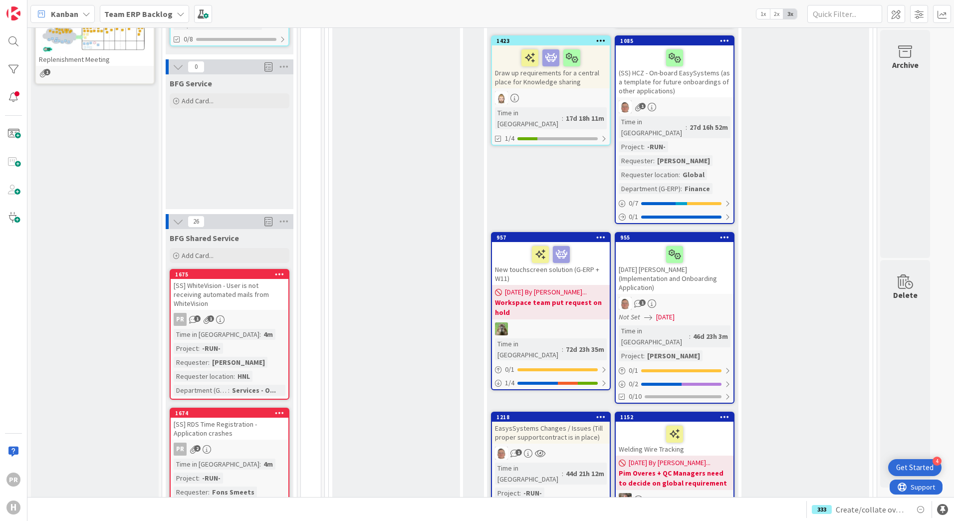
scroll to position [648, 0]
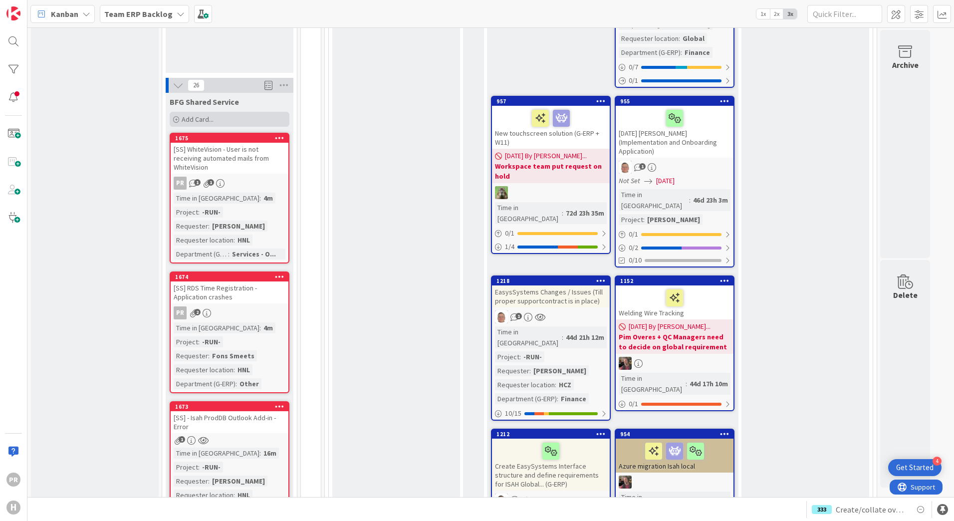
click at [214, 112] on div "Add Card..." at bounding box center [230, 119] width 120 height 15
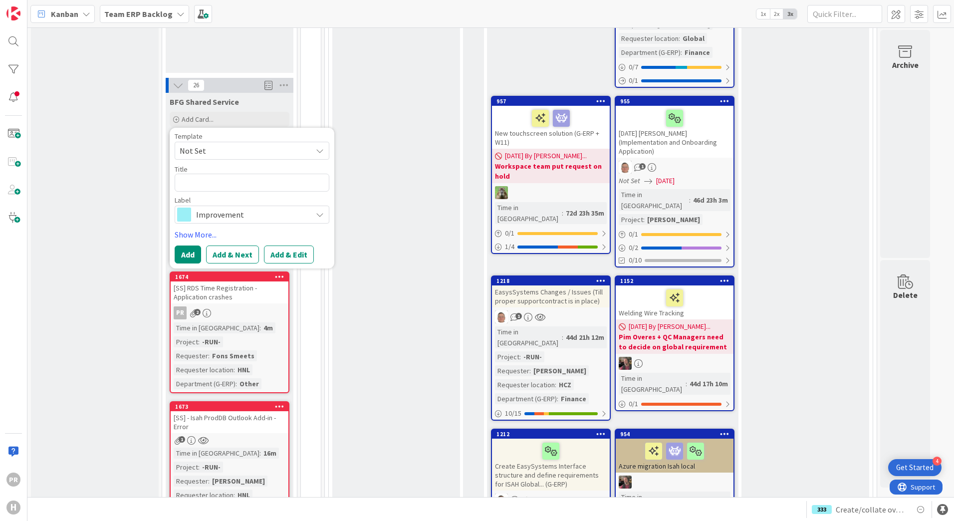
click at [230, 207] on span "Improvement" at bounding box center [251, 214] width 111 height 14
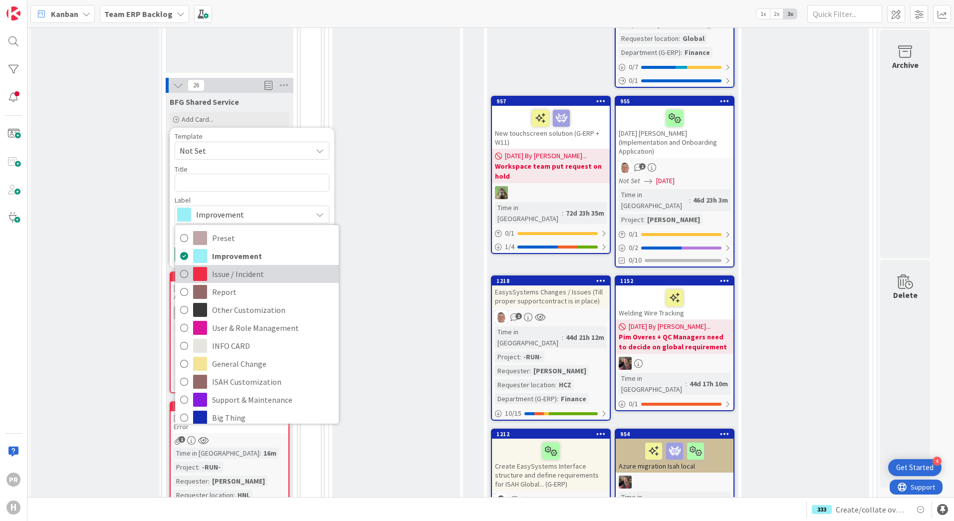
click at [228, 266] on span "Issue / Incident" at bounding box center [273, 273] width 122 height 15
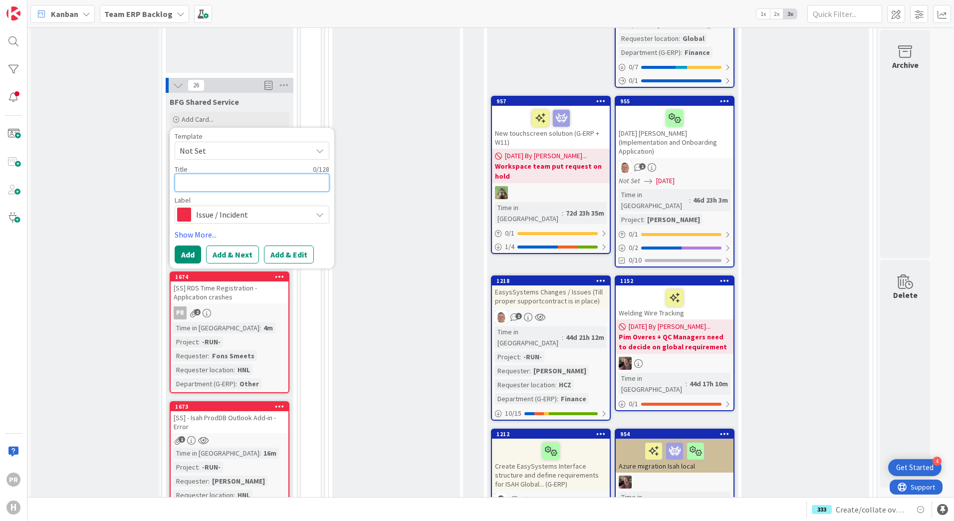
click at [226, 174] on textarea at bounding box center [252, 183] width 155 height 18
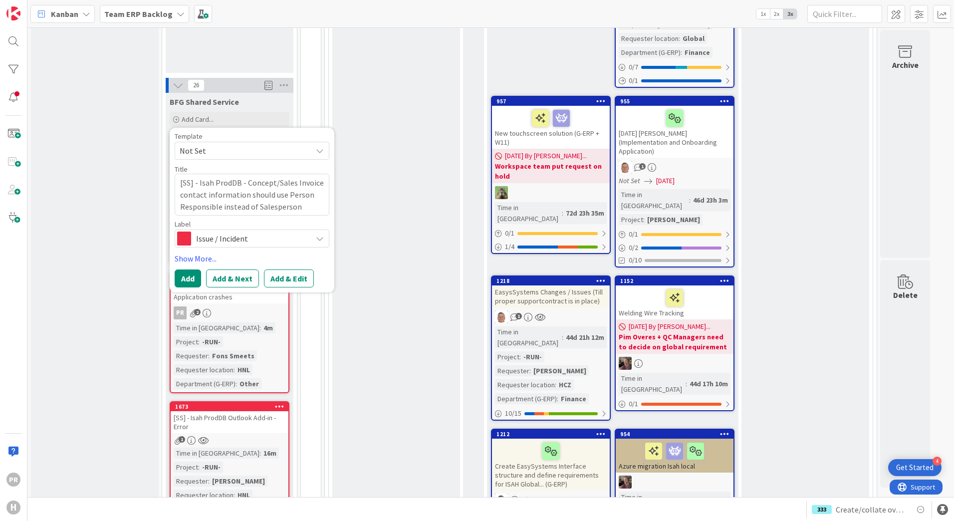
drag, startPoint x: 268, startPoint y: 205, endPoint x: 256, endPoint y: 225, distance: 22.6
click at [268, 231] on span "Issue / Incident" at bounding box center [251, 238] width 111 height 14
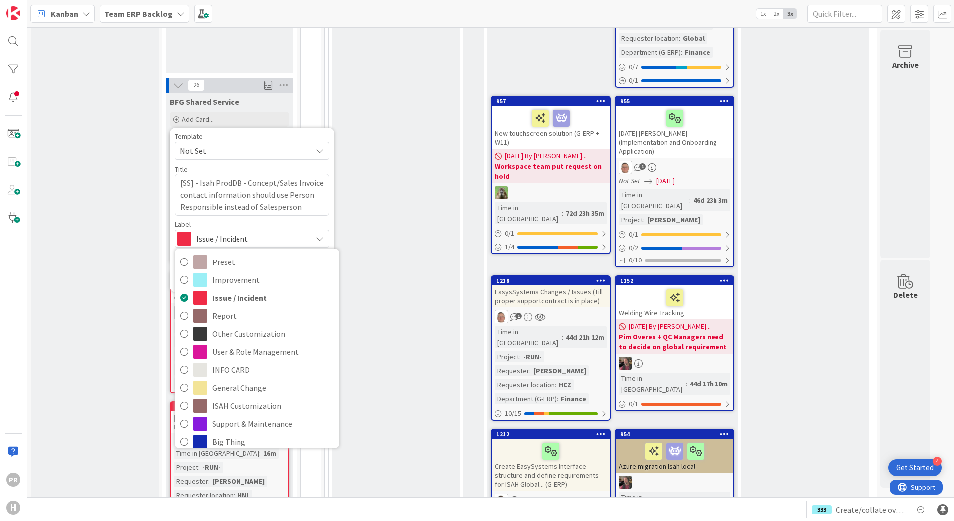
click at [276, 133] on div "Template" at bounding box center [252, 136] width 155 height 7
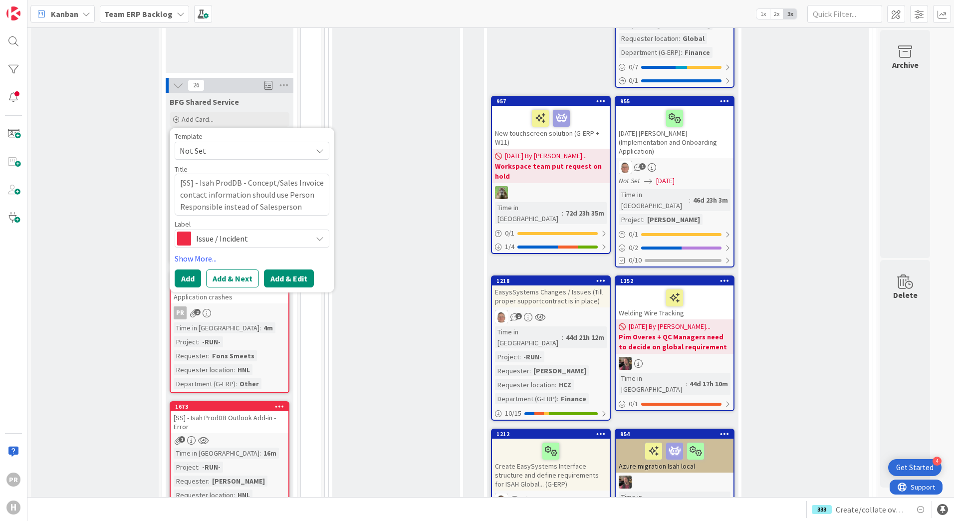
click at [286, 269] on button "Add & Edit" at bounding box center [289, 278] width 50 height 18
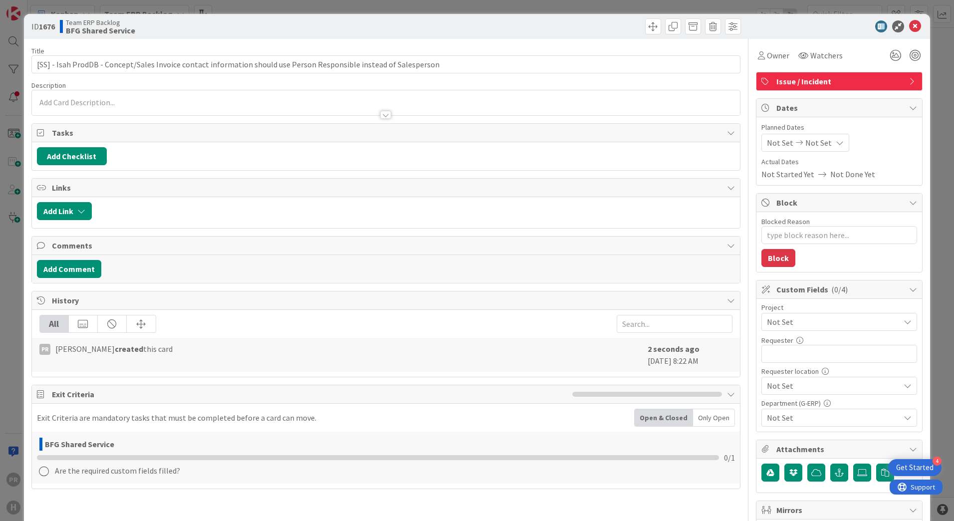
click at [792, 322] on span "Not Set" at bounding box center [831, 322] width 128 height 14
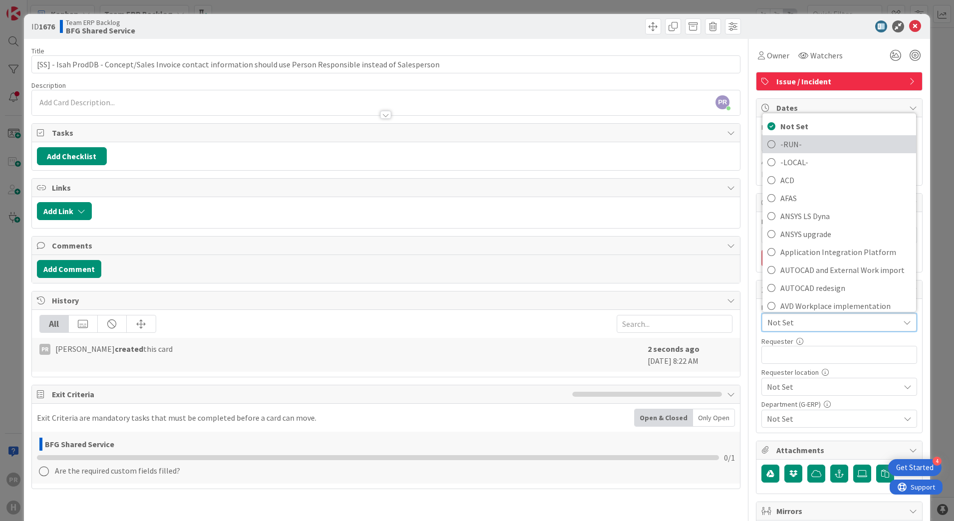
click at [791, 144] on span "-RUN-" at bounding box center [845, 144] width 131 height 15
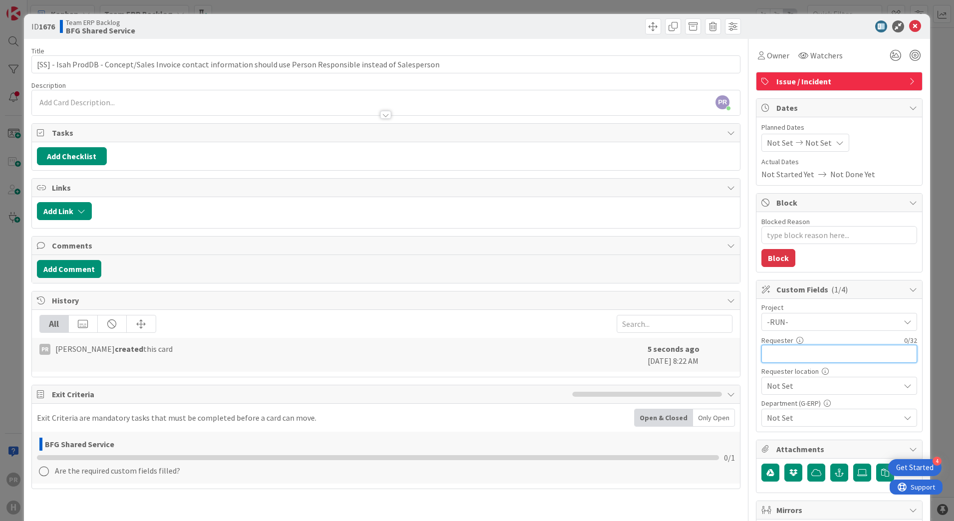
click at [800, 351] on input "text" at bounding box center [839, 354] width 156 height 18
click at [794, 329] on span "Not Set" at bounding box center [831, 322] width 128 height 14
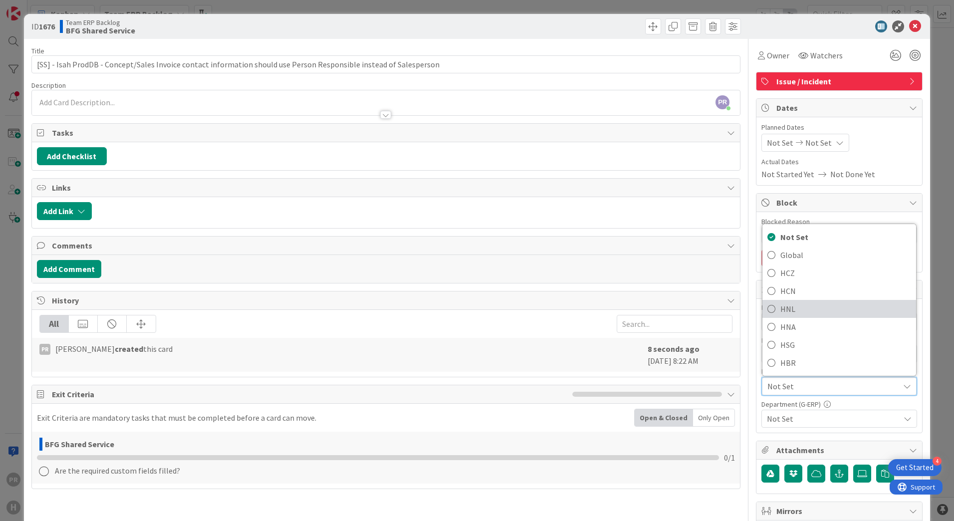
click at [789, 306] on span "HNL" at bounding box center [845, 308] width 131 height 15
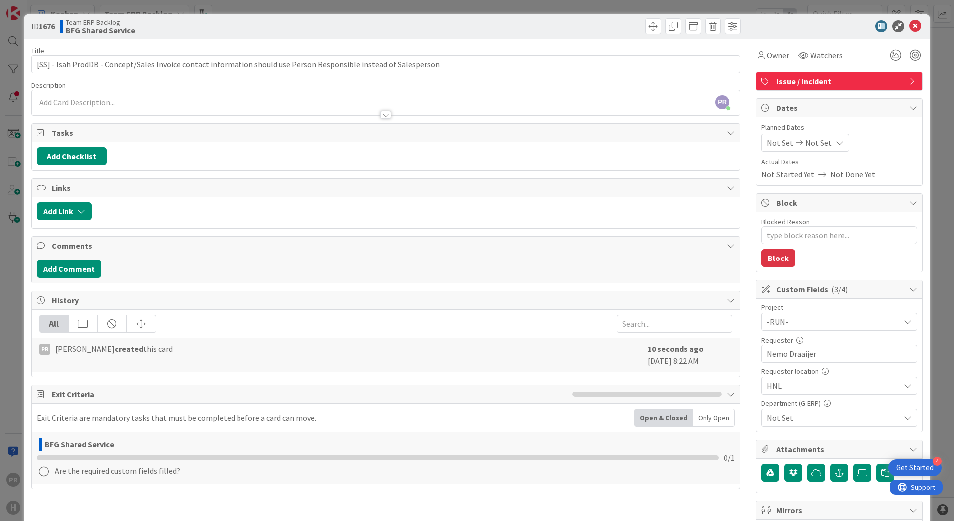
click at [796, 415] on span "Not Set" at bounding box center [833, 417] width 133 height 12
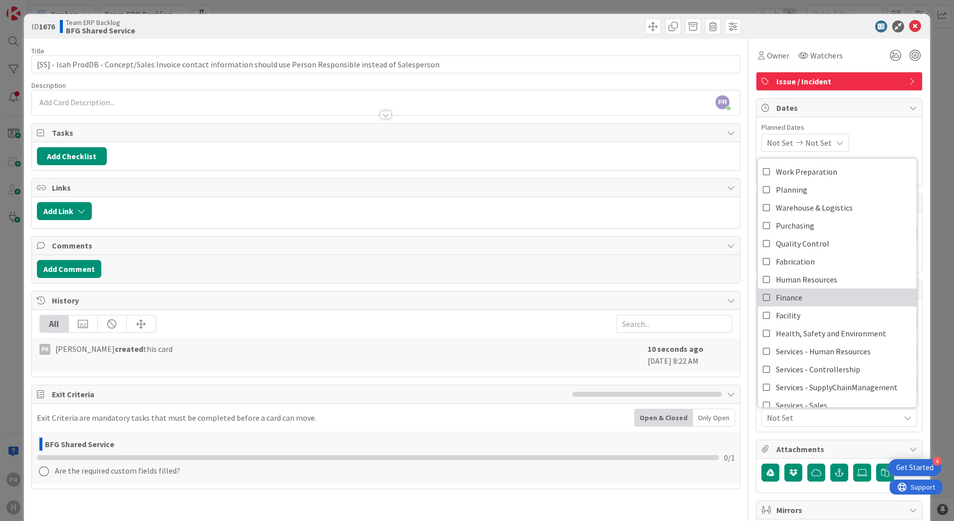
click at [814, 296] on link "Finance" at bounding box center [837, 297] width 159 height 18
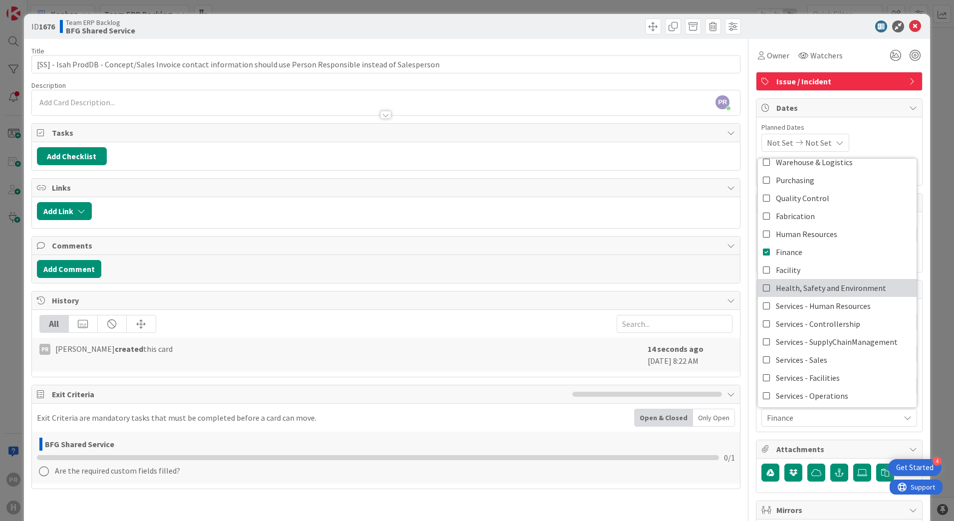
scroll to position [83, 0]
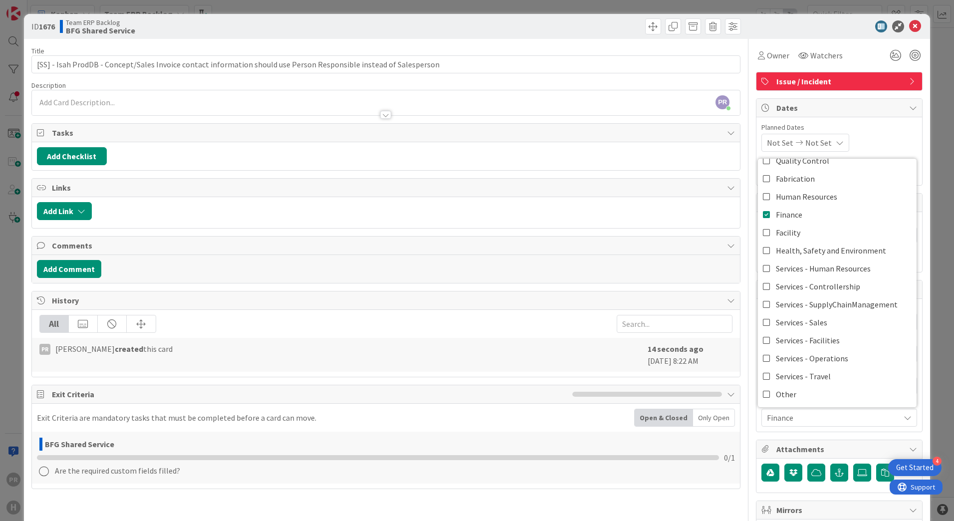
click at [919, 289] on div "ID 1676 Team ERP Backlog BFG Shared Service Title 115 / 128 [SS] - Isah ProdDB …" at bounding box center [477, 407] width 906 height 787
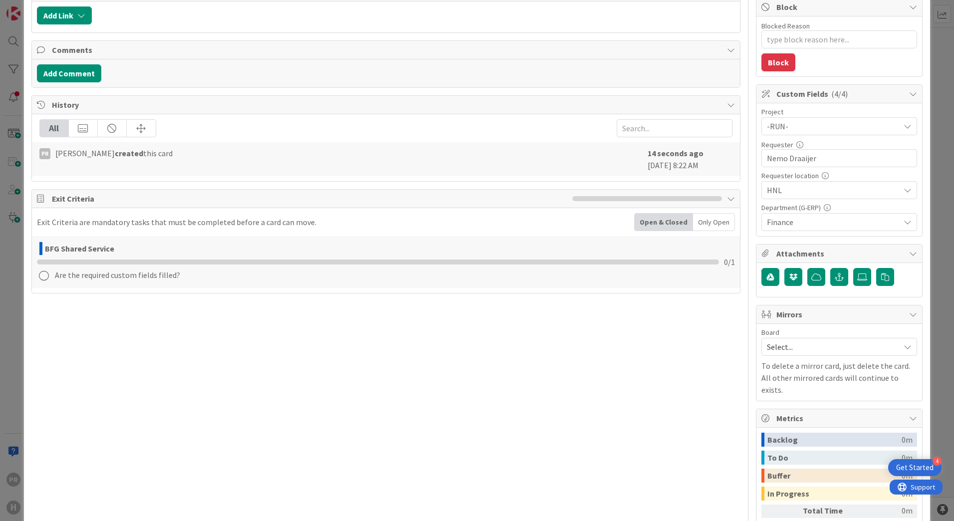
scroll to position [199, 0]
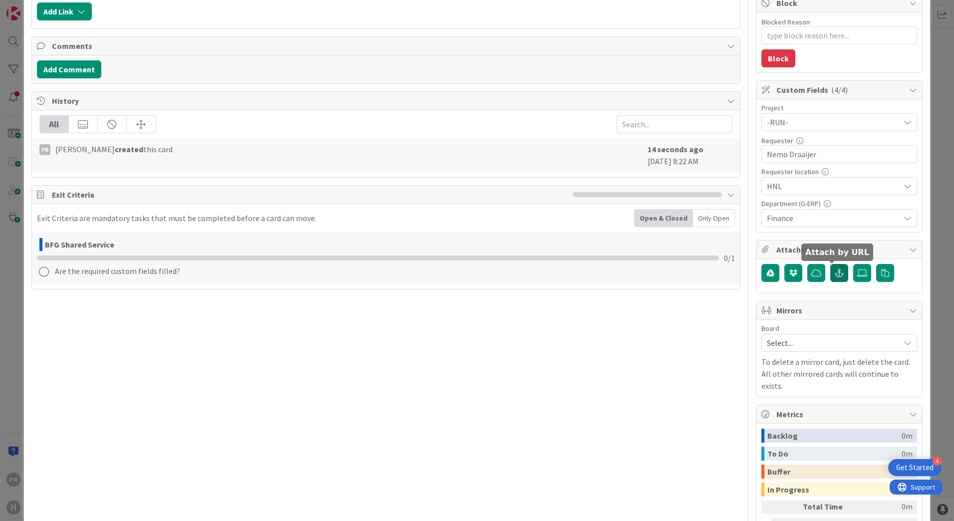
click at [834, 275] on icon "button" at bounding box center [838, 273] width 9 height 8
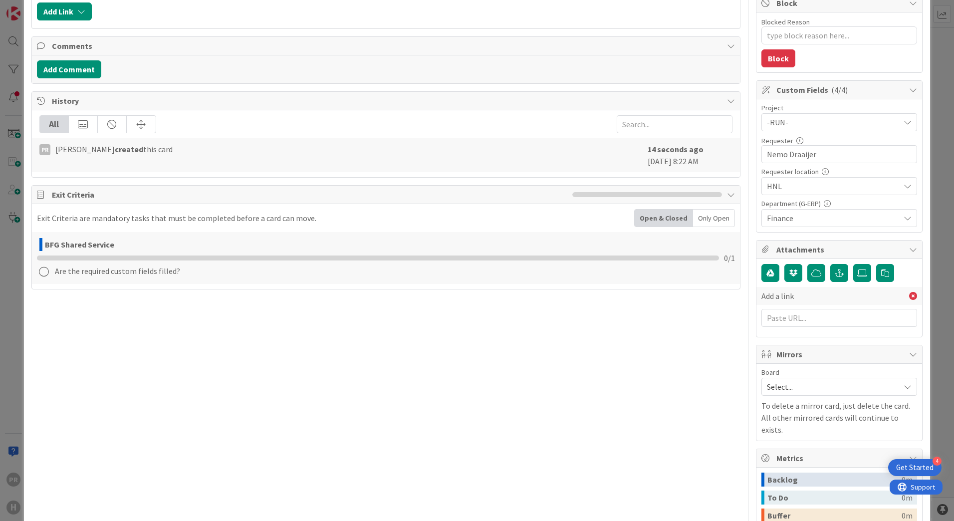
click at [787, 328] on div "Add a link" at bounding box center [839, 298] width 156 height 68
click at [787, 315] on input "text" at bounding box center [839, 318] width 156 height 18
paste input "https://huisman-smartit.onbmc.com/smartit/app/#/workorder/AGGHEXFAF704DATADQ37T…"
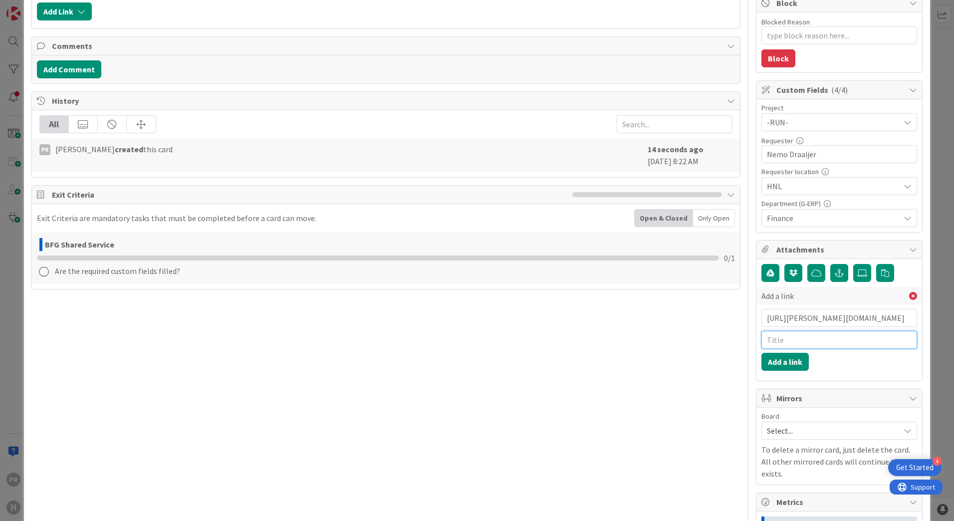
click at [788, 346] on input "text" at bounding box center [839, 340] width 156 height 18
click at [789, 356] on button "Add a link" at bounding box center [784, 362] width 47 height 18
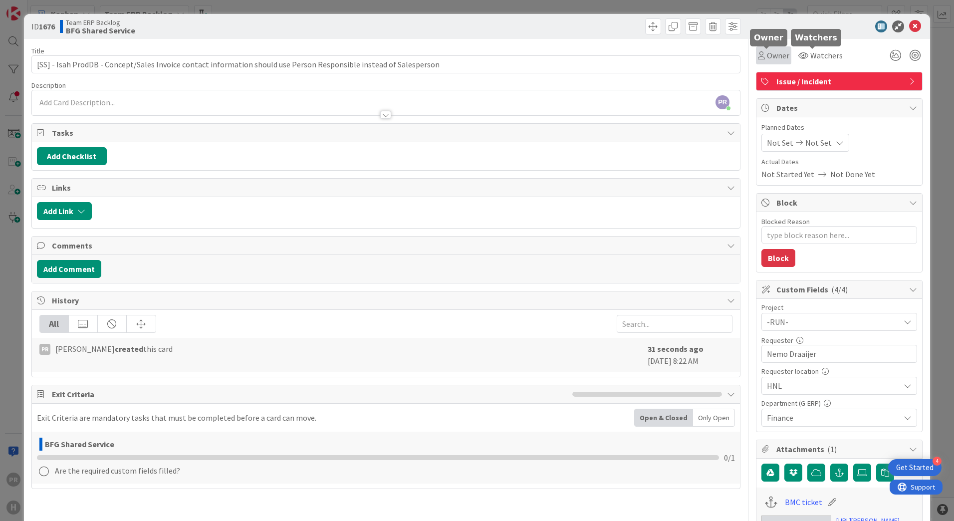
click at [769, 58] on span "Owner" at bounding box center [778, 55] width 22 height 12
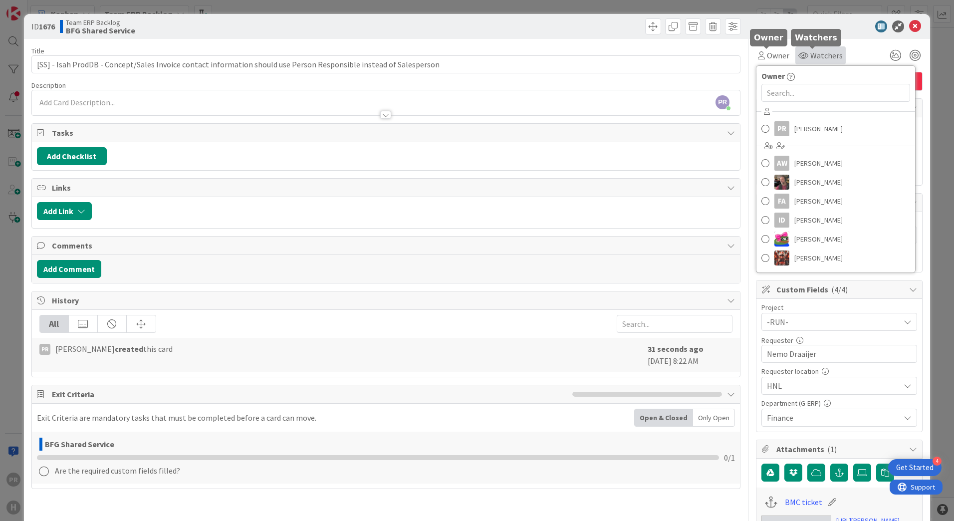
click at [800, 57] on icon at bounding box center [803, 55] width 10 height 8
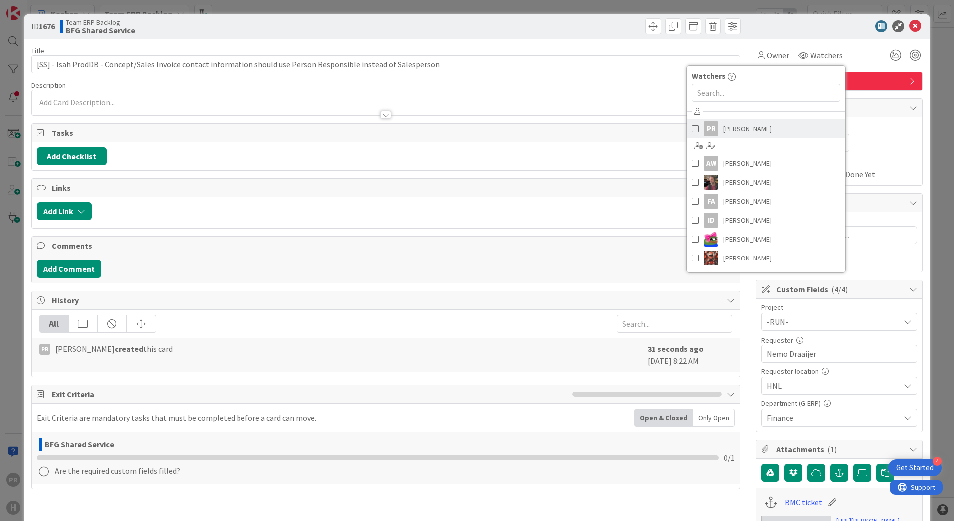
click at [724, 133] on span "[PERSON_NAME]" at bounding box center [747, 128] width 48 height 15
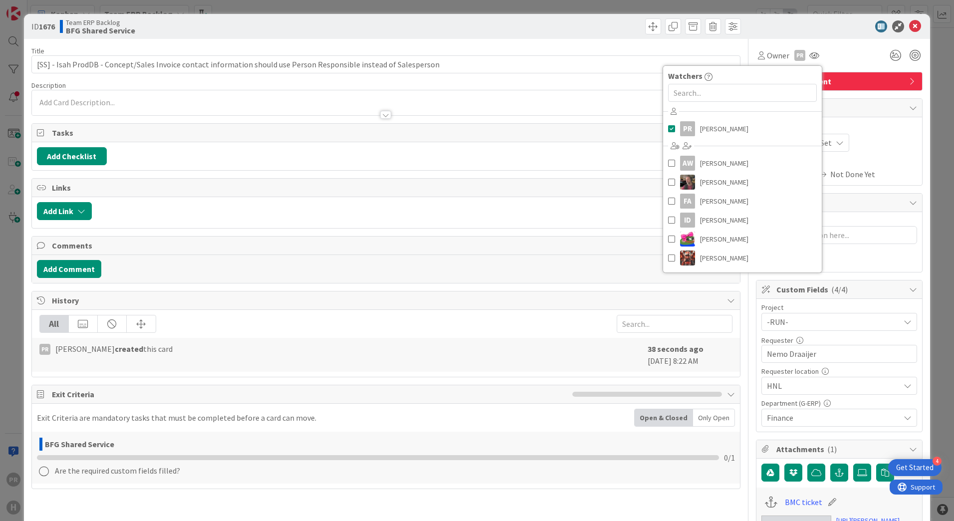
click at [317, 104] on div "PR Parveen Rana just joined" at bounding box center [386, 102] width 708 height 25
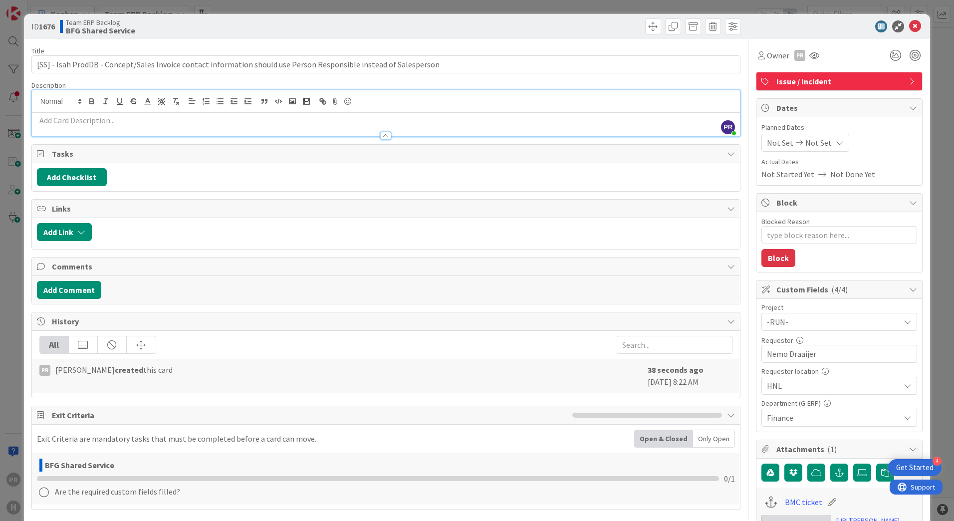
click at [288, 125] on p at bounding box center [386, 120] width 698 height 11
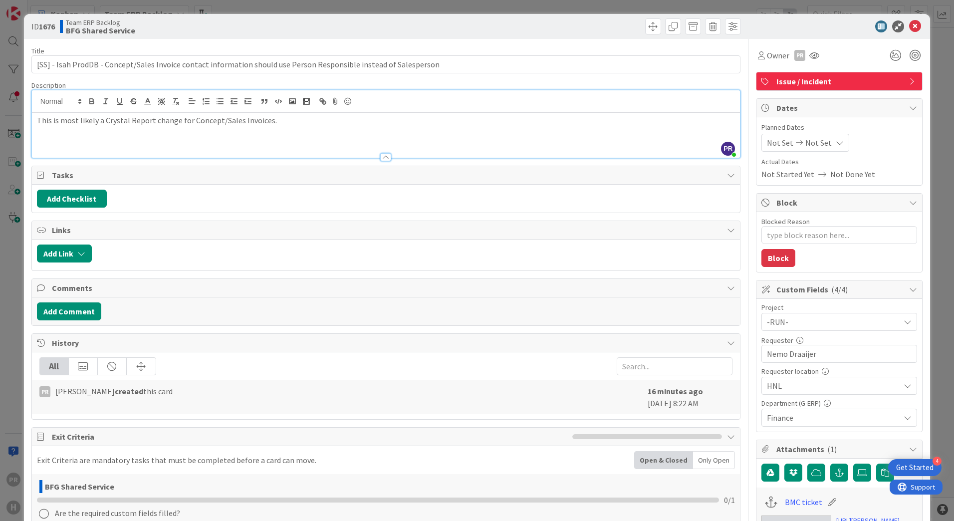
click at [322, 117] on p "This is most likely a Crystal Report change for Concept/Sales Invoices." at bounding box center [386, 120] width 698 height 11
click at [318, 122] on p "This is most likely a Crystal Report change for Concept/Sales Invoices." at bounding box center [386, 120] width 698 height 11
drag, startPoint x: 907, startPoint y: 26, endPoint x: 448, endPoint y: 168, distance: 480.2
click at [909, 26] on icon at bounding box center [915, 26] width 12 height 12
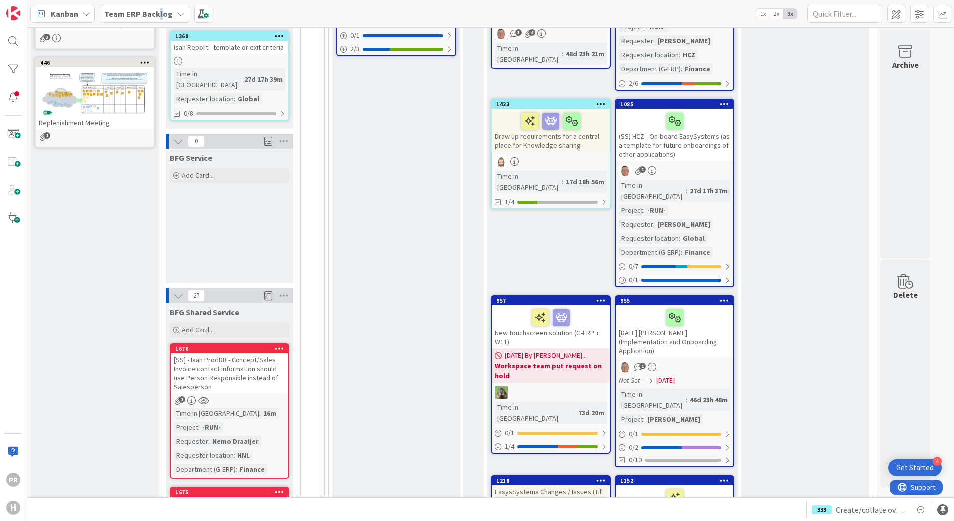
click at [158, 18] on b "Team ERP Backlog" at bounding box center [138, 14] width 68 height 10
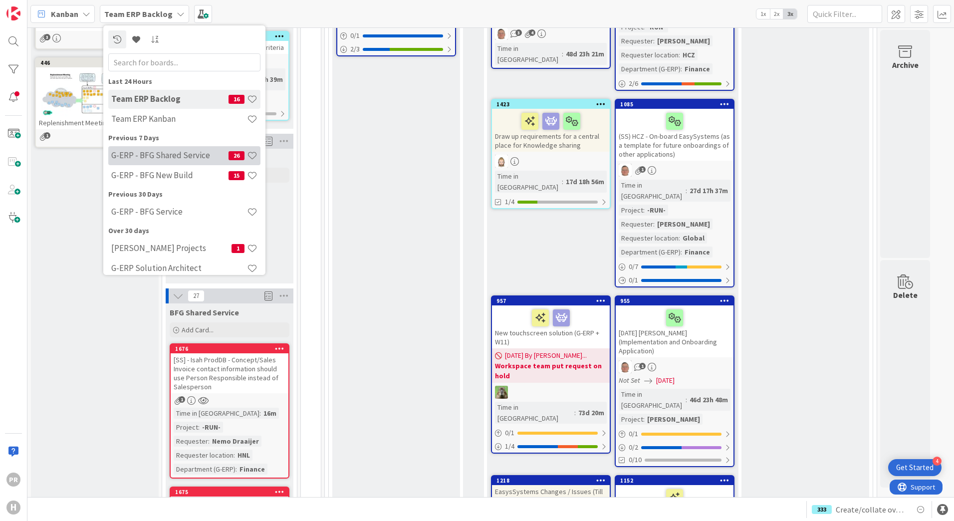
click at [180, 159] on h4 "G-ERP - BFG Shared Service" at bounding box center [169, 155] width 117 height 10
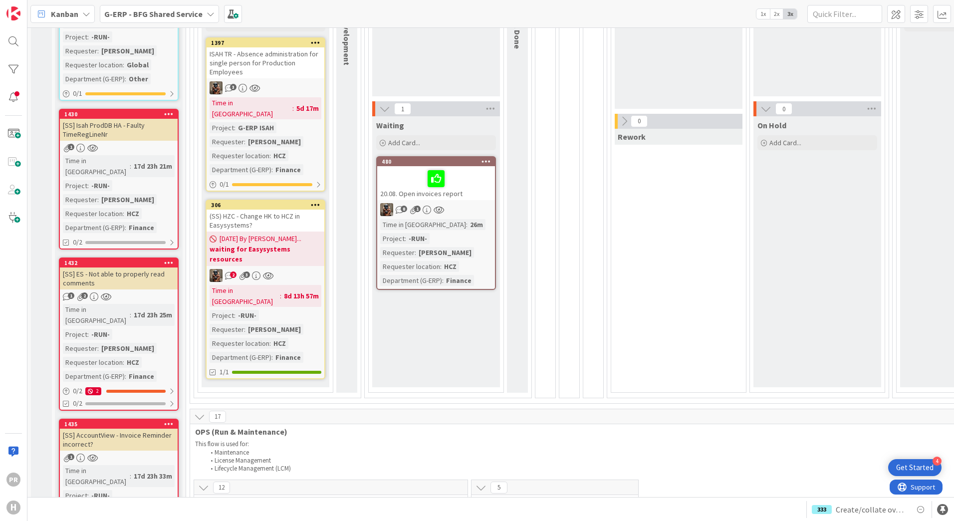
scroll to position [249, 0]
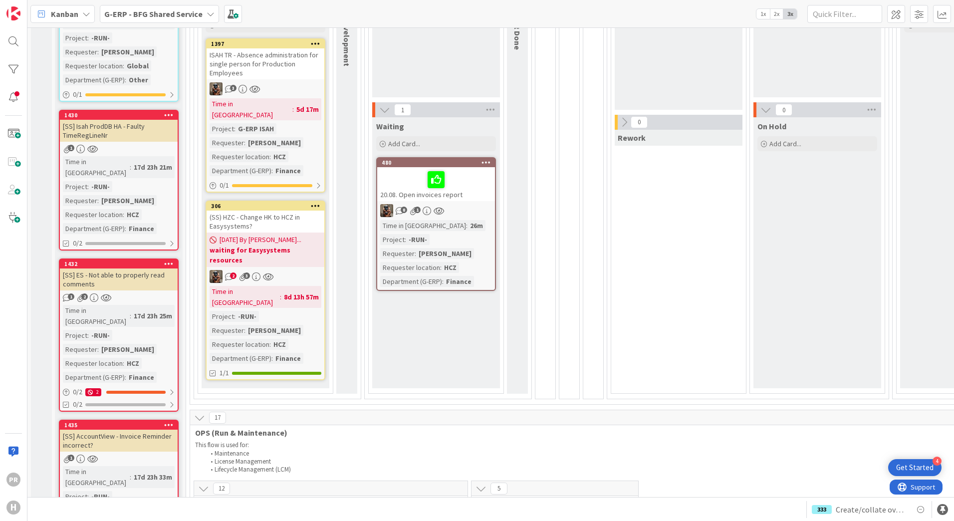
click at [248, 210] on div "(SS) HZC - Change HK to HCZ in Easysystems?" at bounding box center [265, 221] width 118 height 22
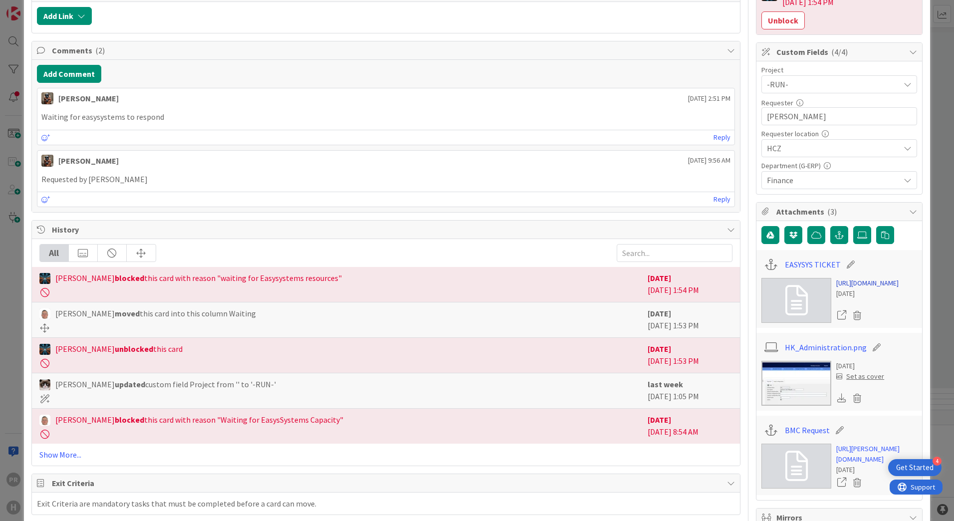
click at [851, 281] on link "https://support.easysystems.nl/workspace/0/item/95851" at bounding box center [867, 283] width 62 height 10
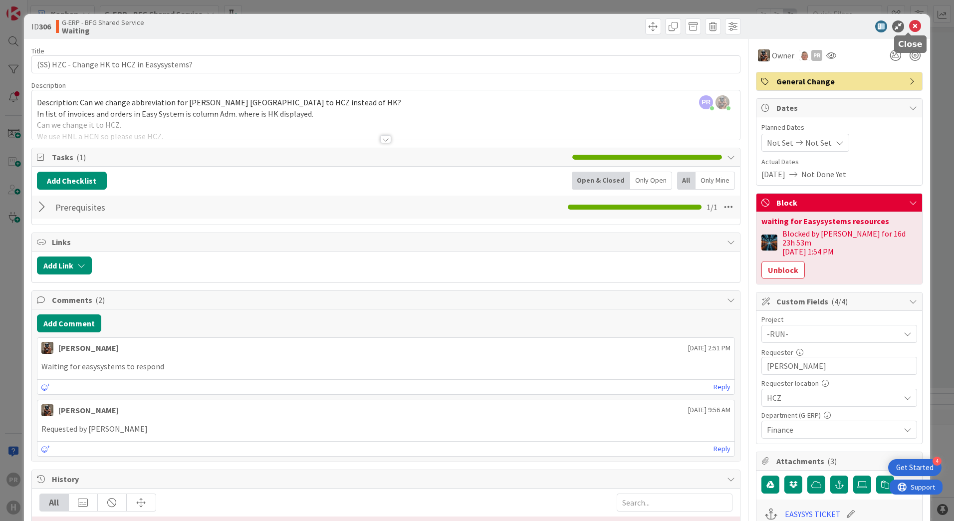
click at [911, 25] on icon at bounding box center [915, 26] width 12 height 12
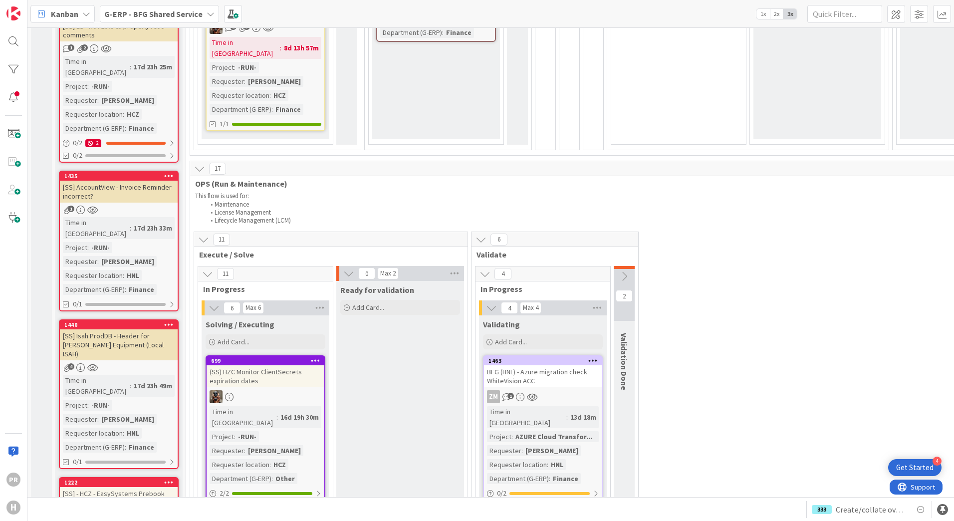
scroll to position [499, 0]
